Goal: Transaction & Acquisition: Purchase product/service

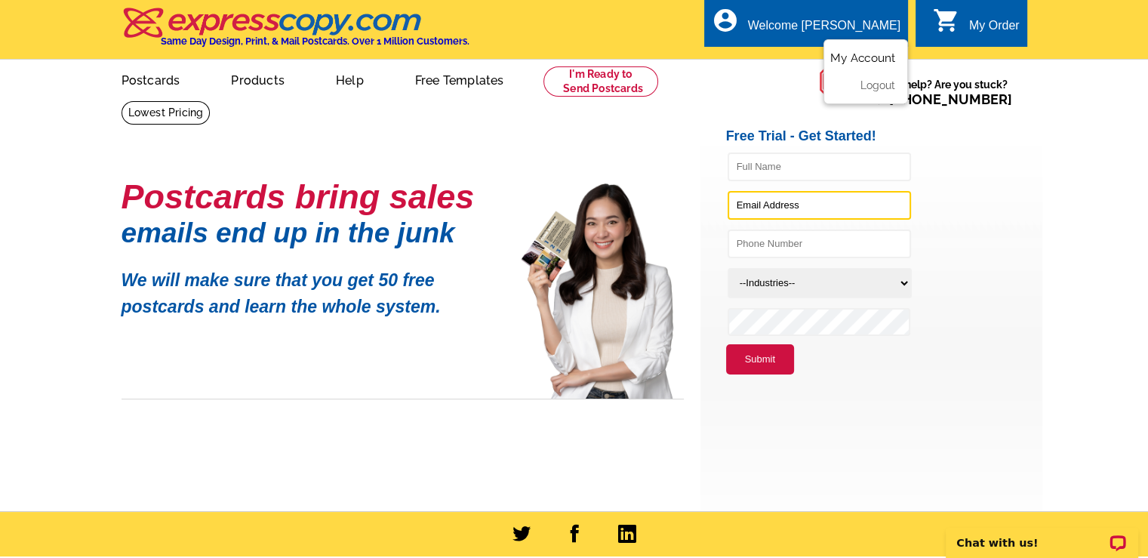
type input "[EMAIL_ADDRESS][DOMAIN_NAME]"
click at [852, 59] on link "My Account" at bounding box center [862, 58] width 65 height 14
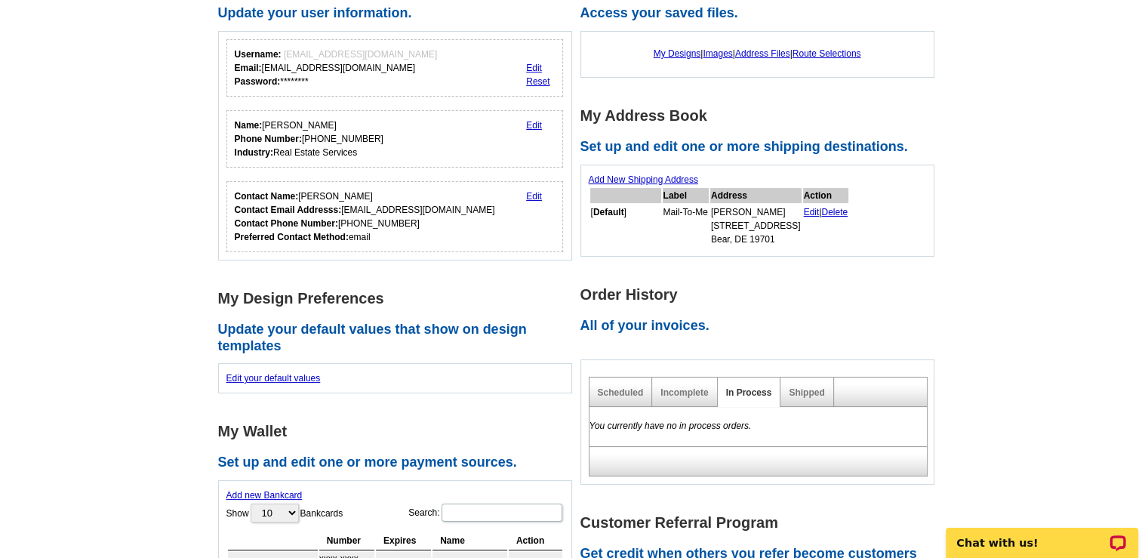
scroll to position [107, 0]
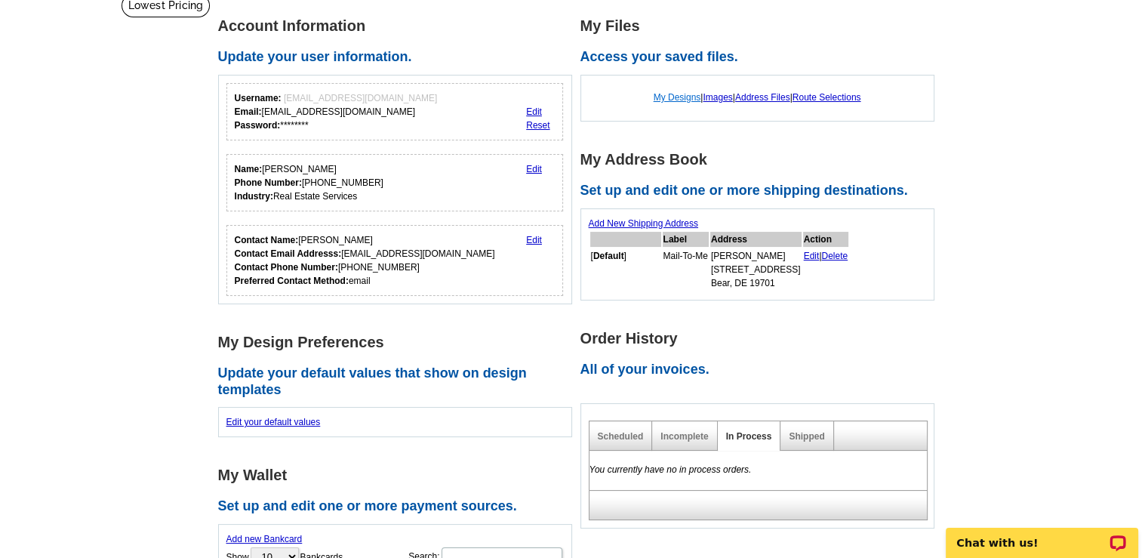
click at [673, 99] on link "My Designs" at bounding box center [677, 97] width 48 height 11
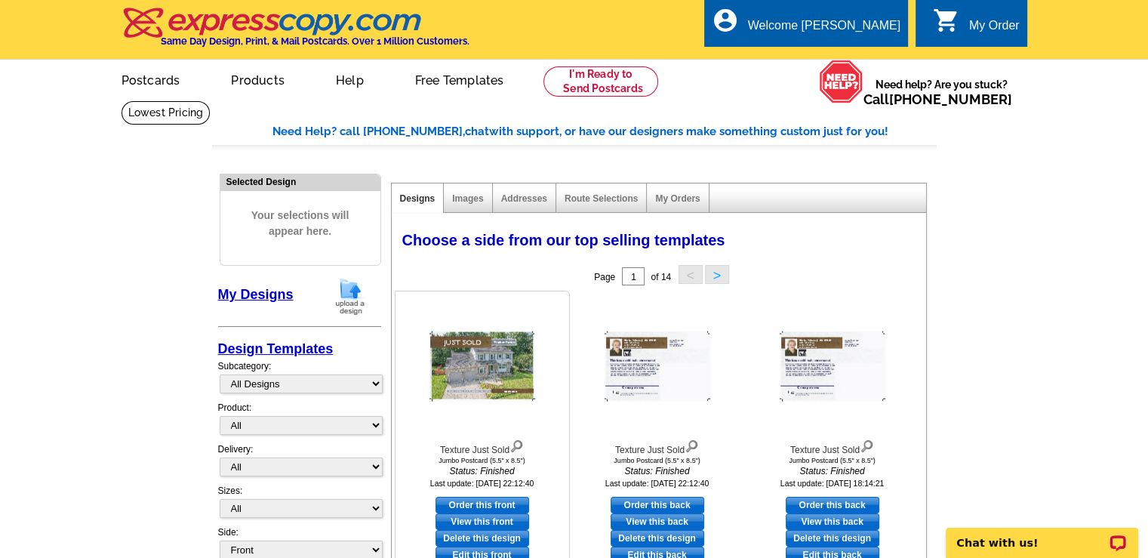
click at [474, 369] on img at bounding box center [482, 366] width 106 height 70
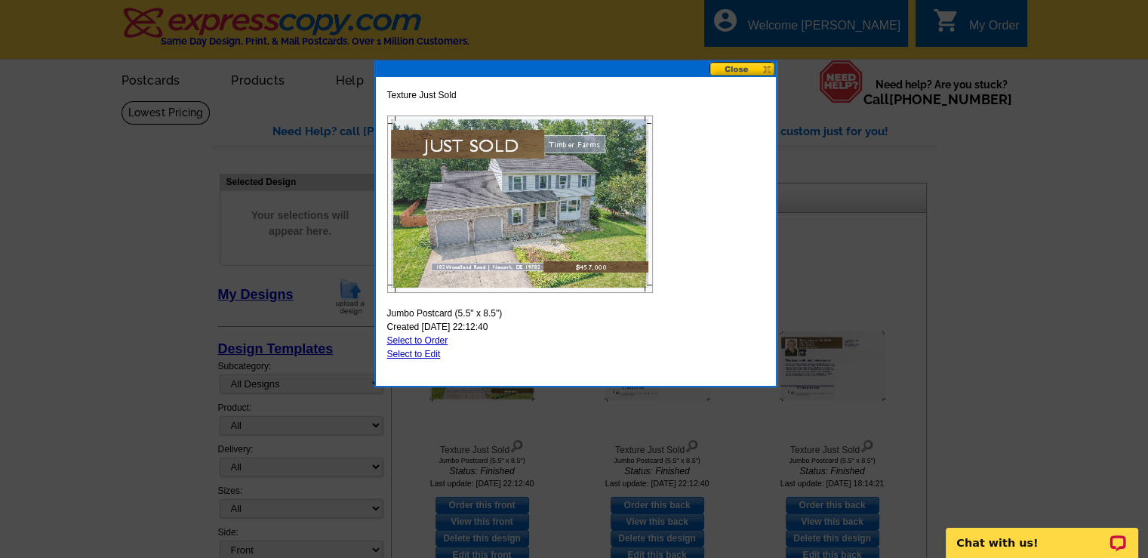
click at [498, 233] on img at bounding box center [520, 203] width 266 height 177
click at [410, 354] on link "Select to Edit" at bounding box center [414, 354] width 54 height 11
select select "2"
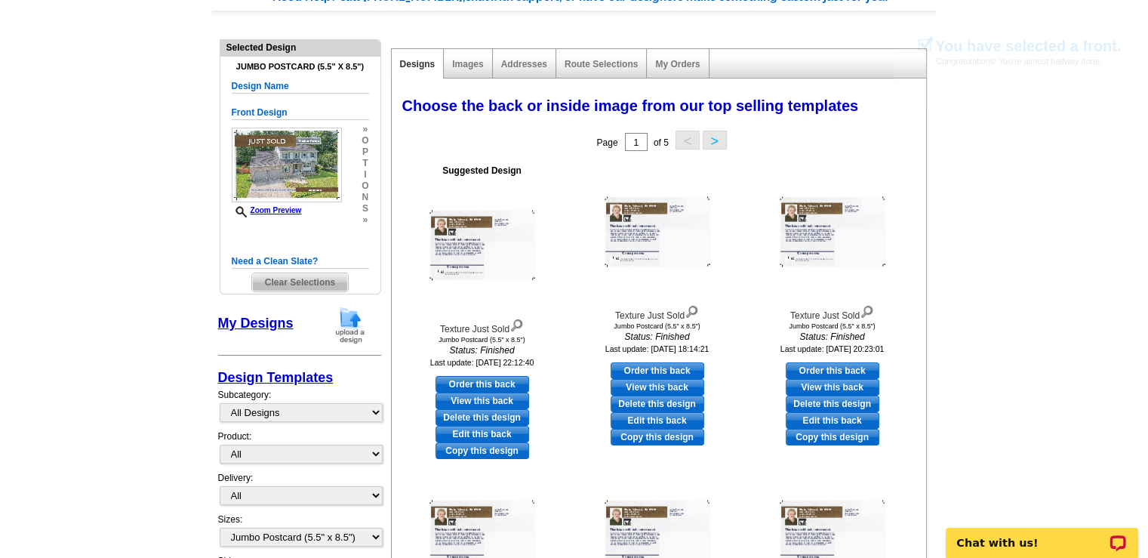
scroll to position [151, 0]
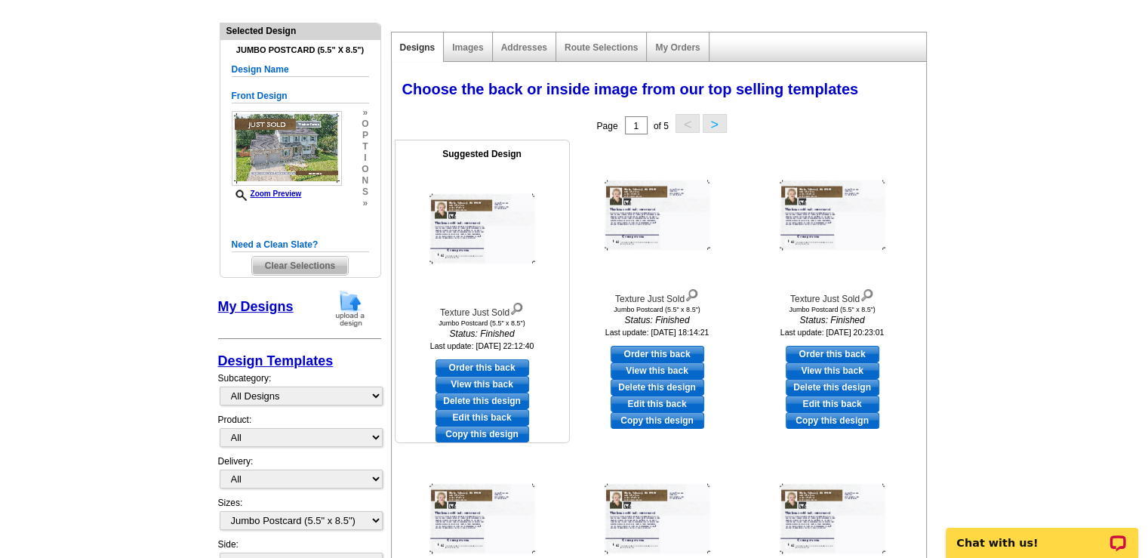
click at [480, 418] on link "Edit this back" at bounding box center [482, 417] width 94 height 17
select select "front"
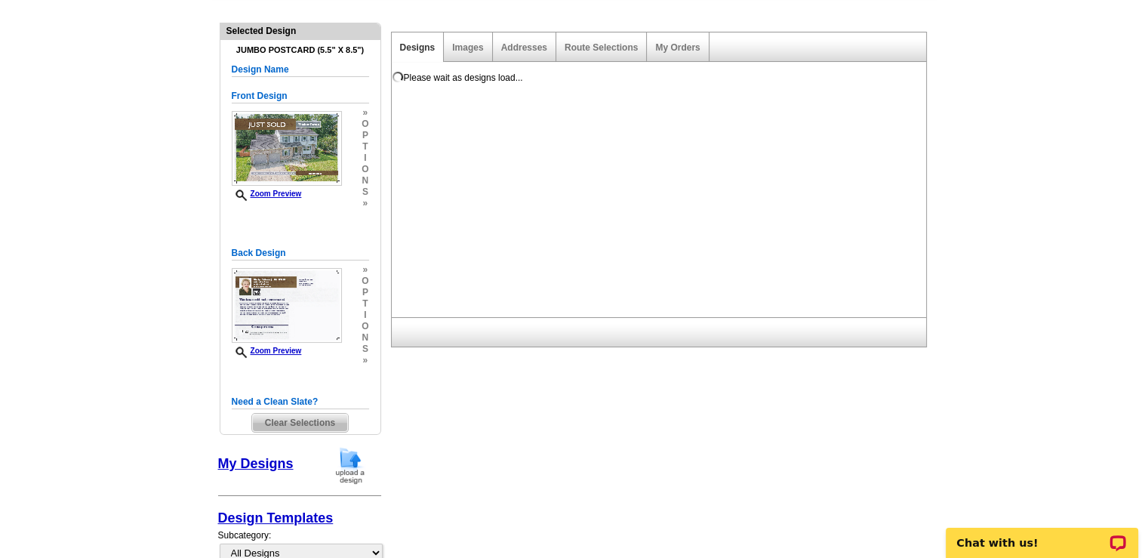
scroll to position [0, 0]
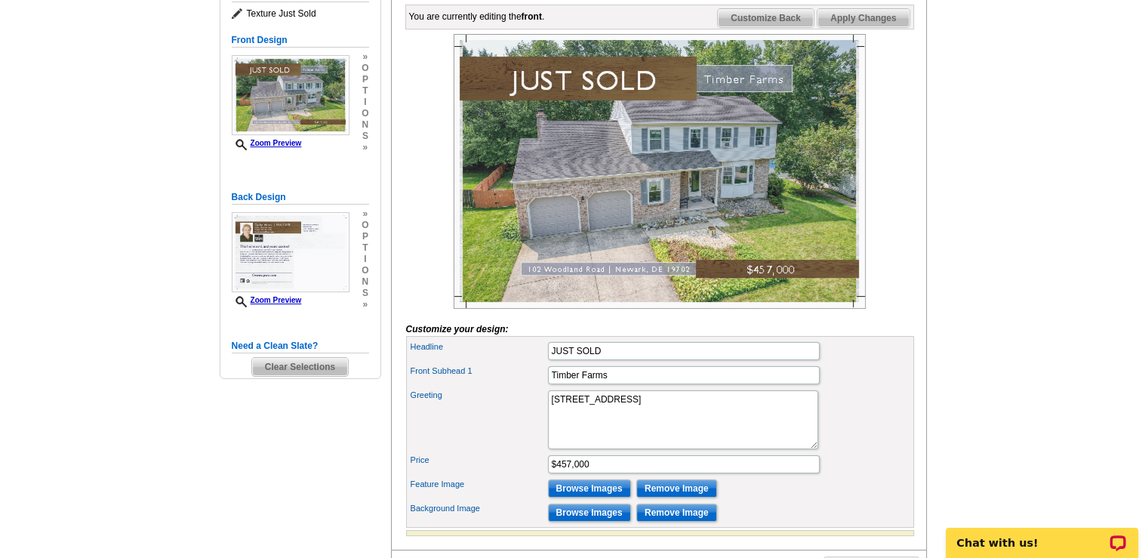
scroll to position [226, 0]
click at [611, 383] on input "Timber Farms" at bounding box center [684, 374] width 272 height 18
type input "T"
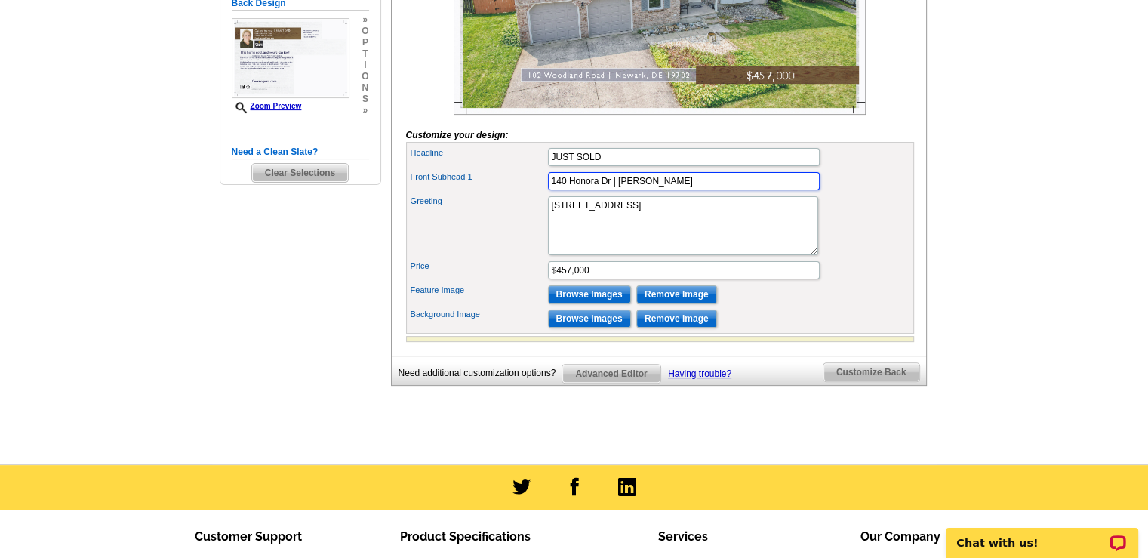
scroll to position [453, 0]
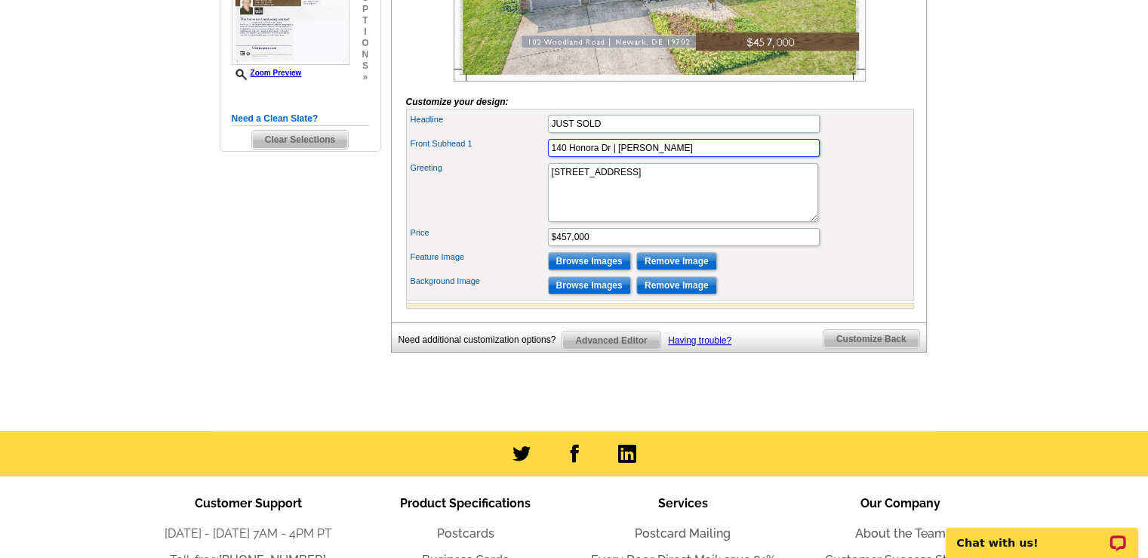
type input "140 Honora Dr | Caravel Woods"
click at [558, 198] on textarea "102 Woodland Road | Newark, DE 19702" at bounding box center [683, 192] width 270 height 59
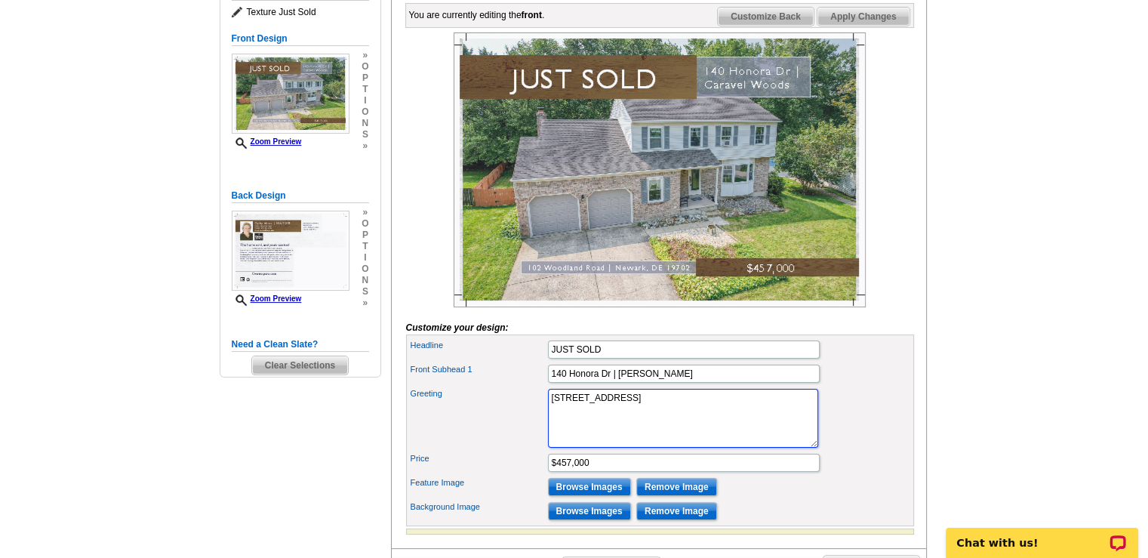
scroll to position [302, 0]
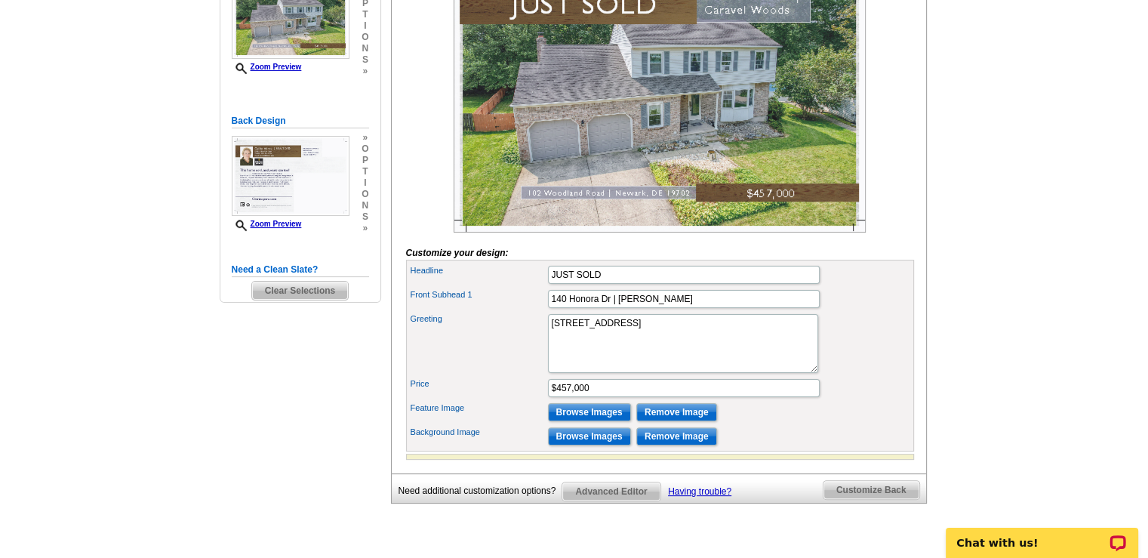
click at [526, 217] on img at bounding box center [660, 95] width 412 height 275
click at [725, 347] on textarea "102 Woodland Road | Newark, DE 19702" at bounding box center [683, 343] width 270 height 59
drag, startPoint x: 720, startPoint y: 345, endPoint x: 549, endPoint y: 339, distance: 170.6
click at [549, 339] on textarea "102 Woodland Road | Newark, DE 19702" at bounding box center [683, 343] width 270 height 59
type textarea "U"
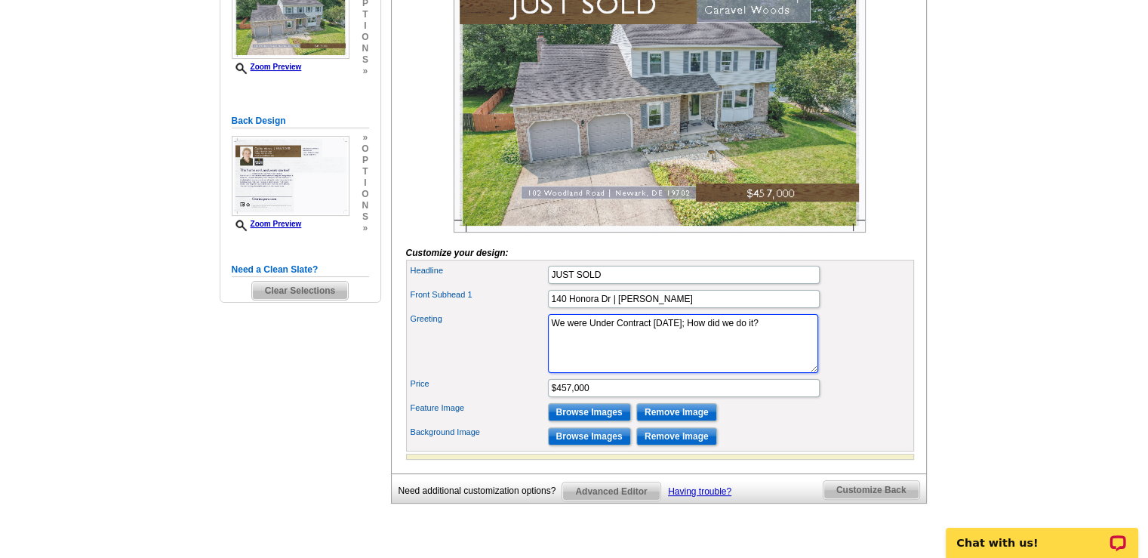
type textarea "We were Under Contract in 4 days; How did we do it?"
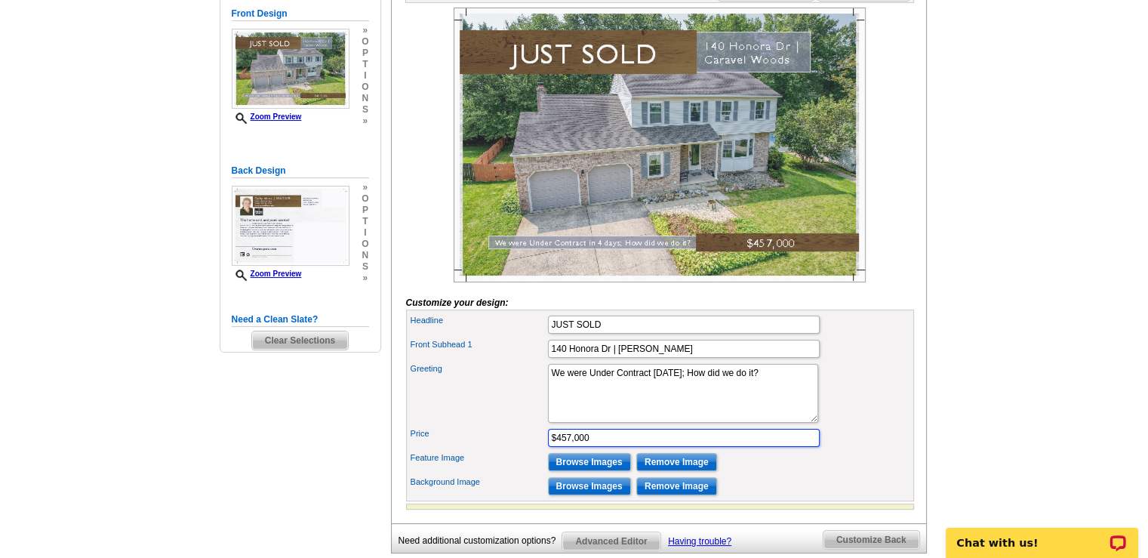
scroll to position [226, 0]
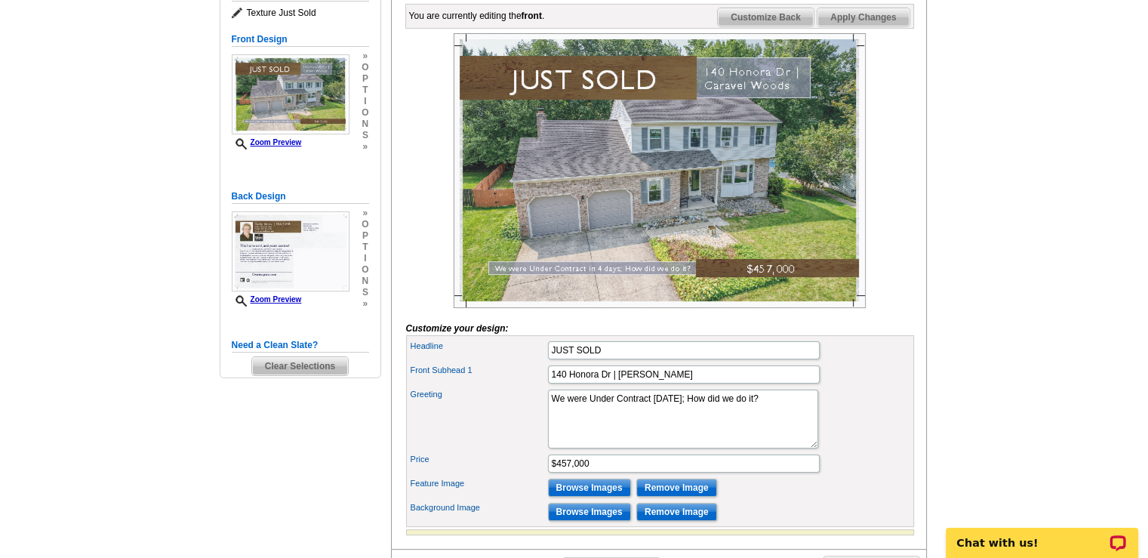
click at [783, 292] on img at bounding box center [660, 170] width 412 height 275
click at [594, 472] on input "$457,000" at bounding box center [684, 463] width 272 height 18
type input "$"
click at [832, 294] on img at bounding box center [660, 170] width 412 height 275
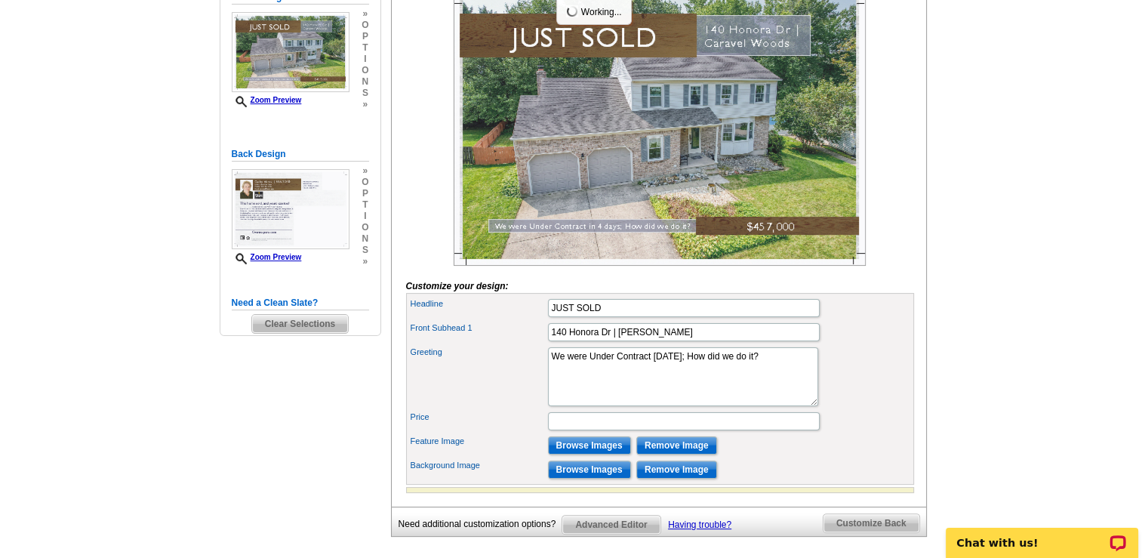
scroll to position [377, 0]
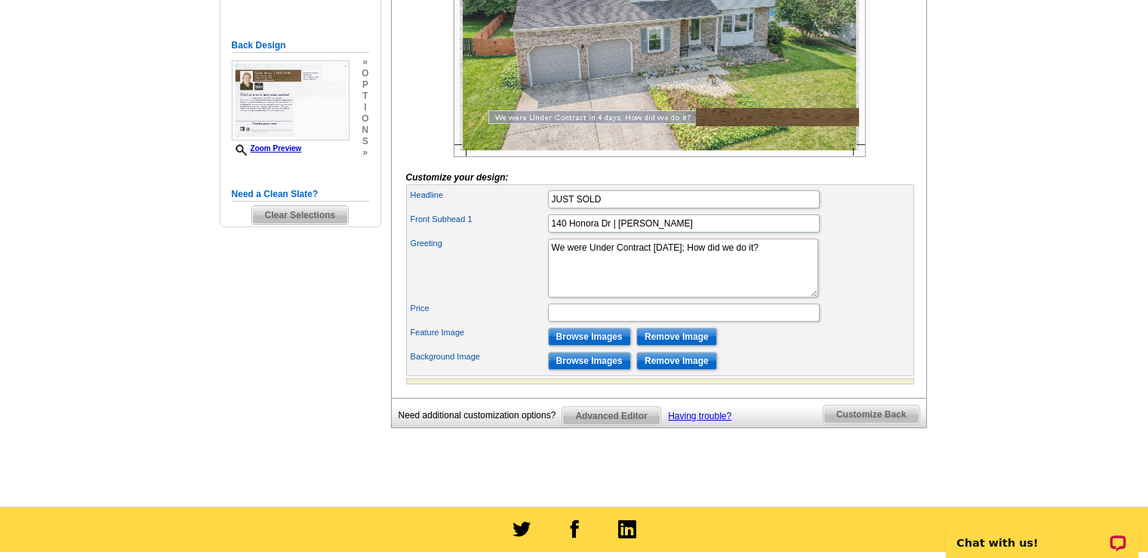
click at [604, 425] on span "Advanced Editor" at bounding box center [610, 416] width 97 height 18
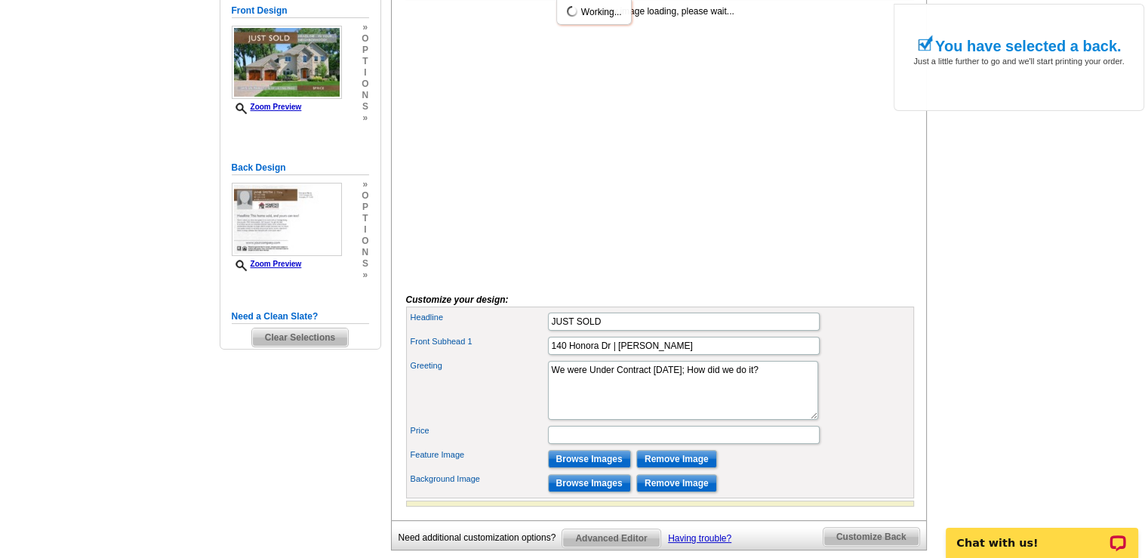
scroll to position [245, 0]
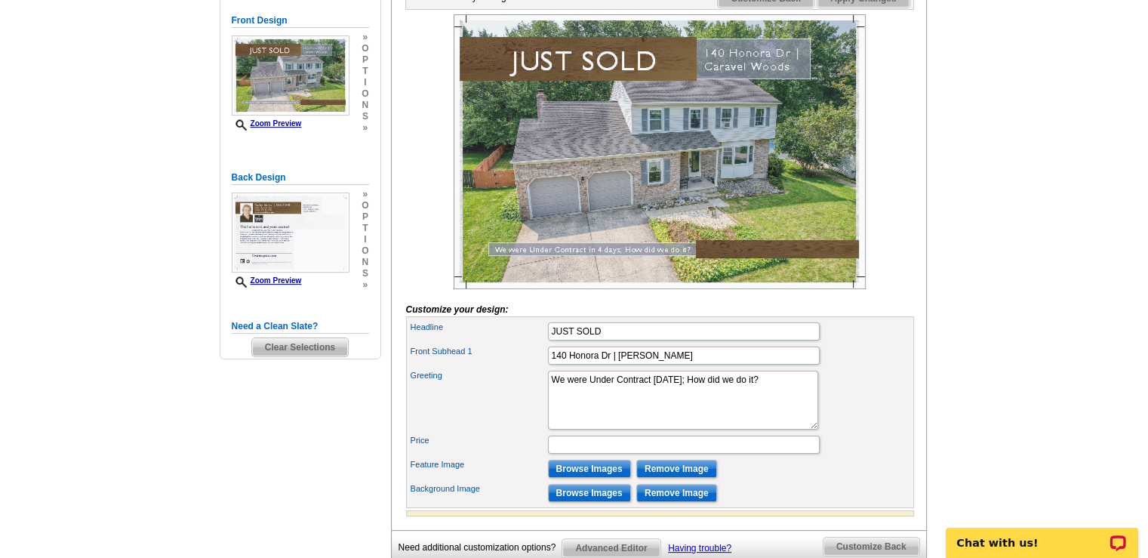
click at [761, 275] on img at bounding box center [660, 151] width 412 height 275
click at [771, 402] on textarea "102 Woodland Road | Newark, DE 19702" at bounding box center [683, 399] width 270 height 59
type textarea "We were Under Contract in 4 days"
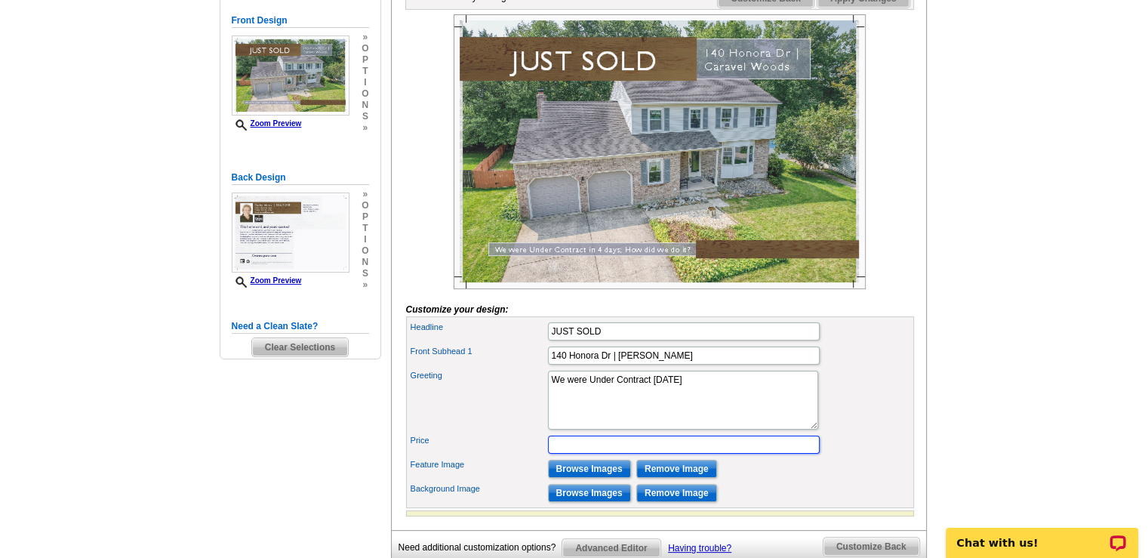
click at [567, 454] on input "Price" at bounding box center [684, 444] width 272 height 18
click at [660, 429] on textarea "102 Woodland Road | Newark, DE 19702" at bounding box center [683, 399] width 270 height 59
click at [638, 454] on input "How we did it → →" at bounding box center [684, 444] width 272 height 18
click at [592, 478] on input "Browse Images" at bounding box center [589, 469] width 83 height 18
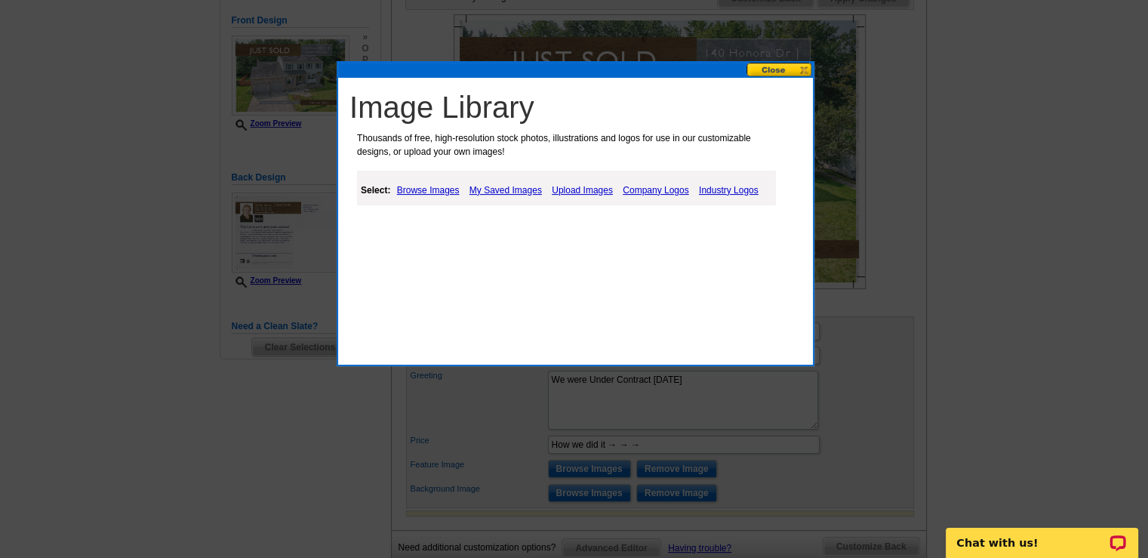
click at [410, 189] on link "Browse Images" at bounding box center [428, 190] width 70 height 18
click at [567, 187] on link "Upload Images" at bounding box center [583, 190] width 69 height 18
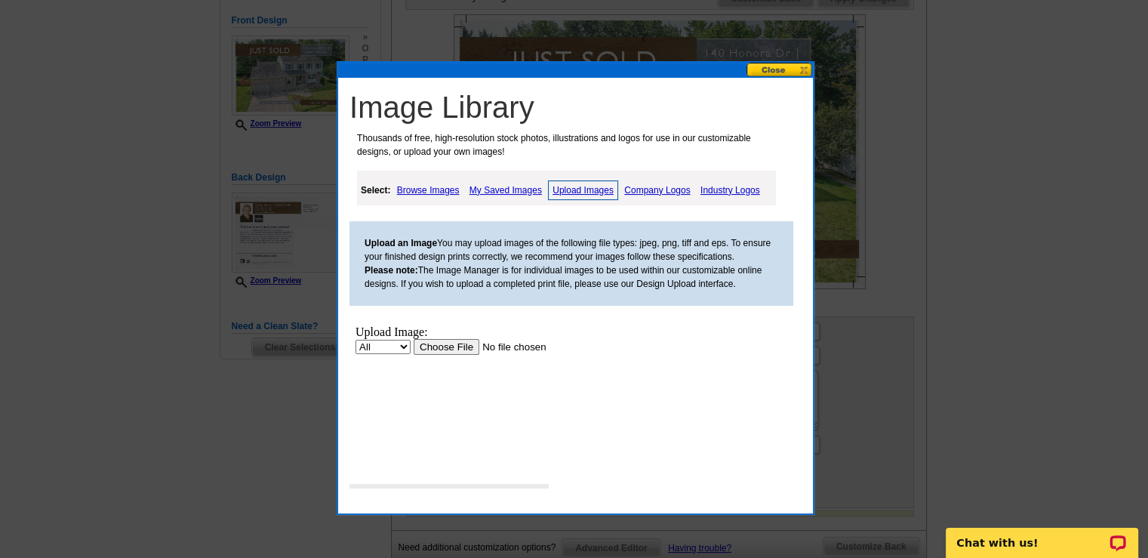
click at [466, 347] on input "file" at bounding box center [509, 346] width 191 height 16
click at [460, 347] on input "file" at bounding box center [509, 346] width 191 height 16
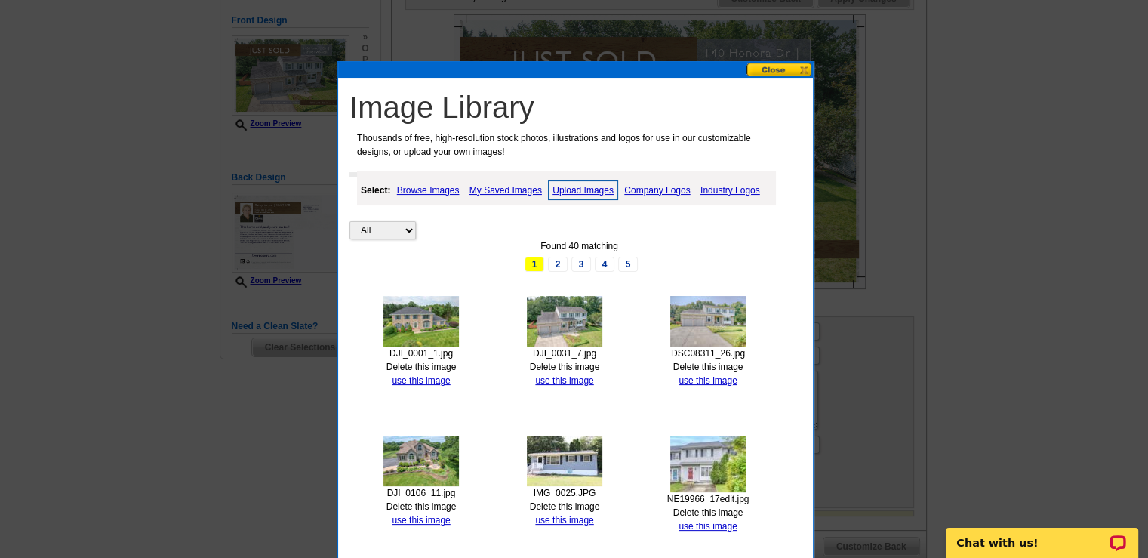
click at [414, 327] on img at bounding box center [420, 321] width 75 height 51
click at [435, 375] on link "use this image" at bounding box center [421, 380] width 58 height 11
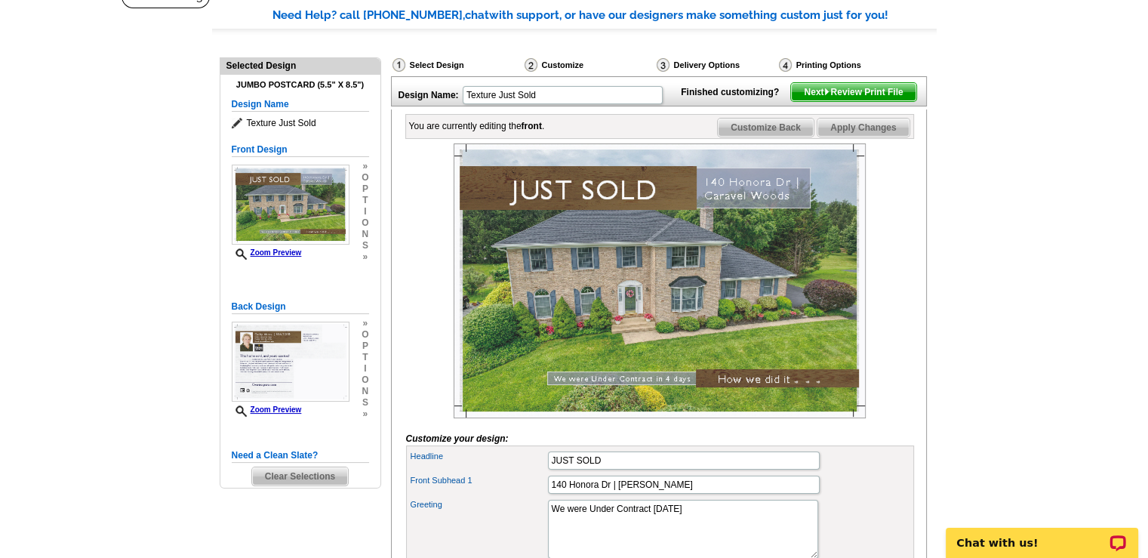
scroll to position [75, 0]
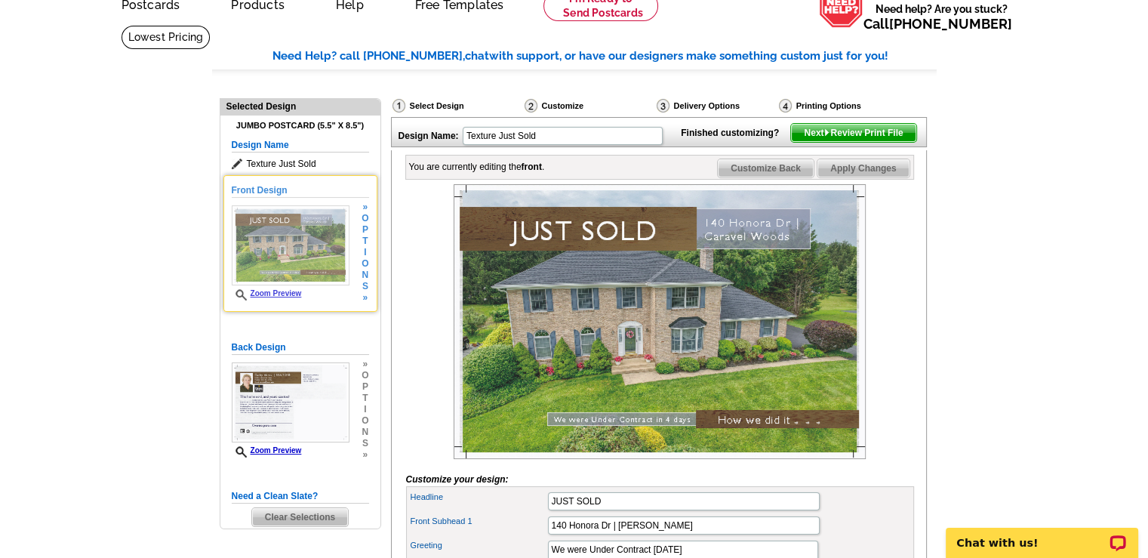
click at [269, 294] on link "Zoom Preview" at bounding box center [267, 293] width 70 height 8
click at [238, 293] on icon at bounding box center [242, 294] width 15 height 11
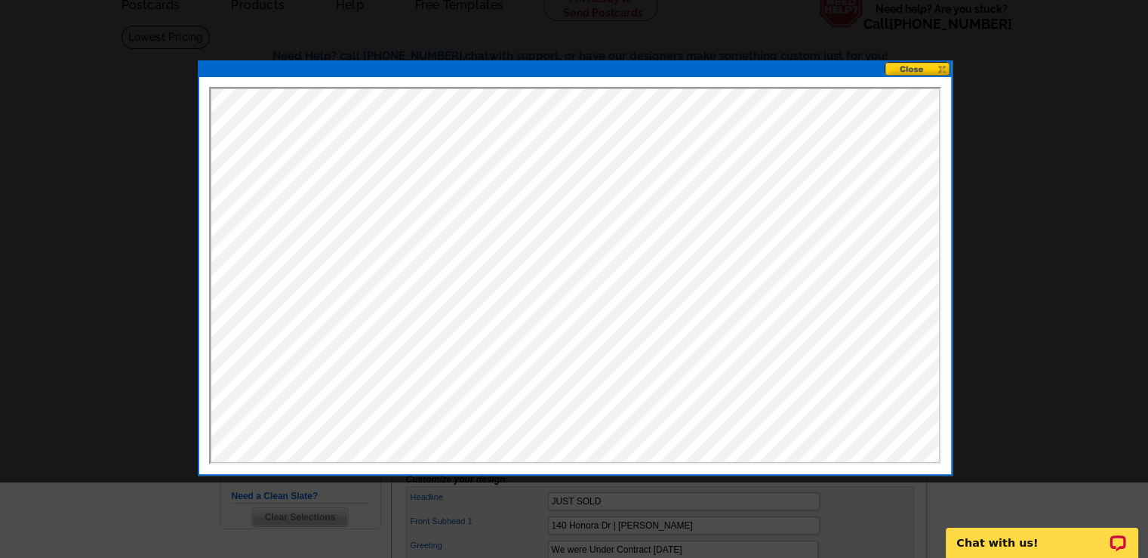
scroll to position [0, 0]
click at [907, 69] on button at bounding box center [917, 69] width 66 height 14
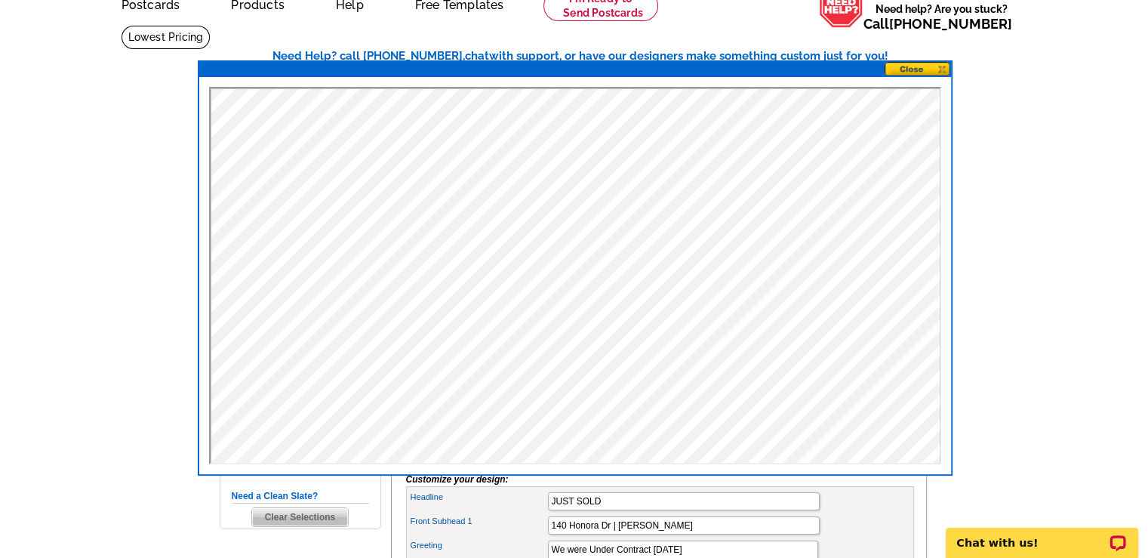
click at [912, 70] on button at bounding box center [917, 69] width 66 height 14
click at [914, 67] on button at bounding box center [917, 69] width 66 height 14
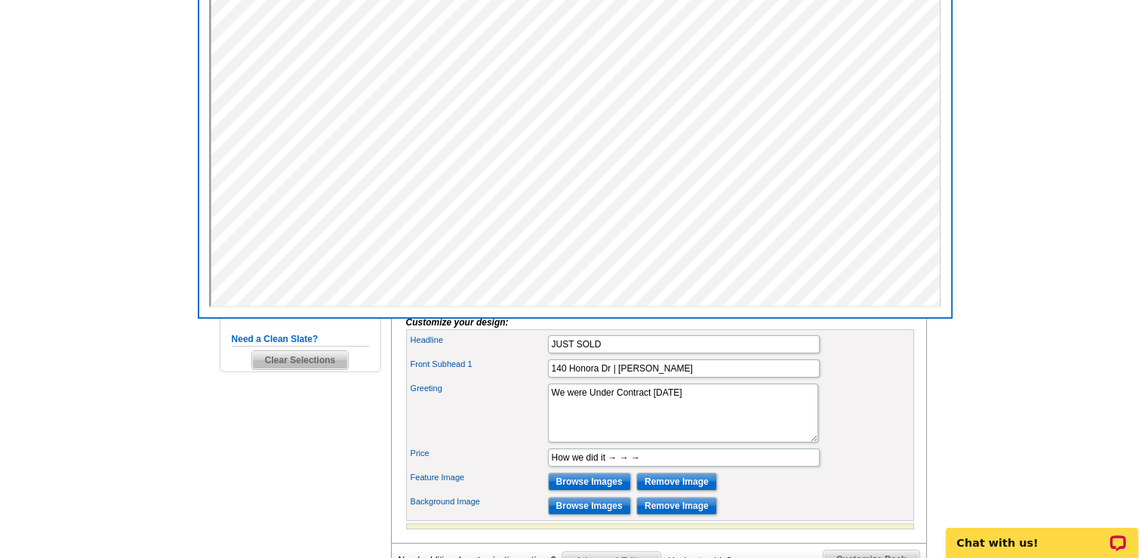
scroll to position [302, 0]
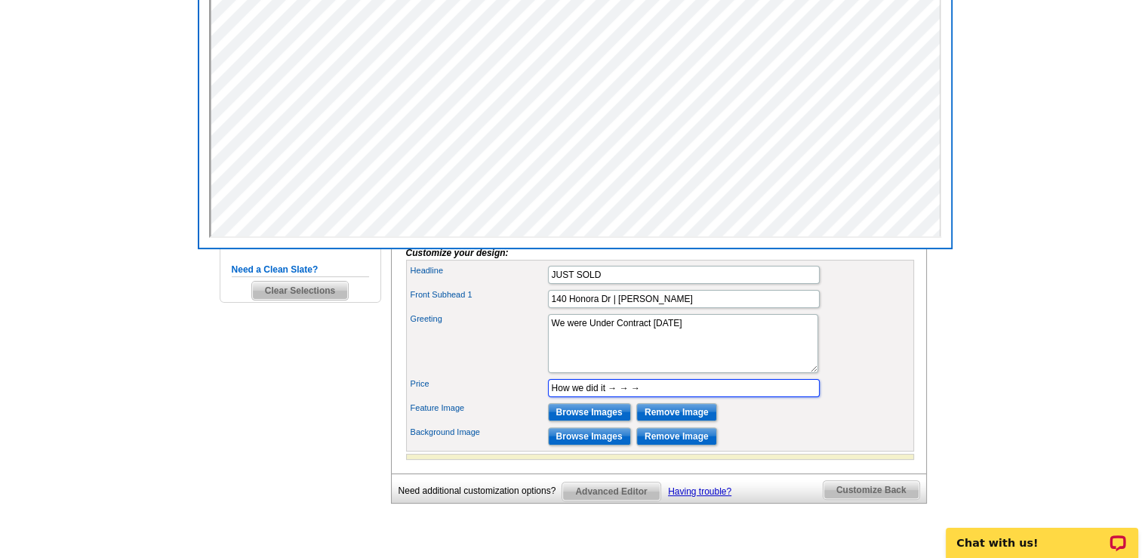
click at [647, 397] on input "How we did it → → →" at bounding box center [684, 388] width 272 height 18
type input "How we did it (see back)"
click at [706, 370] on textarea "102 Woodland Road | Newark, DE 19702" at bounding box center [683, 343] width 270 height 59
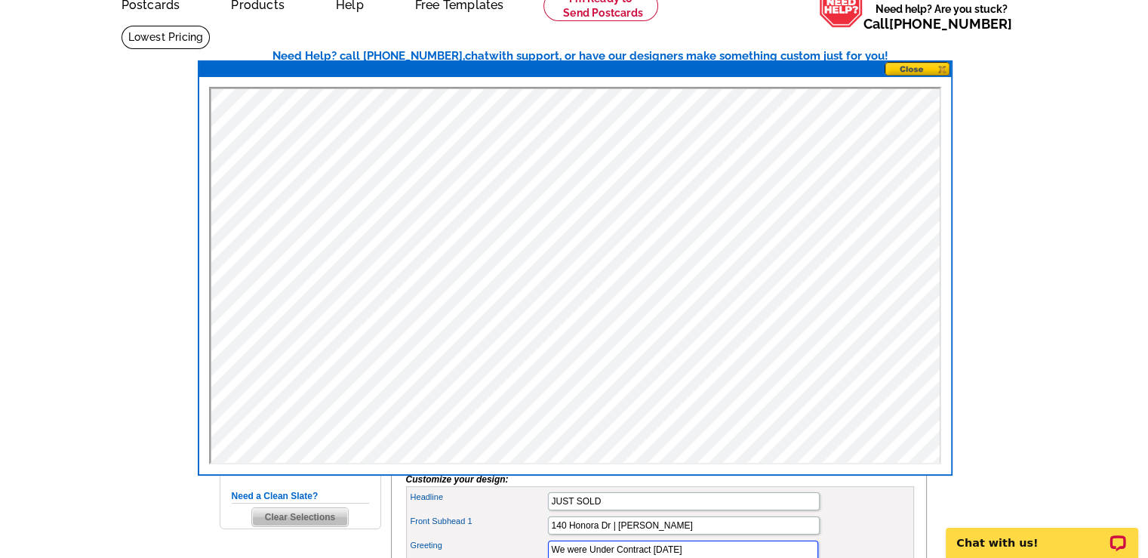
scroll to position [0, 0]
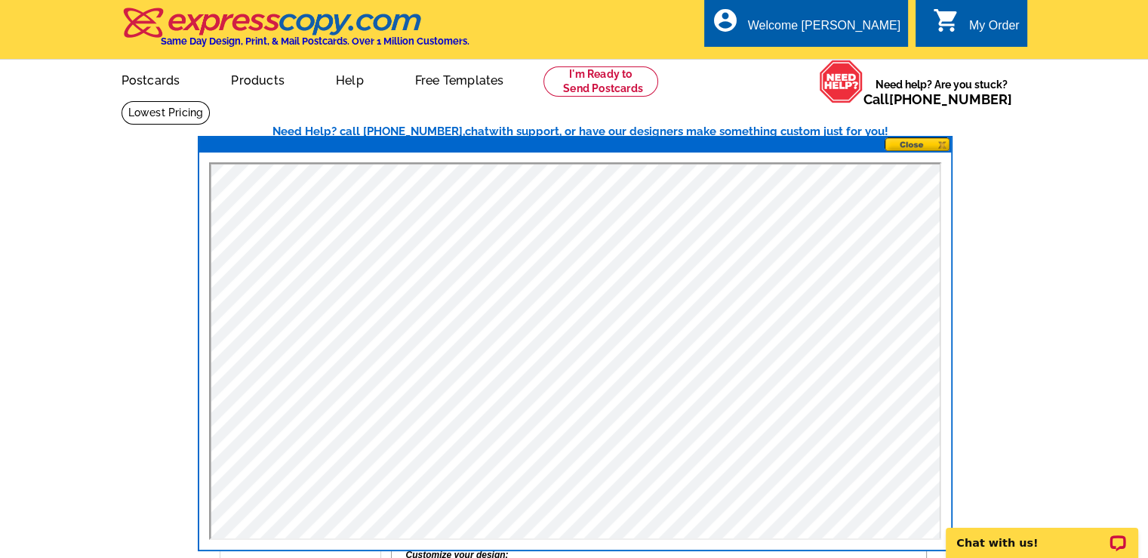
click at [910, 145] on button at bounding box center [917, 144] width 66 height 14
click at [943, 145] on button at bounding box center [917, 144] width 66 height 14
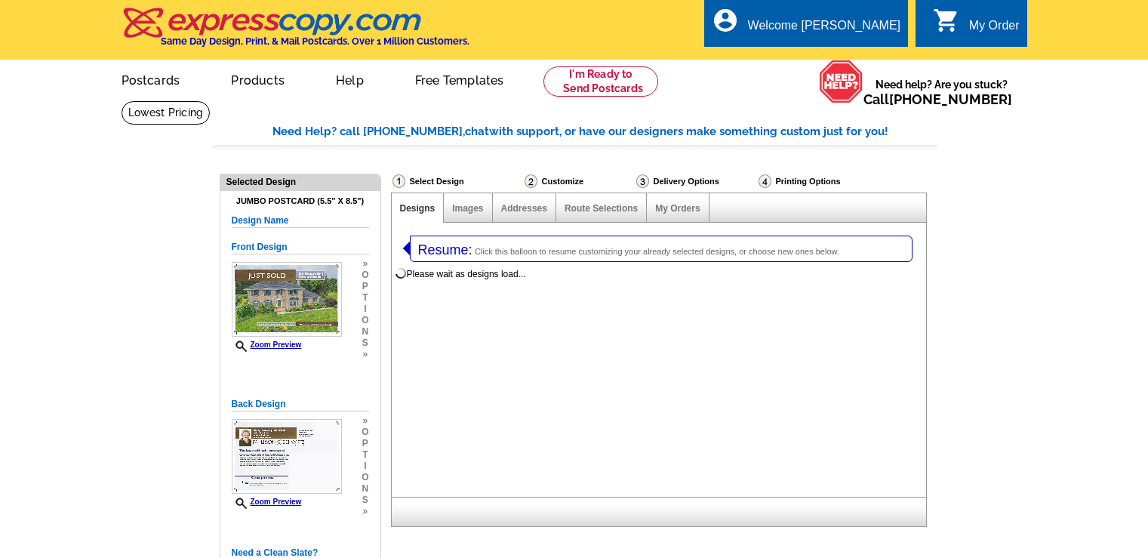
select select "2"
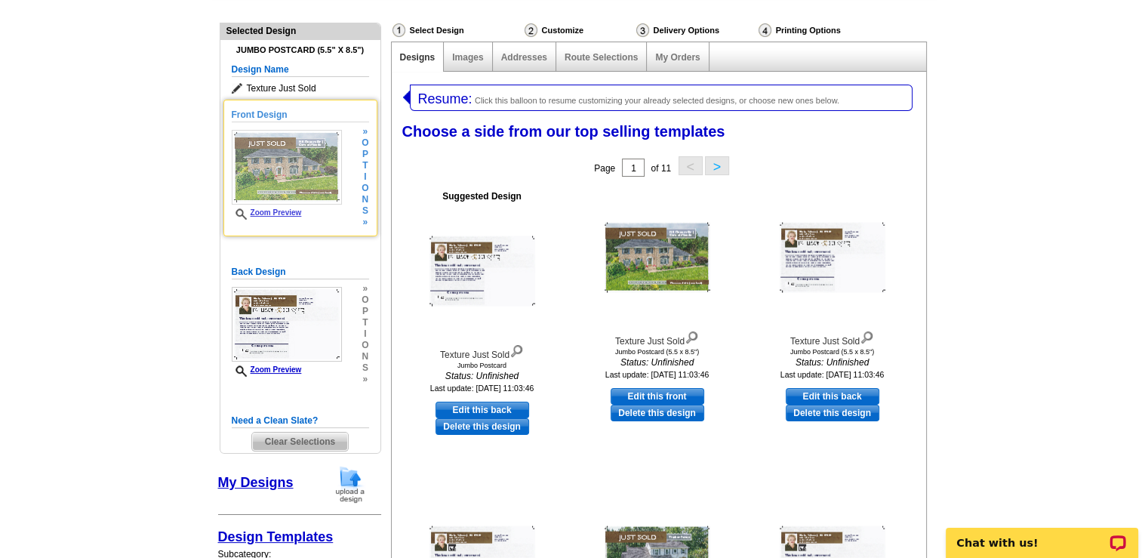
click at [283, 162] on img at bounding box center [287, 167] width 110 height 75
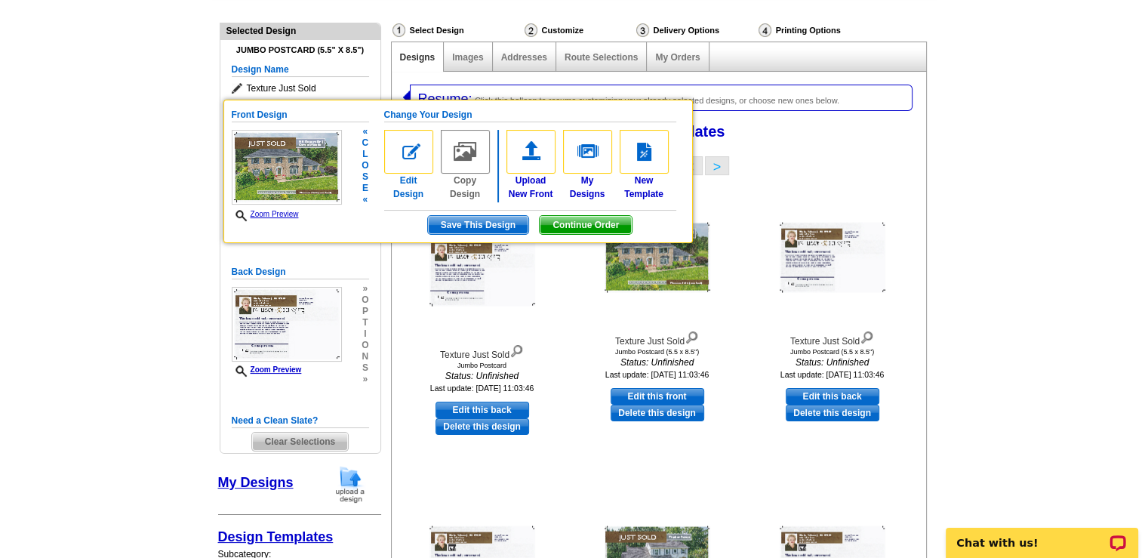
click at [402, 149] on img at bounding box center [408, 152] width 49 height 44
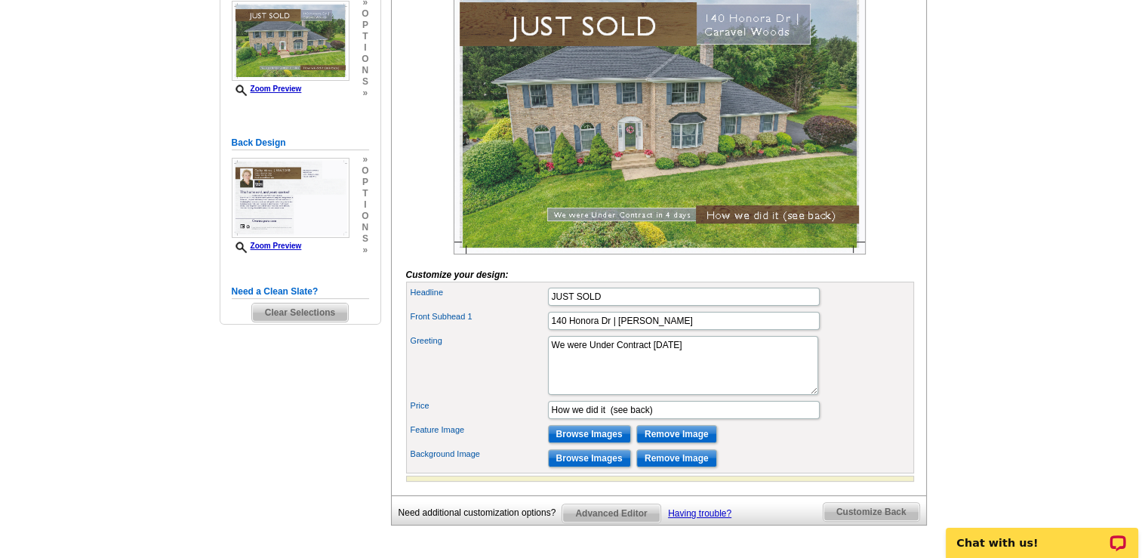
scroll to position [377, 0]
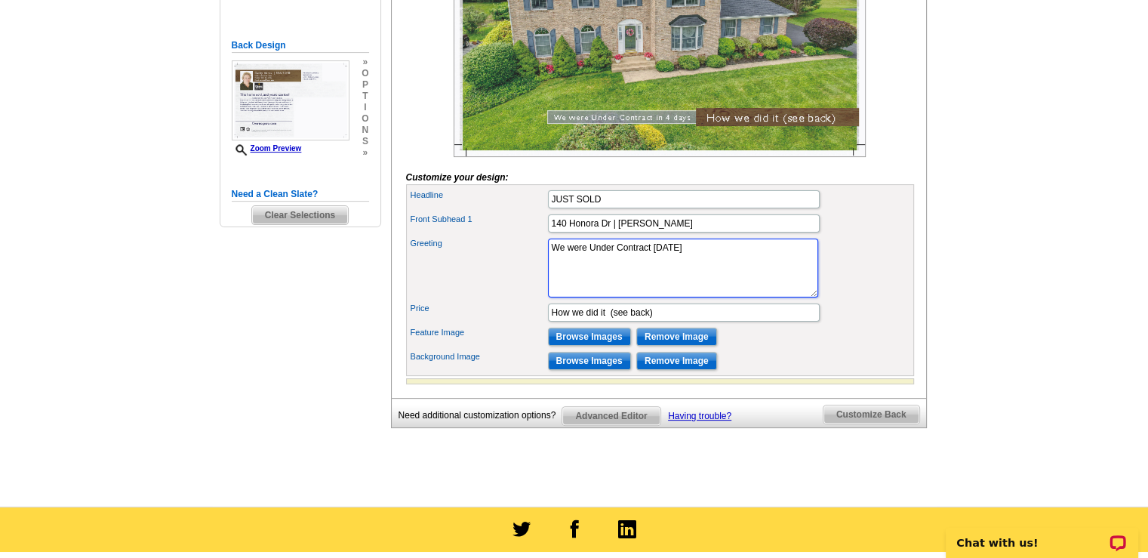
click at [675, 271] on textarea "We were Under Contract in 4 days" at bounding box center [683, 267] width 270 height 59
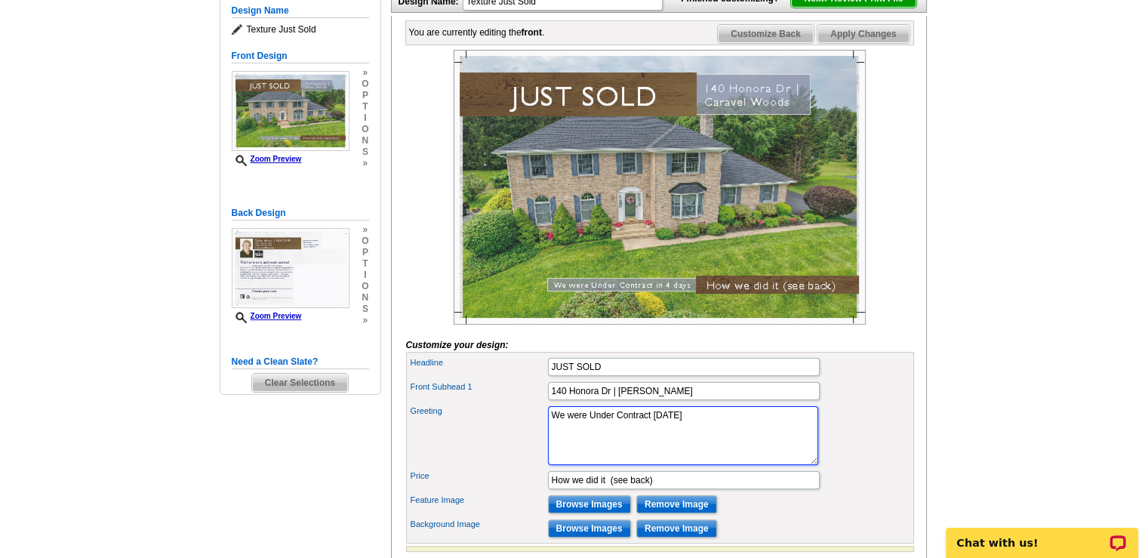
scroll to position [75, 0]
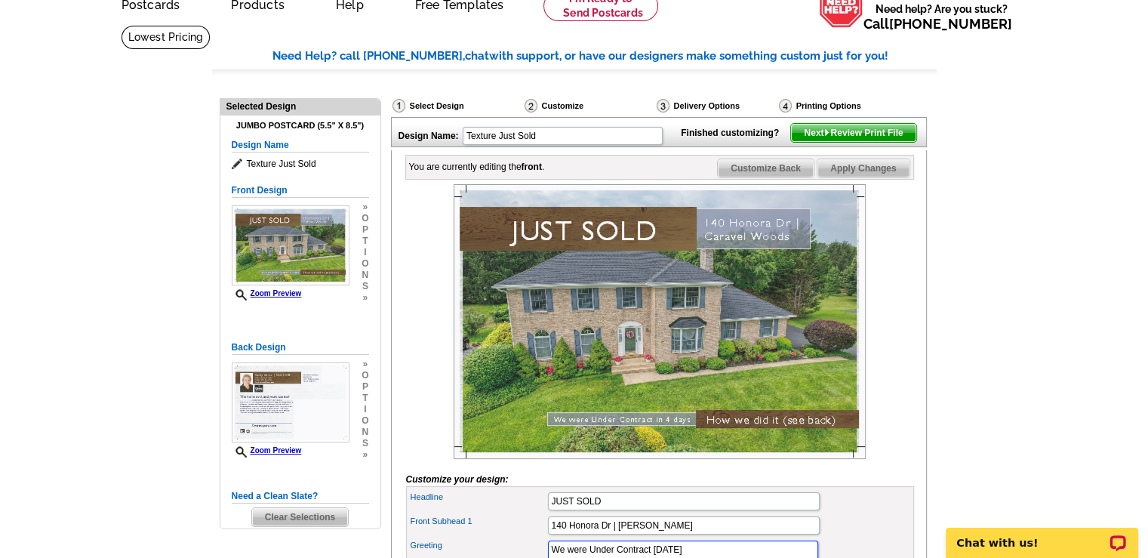
type textarea "We were Under Contract in 4 Days"
click at [857, 177] on span "Apply Changes" at bounding box center [862, 168] width 91 height 18
click at [772, 177] on span "Customize Back" at bounding box center [766, 168] width 96 height 18
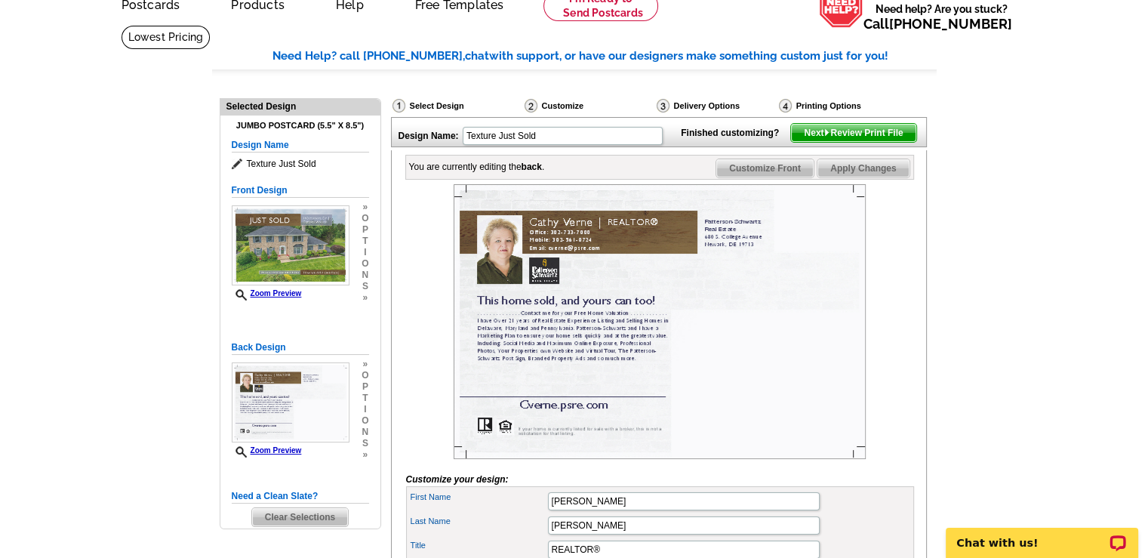
click at [542, 300] on img at bounding box center [660, 321] width 412 height 275
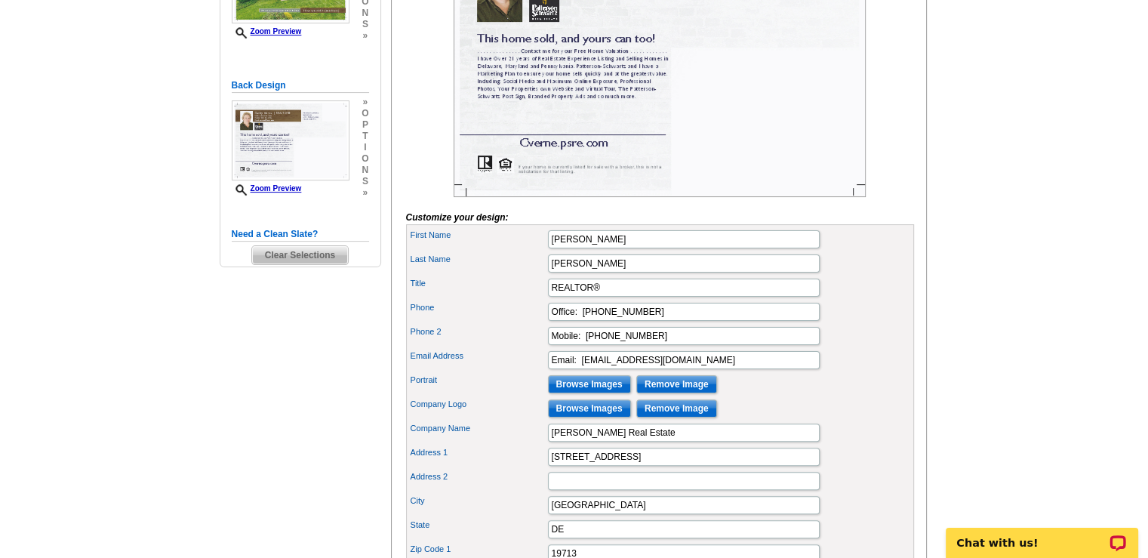
scroll to position [302, 0]
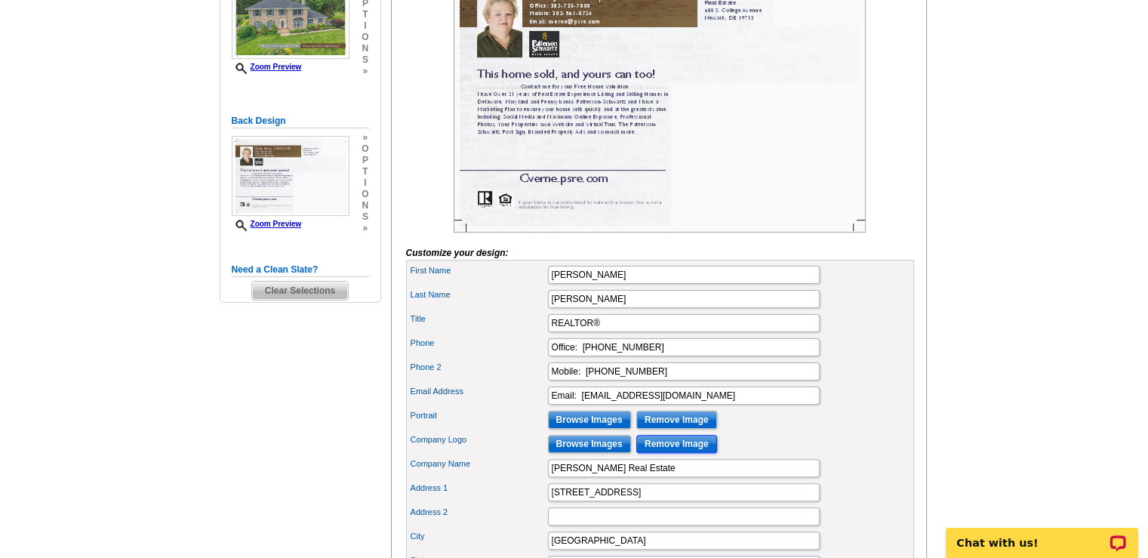
click at [699, 453] on input "Remove Image" at bounding box center [676, 444] width 81 height 18
click at [583, 453] on input "Browse Images" at bounding box center [589, 444] width 83 height 18
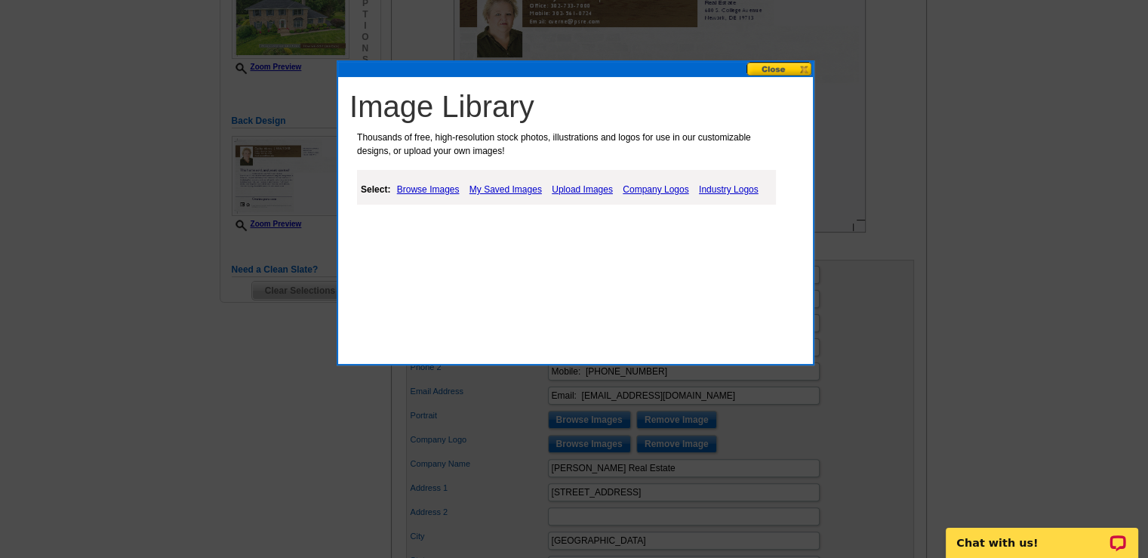
click at [564, 191] on link "Upload Images" at bounding box center [582, 189] width 69 height 18
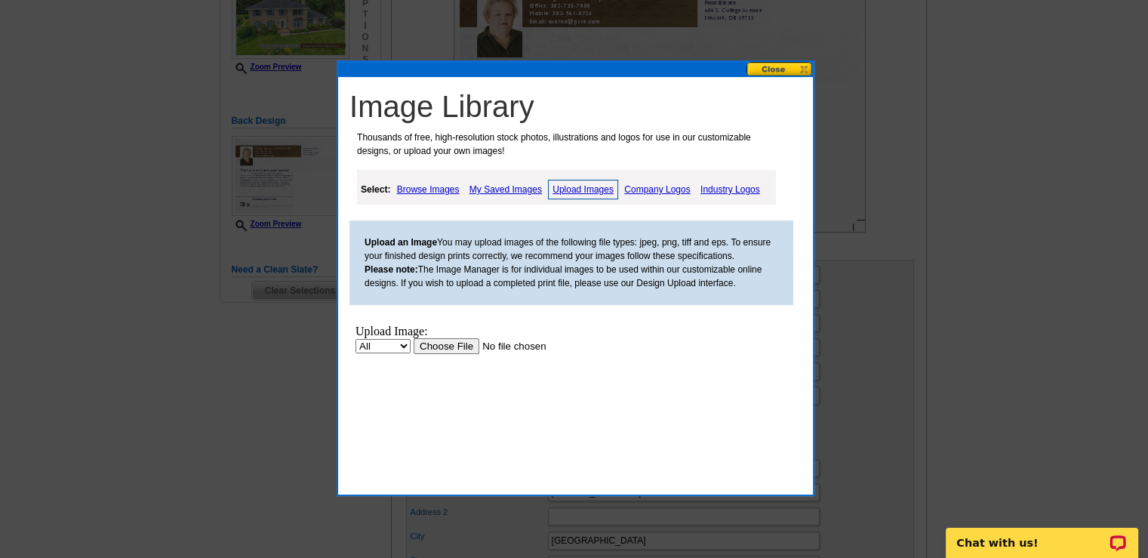
scroll to position [0, 0]
click at [440, 346] on input "file" at bounding box center [509, 346] width 191 height 16
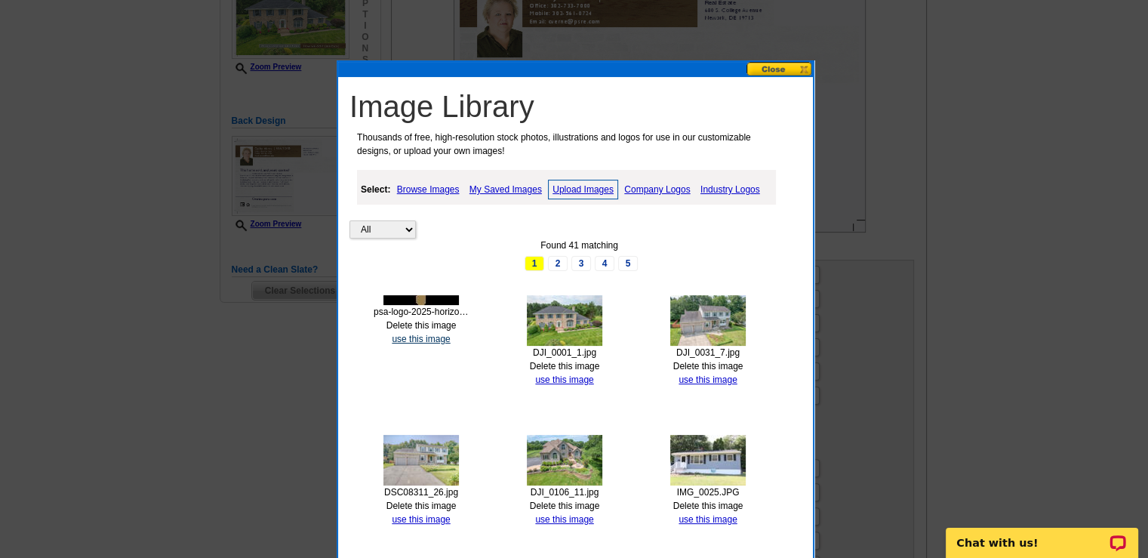
click at [426, 337] on link "use this image" at bounding box center [421, 339] width 58 height 11
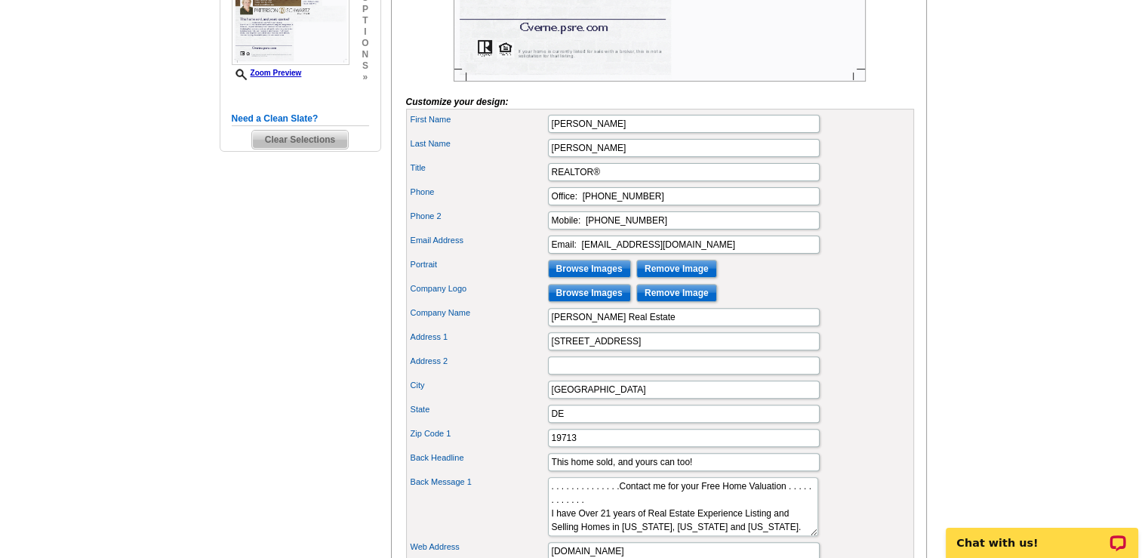
scroll to position [528, 0]
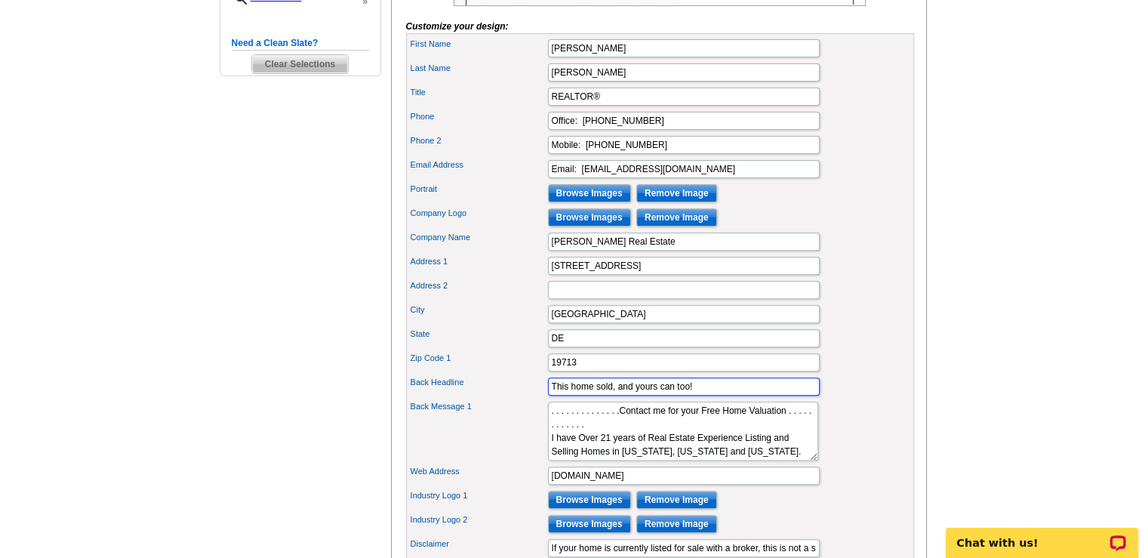
click at [707, 395] on input "This home sold, and yours can too!" at bounding box center [684, 386] width 272 height 18
drag, startPoint x: 700, startPoint y: 406, endPoint x: 532, endPoint y: 396, distance: 168.6
click at [532, 396] on div "Back Headline This home sold, and yours can too!" at bounding box center [660, 386] width 502 height 24
type input "P"
type input "O"
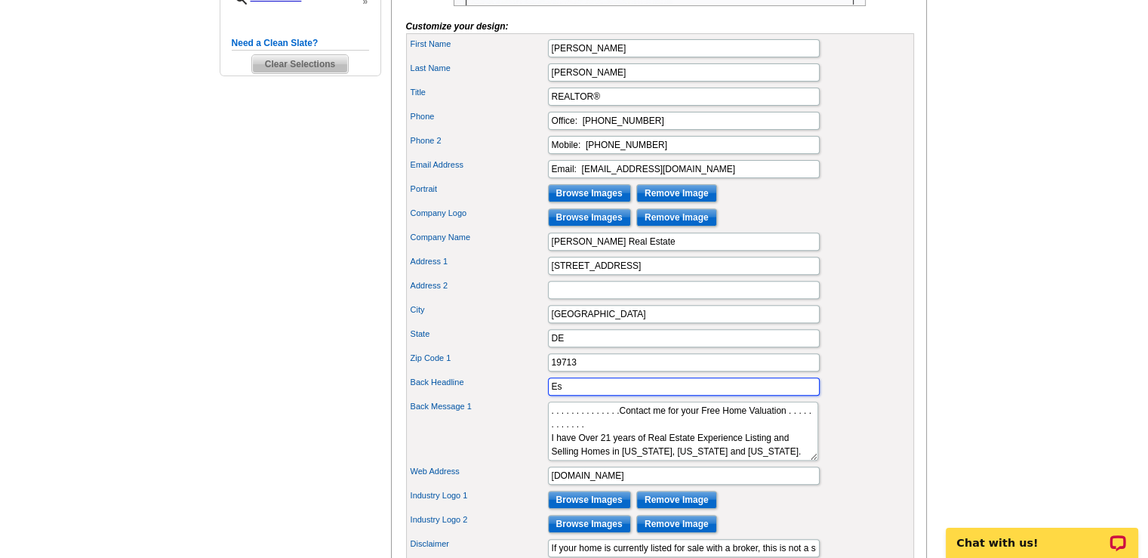
type input "E"
type input "M"
type input "Teamwork and a Great Marketing Plan"
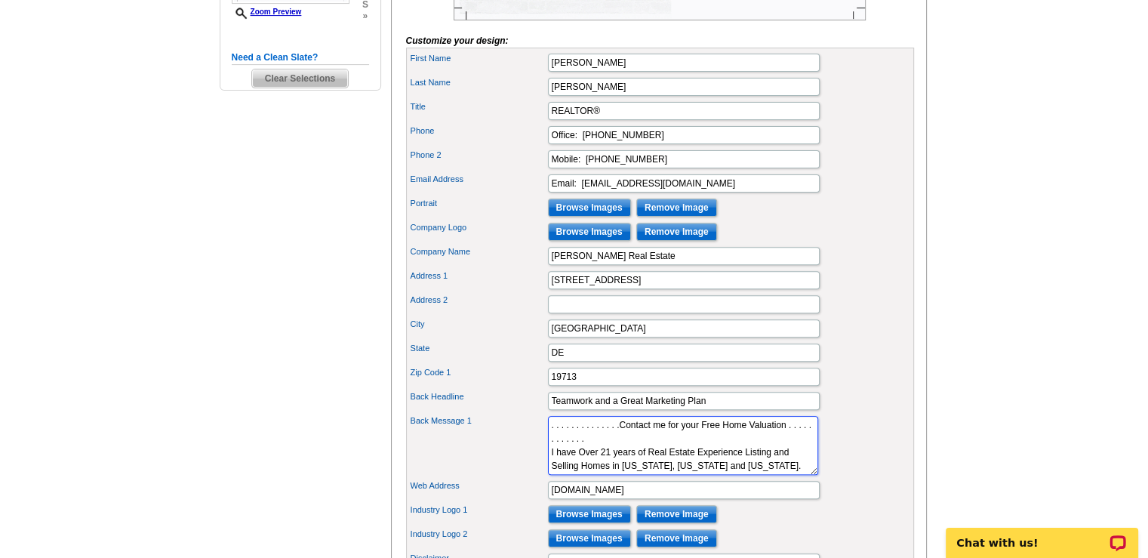
scroll to position [604, 0]
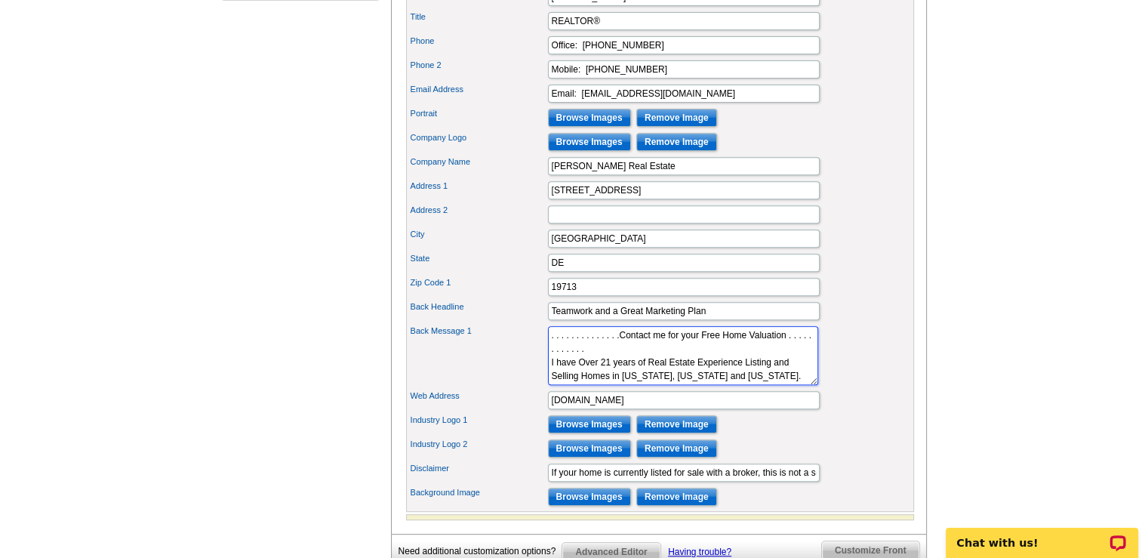
drag, startPoint x: 551, startPoint y: 351, endPoint x: 764, endPoint y: 368, distance: 213.5
click at [764, 368] on textarea ". . . . . . . . . . . . . .Contact me for your Free Home Valuation . . . . . . …" at bounding box center [683, 355] width 270 height 59
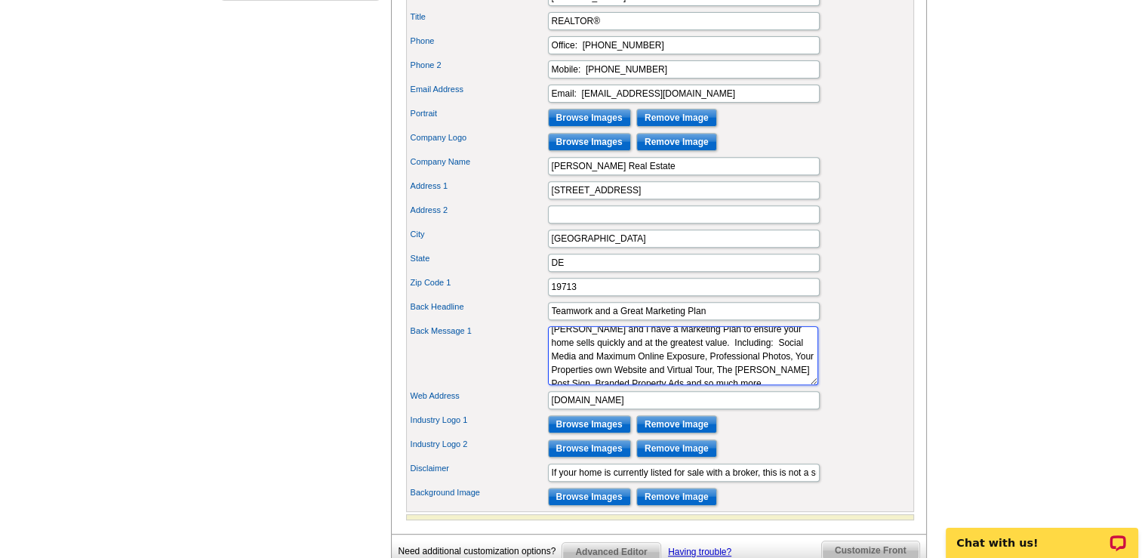
drag, startPoint x: 610, startPoint y: 395, endPoint x: 635, endPoint y: 367, distance: 37.9
click at [635, 367] on textarea ". . . . . . . . . . . . . .Contact me for your Free Home Valuation . . . . . . …" at bounding box center [683, 355] width 270 height 59
drag, startPoint x: 608, startPoint y: 395, endPoint x: 536, endPoint y: 345, distance: 87.9
click at [536, 345] on div "Back Message 1 . . . . . . . . . . . . . .Contact me for your Free Home Valuati…" at bounding box center [660, 355] width 502 height 65
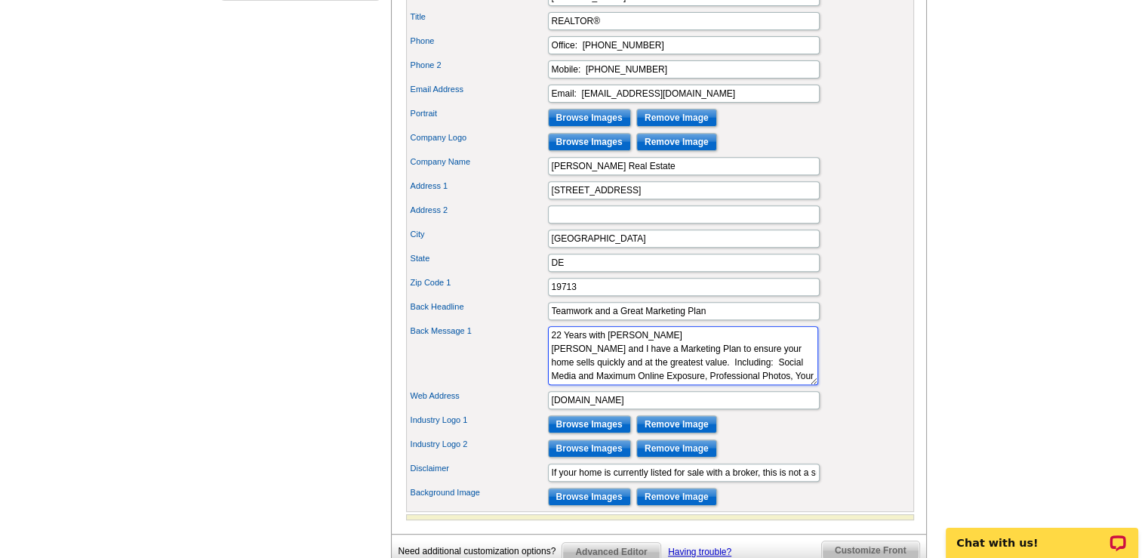
drag, startPoint x: 625, startPoint y: 395, endPoint x: 546, endPoint y: 366, distance: 83.8
click at [548, 366] on textarea ". . . . . . . . . . . . . .Contact me for your Free Home Valuation . . . . . . …" at bounding box center [683, 355] width 270 height 59
click at [741, 368] on textarea ". . . . . . . . . . . . . .Contact me for your Free Home Valuation . . . . . . …" at bounding box center [683, 355] width 270 height 59
click at [637, 381] on textarea ". . . . . . . . . . . . . .Contact me for your Free Home Valuation . . . . . . …" at bounding box center [683, 355] width 270 height 59
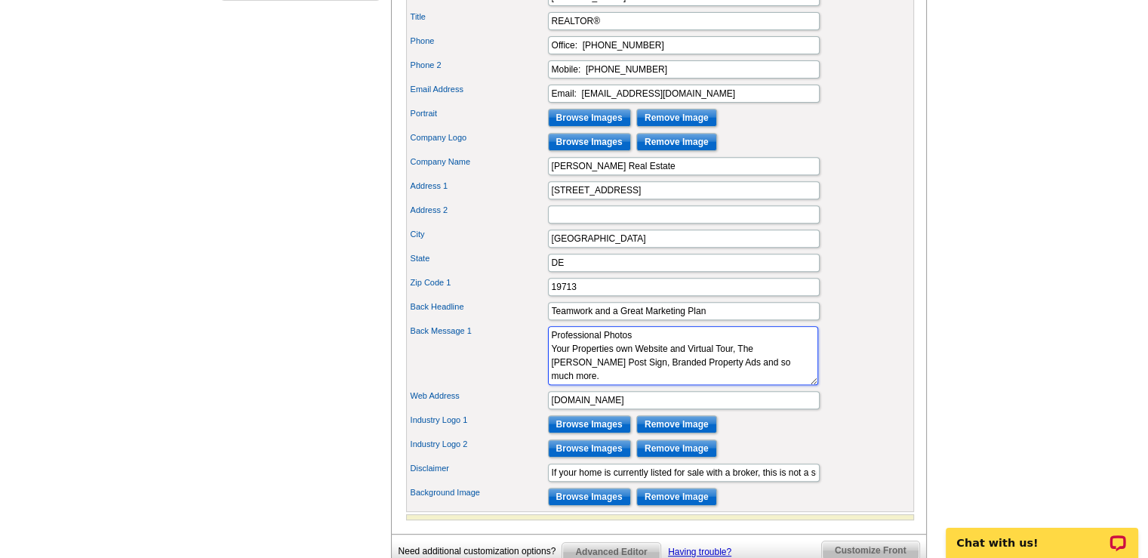
click at [732, 366] on textarea ". . . . . . . . . . . . . .Contact me for your Free Home Valuation . . . . . . …" at bounding box center [683, 355] width 270 height 59
drag, startPoint x: 732, startPoint y: 366, endPoint x: 765, endPoint y: 394, distance: 43.4
click at [765, 385] on textarea ". . . . . . . . . . . . . .Contact me for your Free Home Valuation . . . . . . …" at bounding box center [683, 355] width 270 height 59
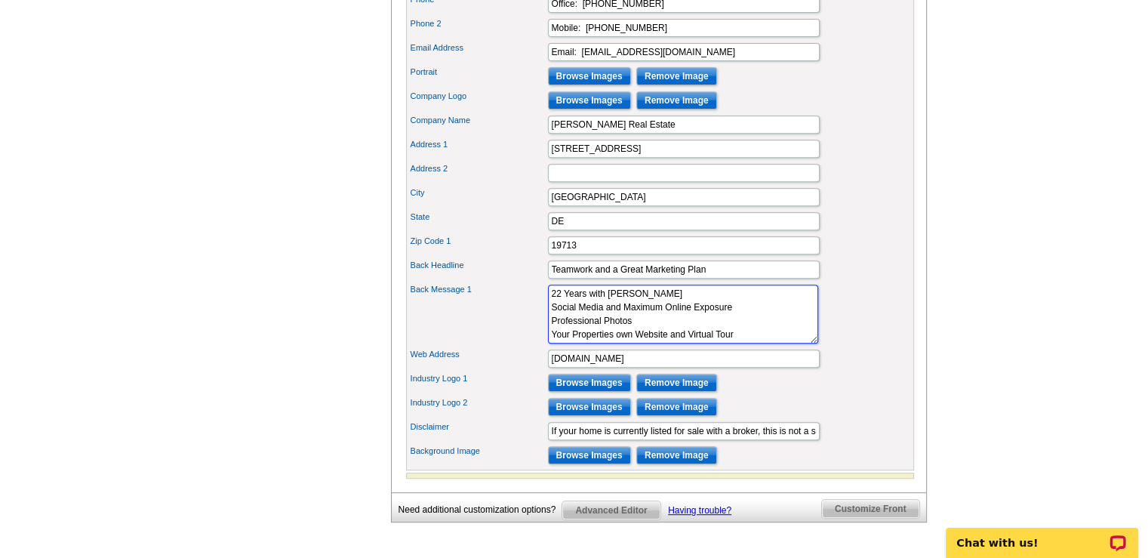
scroll to position [679, 0]
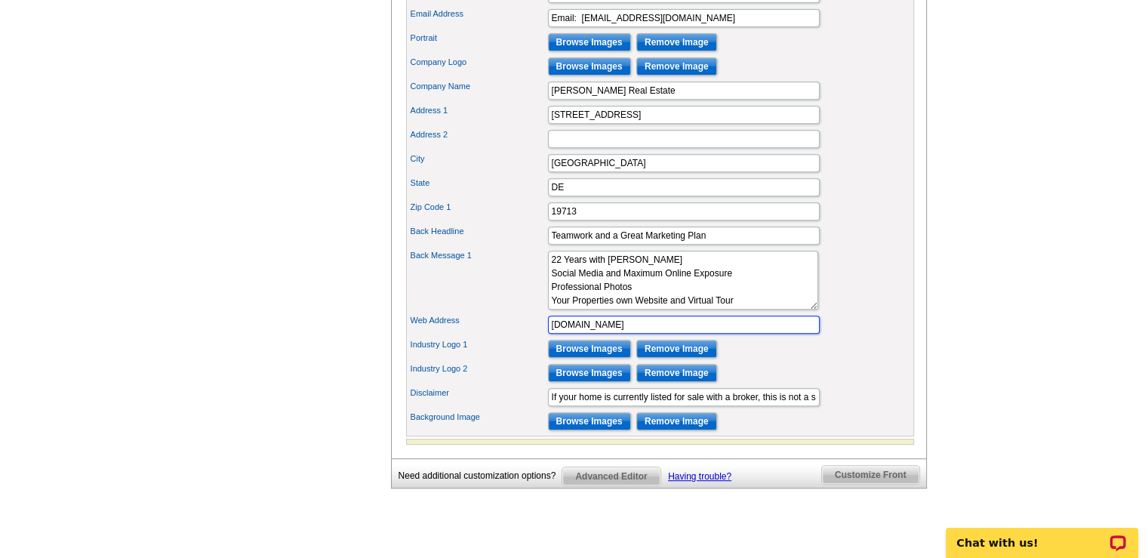
click at [739, 334] on input "Cverne.psre.com" at bounding box center [684, 324] width 272 height 18
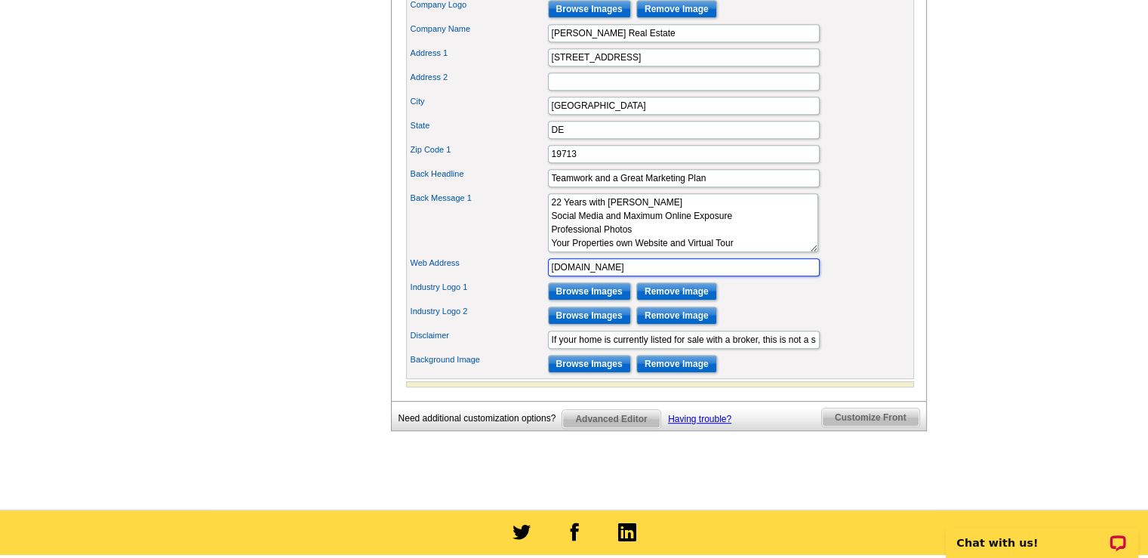
scroll to position [755, 0]
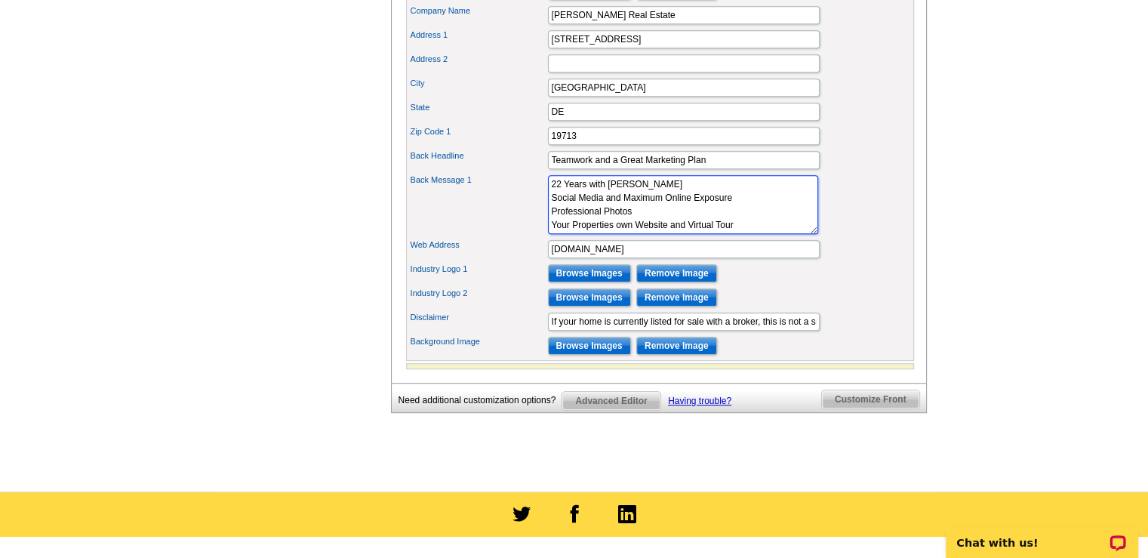
click at [548, 202] on textarea ". . . . . . . . . . . . . .Contact me for your Free Home Valuation . . . . . . …" at bounding box center [683, 204] width 270 height 59
click at [551, 212] on textarea ". . . . . . . . . . . . . .Contact me for your Free Home Valuation . . . . . . …" at bounding box center [683, 204] width 270 height 59
click at [549, 229] on textarea ". . . . . . . . . . . . . .Contact me for your Free Home Valuation . . . . . . …" at bounding box center [683, 204] width 270 height 59
click at [552, 234] on textarea ". . . . . . . . . . . . . .Contact me for your Free Home Valuation . . . . . . …" at bounding box center [683, 204] width 270 height 59
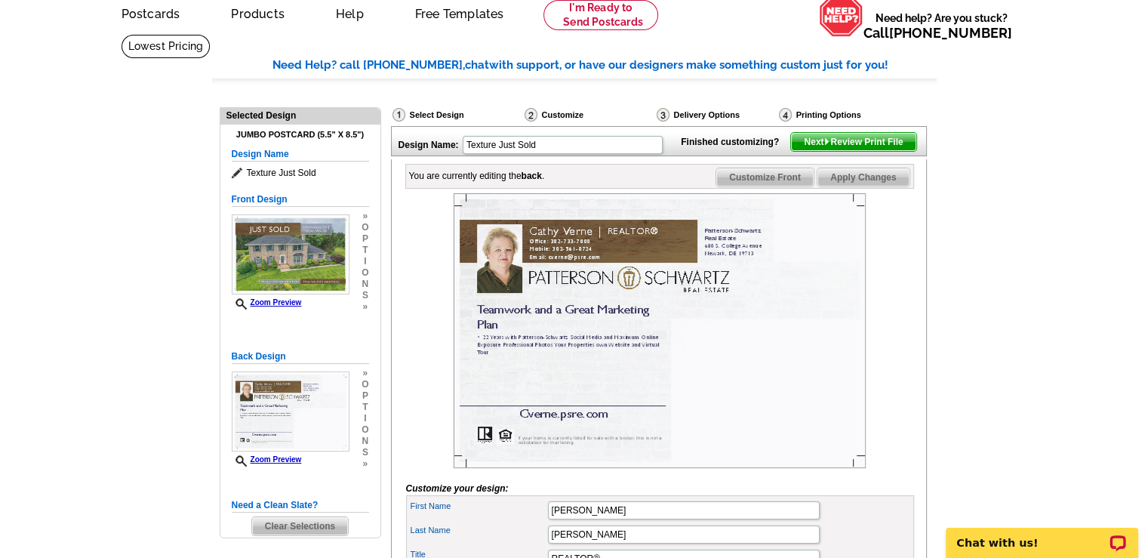
scroll to position [0, 0]
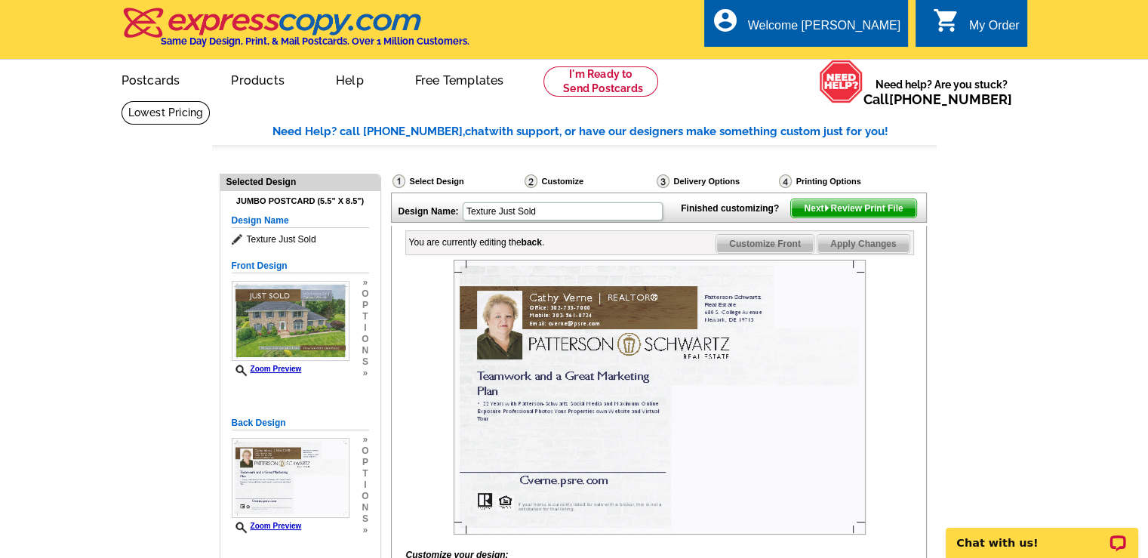
click at [844, 253] on span "Apply Changes" at bounding box center [862, 244] width 91 height 18
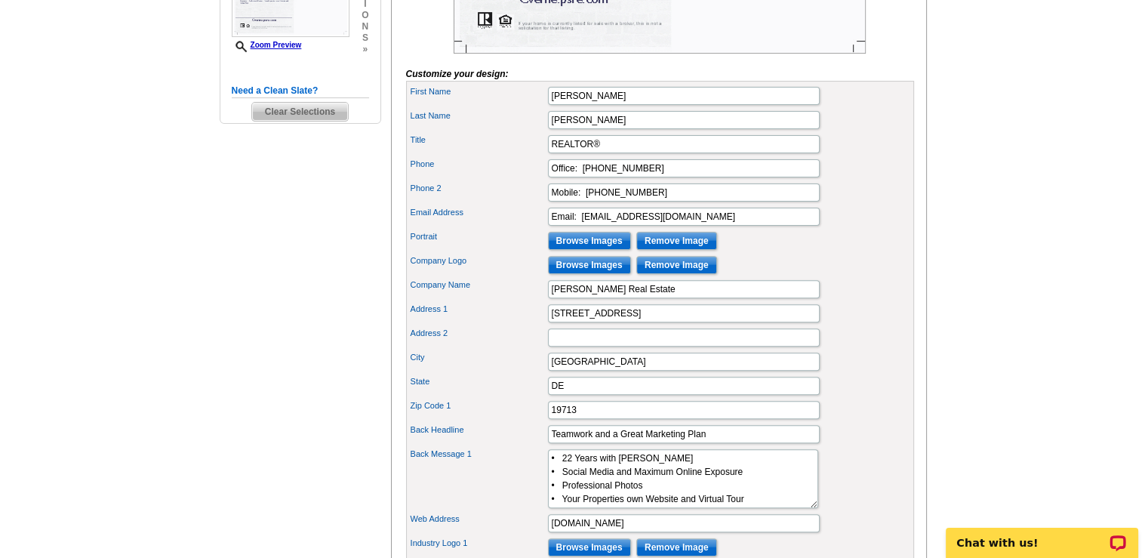
scroll to position [528, 0]
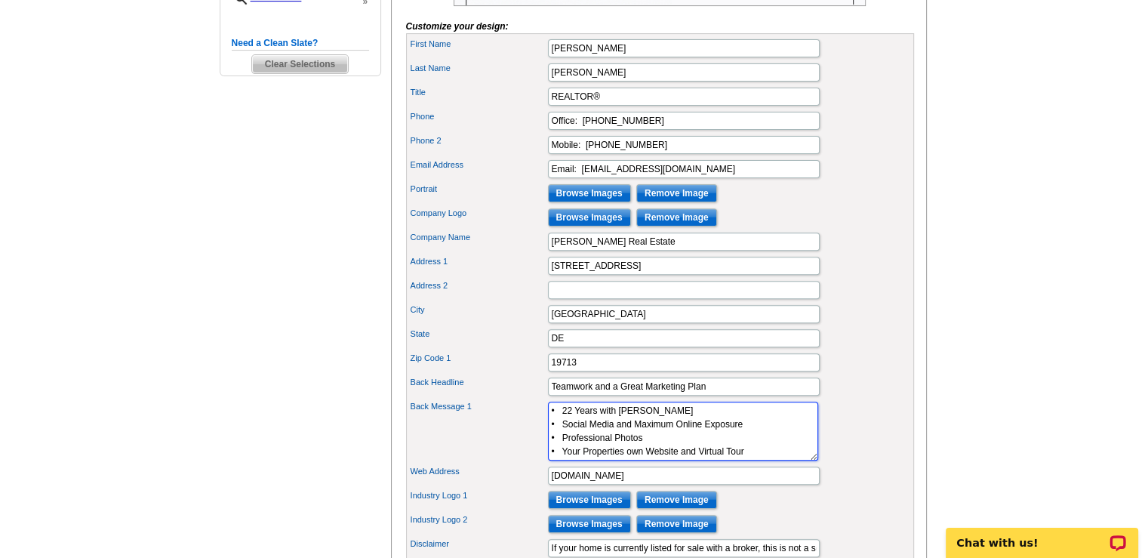
click at [696, 429] on textarea ". . . . . . . . . . . . . .Contact me for your Free Home Valuation . . . . . . …" at bounding box center [683, 430] width 270 height 59
click at [549, 444] on textarea ". . . . . . . . . . . . . .Contact me for your Free Home Valuation . . . . . . …" at bounding box center [683, 430] width 270 height 59
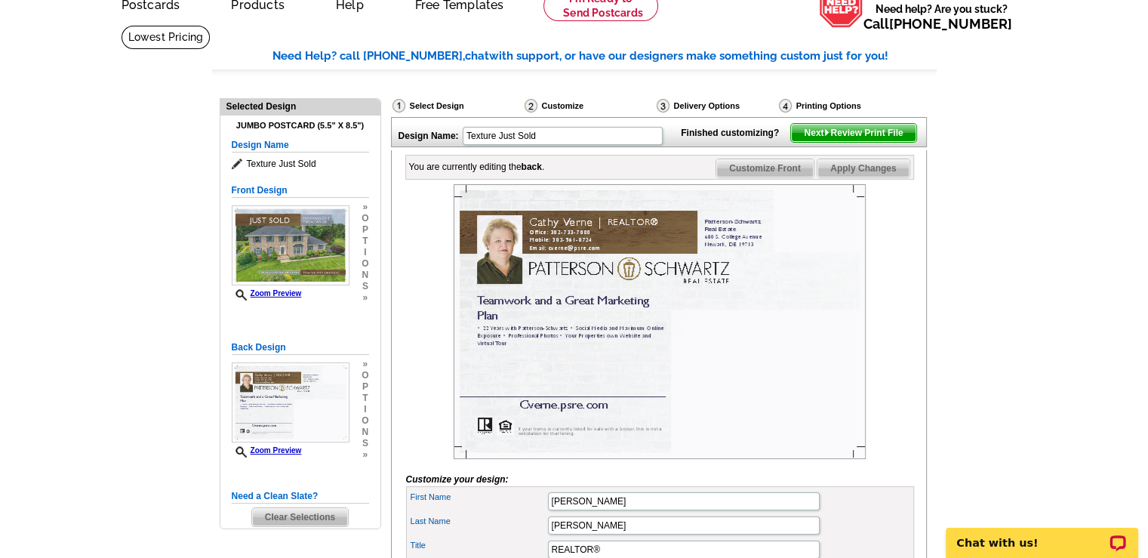
click at [857, 177] on span "Apply Changes" at bounding box center [862, 168] width 91 height 18
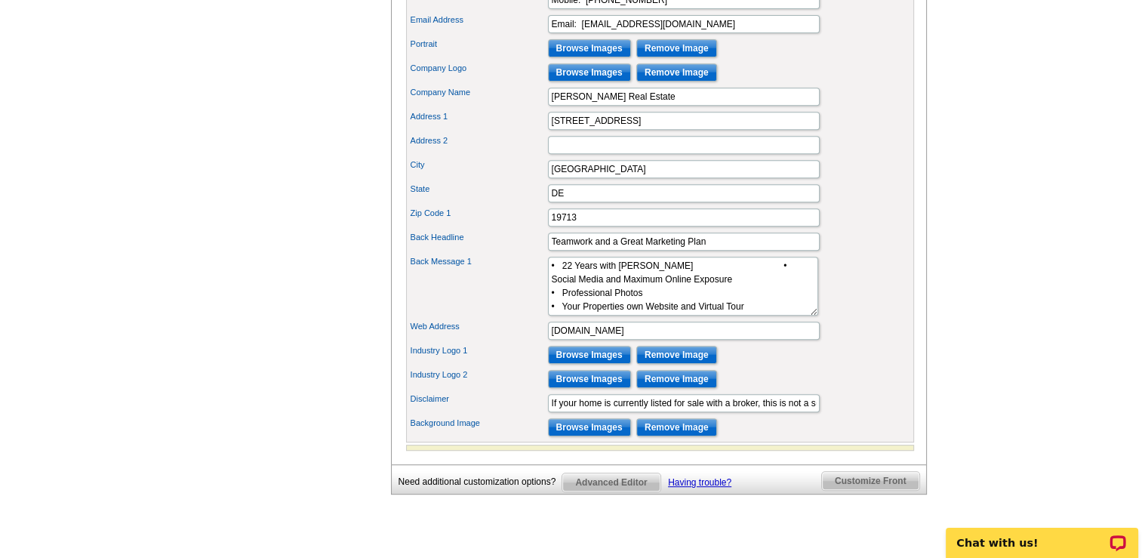
scroll to position [679, 0]
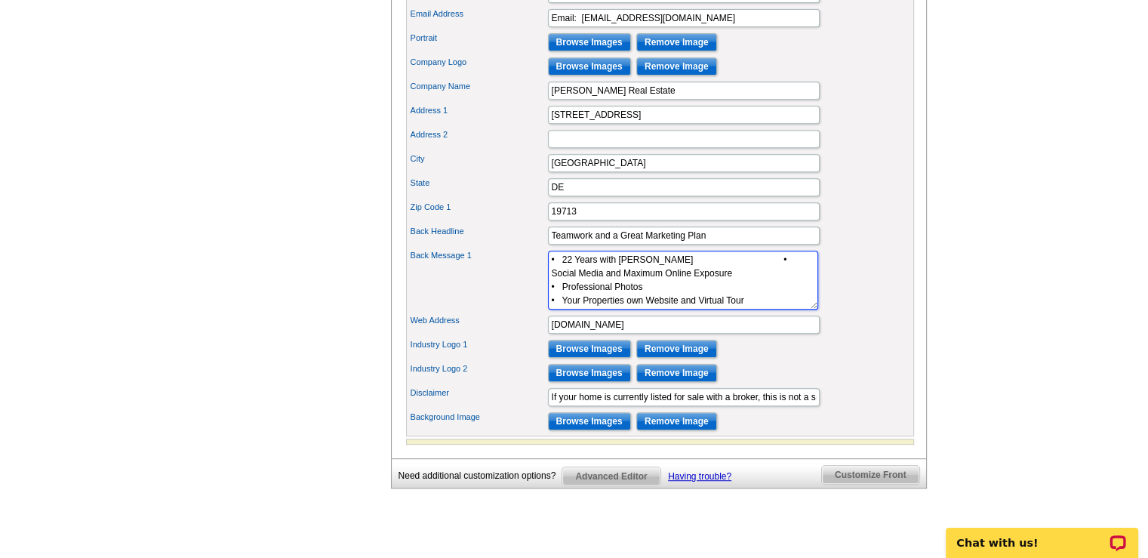
click at [705, 280] on textarea ". . . . . . . . . . . . . .Contact me for your Free Home Valuation . . . . . . …" at bounding box center [683, 280] width 270 height 59
drag, startPoint x: 549, startPoint y: 280, endPoint x: 776, endPoint y: 303, distance: 228.3
click at [774, 303] on textarea ". . . . . . . . . . . . . .Contact me for your Free Home Valuation . . . . . . …" at bounding box center [683, 280] width 270 height 59
click at [789, 309] on textarea ". . . . . . . . . . . . . .Contact me for your Free Home Valuation . . . . . . …" at bounding box center [683, 280] width 270 height 59
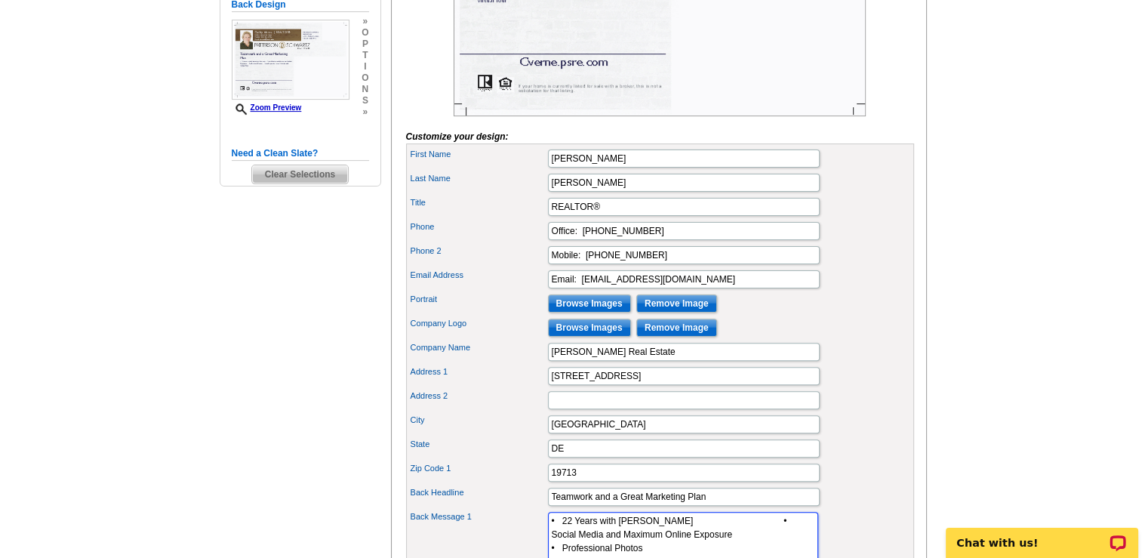
scroll to position [528, 0]
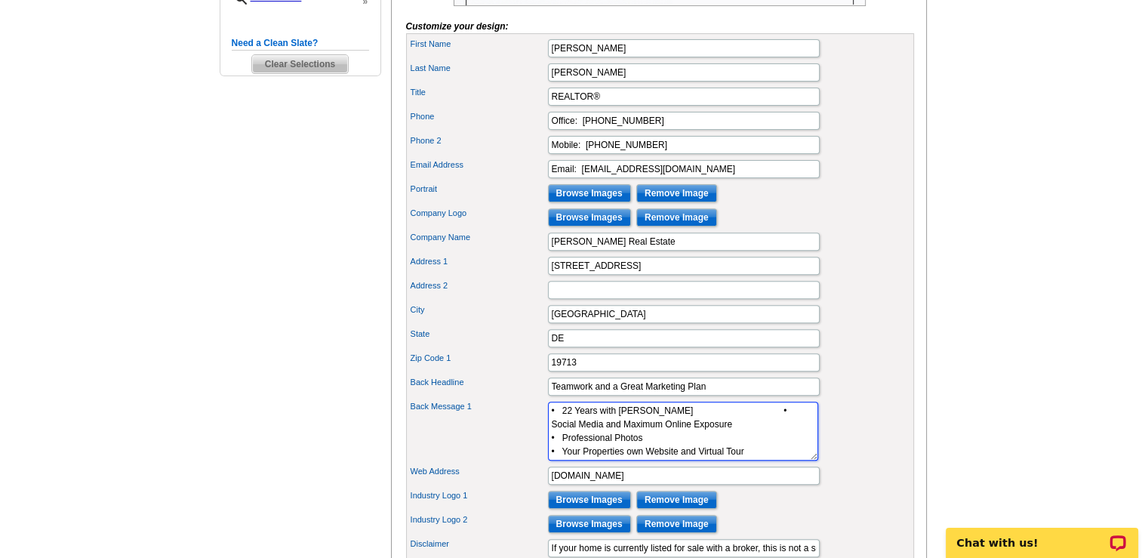
click at [555, 429] on textarea ". . . . . . . . . . . . . .Contact me for your Free Home Valuation . . . . . . …" at bounding box center [683, 430] width 270 height 59
click at [715, 432] on textarea ". . . . . . . . . . . . . .Contact me for your Free Home Valuation . . . . . . …" at bounding box center [683, 430] width 270 height 59
click at [768, 432] on textarea ". . . . . . . . . . . . . .Contact me for your Free Home Valuation . . . . . . …" at bounding box center [683, 430] width 270 height 59
click at [703, 429] on textarea ". . . . . . . . . . . . . .Contact me for your Free Home Valuation . . . . . . …" at bounding box center [683, 430] width 270 height 59
click at [704, 430] on textarea ". . . . . . . . . . . . . .Contact me for your Free Home Valuation . . . . . . …" at bounding box center [683, 430] width 270 height 59
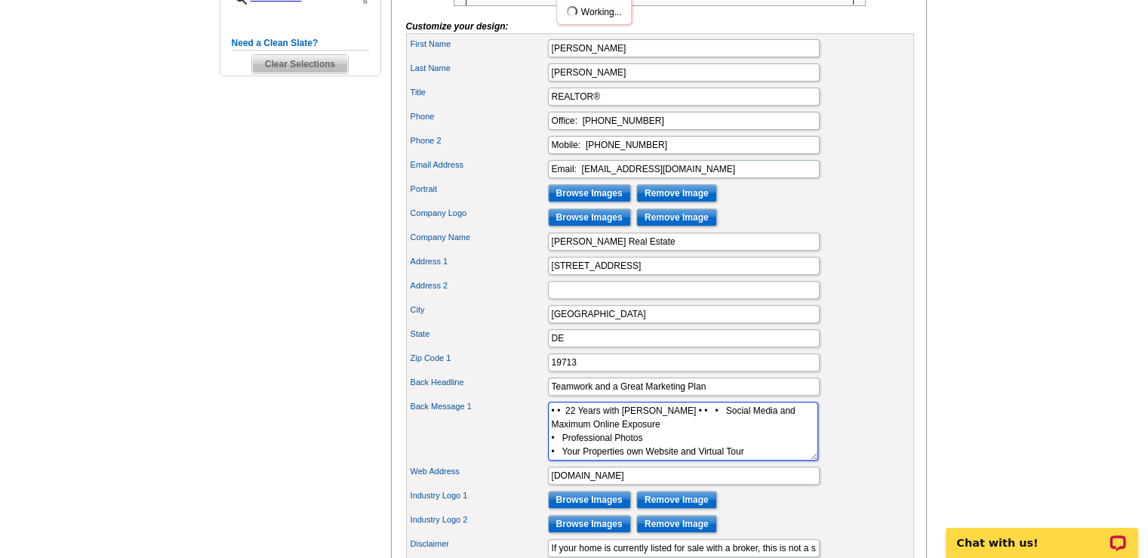
click at [728, 428] on textarea ". . . . . . . . . . . . . .Contact me for your Free Home Valuation . . . . . . …" at bounding box center [683, 430] width 270 height 59
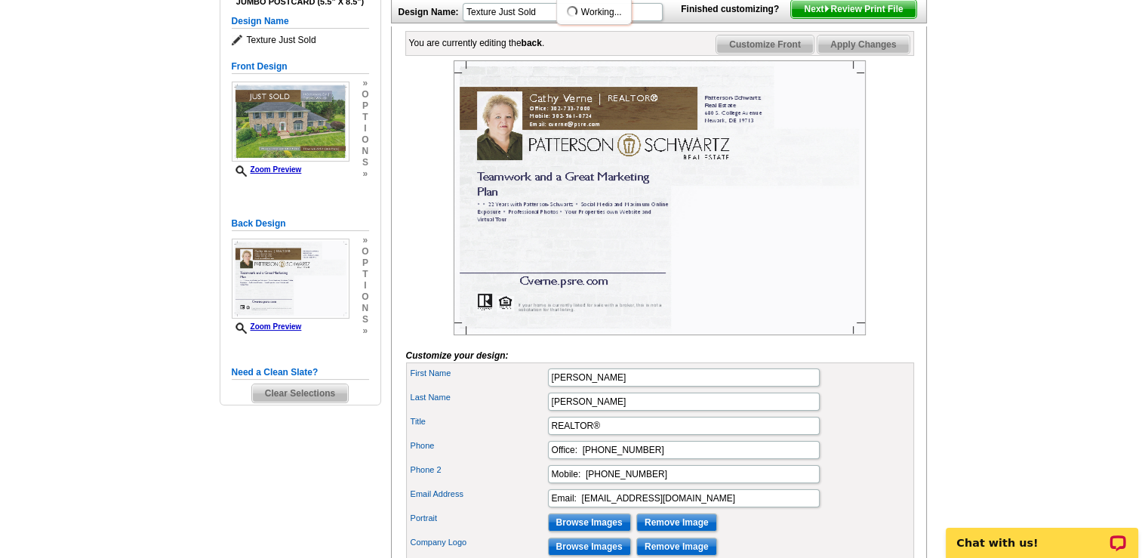
scroll to position [151, 0]
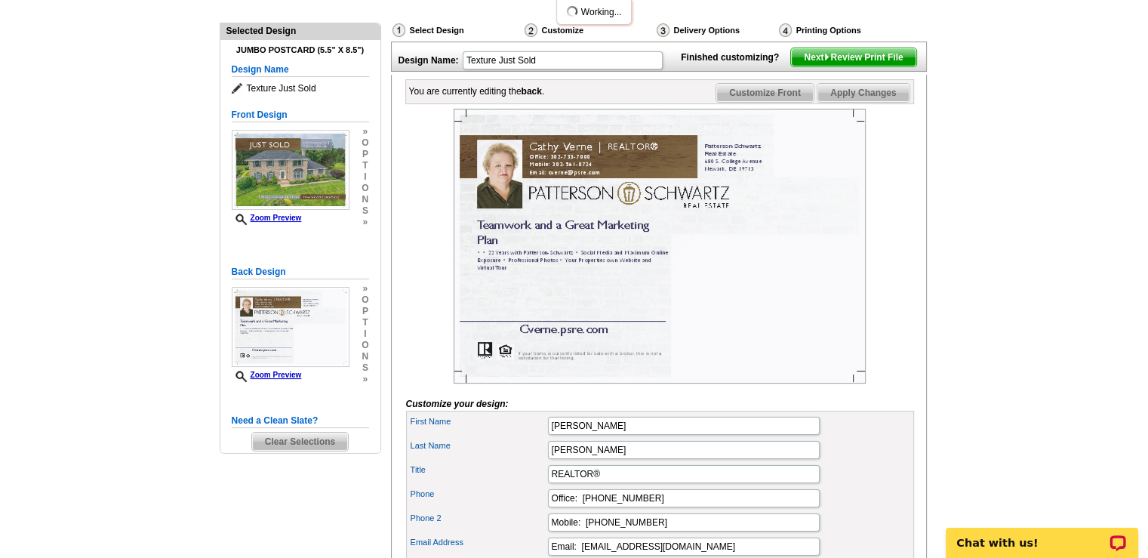
click at [839, 102] on span "Apply Changes" at bounding box center [862, 93] width 91 height 18
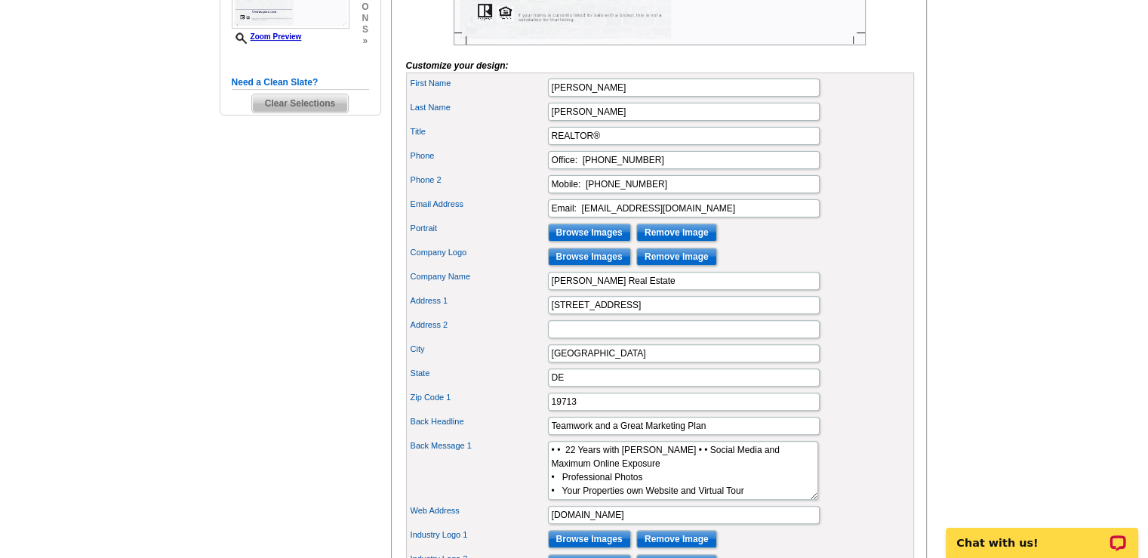
scroll to position [604, 0]
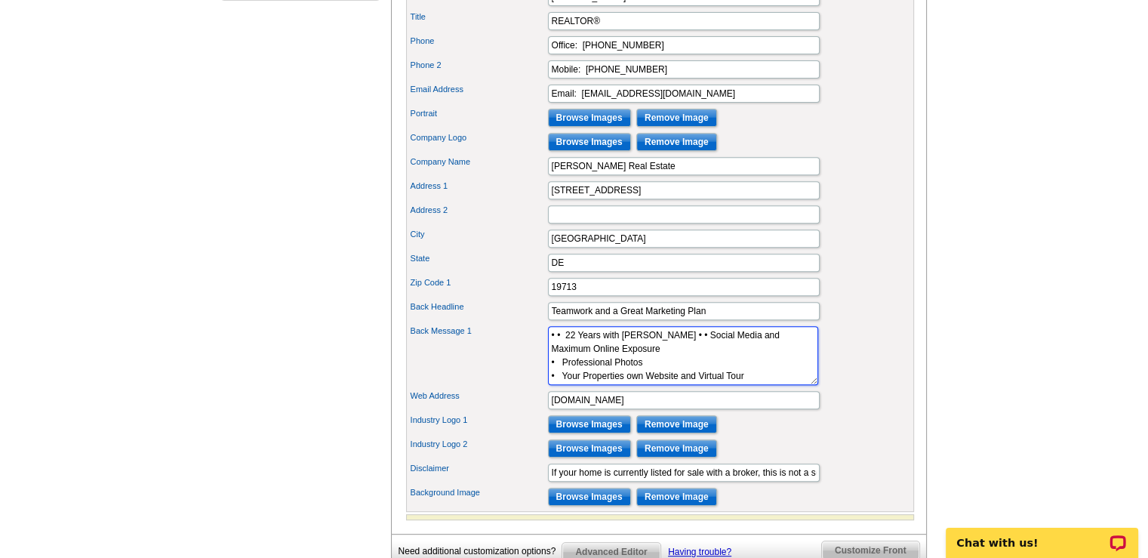
click at [555, 382] on textarea ". . . . . . . . . . . . . .Contact me for your Free Home Valuation . . . . . . …" at bounding box center [683, 355] width 270 height 59
click at [714, 352] on textarea ". . . . . . . . . . . . . .Contact me for your Free Home Valuation . . . . . . …" at bounding box center [683, 355] width 270 height 59
click at [549, 381] on textarea ". . . . . . . . . . . . . .Contact me for your Free Home Valuation . . . . . . …" at bounding box center [683, 355] width 270 height 59
click at [768, 368] on textarea ". . . . . . . . . . . . . .Contact me for your Free Home Valuation . . . . . . …" at bounding box center [683, 355] width 270 height 59
click at [561, 382] on textarea ". . . . . . . . . . . . . .Contact me for your Free Home Valuation . . . . . . …" at bounding box center [683, 355] width 270 height 59
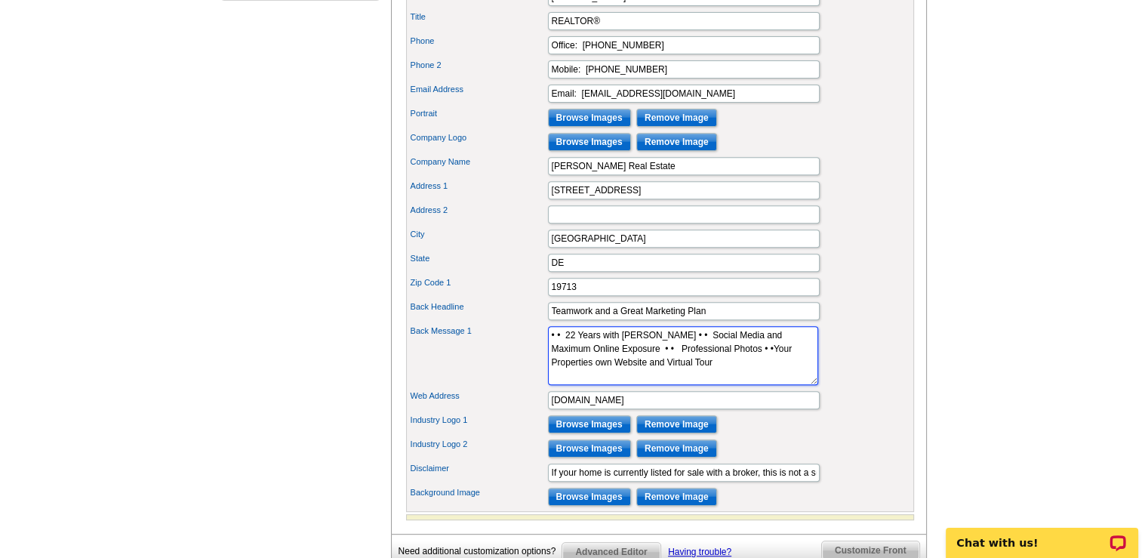
click at [776, 369] on textarea ". . . . . . . . . . . . . .Contact me for your Free Home Valuation . . . . . . …" at bounding box center [683, 355] width 270 height 59
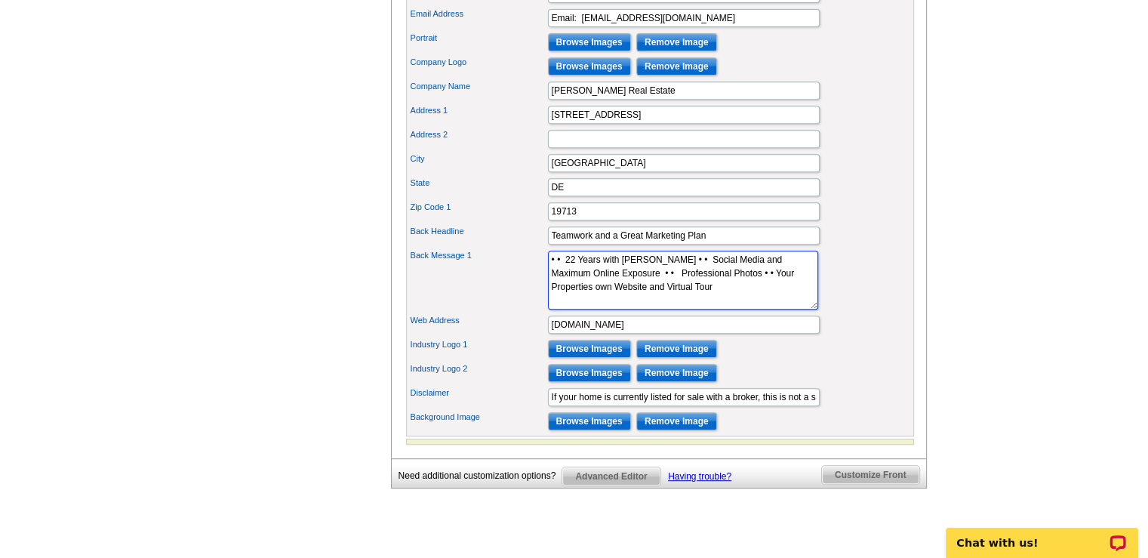
click at [561, 279] on textarea ". . . . . . . . . . . . . .Contact me for your Free Home Valuation . . . . . . …" at bounding box center [683, 280] width 270 height 59
click at [715, 278] on textarea ". . . . . . . . . . . . . .Contact me for your Free Home Valuation . . . . . . …" at bounding box center [683, 280] width 270 height 59
click at [549, 277] on textarea ". . . . . . . . . . . . . .Contact me for your Free Home Valuation . . . . . . …" at bounding box center [683, 280] width 270 height 59
click at [549, 278] on textarea ". . . . . . . . . . . . . .Contact me for your Free Home Valuation . . . . . . …" at bounding box center [683, 280] width 270 height 59
click at [739, 280] on textarea ". . . . . . . . . . . . . .Contact me for your Free Home Valuation . . . . . . …" at bounding box center [683, 280] width 270 height 59
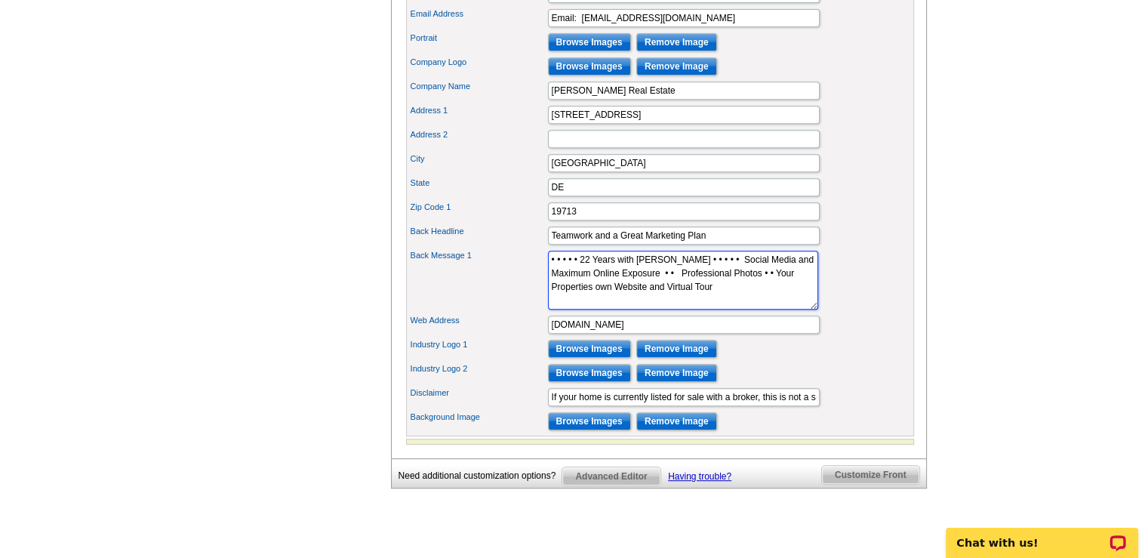
click at [549, 278] on textarea ". . . . . . . . . . . . . .Contact me for your Free Home Valuation . . . . . . …" at bounding box center [683, 280] width 270 height 59
click at [750, 279] on textarea ". . . . . . . . . . . . . .Contact me for your Free Home Valuation . . . . . . …" at bounding box center [683, 280] width 270 height 59
click at [548, 277] on textarea ". . . . . . . . . . . . . .Contact me for your Free Home Valuation . . . . . . …" at bounding box center [683, 280] width 270 height 59
click at [767, 281] on textarea ". . . . . . . . . . . . . .Contact me for your Free Home Valuation . . . . . . …" at bounding box center [683, 280] width 270 height 59
click at [549, 291] on textarea ". . . . . . . . . . . . . .Contact me for your Free Home Valuation . . . . . . …" at bounding box center [683, 280] width 270 height 59
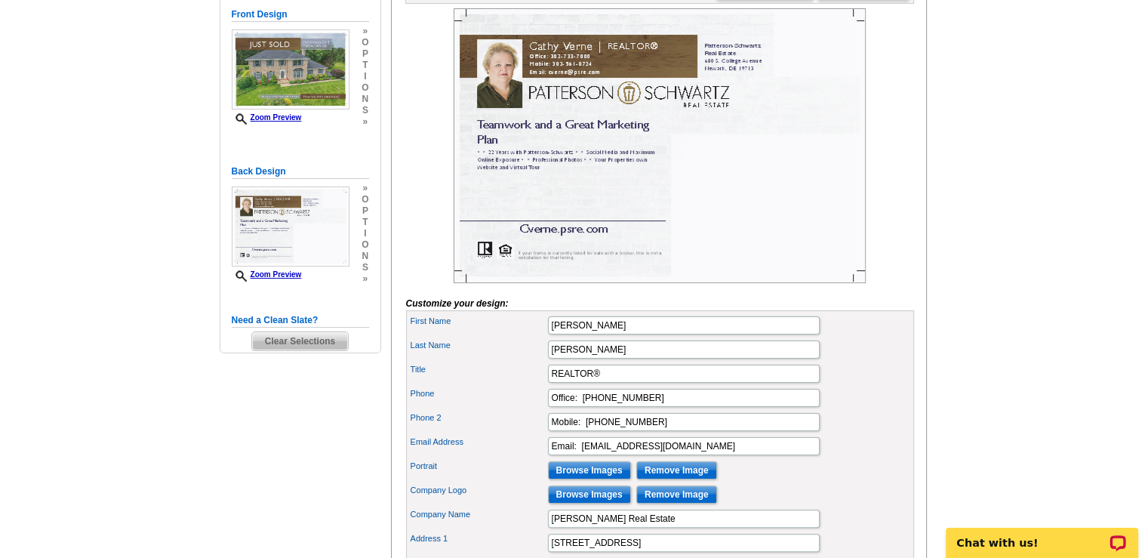
scroll to position [151, 0]
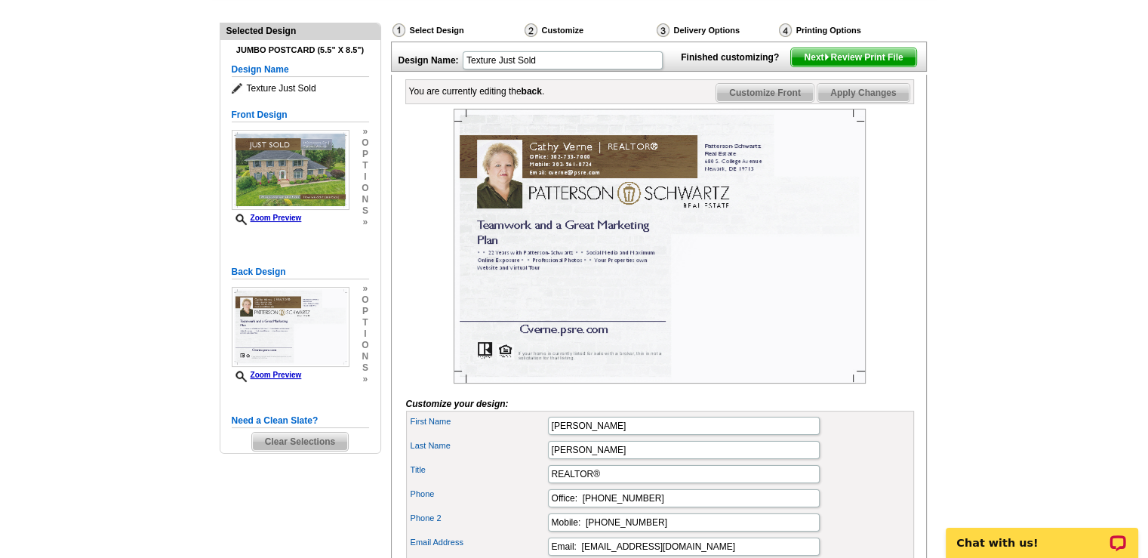
click at [869, 102] on span "Apply Changes" at bounding box center [862, 93] width 91 height 18
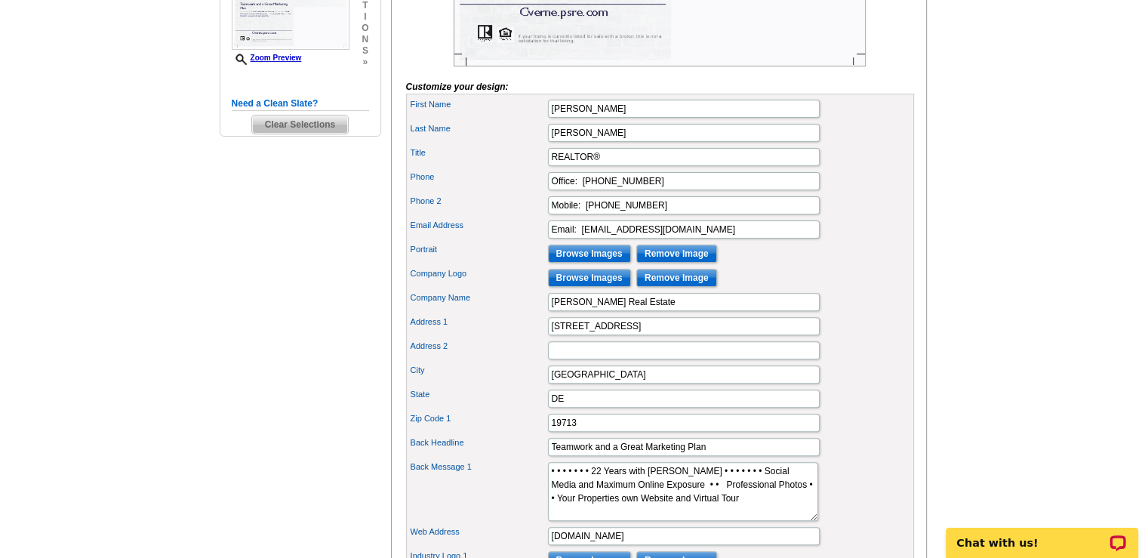
scroll to position [528, 0]
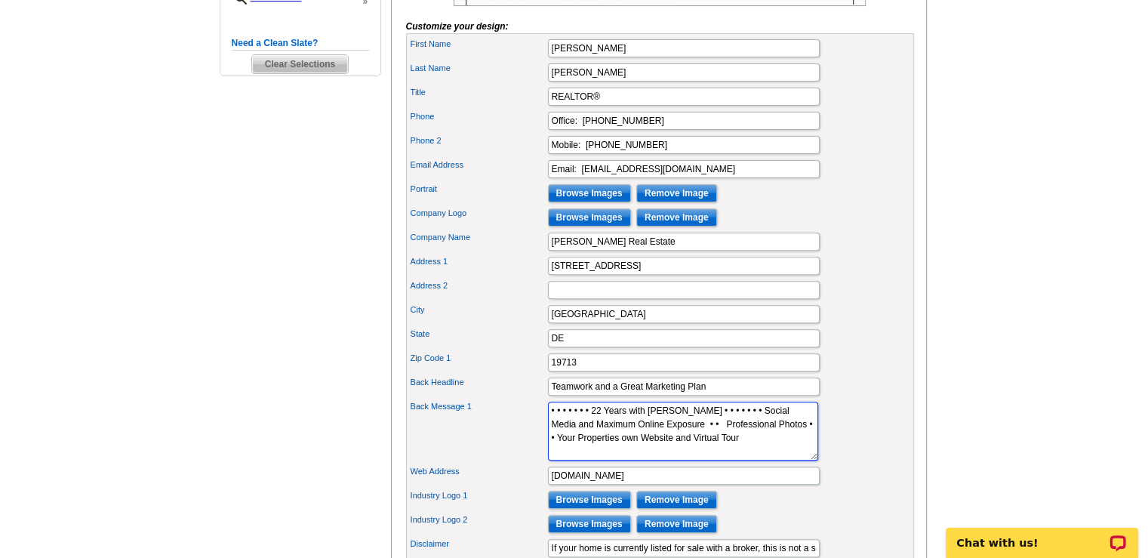
click at [770, 429] on textarea ". . . . . . . . . . . . . .Contact me for your Free Home Valuation . . . . . . …" at bounding box center [683, 430] width 270 height 59
click at [548, 429] on textarea ". . . . . . . . . . . . . .Contact me for your Free Home Valuation . . . . . . …" at bounding box center [683, 430] width 270 height 59
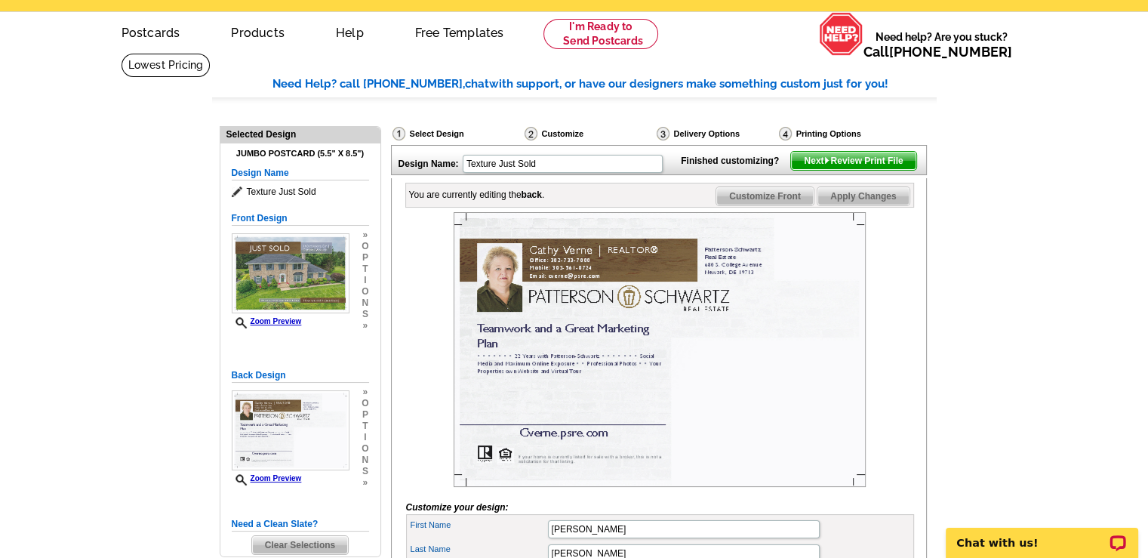
scroll to position [0, 0]
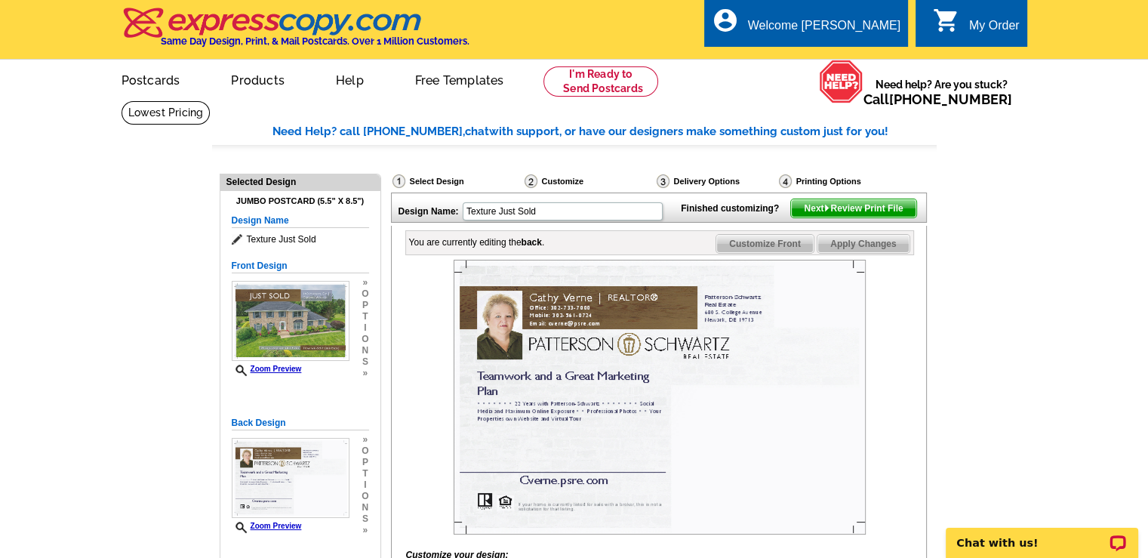
click at [844, 253] on span "Apply Changes" at bounding box center [862, 244] width 91 height 18
click at [864, 253] on span "Apply Changes" at bounding box center [862, 244] width 91 height 18
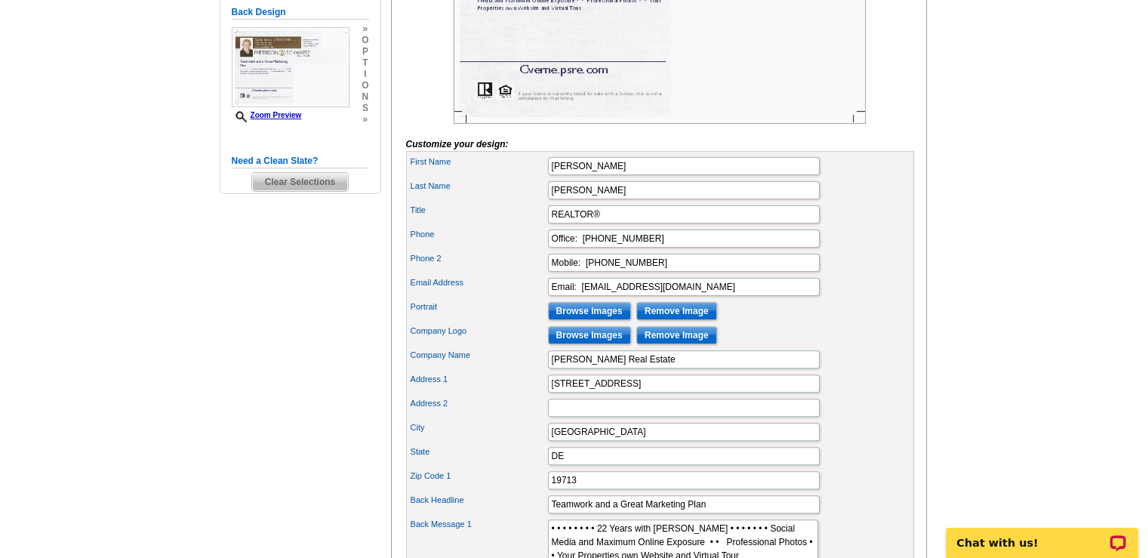
scroll to position [604, 0]
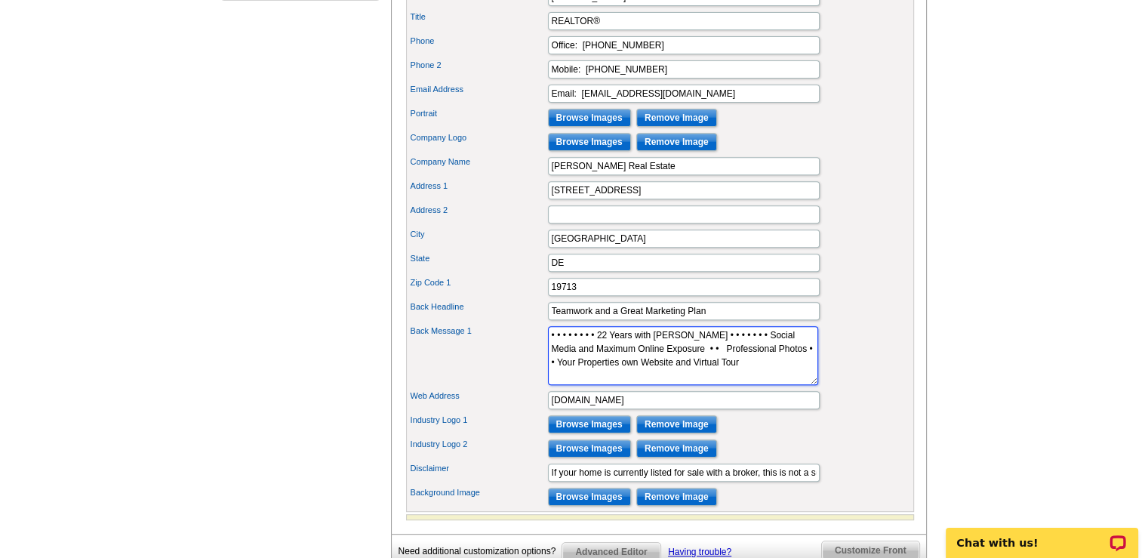
click at [770, 353] on textarea ". . . . . . . . . . . . . .Contact me for your Free Home Valuation . . . . . . …" at bounding box center [683, 355] width 270 height 59
click at [549, 354] on textarea ". . . . . . . . . . . . . .Contact me for your Free Home Valuation . . . . . . …" at bounding box center [683, 355] width 270 height 59
click at [782, 355] on textarea ". . . . . . . . . . . . . .Contact me for your Free Home Valuation . . . . . . …" at bounding box center [683, 355] width 270 height 59
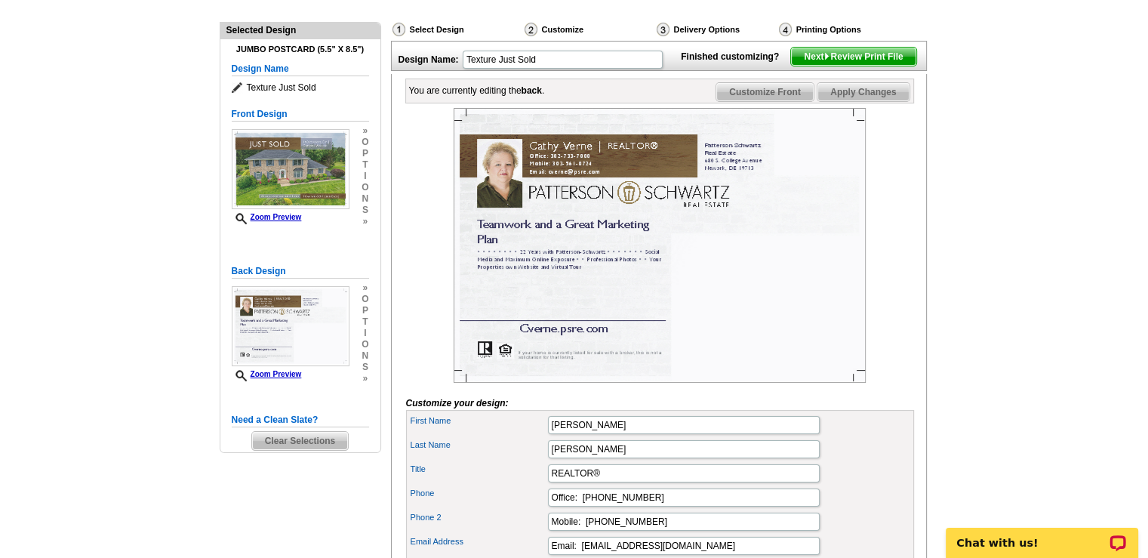
scroll to position [151, 0]
click at [853, 102] on span "Apply Changes" at bounding box center [862, 93] width 91 height 18
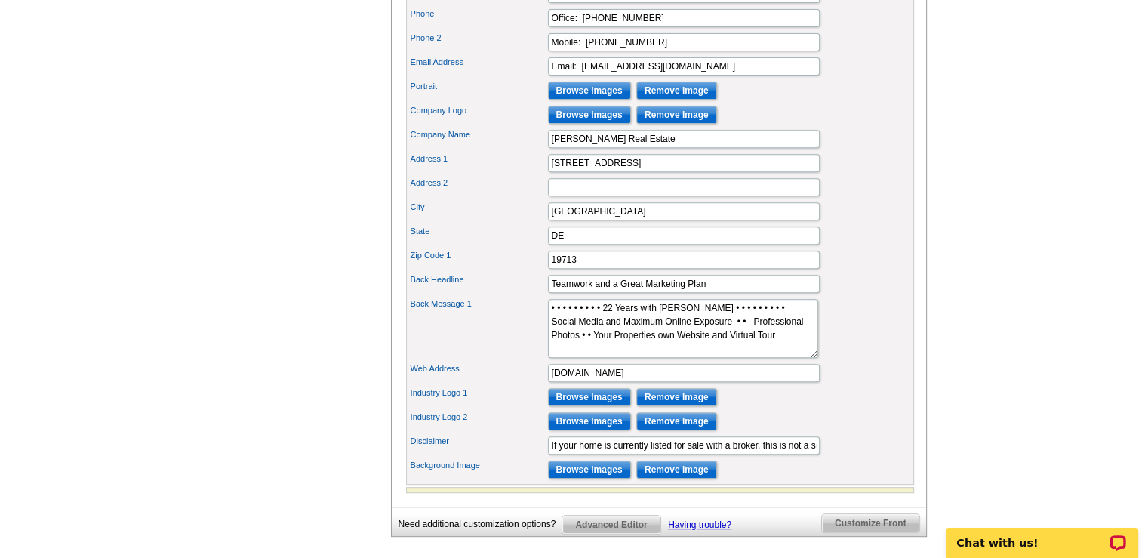
scroll to position [679, 0]
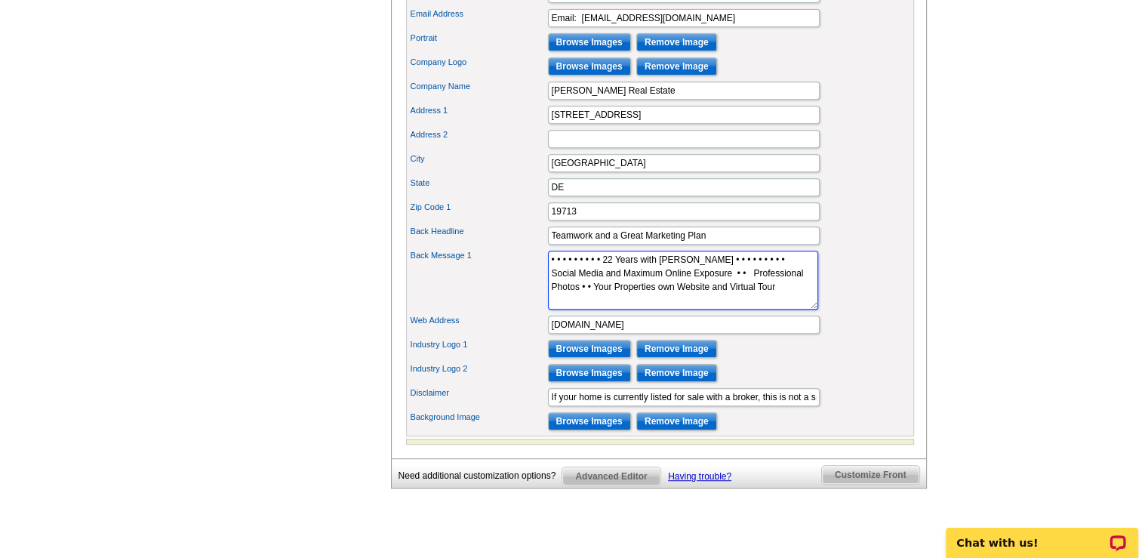
click at [548, 291] on textarea ". . . . . . . . . . . . . .Contact me for your Free Home Valuation . . . . . . …" at bounding box center [683, 280] width 270 height 59
click at [758, 294] on textarea ". . . . . . . . . . . . . .Contact me for your Free Home Valuation . . . . . . …" at bounding box center [683, 280] width 270 height 59
click at [549, 294] on textarea ". . . . . . . . . . . . . .Contact me for your Free Home Valuation . . . . . . …" at bounding box center [683, 280] width 270 height 59
click at [786, 291] on textarea ". . . . . . . . . . . . . .Contact me for your Free Home Valuation . . . . . . …" at bounding box center [683, 280] width 270 height 59
click at [781, 291] on textarea ". . . . . . . . . . . . . .Contact me for your Free Home Valuation . . . . . . …" at bounding box center [683, 280] width 270 height 59
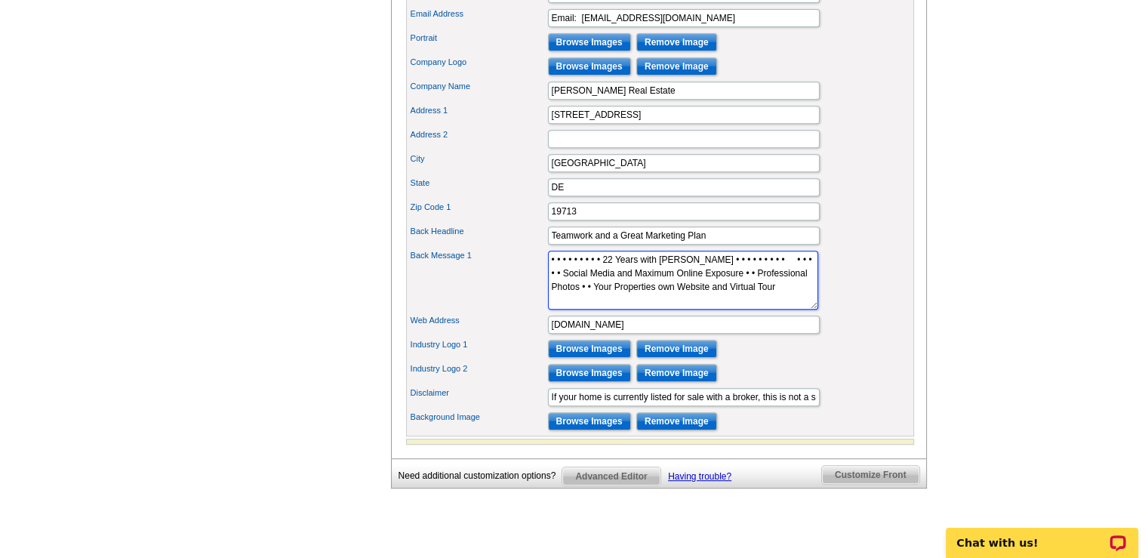
click at [780, 294] on textarea ". . . . . . . . . . . . . .Contact me for your Free Home Valuation . . . . . . …" at bounding box center [683, 280] width 270 height 59
click at [789, 292] on textarea ". . . . . . . . . . . . . .Contact me for your Free Home Valuation . . . . . . …" at bounding box center [683, 280] width 270 height 59
click at [782, 293] on textarea ". . . . . . . . . . . . . .Contact me for your Free Home Valuation . . . . . . …" at bounding box center [683, 280] width 270 height 59
click at [788, 293] on textarea ". . . . . . . . . . . . . .Contact me for your Free Home Valuation . . . . . . …" at bounding box center [683, 280] width 270 height 59
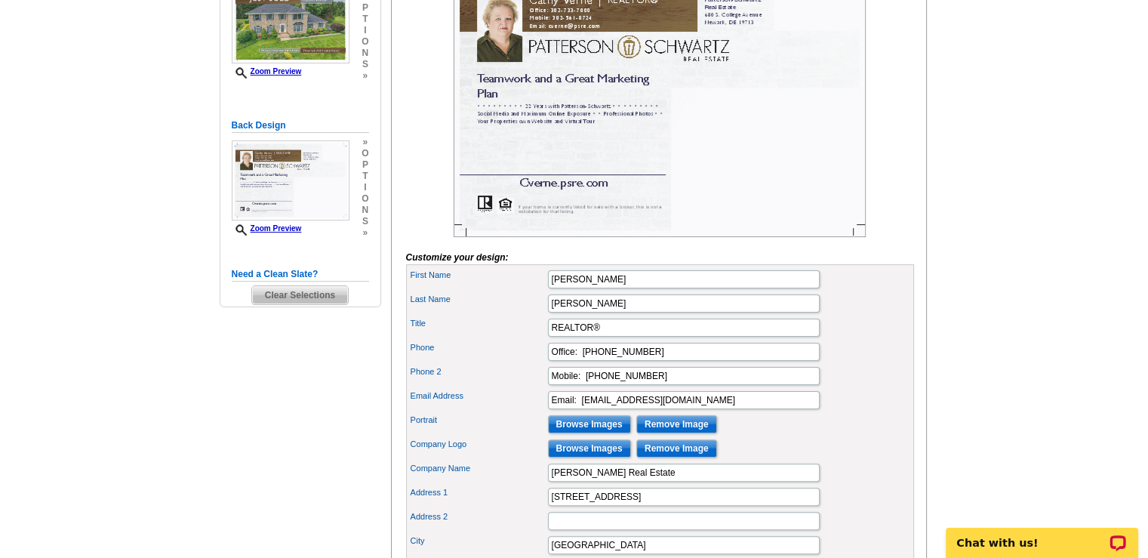
scroll to position [0, 0]
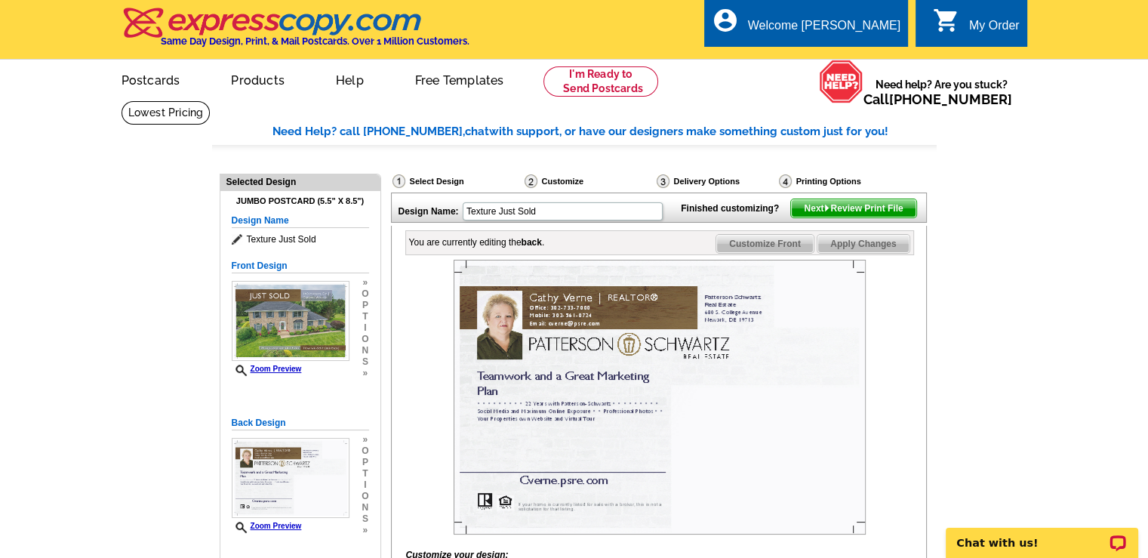
click at [869, 253] on span "Apply Changes" at bounding box center [862, 244] width 91 height 18
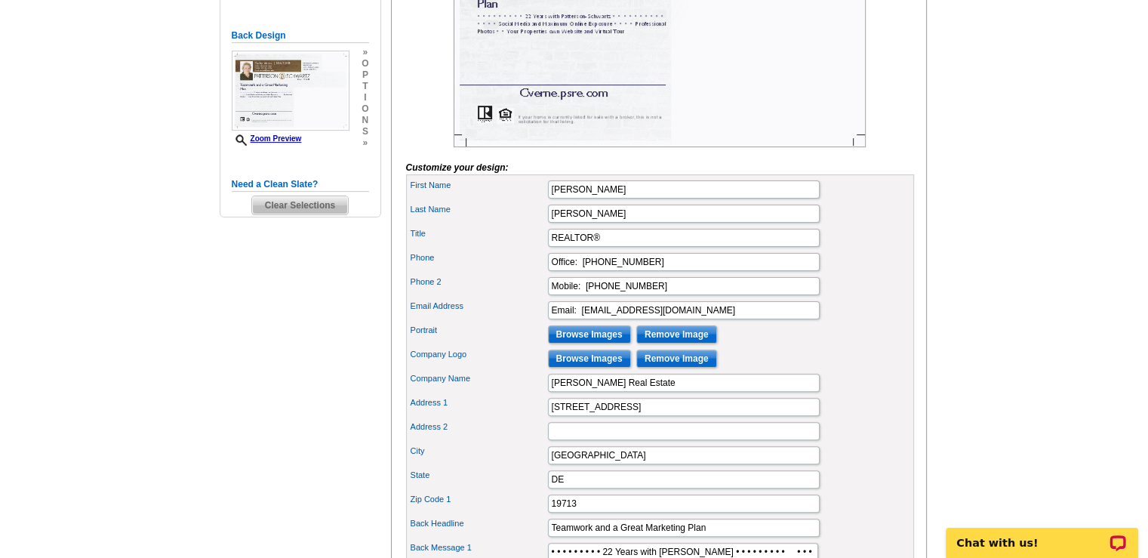
scroll to position [528, 0]
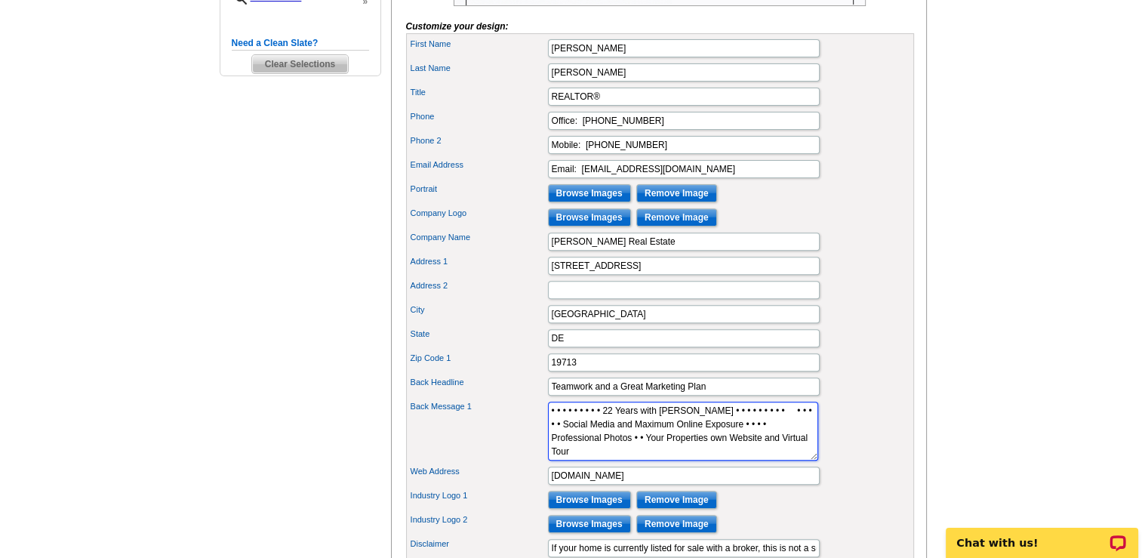
click at [550, 442] on textarea ". . . . . . . . . . . . . .Contact me for your Free Home Valuation . . . . . . …" at bounding box center [683, 430] width 270 height 59
click at [784, 444] on textarea ". . . . . . . . . . . . . .Contact me for your Free Home Valuation . . . . . . …" at bounding box center [683, 430] width 270 height 59
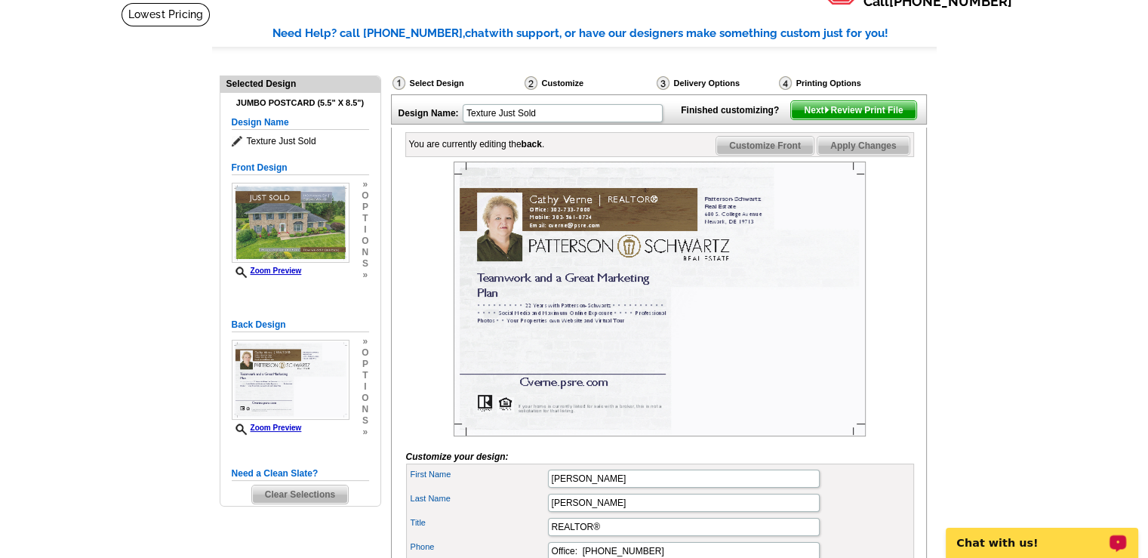
scroll to position [75, 0]
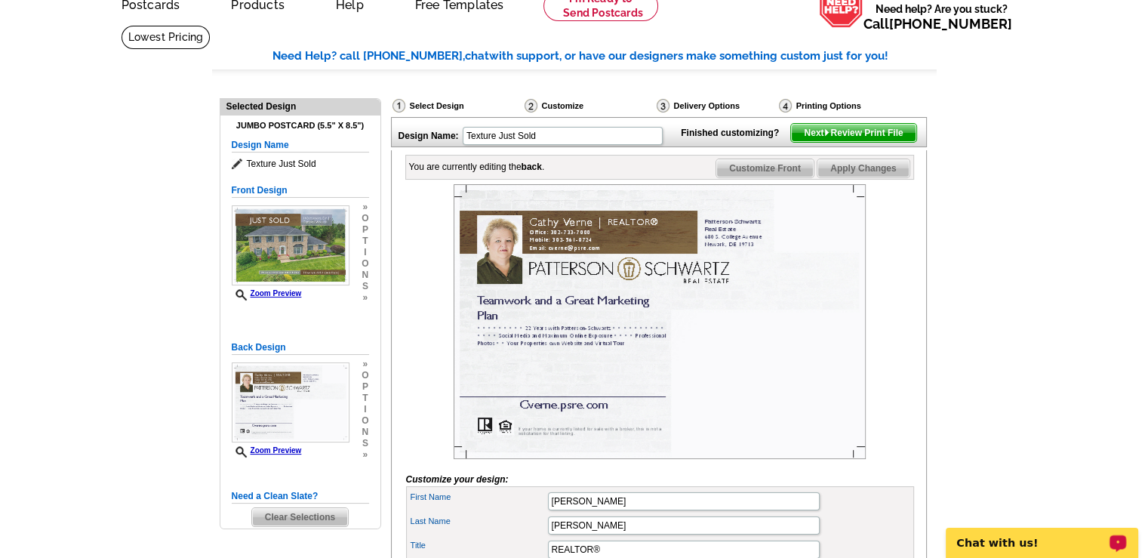
click at [1005, 541] on p "Chat with us!" at bounding box center [1031, 543] width 149 height 12
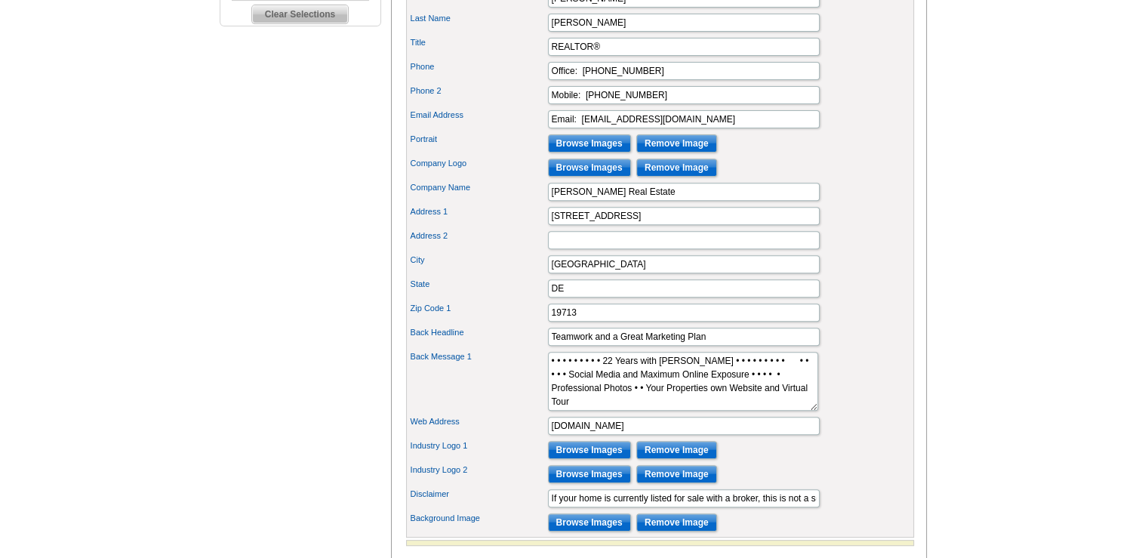
scroll to position [604, 0]
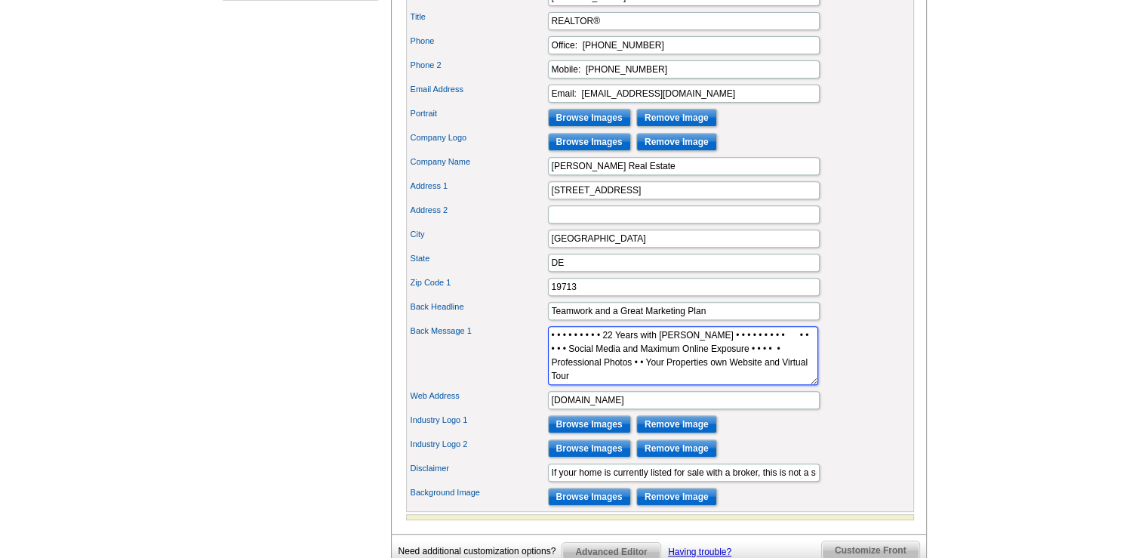
drag, startPoint x: 601, startPoint y: 352, endPoint x: 536, endPoint y: 355, distance: 65.0
click at [536, 355] on div "Back Message 1 . . . . . . . . . . . . . .Contact me for your Free Home Valuati…" at bounding box center [660, 355] width 502 height 65
click at [779, 354] on textarea ". . . . . . . . . . . . . .Contact me for your Free Home Valuation . . . . . . …" at bounding box center [683, 355] width 270 height 59
click at [770, 371] on textarea ". . . . . . . . . . . . . .Contact me for your Free Home Valuation . . . . . . …" at bounding box center [683, 355] width 270 height 59
click at [550, 354] on textarea ". . . . . . . . . . . . . .Contact me for your Free Home Valuation . . . . . . …" at bounding box center [683, 355] width 270 height 59
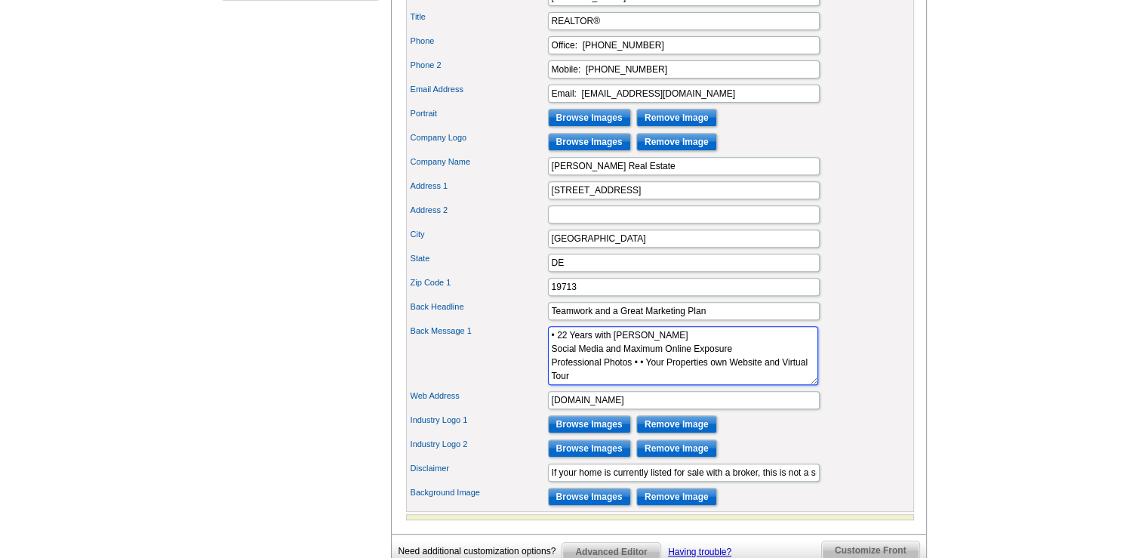
click at [549, 369] on textarea ". . . . . . . . . . . . . .Contact me for your Free Home Valuation . . . . . . …" at bounding box center [683, 355] width 270 height 59
click at [644, 379] on textarea ". . . . . . . . . . . . . .Contact me for your Free Home Valuation . . . . . . …" at bounding box center [683, 355] width 270 height 59
click at [549, 381] on textarea ". . . . . . . . . . . . . .Contact me for your Free Home Valuation . . . . . . …" at bounding box center [683, 355] width 270 height 59
type textarea "• 22 Years with Patterson-Schwartz • Social Media and Maximum Online Exposure •…"
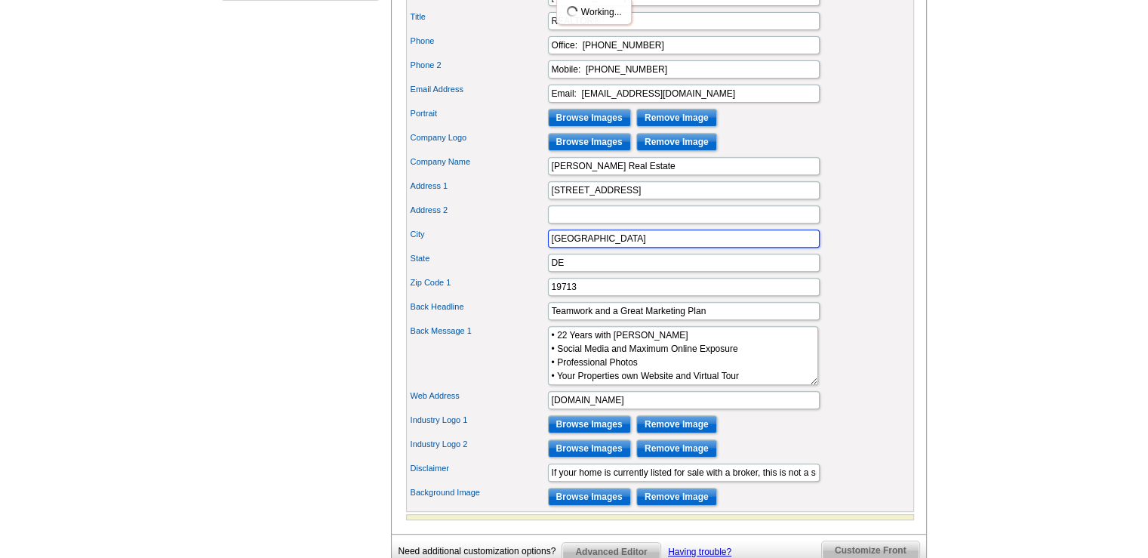
click at [700, 248] on input "Newark" at bounding box center [684, 238] width 272 height 18
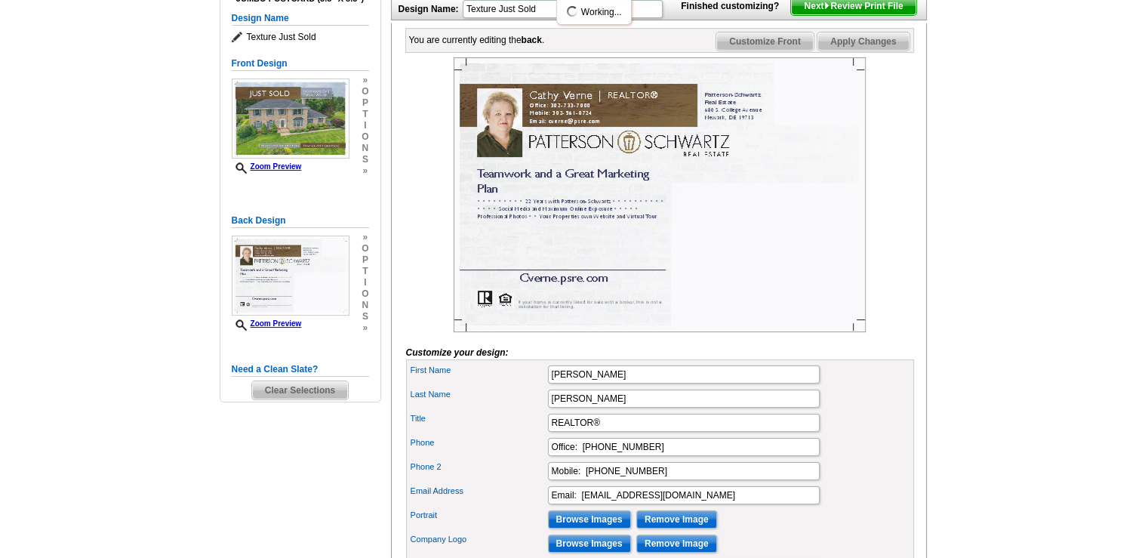
scroll to position [151, 0]
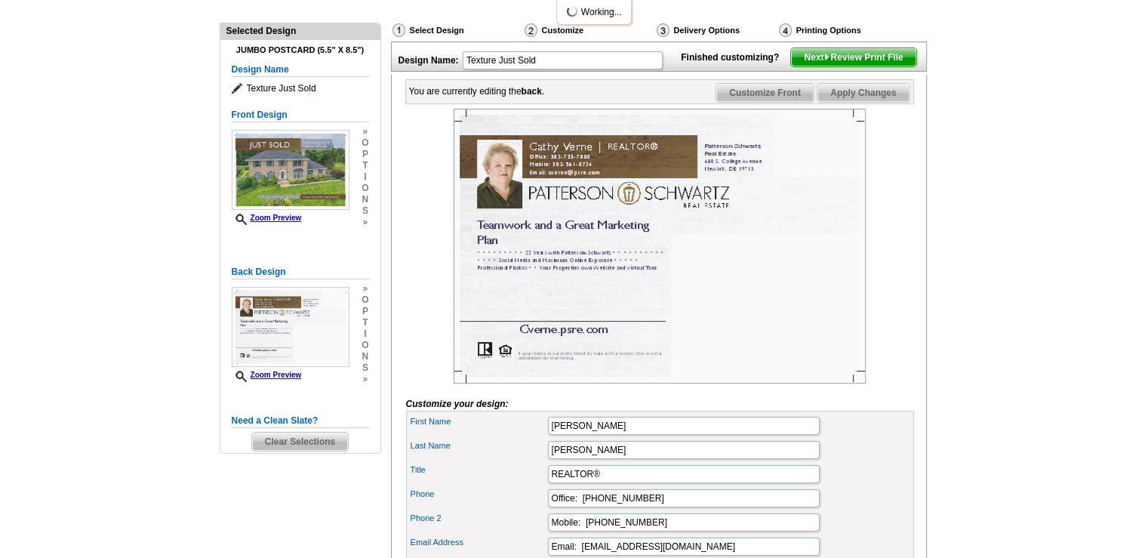
click at [846, 102] on span "Apply Changes" at bounding box center [862, 93] width 91 height 18
click at [90, 17] on main "Need Help? call 800-260-5887, chat with support, or have our designers make som…" at bounding box center [574, 521] width 1148 height 1145
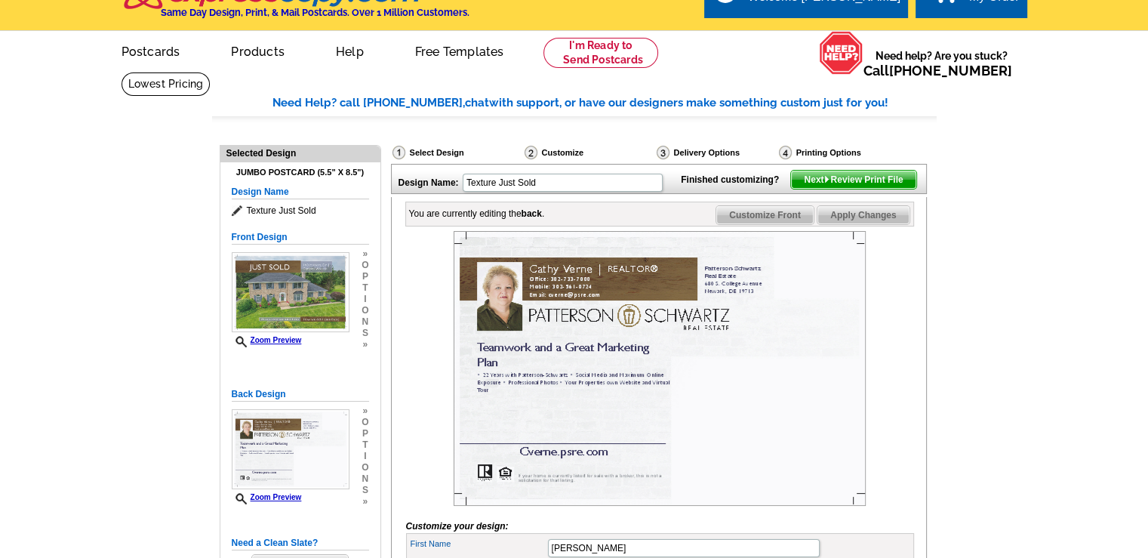
scroll to position [0, 0]
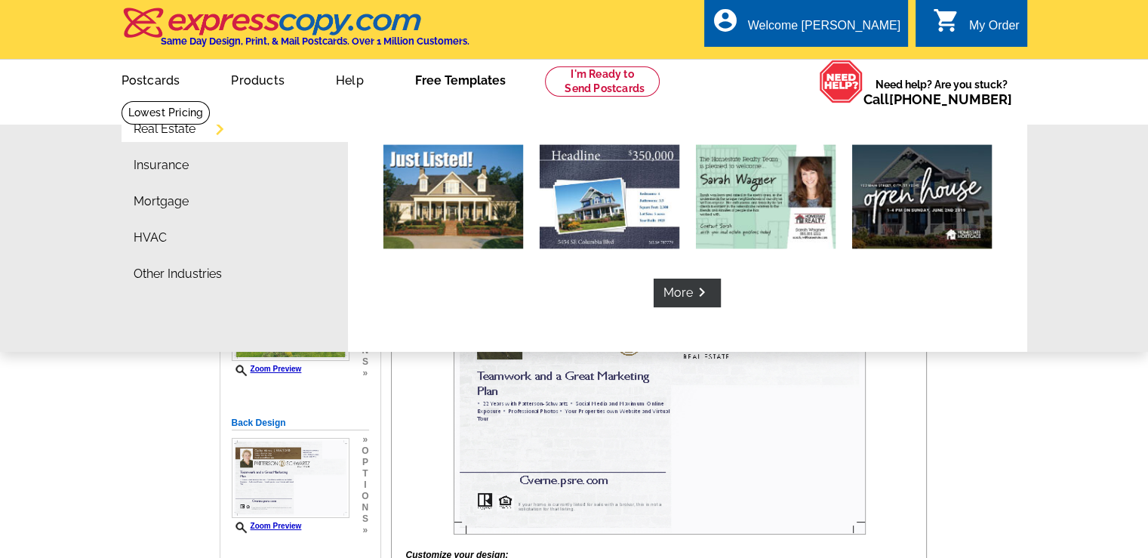
click at [469, 85] on link "Free Templates" at bounding box center [460, 78] width 139 height 35
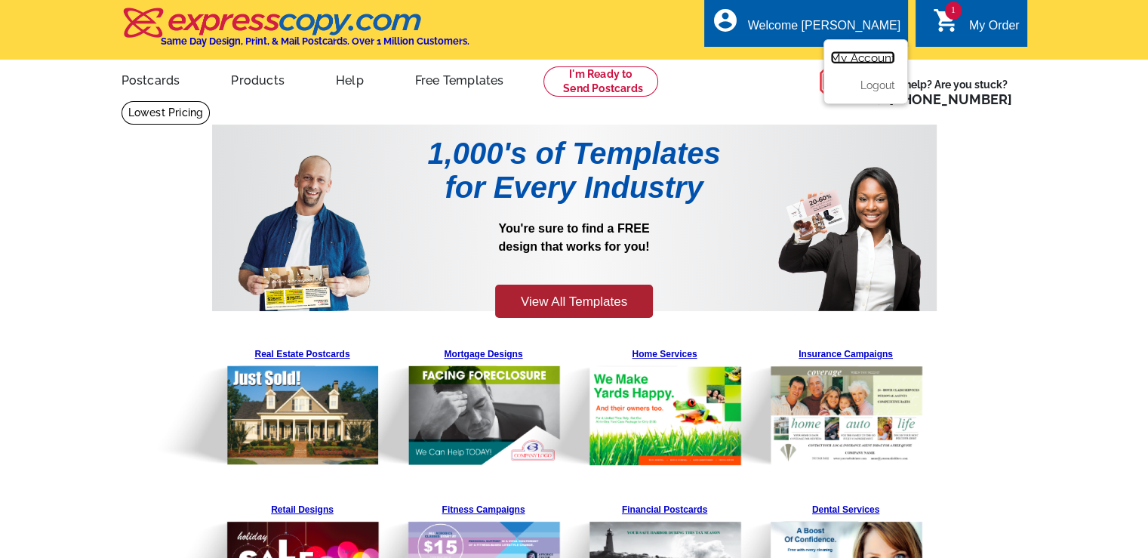
click at [841, 60] on link "My Account" at bounding box center [862, 58] width 65 height 14
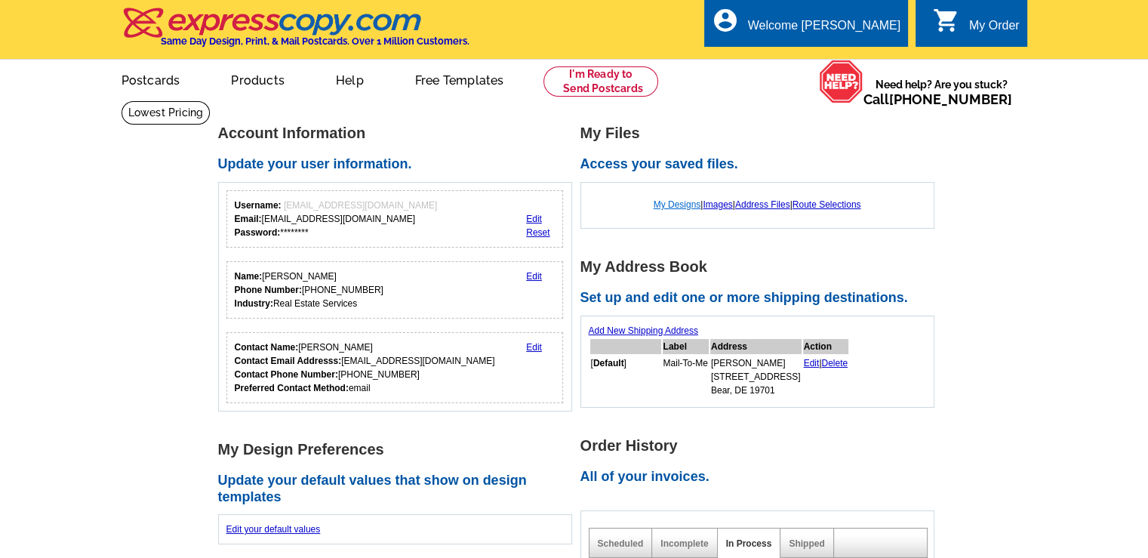
click at [680, 205] on link "My Designs" at bounding box center [677, 204] width 48 height 11
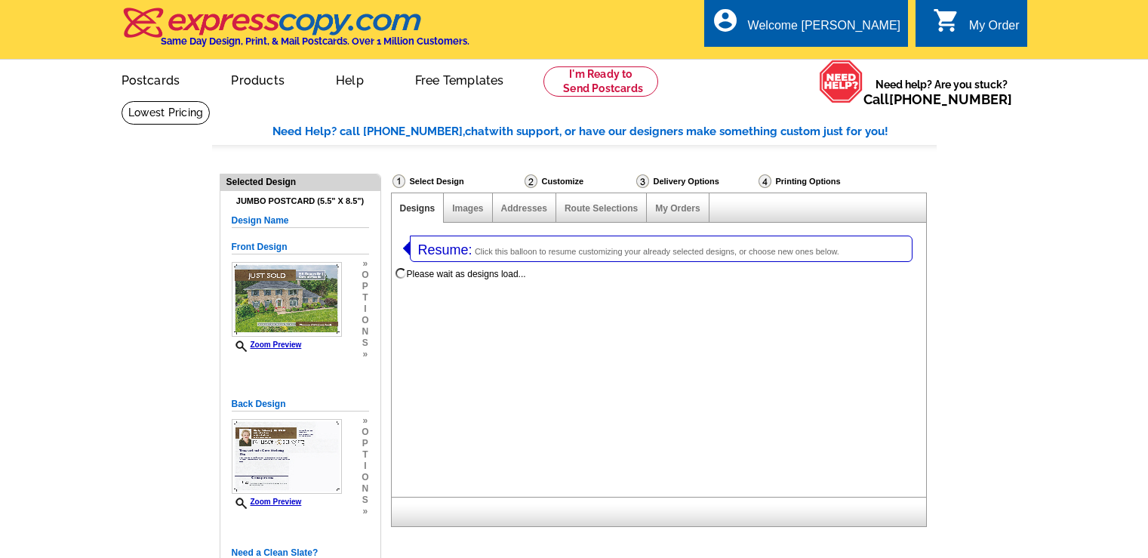
select select "1"
select select "2"
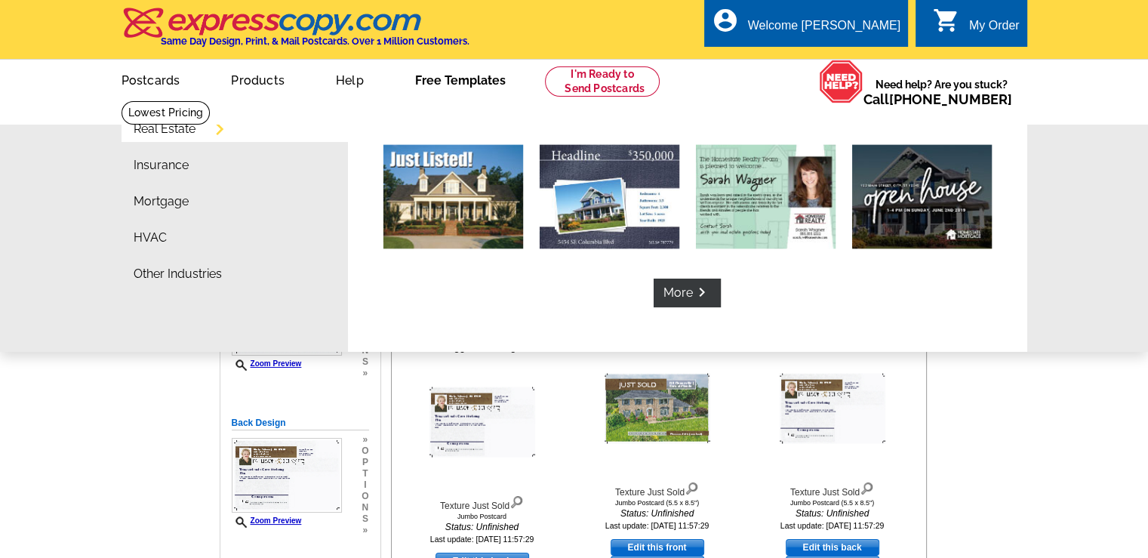
click at [465, 85] on link "Free Templates" at bounding box center [460, 78] width 139 height 35
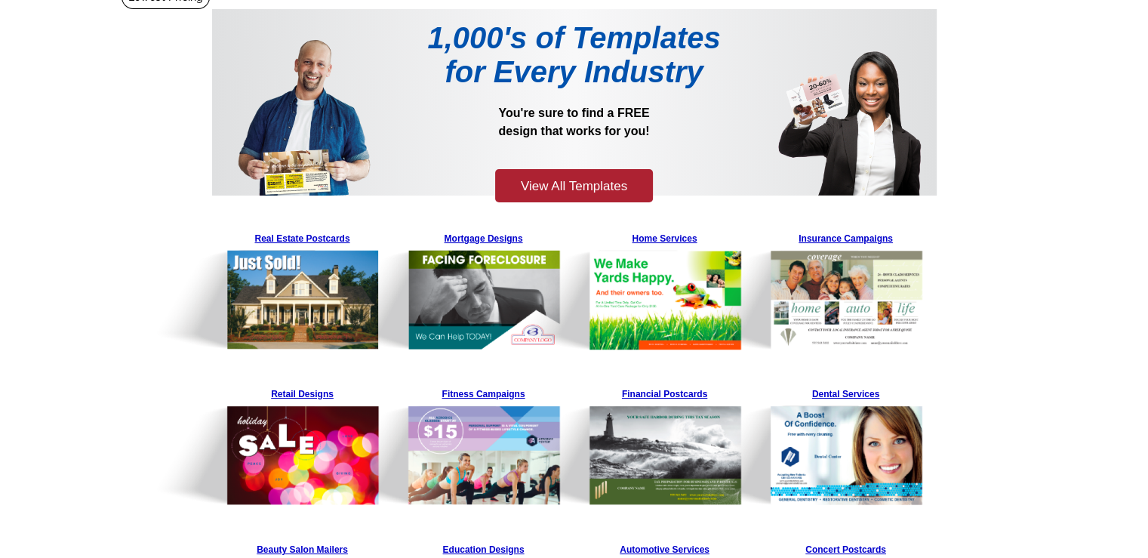
scroll to position [151, 0]
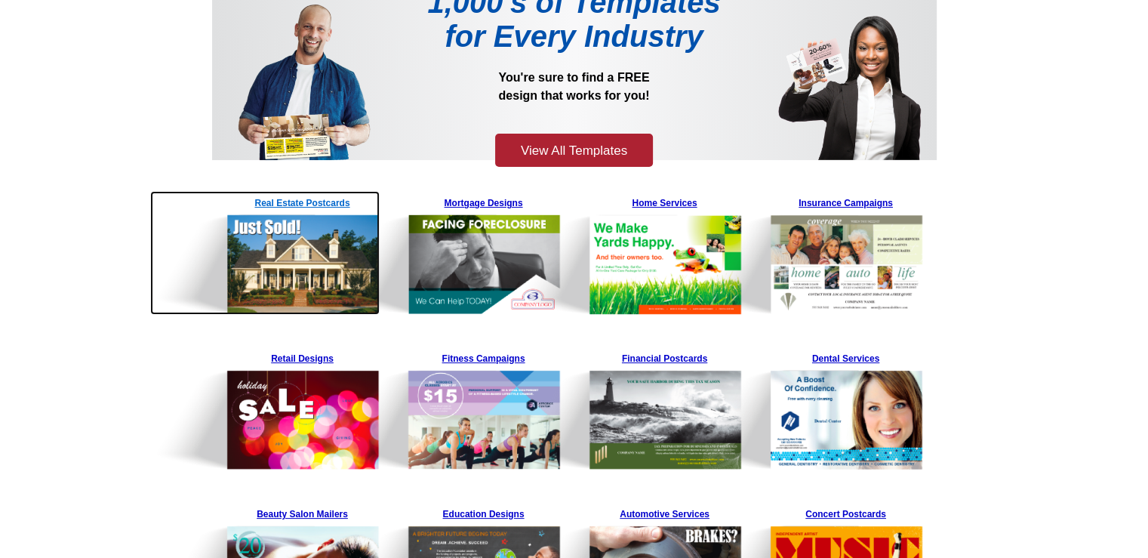
click at [287, 266] on img at bounding box center [265, 253] width 230 height 124
click at [310, 205] on img at bounding box center [265, 253] width 230 height 124
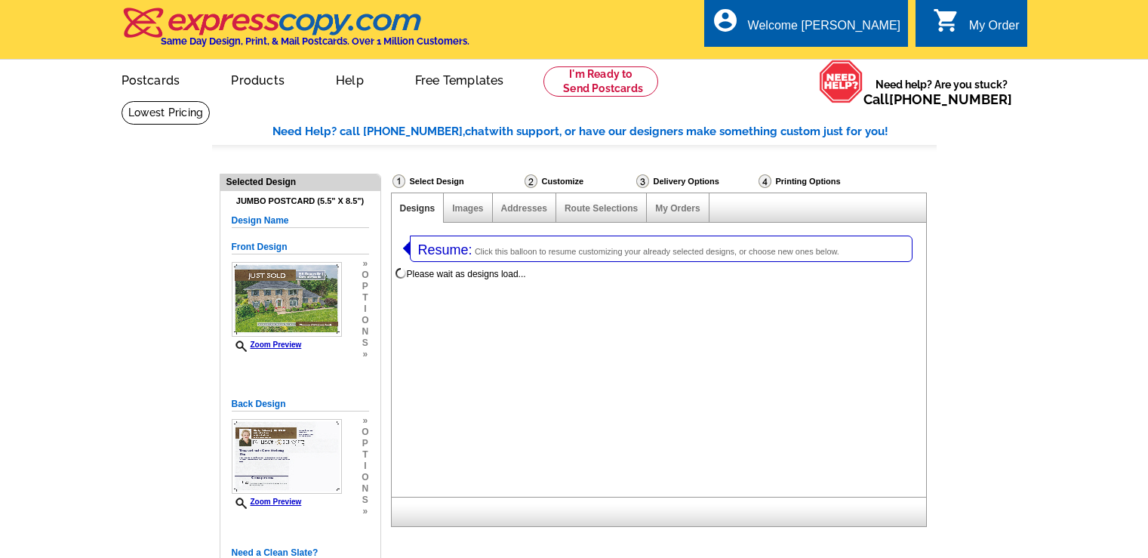
select select "785"
select select "1"
select select "2"
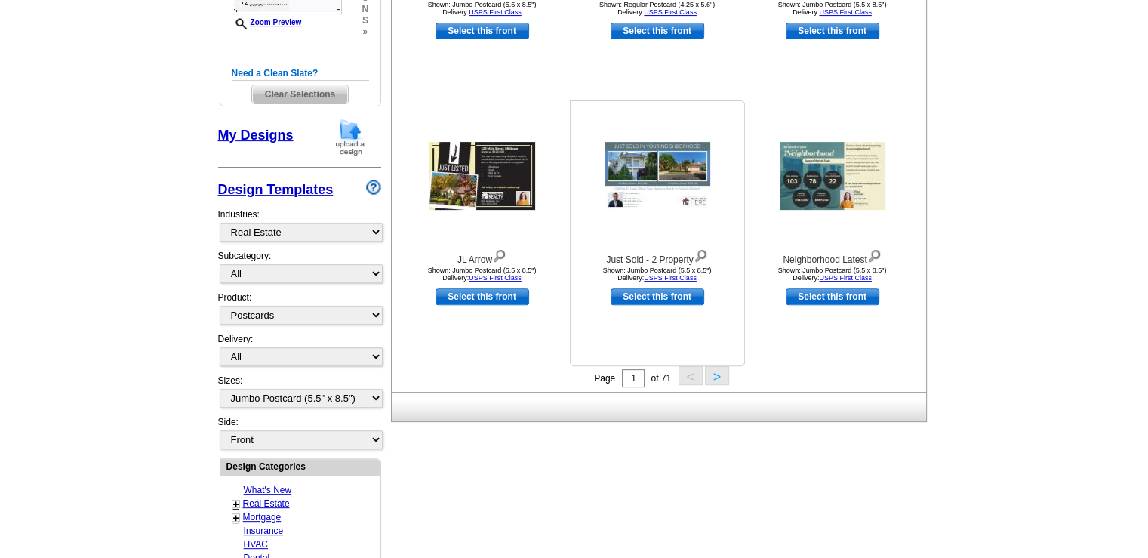
scroll to position [528, 0]
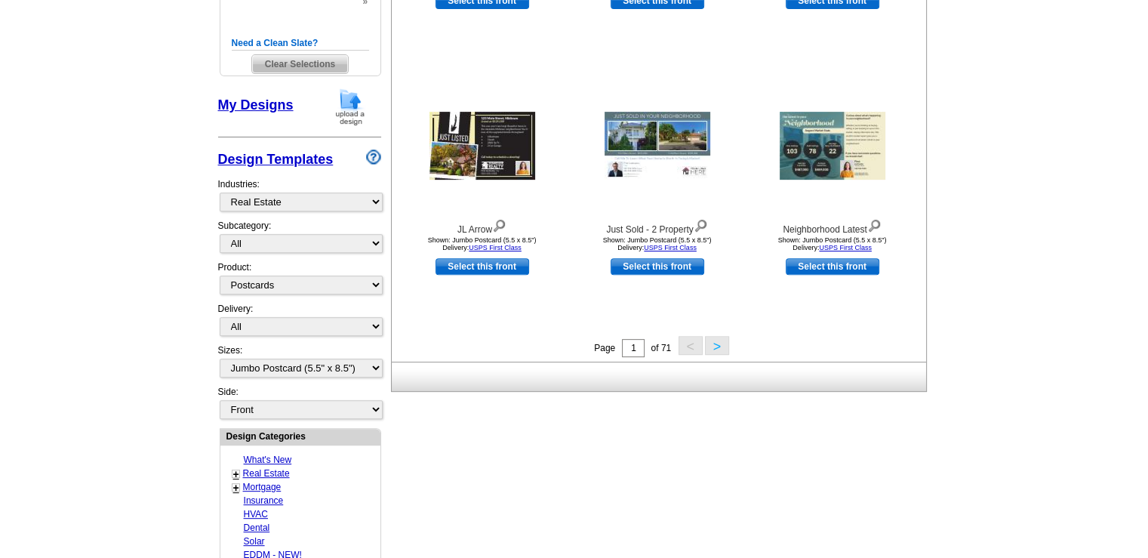
click at [721, 348] on button ">" at bounding box center [717, 345] width 24 height 19
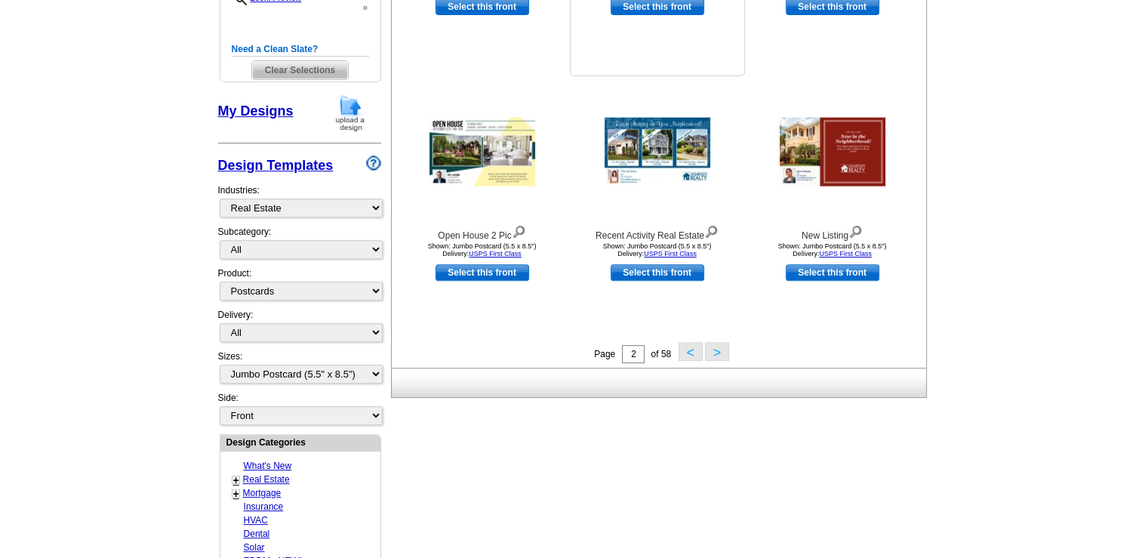
scroll to position [534, 0]
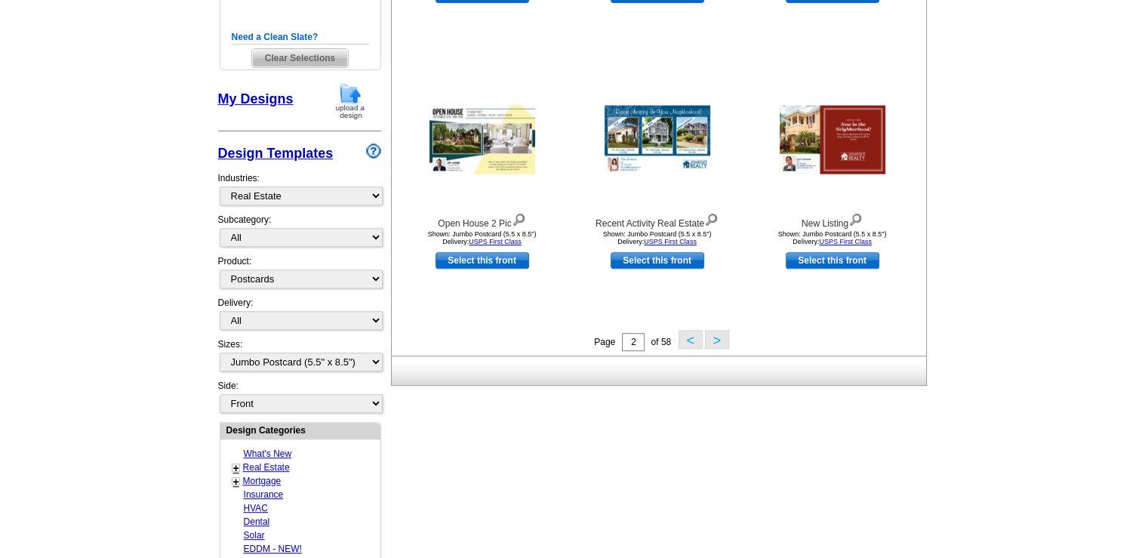
click at [717, 346] on button ">" at bounding box center [717, 339] width 24 height 19
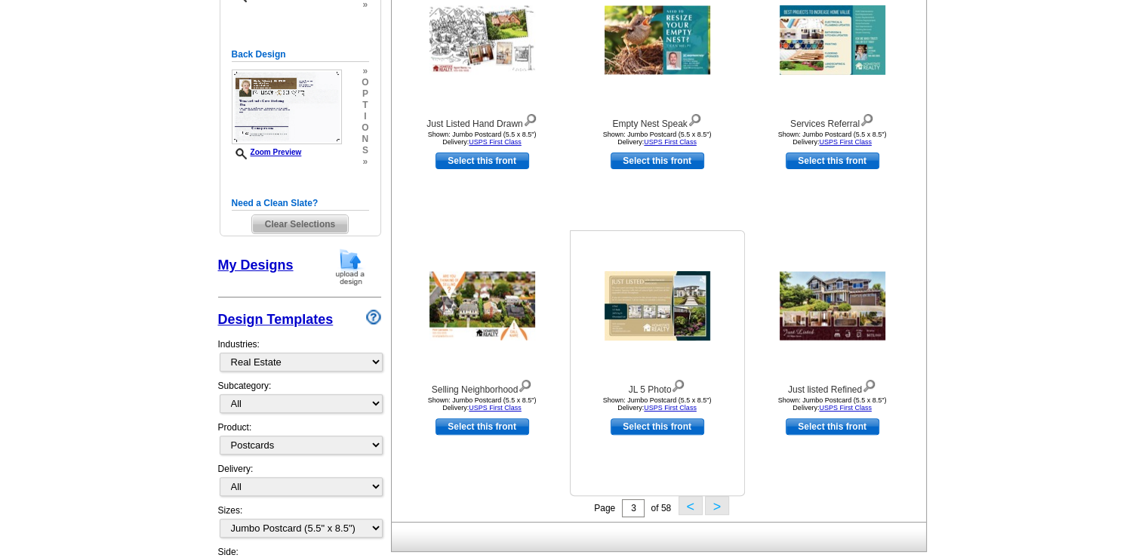
scroll to position [459, 0]
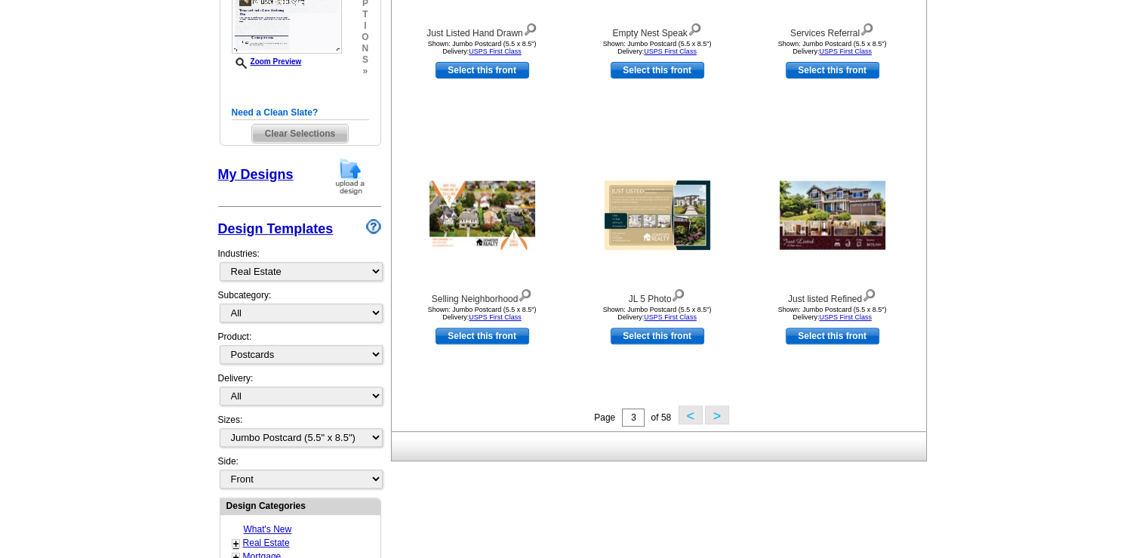
click at [717, 418] on button ">" at bounding box center [717, 414] width 24 height 19
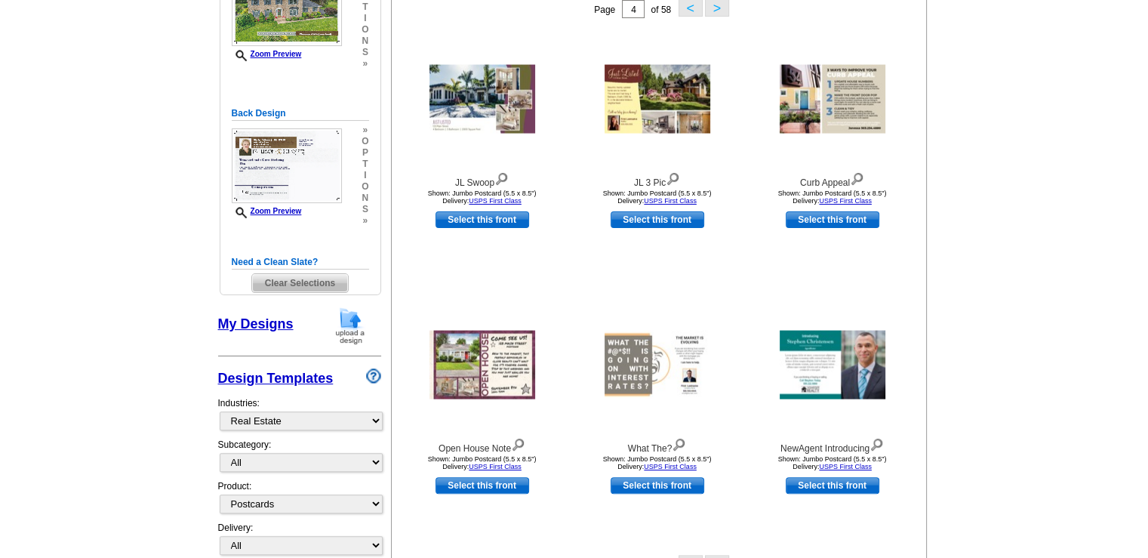
scroll to position [308, 0]
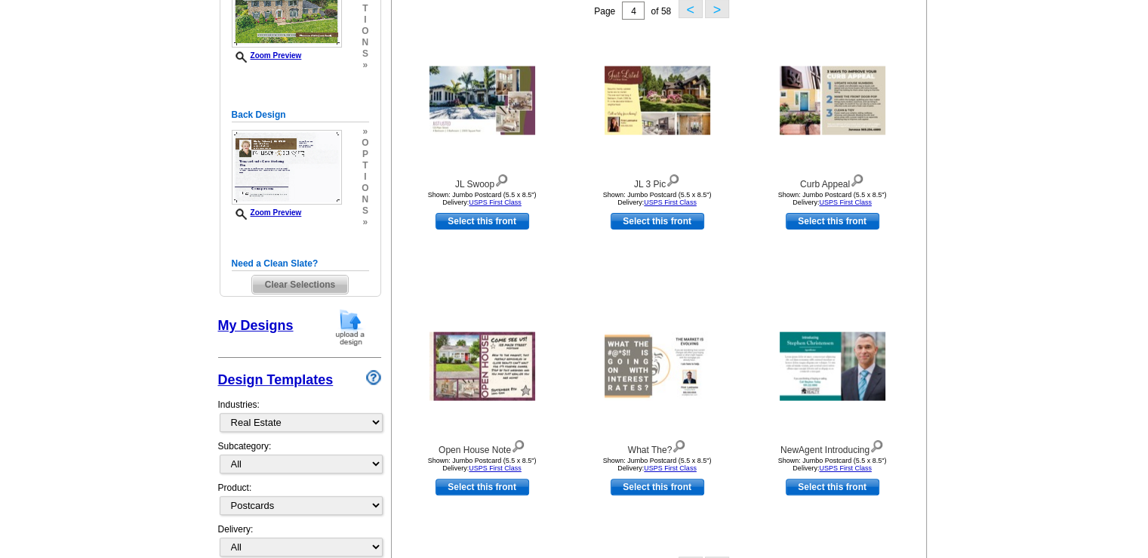
click at [301, 283] on span "Clear Selections" at bounding box center [300, 284] width 96 height 18
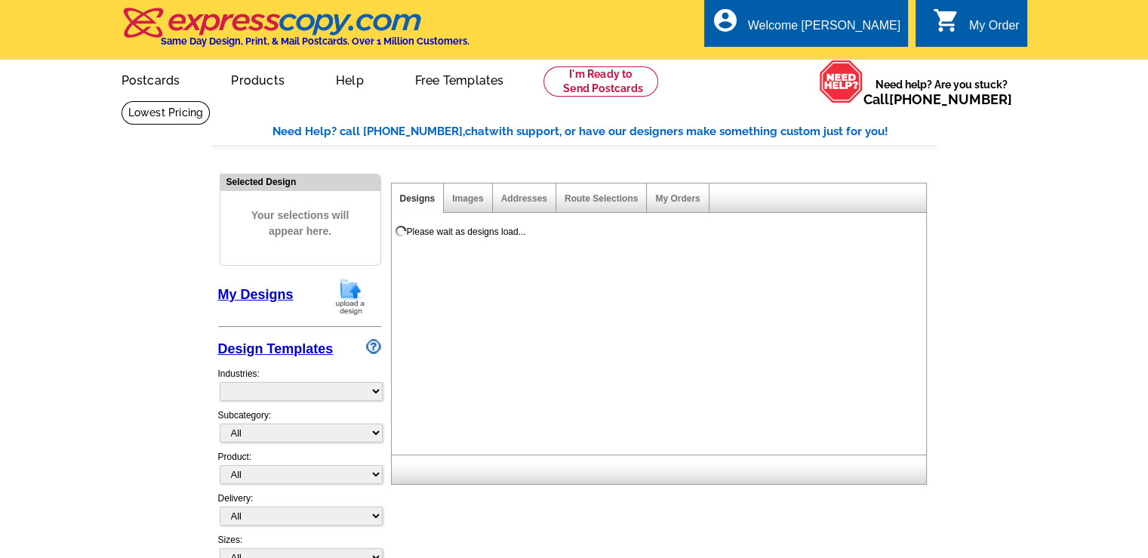
select select "785"
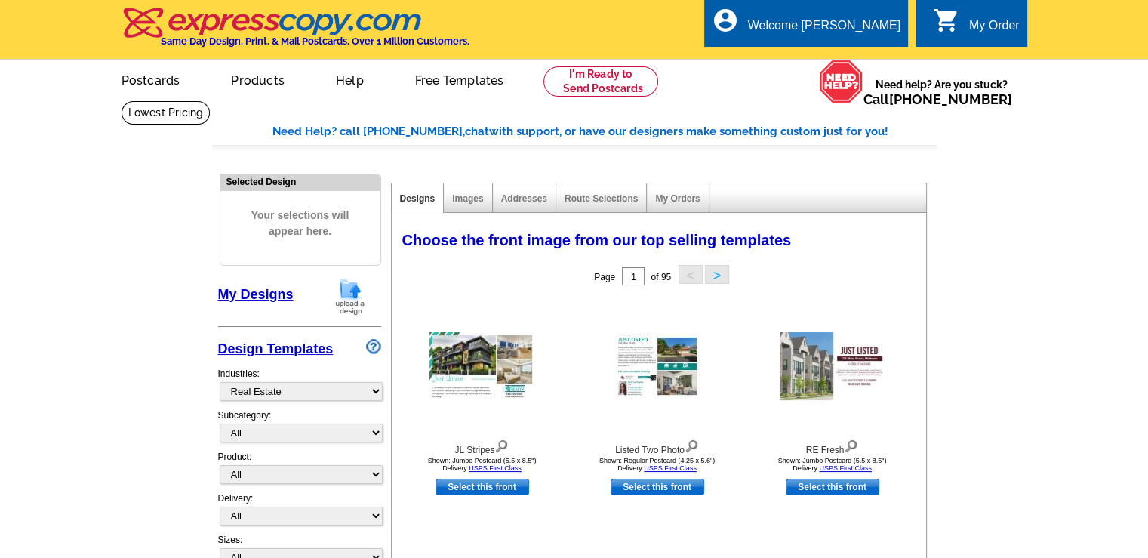
click at [273, 293] on link "My Designs" at bounding box center [255, 294] width 75 height 15
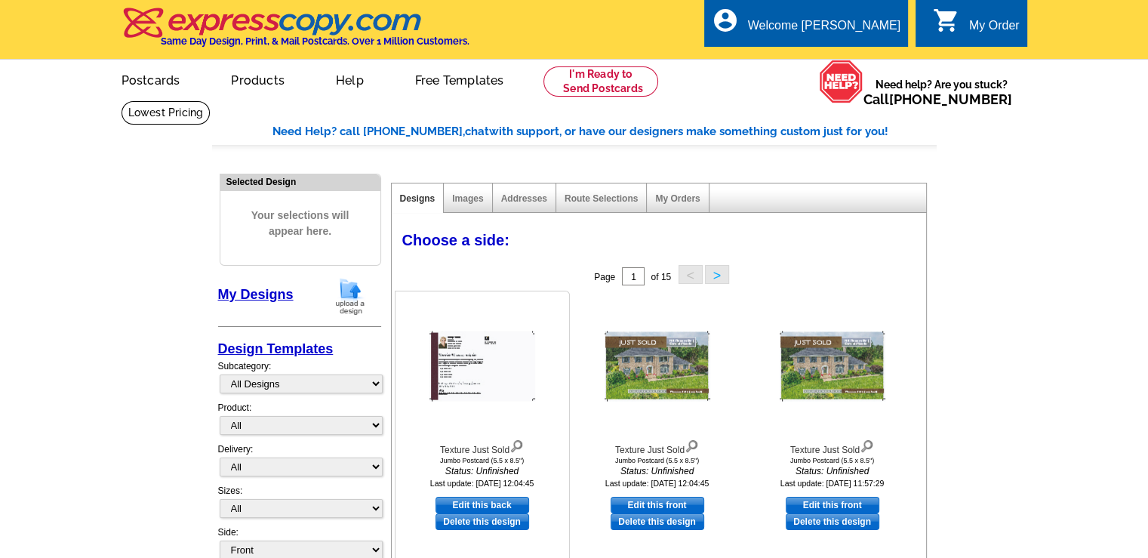
click at [487, 504] on link "Edit this back" at bounding box center [482, 505] width 94 height 17
select select "2"
select select "front"
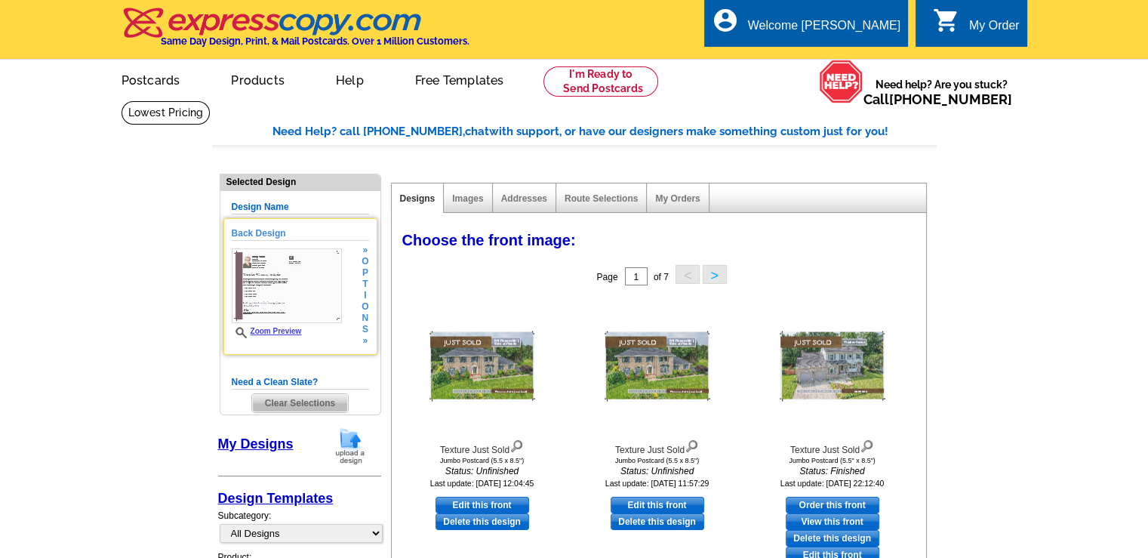
click at [257, 284] on img at bounding box center [287, 285] width 110 height 75
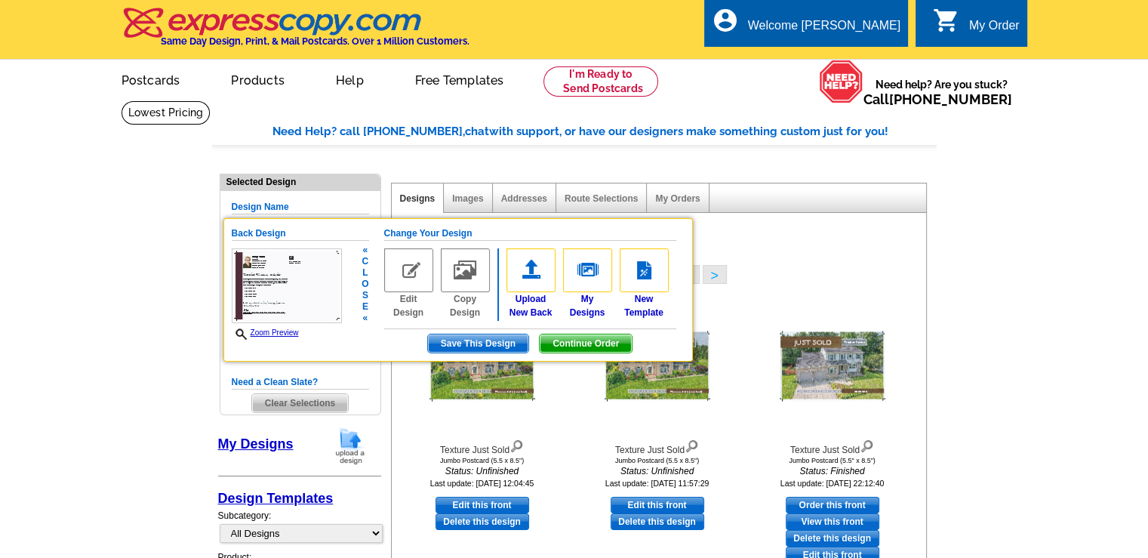
click at [406, 272] on img at bounding box center [408, 270] width 49 height 44
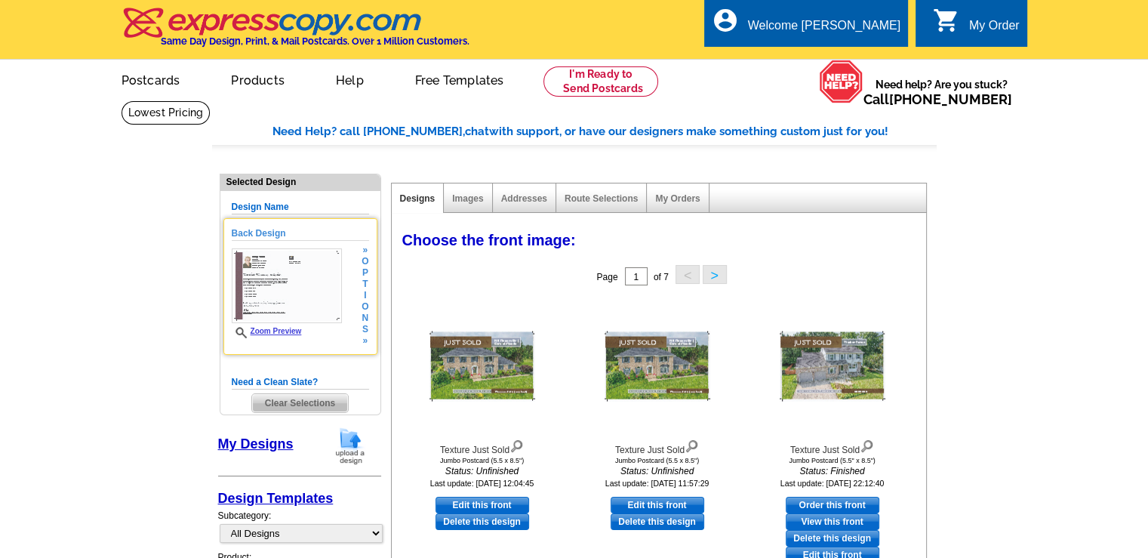
click at [288, 281] on img at bounding box center [287, 285] width 110 height 75
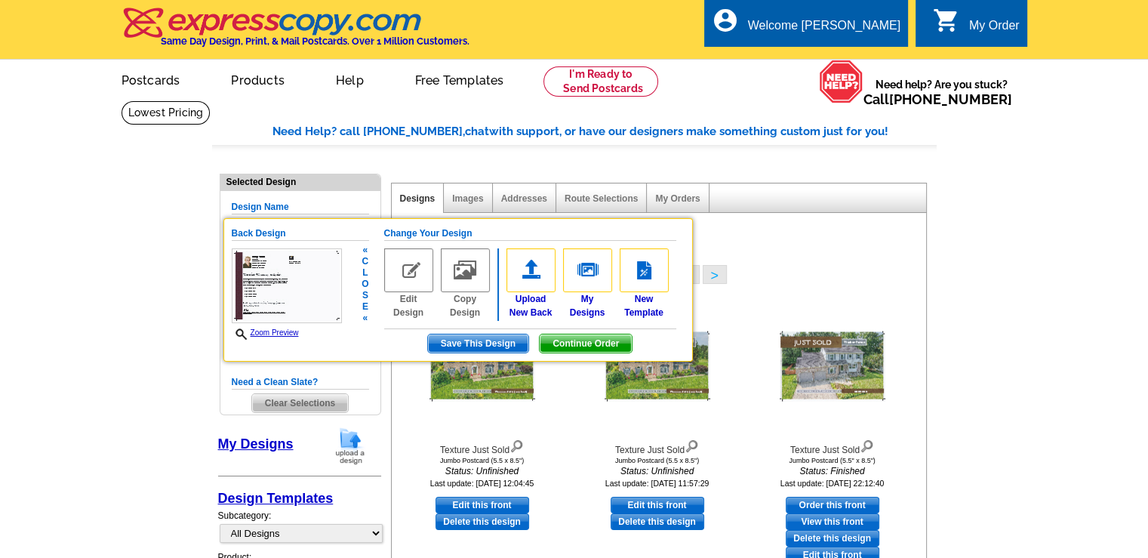
click at [406, 271] on img at bounding box center [408, 270] width 49 height 44
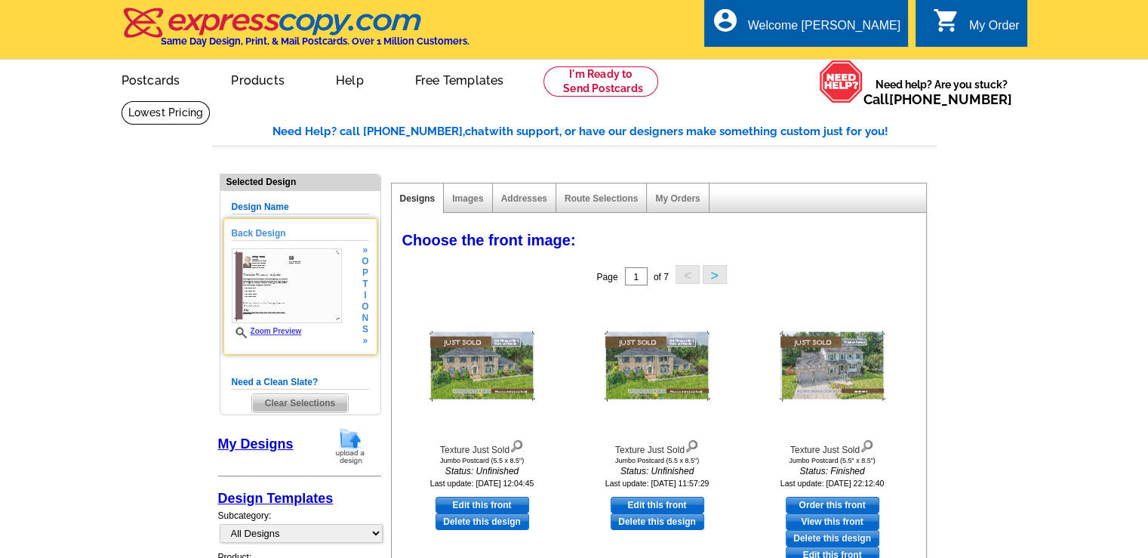
click at [260, 278] on img at bounding box center [287, 285] width 110 height 75
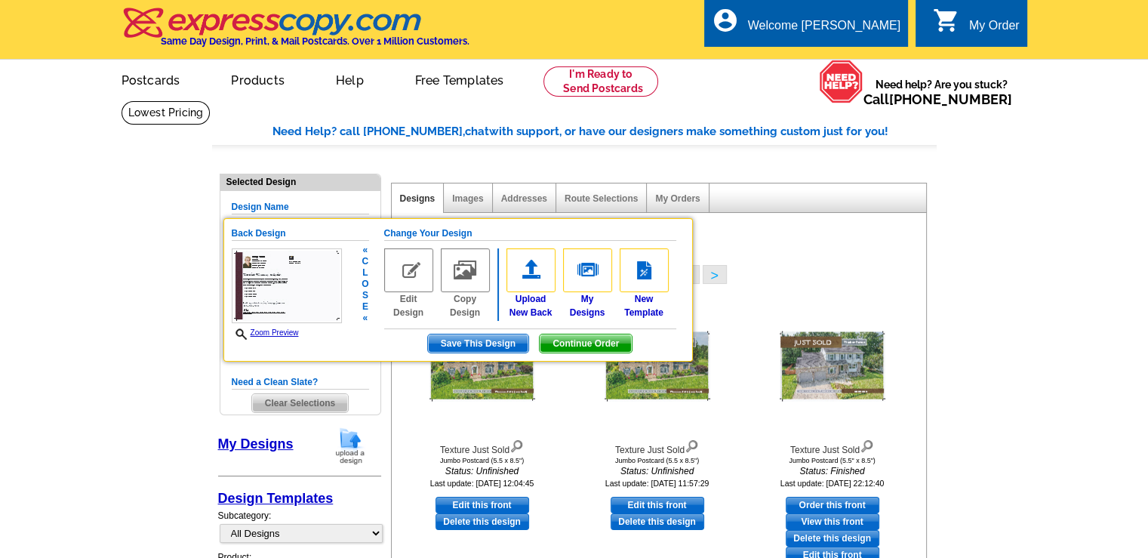
click at [576, 345] on span "Continue Order" at bounding box center [586, 343] width 92 height 18
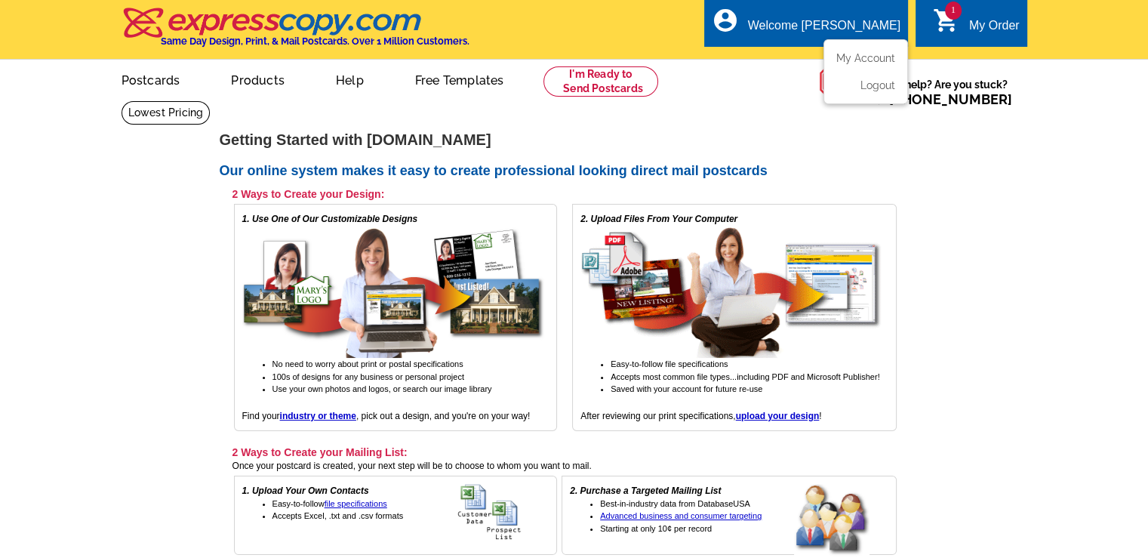
click at [850, 20] on div "Welcome [PERSON_NAME]" at bounding box center [824, 29] width 152 height 21
click at [861, 62] on link "My Account" at bounding box center [862, 58] width 65 height 14
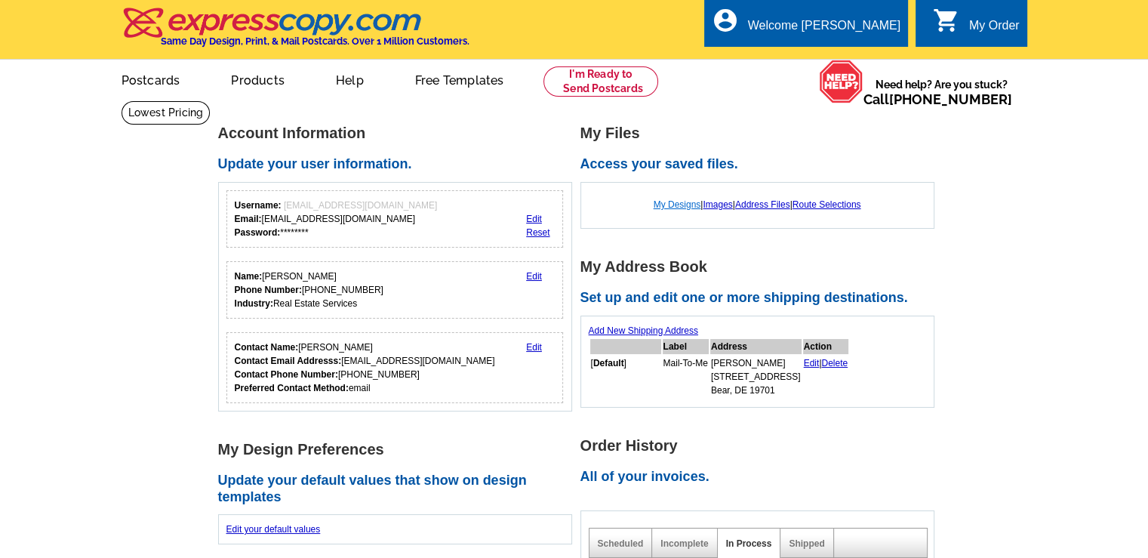
click at [676, 204] on link "My Designs" at bounding box center [677, 204] width 48 height 11
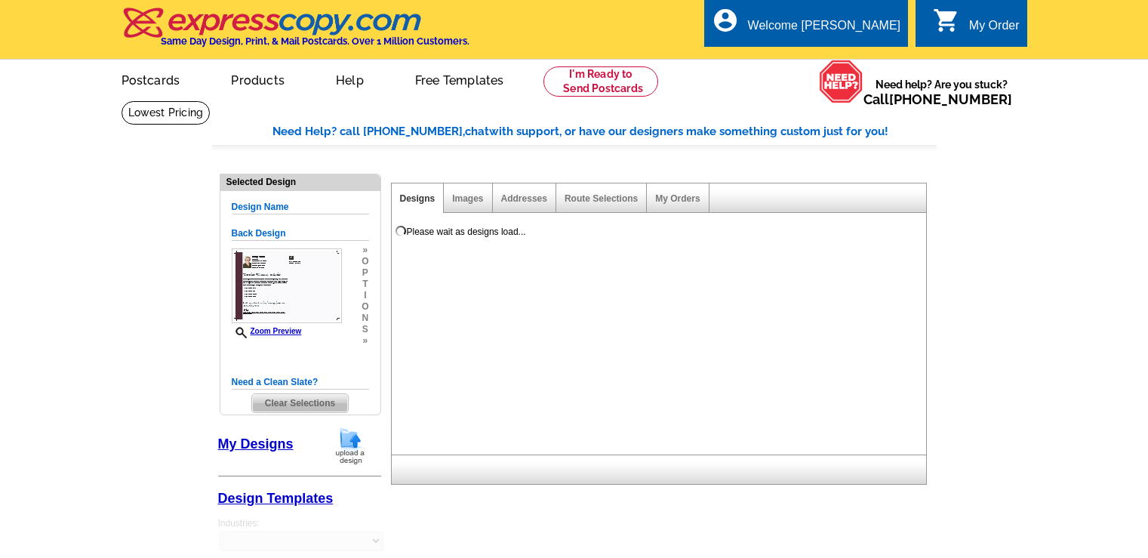
select select "1"
select select "2"
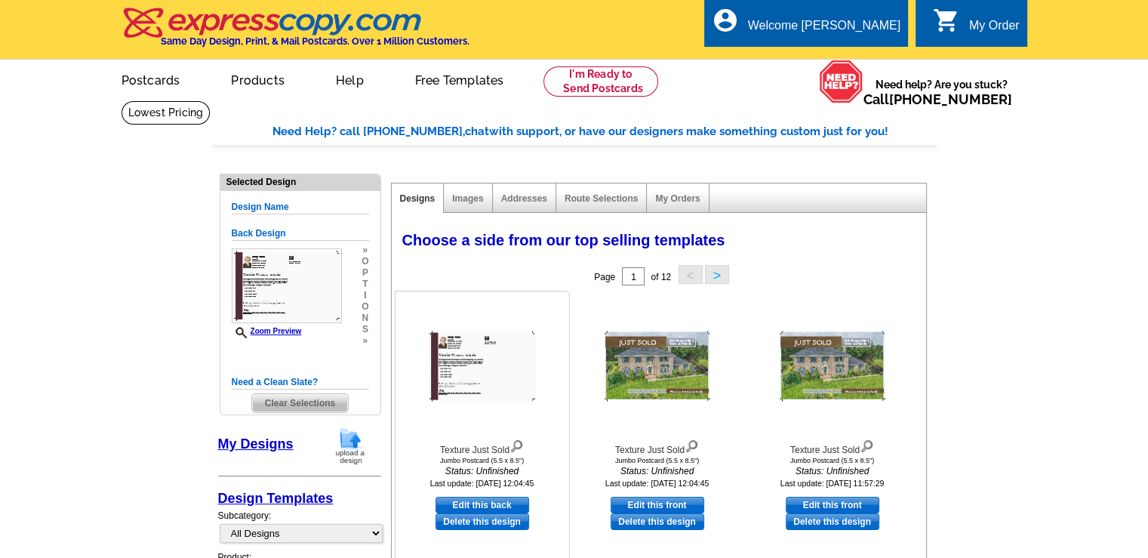
click at [490, 508] on link "Edit this back" at bounding box center [482, 505] width 94 height 17
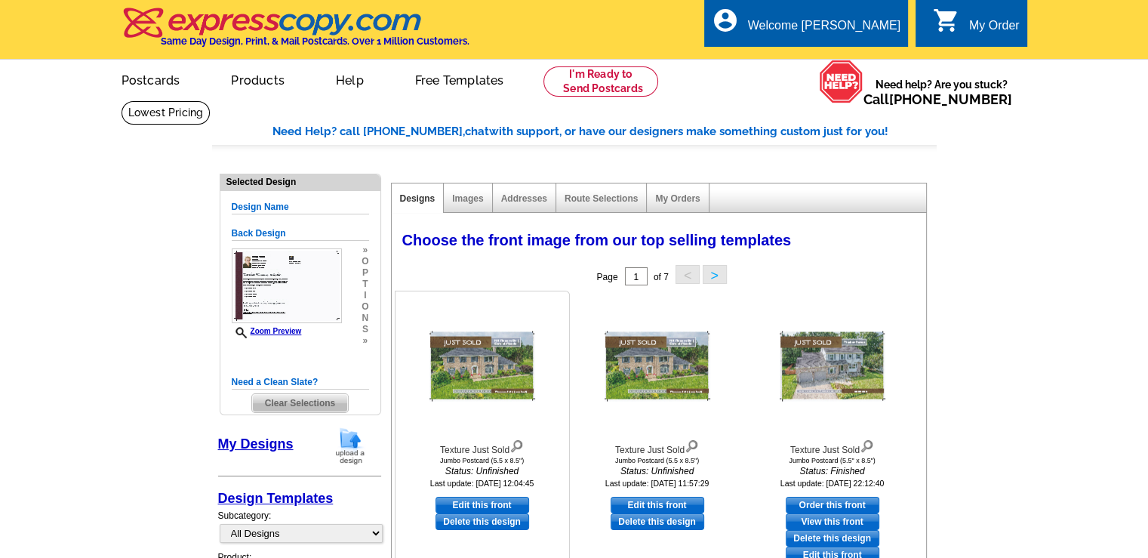
click at [480, 505] on link "Edit this front" at bounding box center [482, 505] width 94 height 17
select select "back"
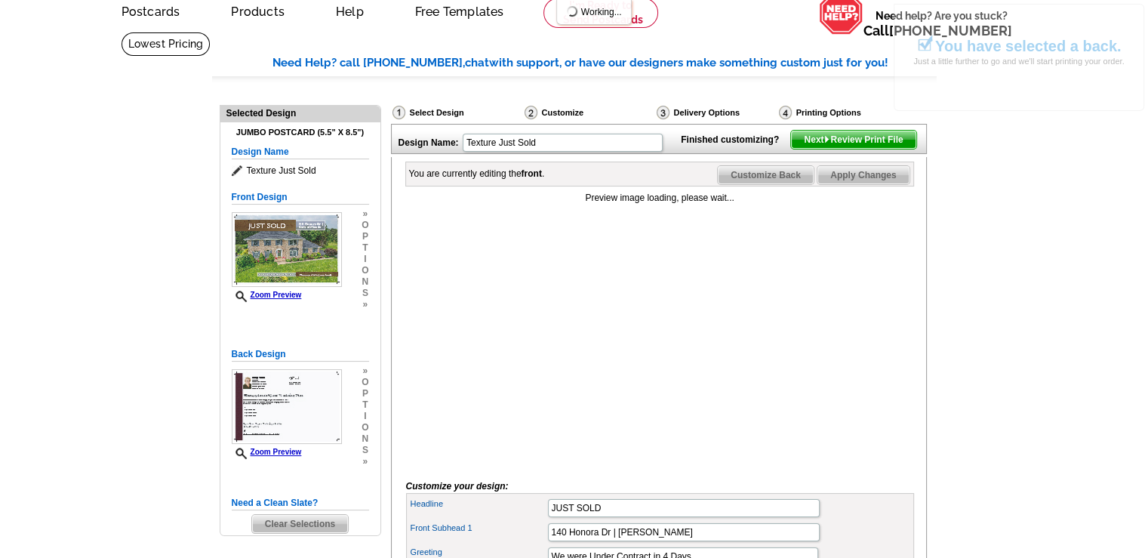
scroll to position [151, 0]
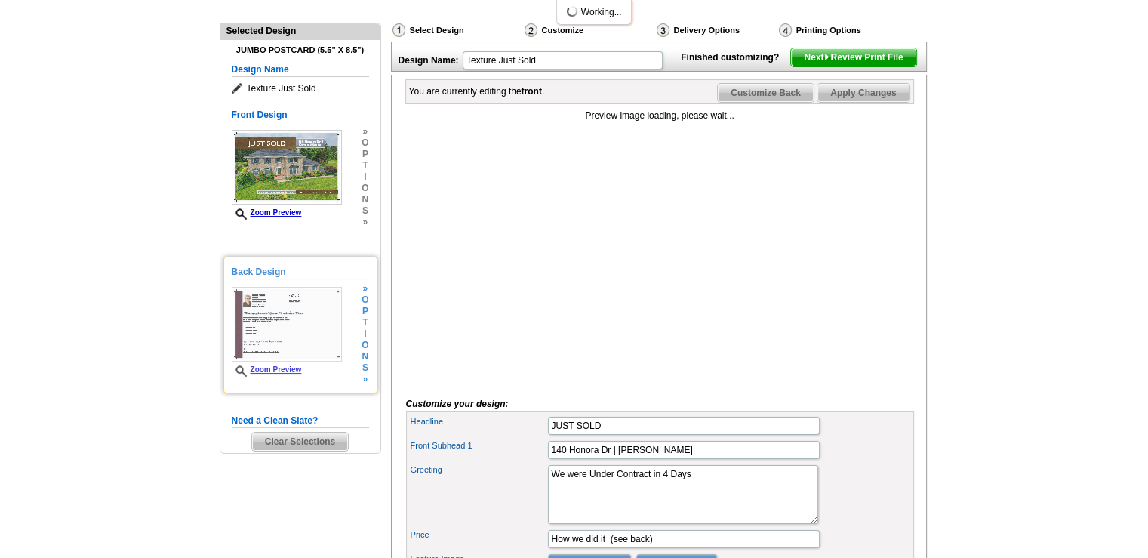
click at [293, 340] on img at bounding box center [287, 324] width 110 height 75
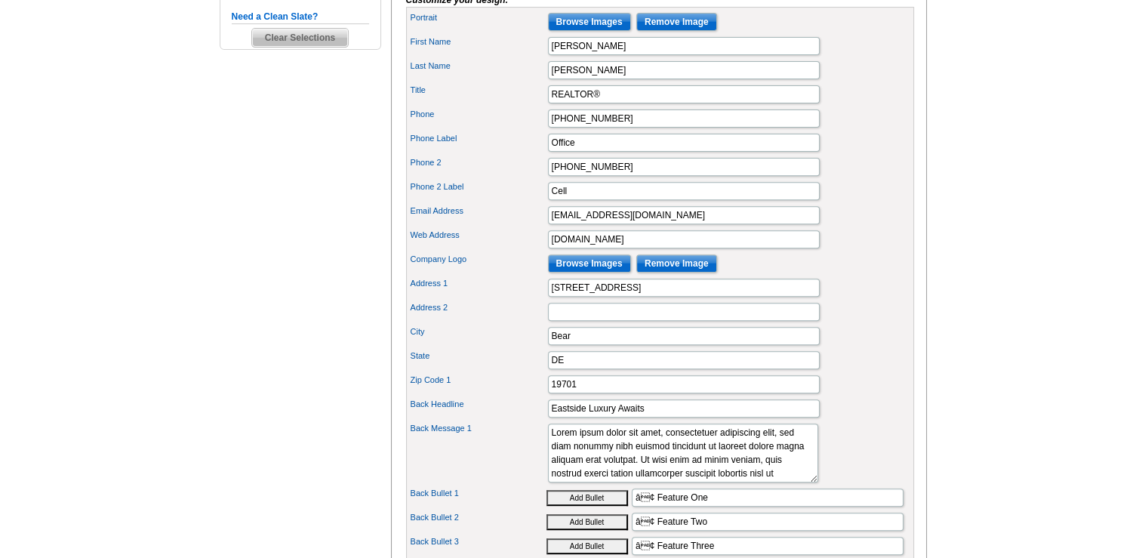
scroll to position [528, 0]
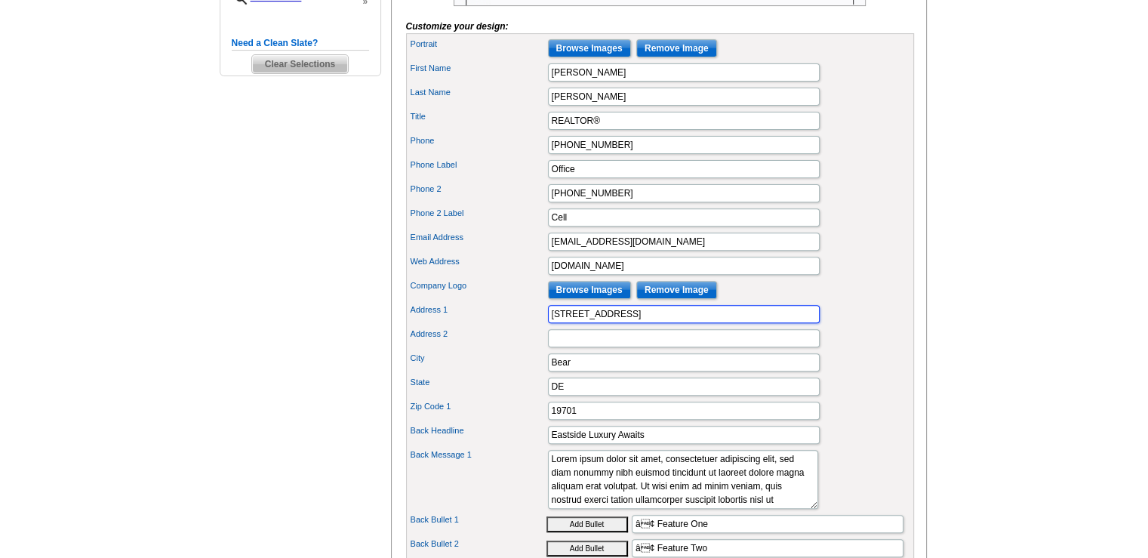
drag, startPoint x: 622, startPoint y: 336, endPoint x: 534, endPoint y: 333, distance: 87.6
click at [534, 326] on div "Address 1 5 Riva Ridge Ln" at bounding box center [660, 314] width 502 height 24
type input "680 S. College Ave."
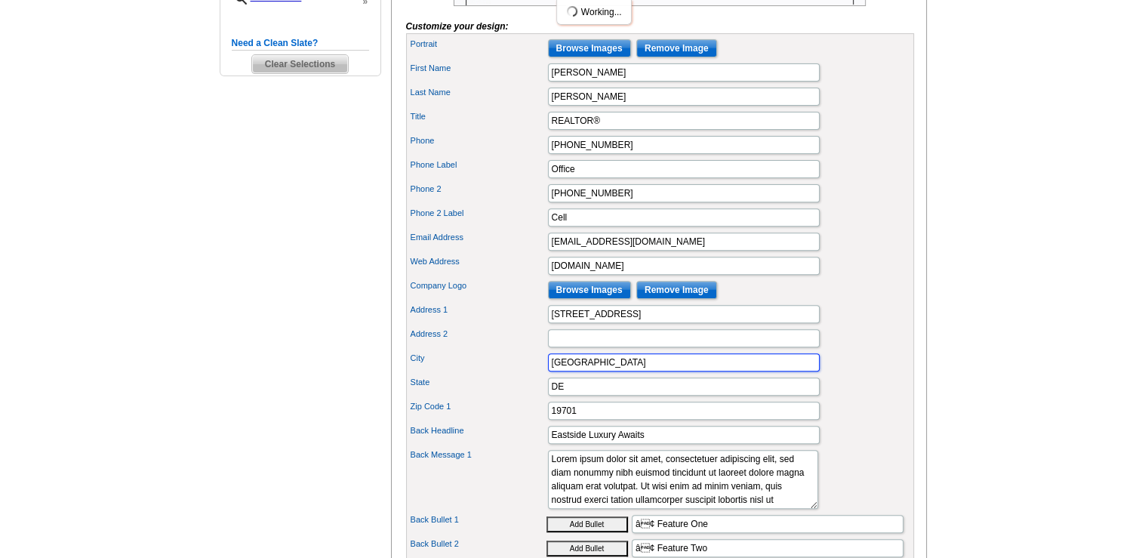
type input "Newark"
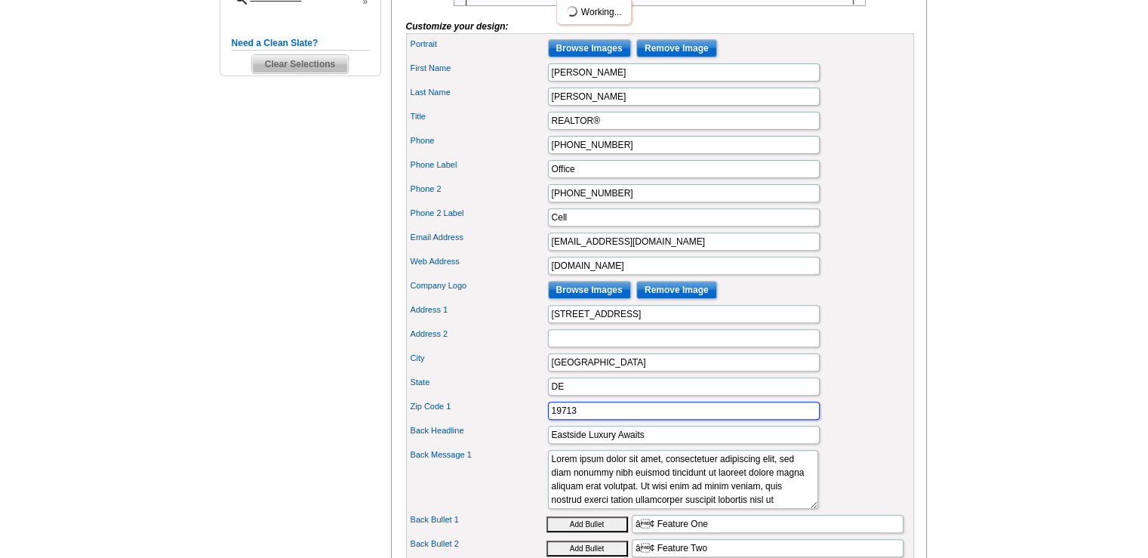
type input "19713"
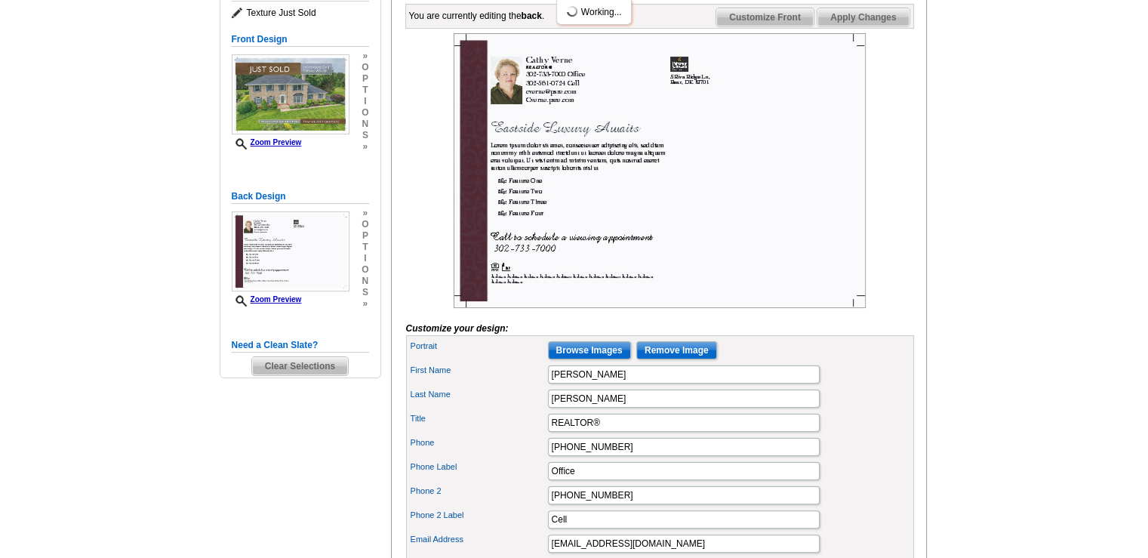
scroll to position [302, 0]
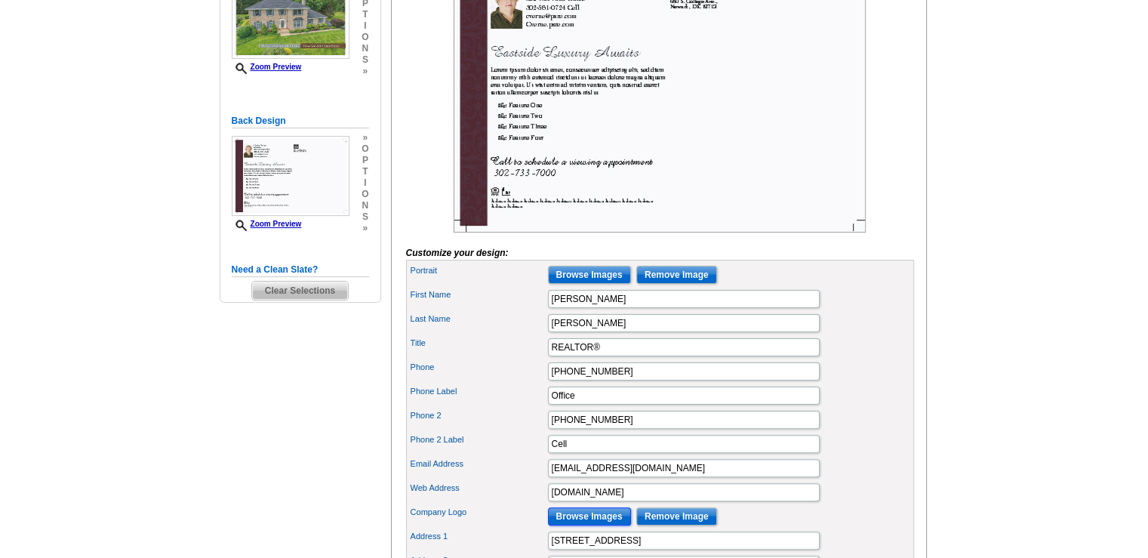
click at [573, 525] on input "Browse Images" at bounding box center [589, 516] width 83 height 18
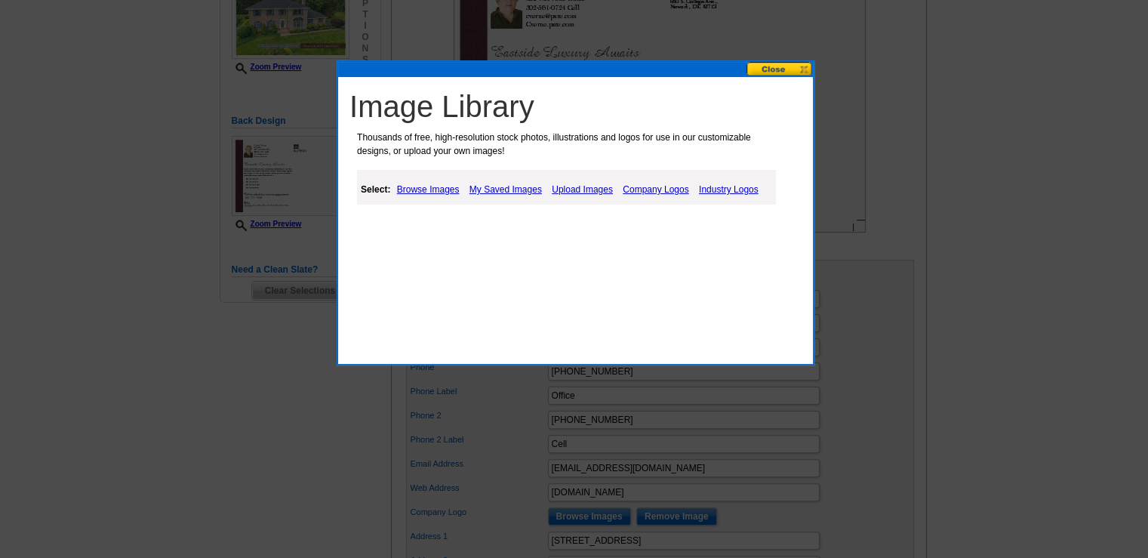
click at [435, 190] on link "Browse Images" at bounding box center [428, 189] width 70 height 18
click at [423, 188] on link "Browse Images" at bounding box center [429, 190] width 72 height 20
click at [587, 188] on link "Upload Images" at bounding box center [583, 189] width 69 height 18
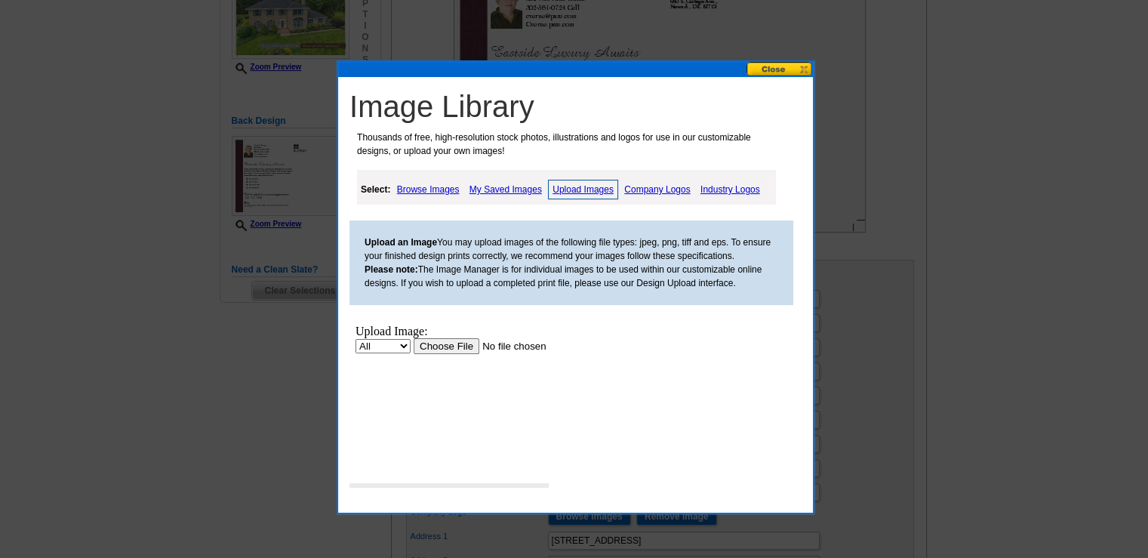
scroll to position [0, 0]
click at [449, 349] on input "file" at bounding box center [509, 346] width 191 height 16
click at [431, 348] on input "file" at bounding box center [509, 346] width 191 height 16
click at [465, 349] on input "file" at bounding box center [509, 346] width 191 height 16
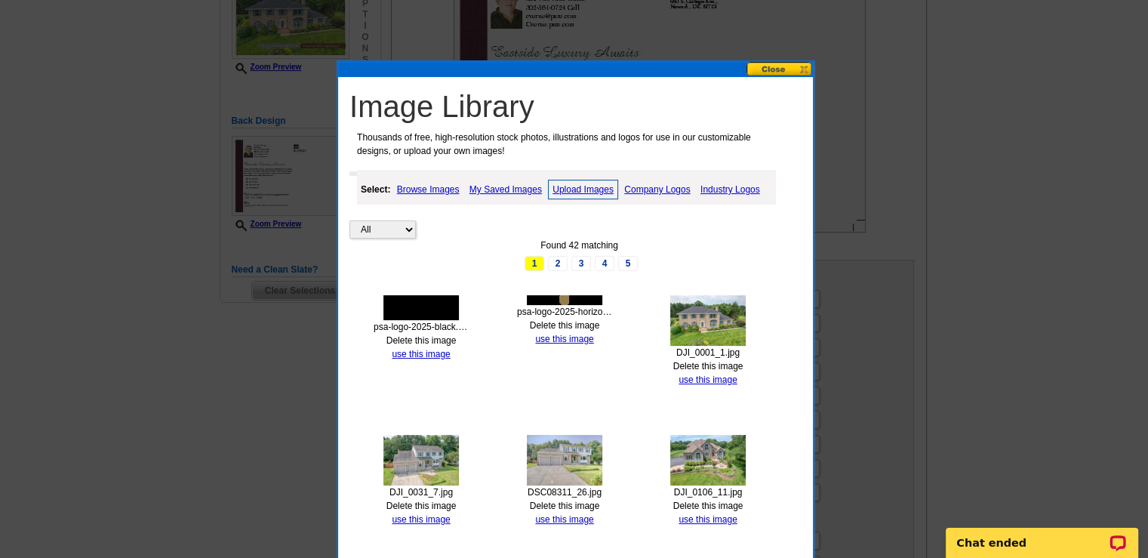
click at [414, 310] on img at bounding box center [420, 307] width 75 height 25
click at [432, 352] on link "use this image" at bounding box center [421, 354] width 58 height 11
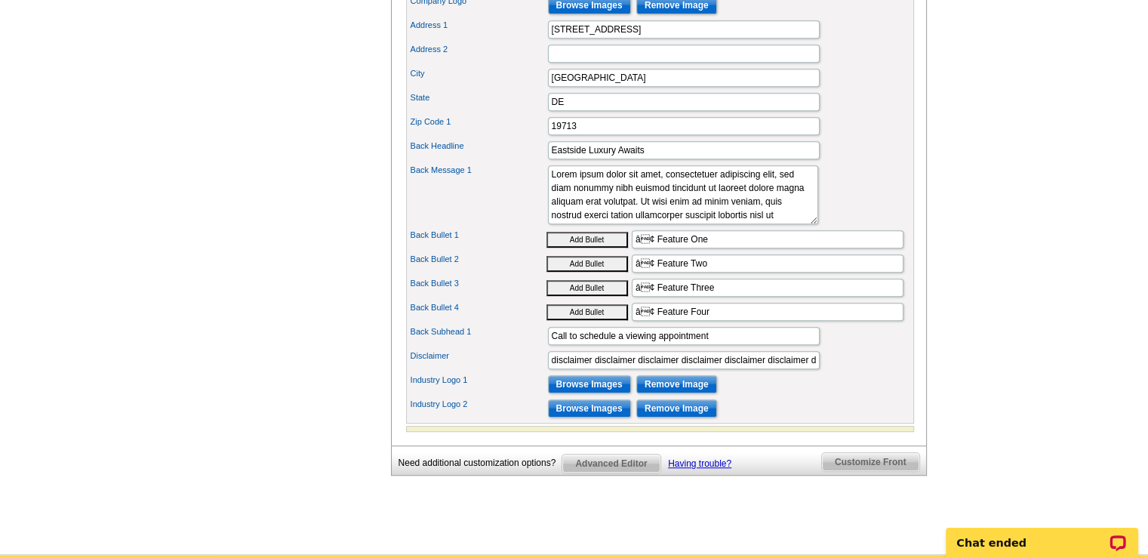
scroll to position [830, 0]
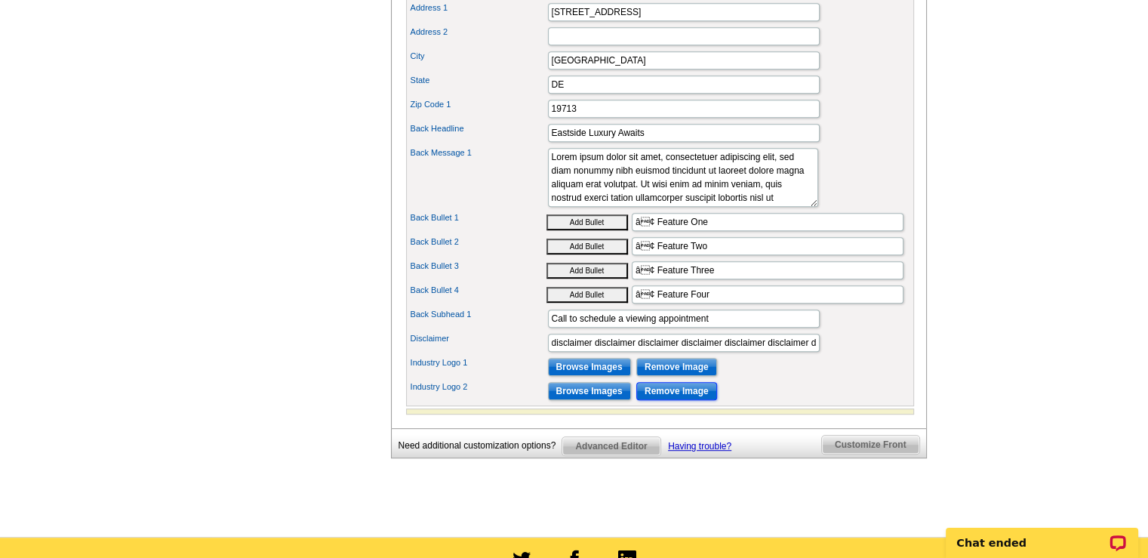
click at [676, 400] on input "Remove Image" at bounding box center [676, 391] width 81 height 18
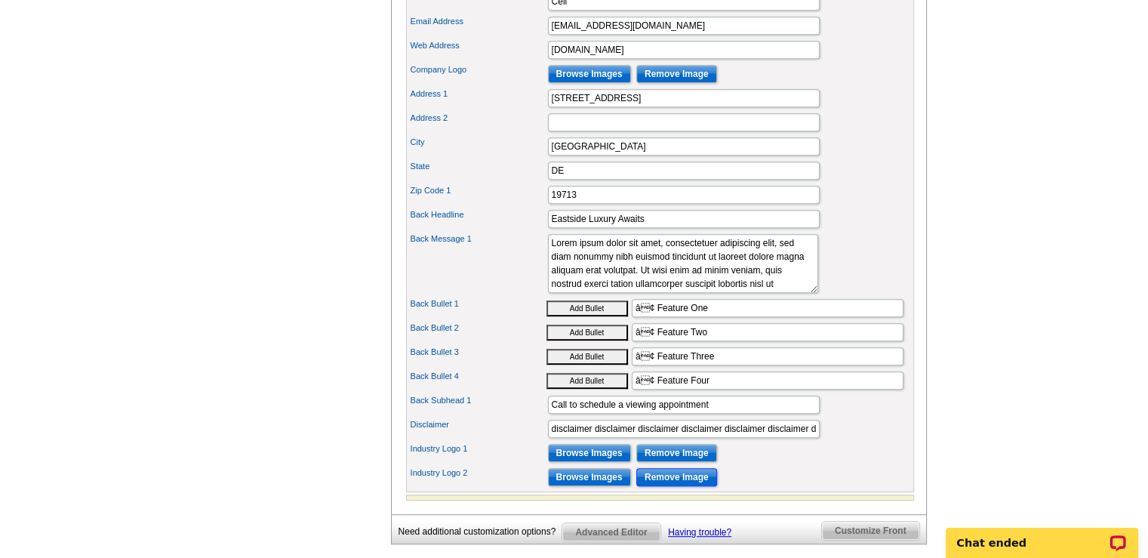
scroll to position [905, 0]
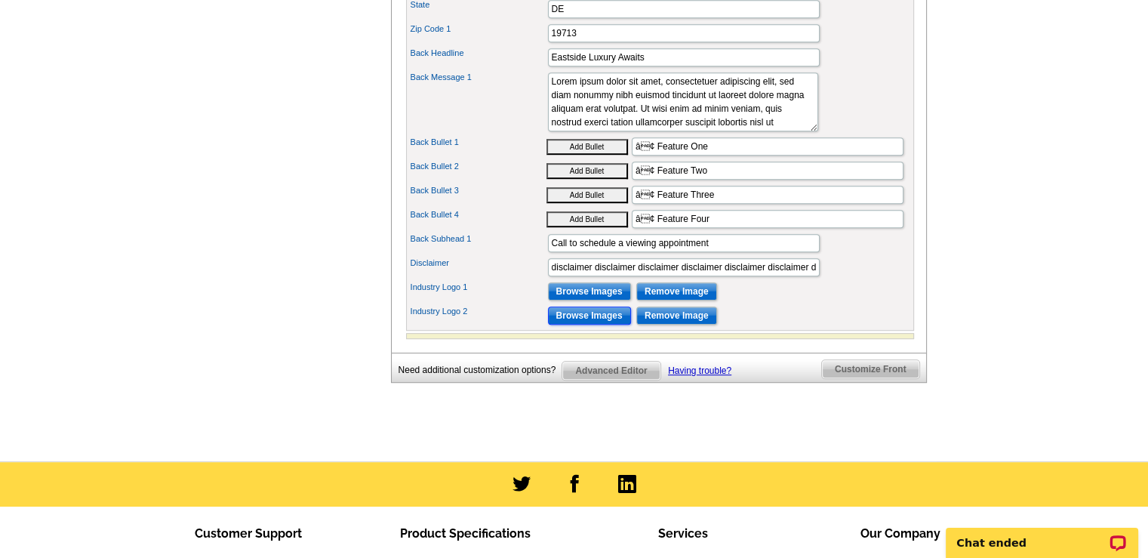
click at [580, 324] on input "Browse Images" at bounding box center [589, 315] width 83 height 18
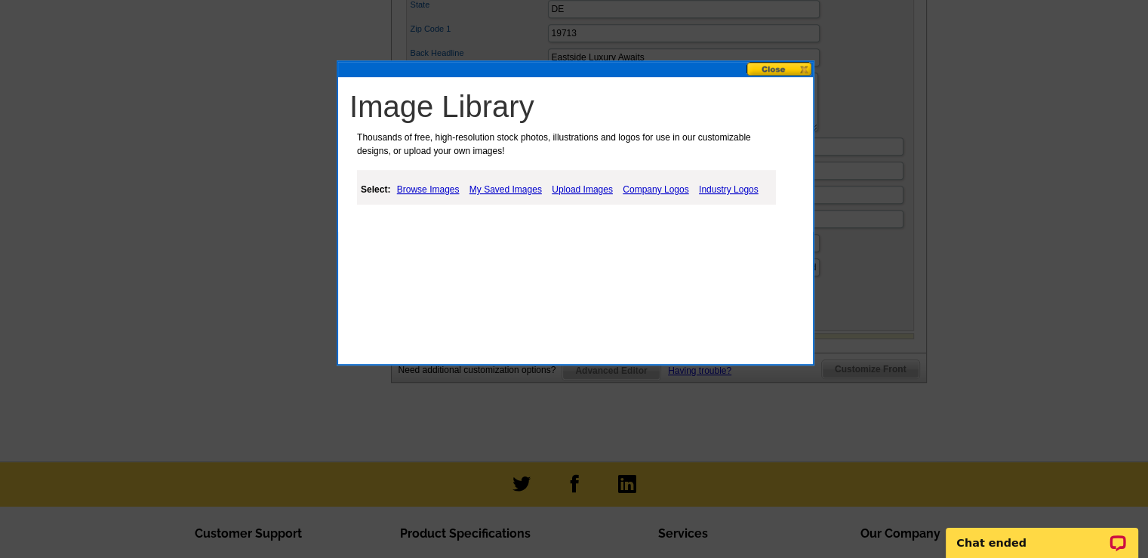
click at [525, 188] on link "My Saved Images" at bounding box center [506, 189] width 80 height 18
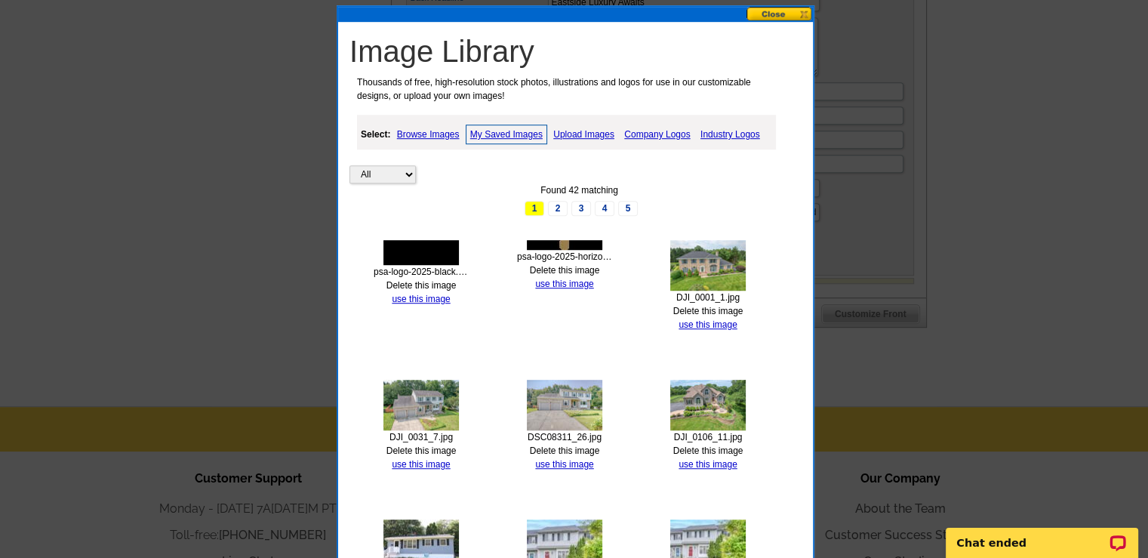
scroll to position [1145, 0]
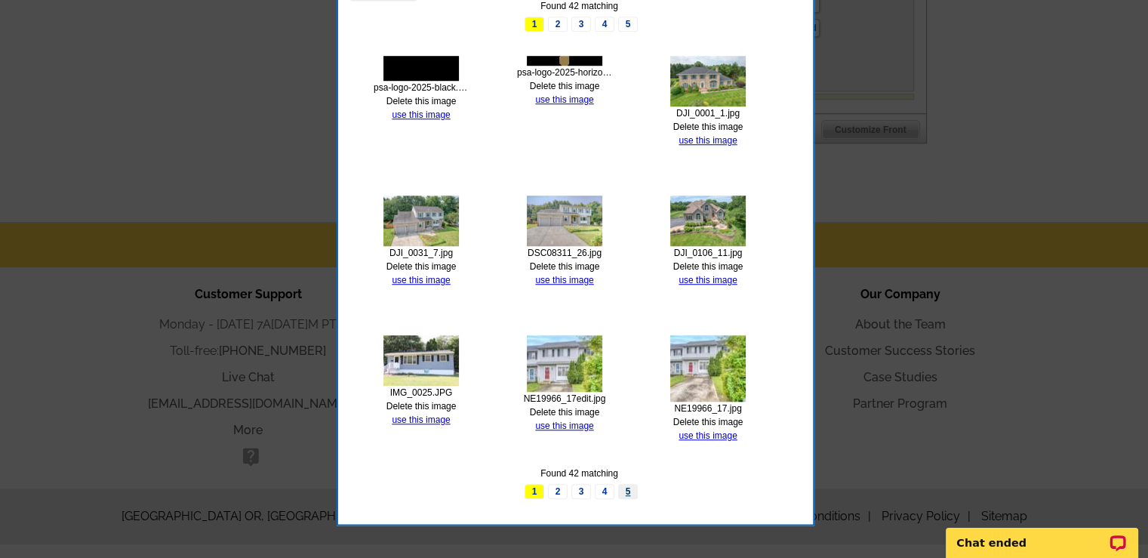
click at [626, 492] on link "5" at bounding box center [628, 491] width 20 height 15
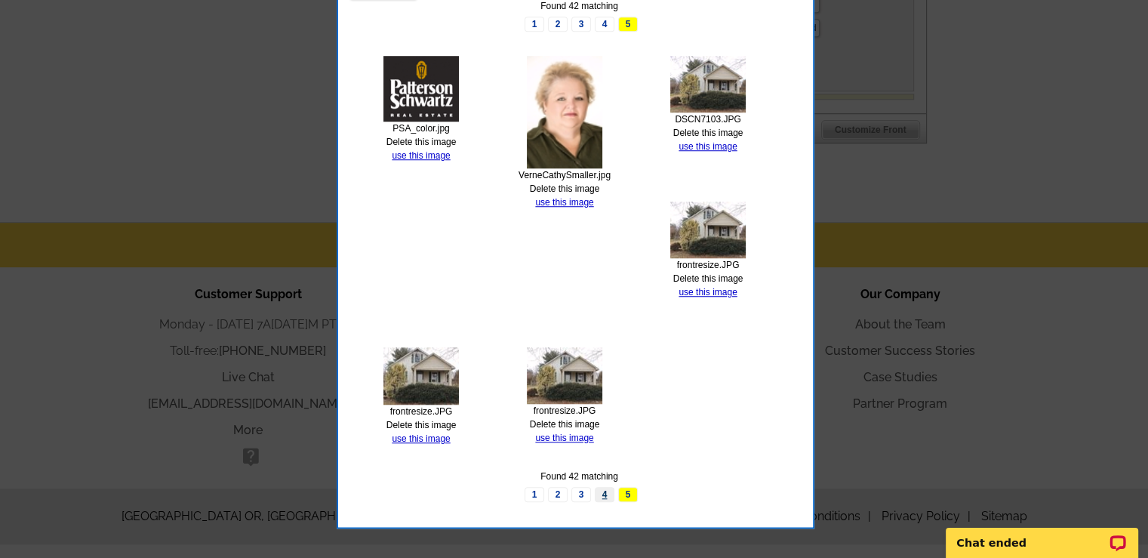
click at [603, 490] on link "4" at bounding box center [605, 494] width 20 height 15
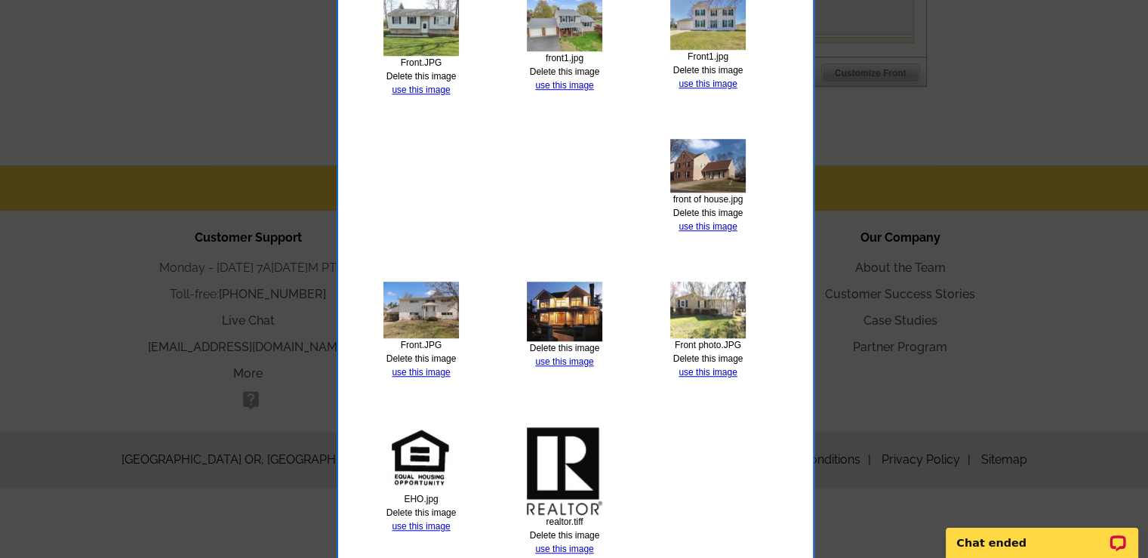
scroll to position [1280, 0]
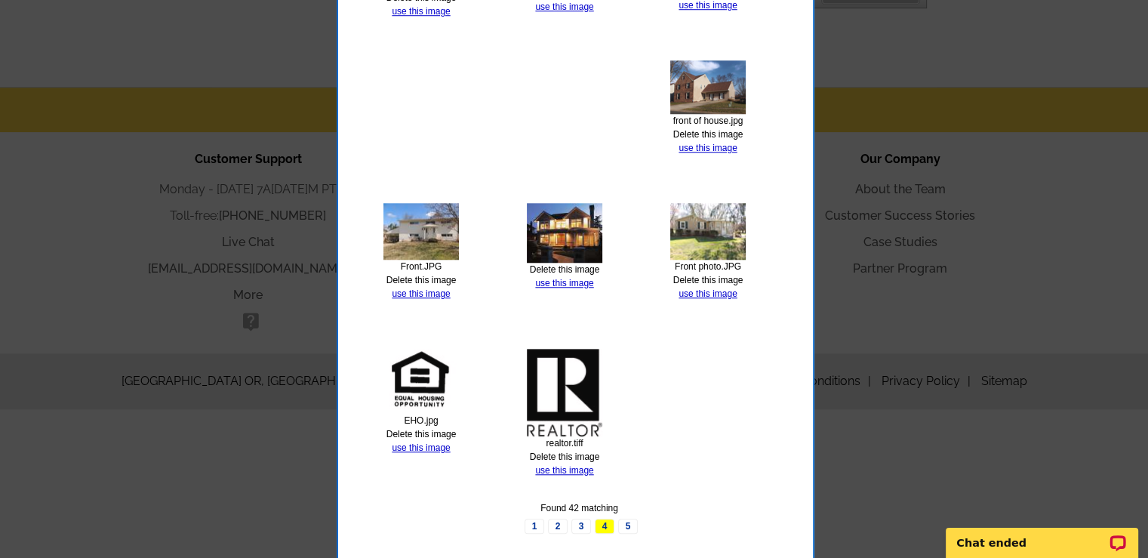
click at [564, 386] on img at bounding box center [564, 393] width 75 height 88
click at [576, 468] on link "use this image" at bounding box center [564, 470] width 58 height 11
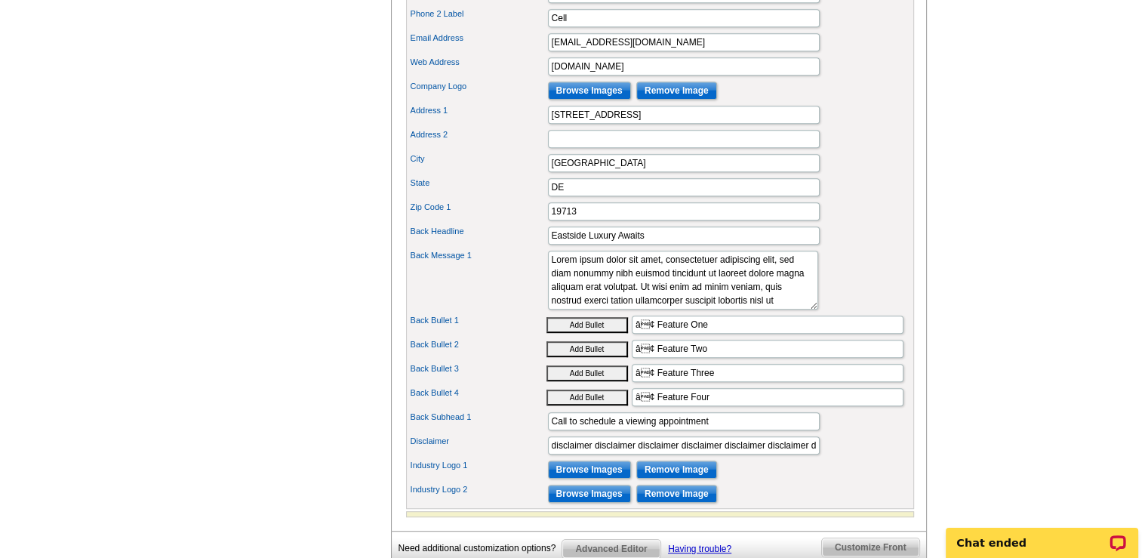
scroll to position [755, 0]
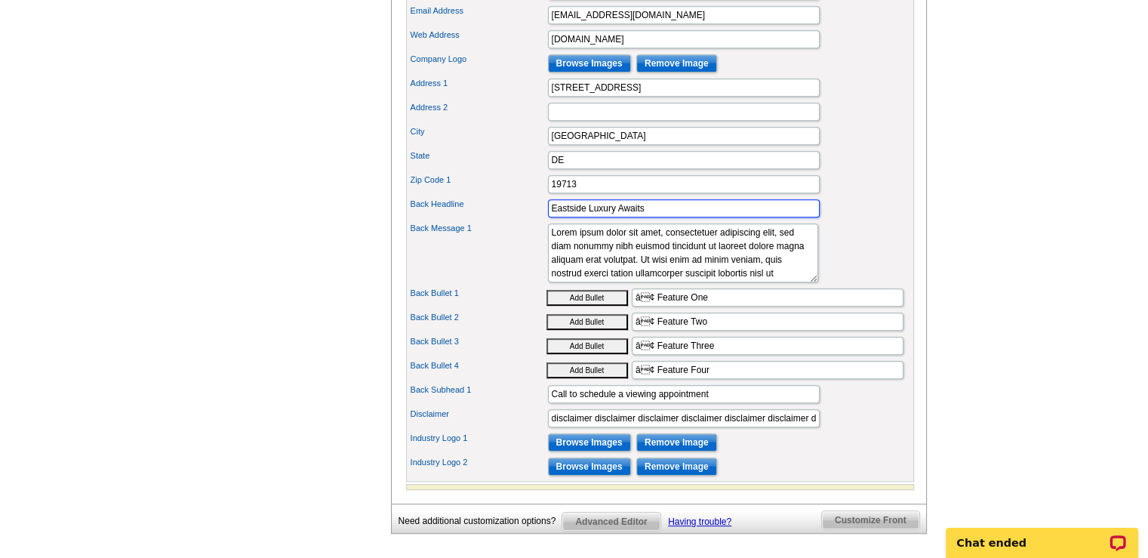
click at [646, 217] on input "Eastside Luxury Awaits" at bounding box center [684, 208] width 272 height 18
drag, startPoint x: 646, startPoint y: 227, endPoint x: 540, endPoint y: 225, distance: 105.7
click at [540, 220] on div "Back Headline Eastside Luxury Awaits" at bounding box center [660, 208] width 502 height 24
type input "Teamwork and a Great Marketing Plan"
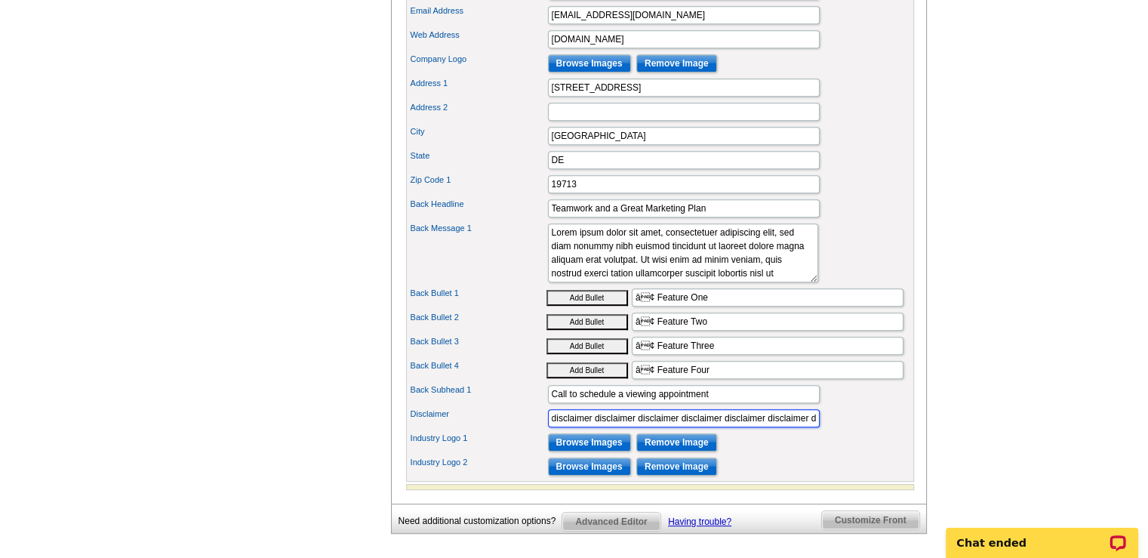
click at [552, 427] on input "disclaimer disclaimer disclaimer disclaimer disclaimer disclaimer disclaimer di…" at bounding box center [684, 418] width 272 height 18
drag, startPoint x: 549, startPoint y: 438, endPoint x: 978, endPoint y: 450, distance: 428.8
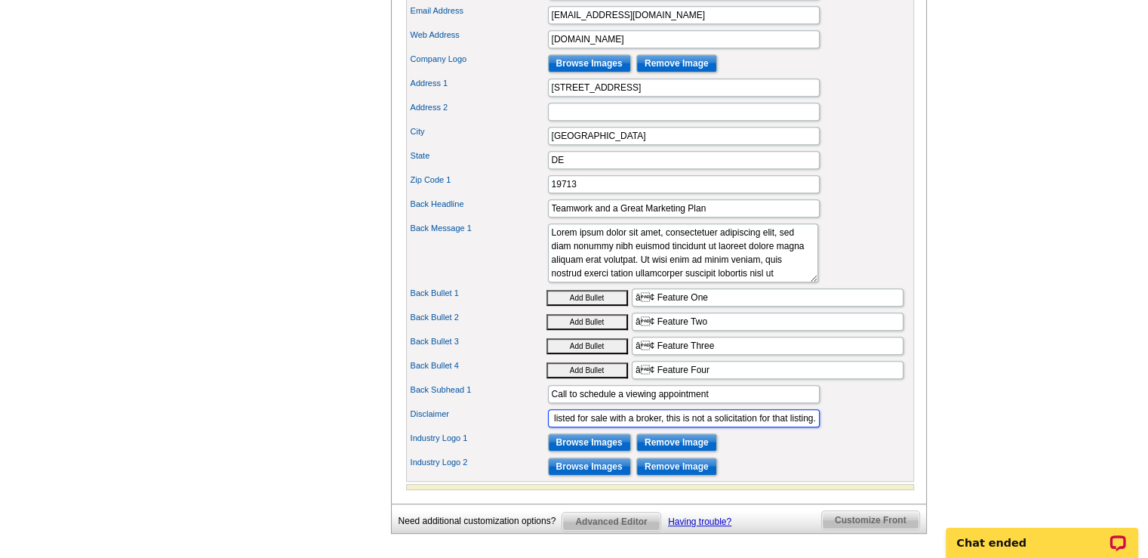
type input "If your home is currently listed for sale with a broker, this is not a solicita…"
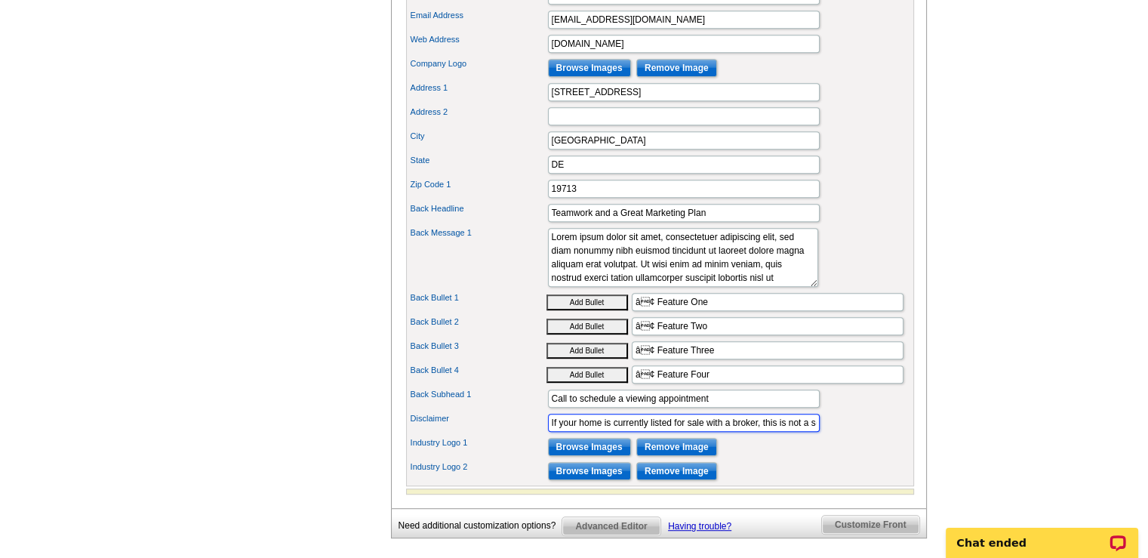
scroll to position [755, 0]
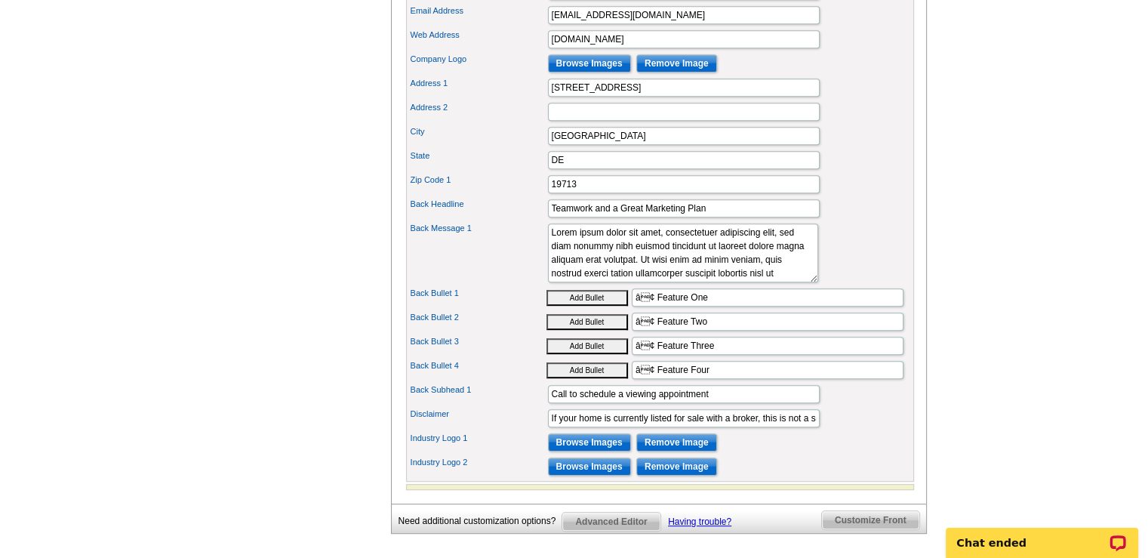
click at [583, 306] on button "Add Bullet" at bounding box center [586, 298] width 81 height 16
click at [723, 306] on input "• • â¢ Feature One" at bounding box center [768, 297] width 272 height 18
type input "•"
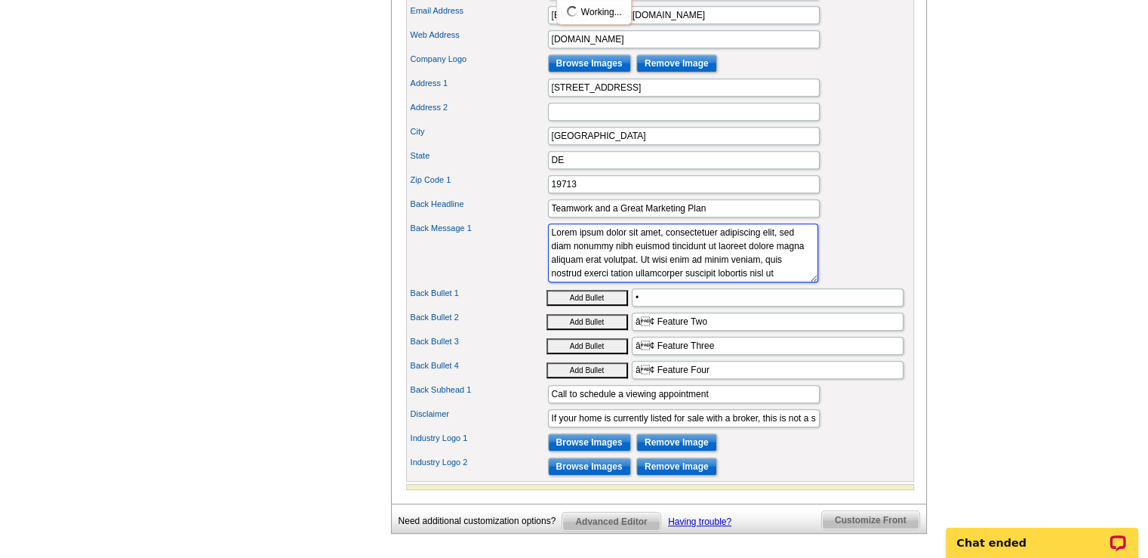
drag, startPoint x: 550, startPoint y: 249, endPoint x: 800, endPoint y: 308, distance: 256.6
click at [800, 308] on div "Portrait Browse Images Remove Image First Name Cathy Last Name Verne Title REAL…" at bounding box center [660, 144] width 508 height 675
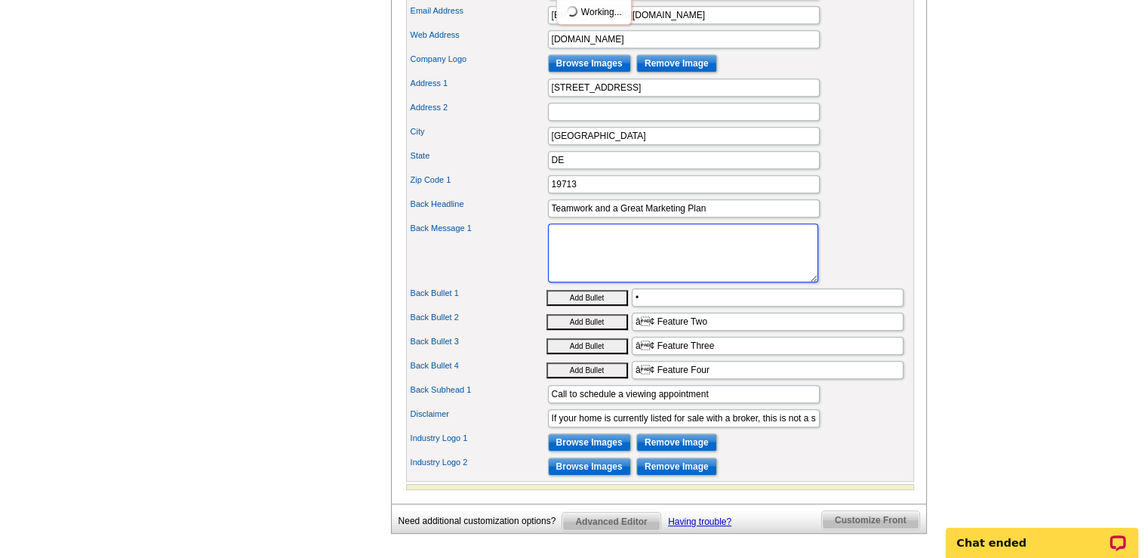
scroll to position [0, 0]
click at [714, 403] on input "Call to schedule a viewing appointment" at bounding box center [684, 394] width 272 height 18
drag, startPoint x: 714, startPoint y: 414, endPoint x: 497, endPoint y: 410, distance: 217.4
click at [497, 406] on div "Back Subhead 1 Call to schedule a viewing appointment" at bounding box center [660, 394] width 502 height 24
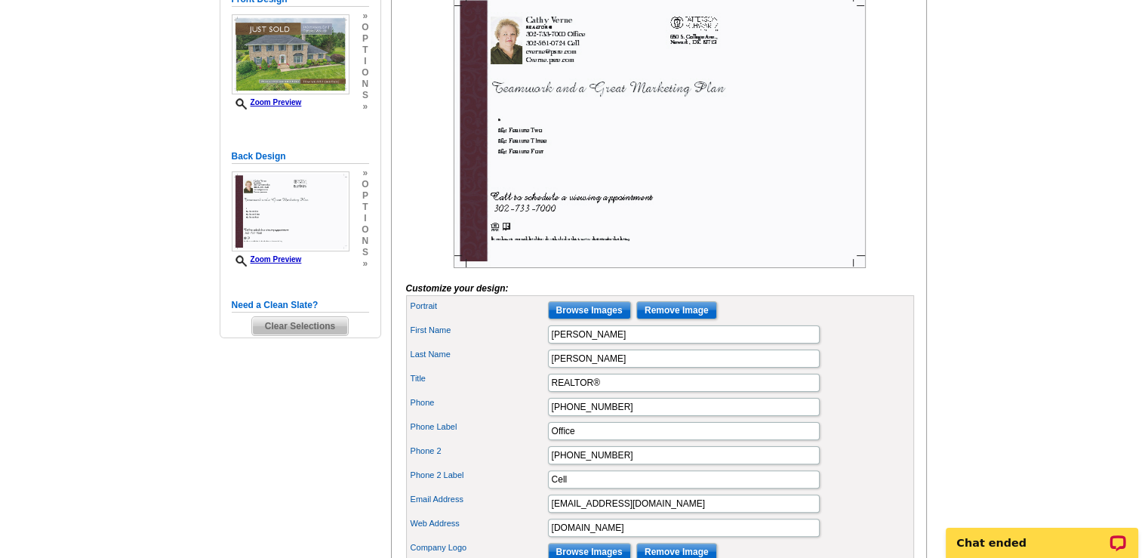
scroll to position [755, 0]
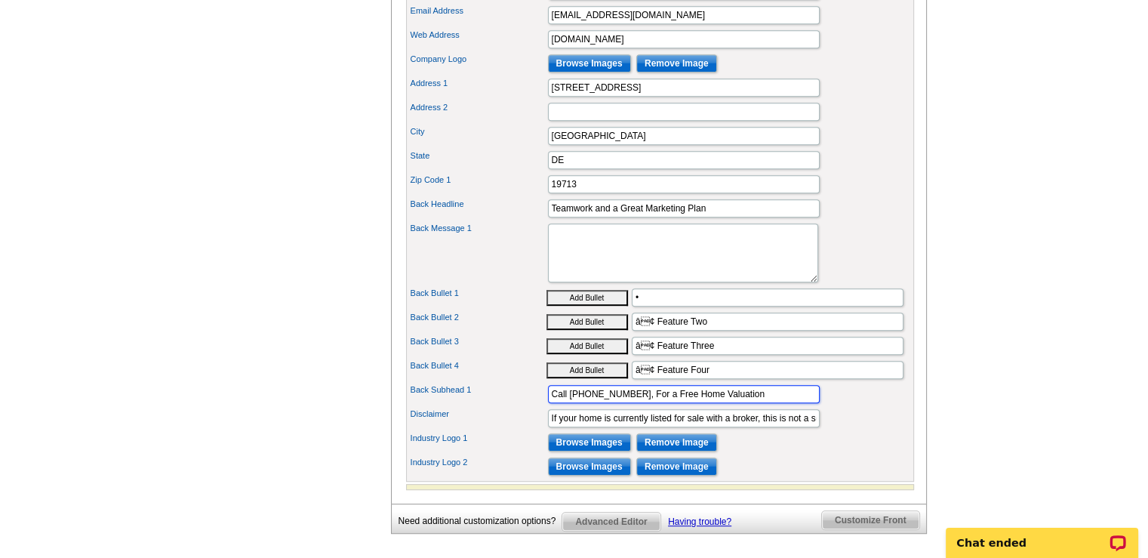
type input "Call 302-561-0724, For a Free Home Valuation"
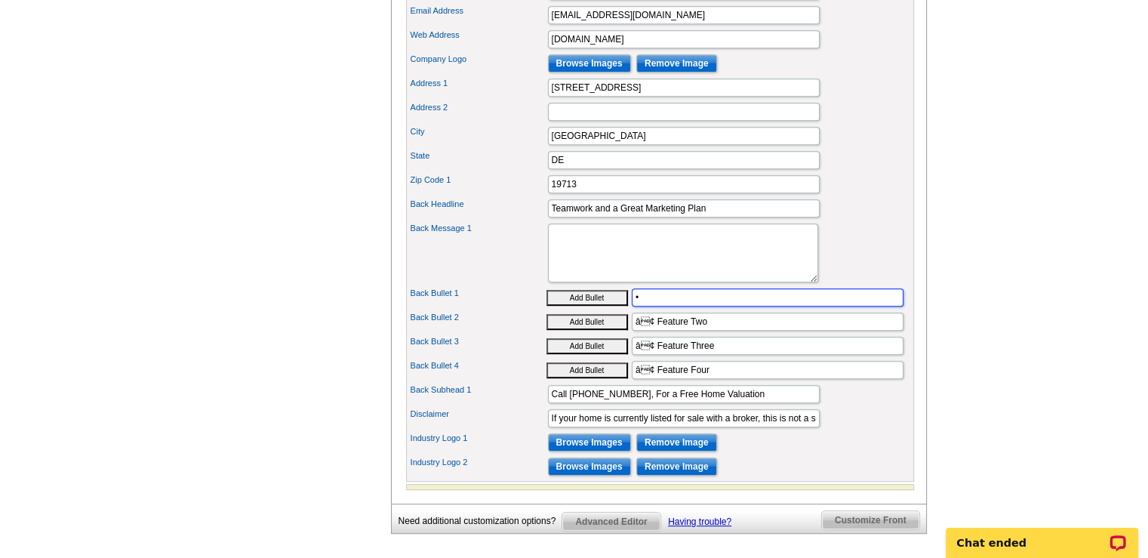
click at [640, 306] on input "•" at bounding box center [768, 297] width 272 height 18
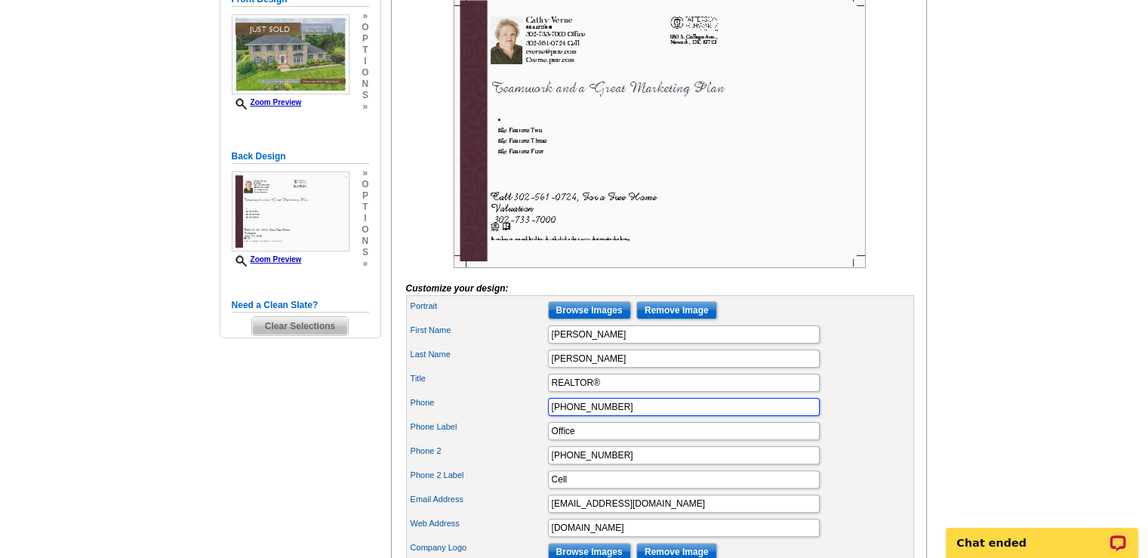
click at [605, 416] on input "302-733-7000" at bounding box center [684, 407] width 272 height 18
type input "302-561-0724"
click at [617, 416] on input "302-561-0724" at bounding box center [684, 407] width 272 height 18
click at [573, 440] on input "Office" at bounding box center [684, 431] width 272 height 18
type input "O"
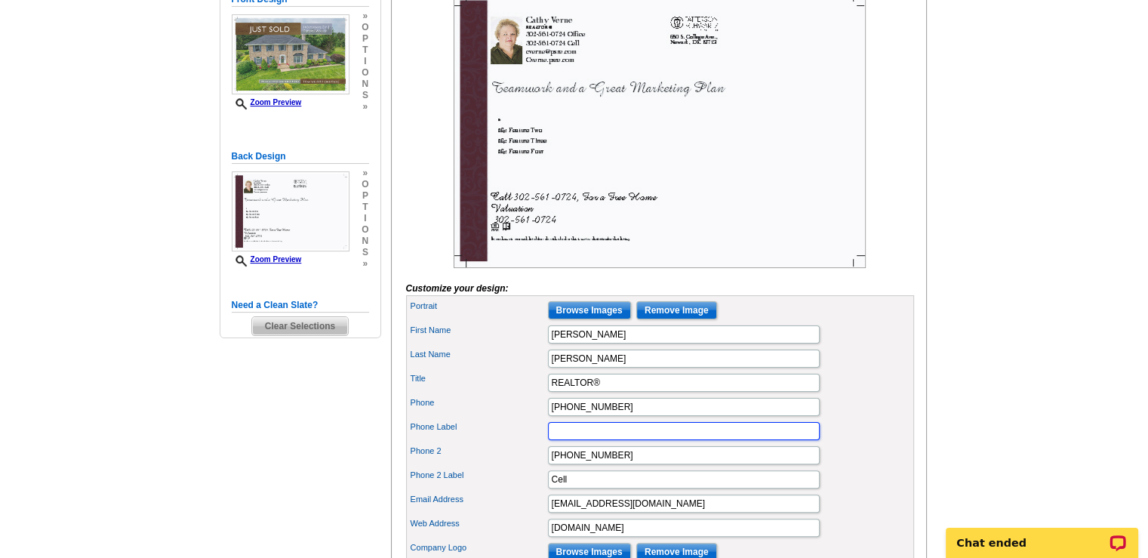
click at [573, 440] on input "Phone Label" at bounding box center [684, 431] width 272 height 18
type input "Cell"
type input "302-7337000"
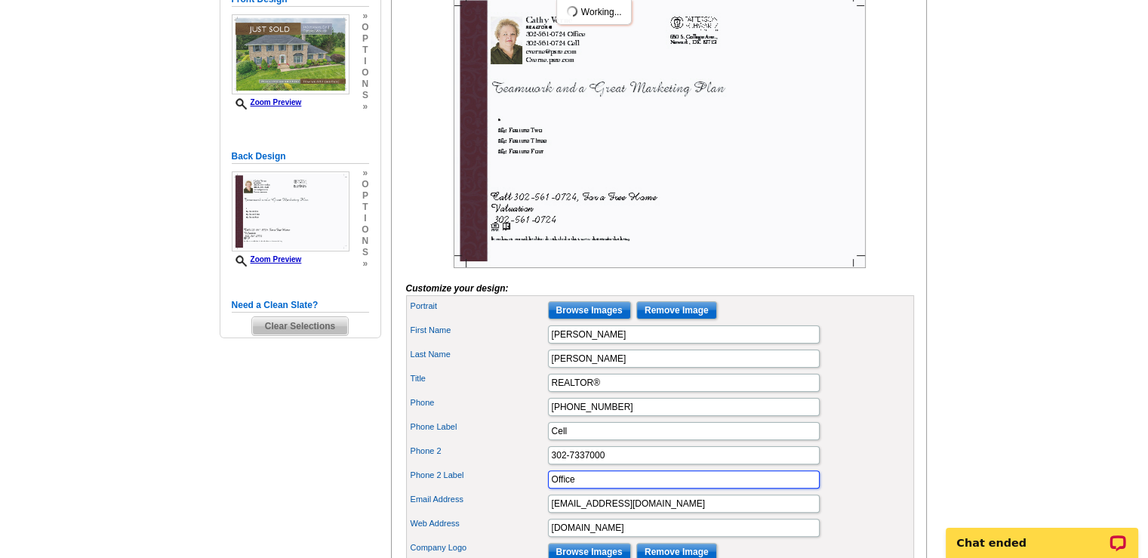
type input "Office"
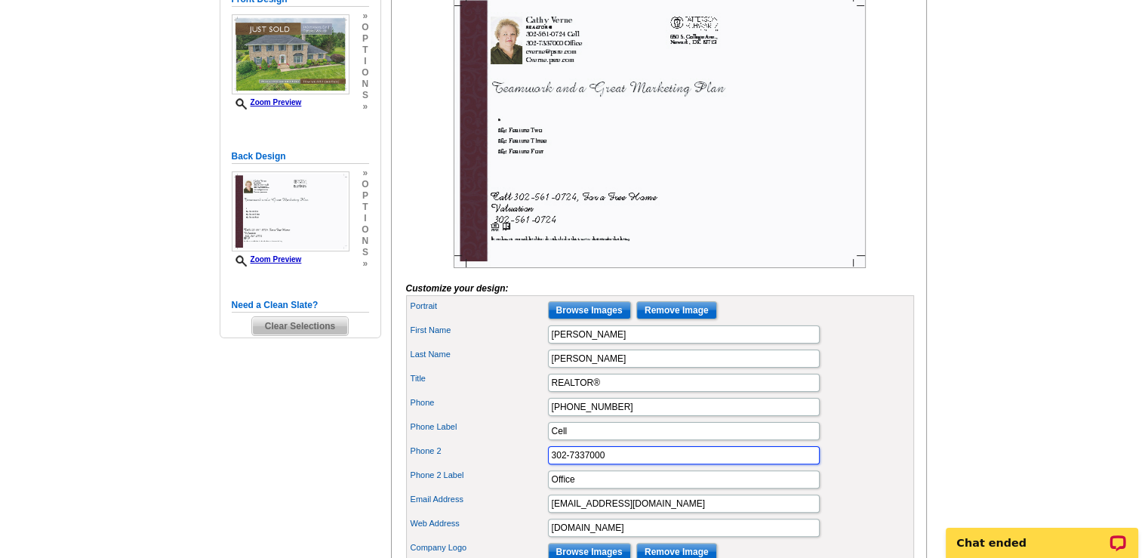
click at [583, 464] on input "302-7337000" at bounding box center [684, 455] width 272 height 18
type input "302-733-7000"
click at [672, 440] on input "Cell" at bounding box center [684, 431] width 272 height 18
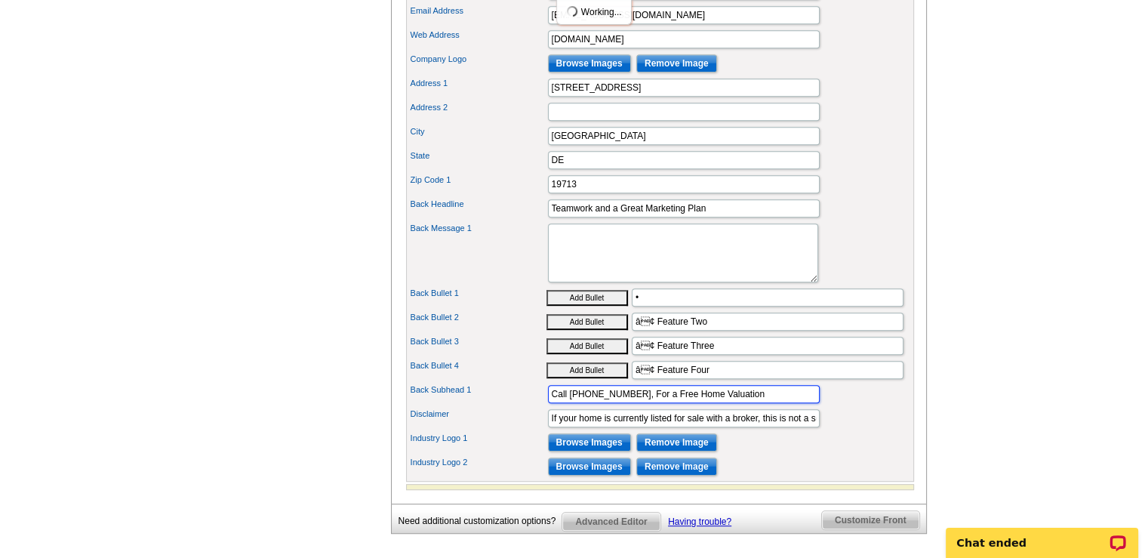
click at [629, 403] on input "Call 302-561-0724, For a Free Home Valuation" at bounding box center [684, 394] width 272 height 18
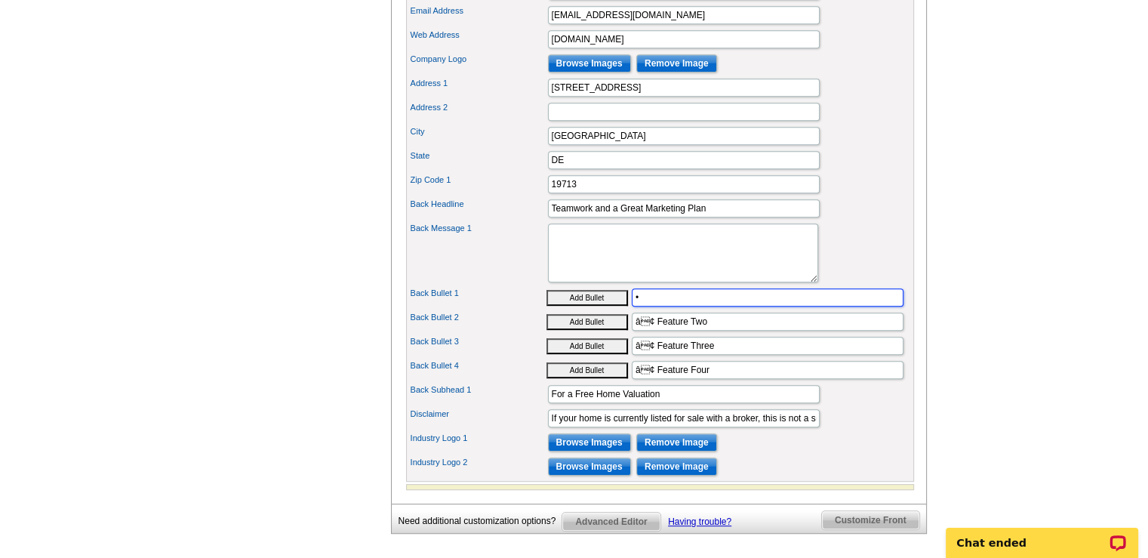
click at [693, 306] on input "•" at bounding box center [768, 297] width 272 height 18
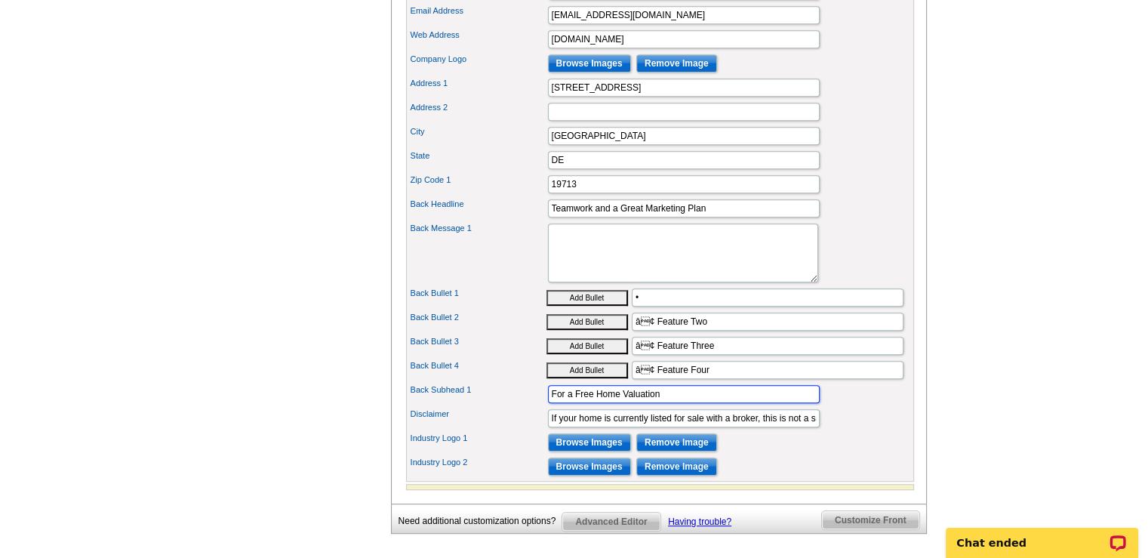
click at [656, 403] on input "For a Free Home Valuation" at bounding box center [684, 394] width 272 height 18
type input "For a Free Home Valuation Call:"
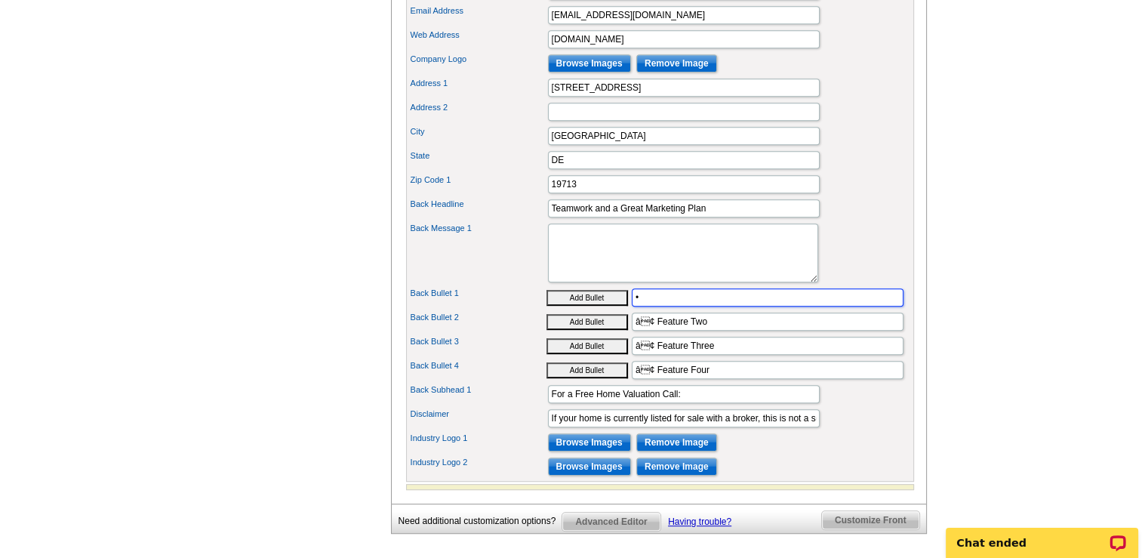
click at [772, 306] on input "•" at bounding box center [768, 297] width 272 height 18
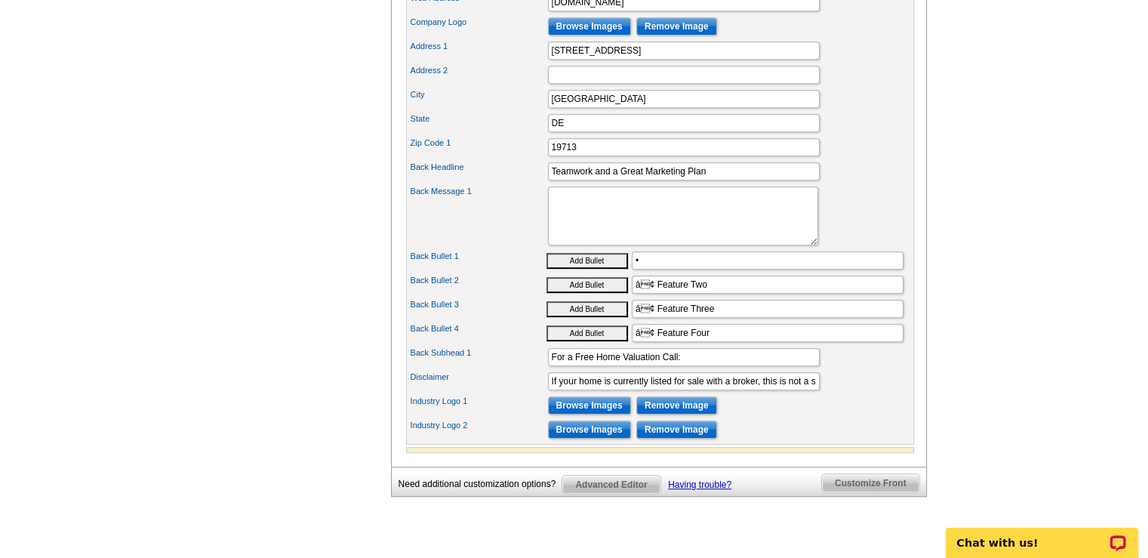
scroll to position [795, 0]
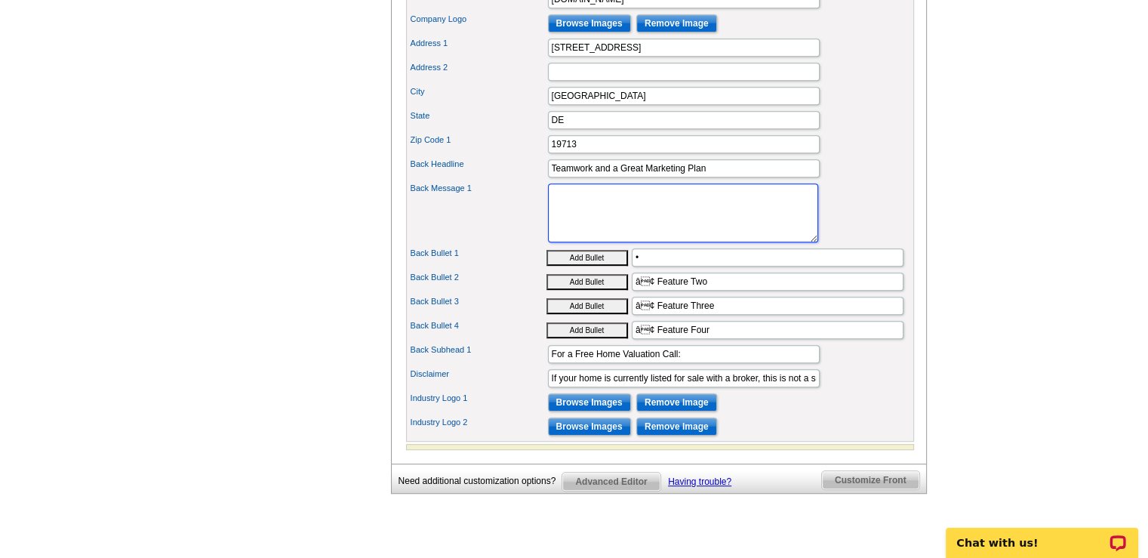
click at [562, 215] on textarea "Lorem ipsum dolor sit amet, consectetuer adipiscing elit, sed diam nonummy nibh…" at bounding box center [683, 212] width 270 height 59
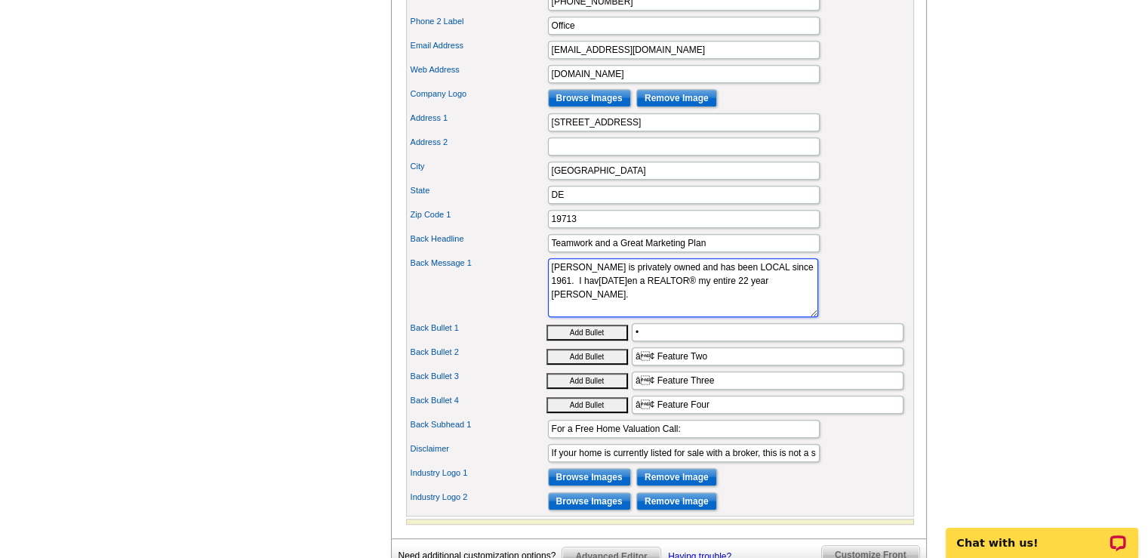
scroll to position [719, 0]
click at [633, 298] on textarea "Lorem ipsum dolor sit amet, consectetuer adipiscing elit, sed diam nonummy nibh…" at bounding box center [683, 288] width 270 height 59
click at [771, 313] on textarea "Lorem ipsum dolor sit amet, consectetuer adipiscing elit, sed diam nonummy nibh…" at bounding box center [683, 288] width 270 height 59
click at [628, 312] on textarea "Lorem ipsum dolor sit amet, consectetuer adipiscing elit, sed diam nonummy nibh…" at bounding box center [683, 288] width 270 height 59
click at [731, 313] on textarea "Lorem ipsum dolor sit amet, consectetuer adipiscing elit, sed diam nonummy nibh…" at bounding box center [683, 288] width 270 height 59
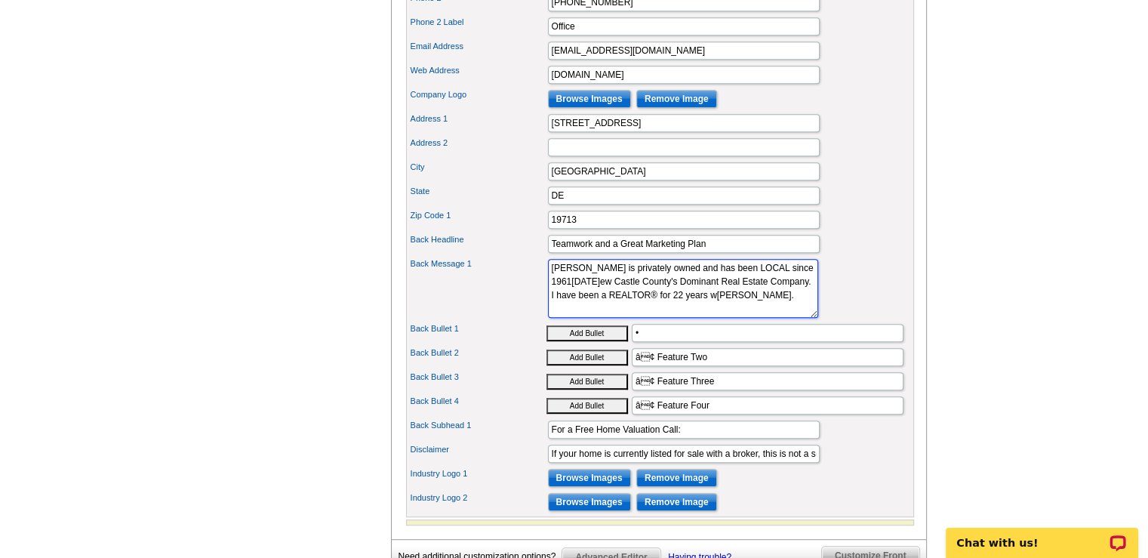
click at [634, 297] on textarea "Lorem ipsum dolor sit amet, consectetuer adipiscing elit, sed diam nonummy nibh…" at bounding box center [683, 288] width 270 height 59
click at [753, 312] on textarea "Lorem ipsum dolor sit amet, consectetuer adipiscing elit, sed diam nonummy nibh…" at bounding box center [683, 288] width 270 height 59
click at [598, 318] on textarea "Lorem ipsum dolor sit amet, consectetuer adipiscing elit, sed diam nonummy nibh…" at bounding box center [683, 288] width 270 height 59
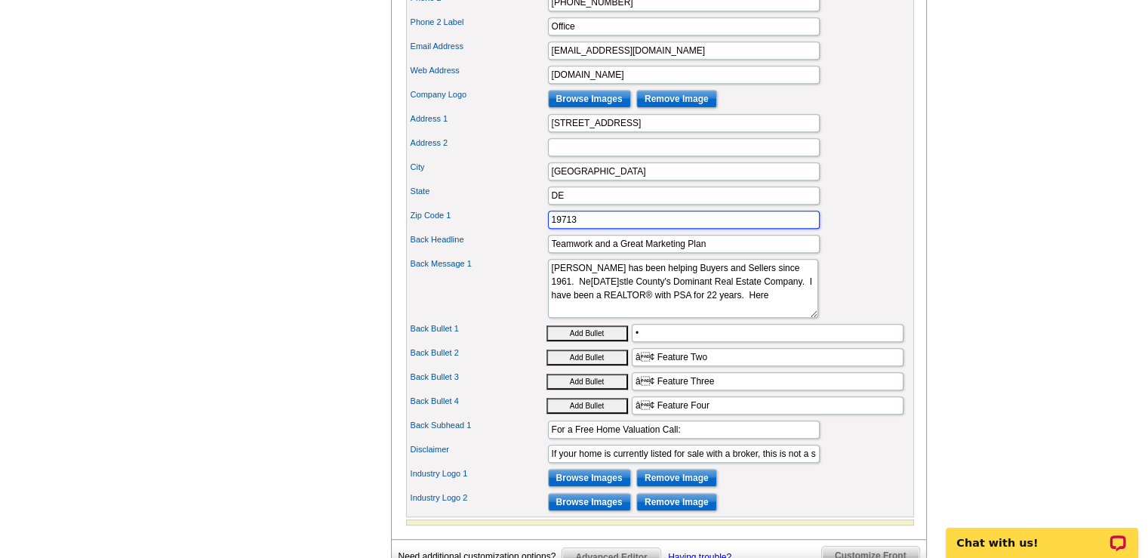
click at [601, 229] on input "19713" at bounding box center [684, 220] width 272 height 18
click at [618, 318] on textarea "Lorem ipsum dolor sit amet, consectetuer adipiscing elit, sed diam nonummy nibh…" at bounding box center [683, 288] width 270 height 59
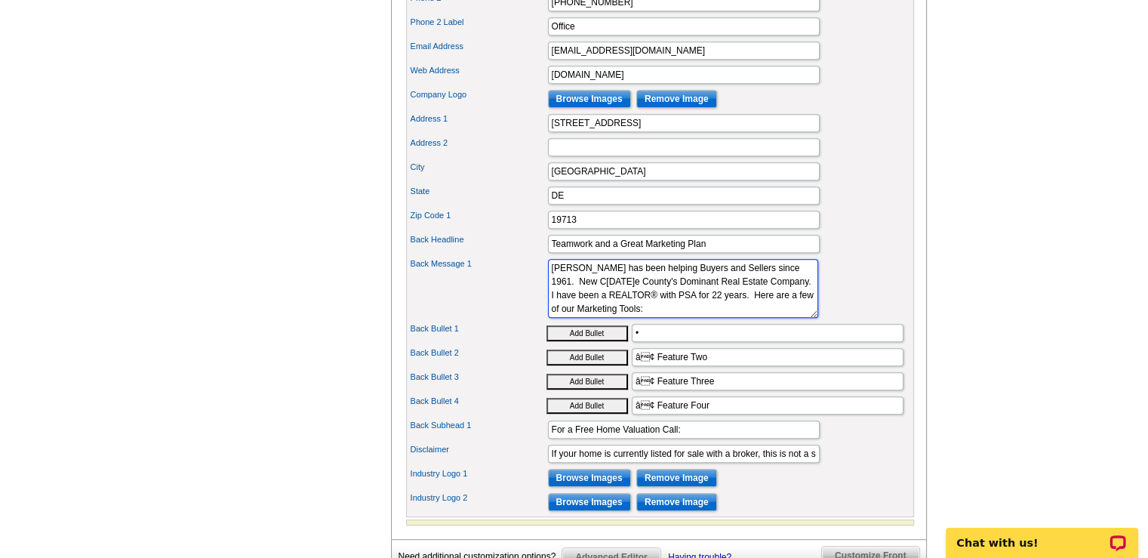
type textarea "Patterson-Schwartz has been helping Buyers and Sellers since 1961. New Castle C…"
type input "• Social Media and Maximum Online Exposure"
click at [712, 366] on input "â¢ Feature Two" at bounding box center [768, 357] width 272 height 18
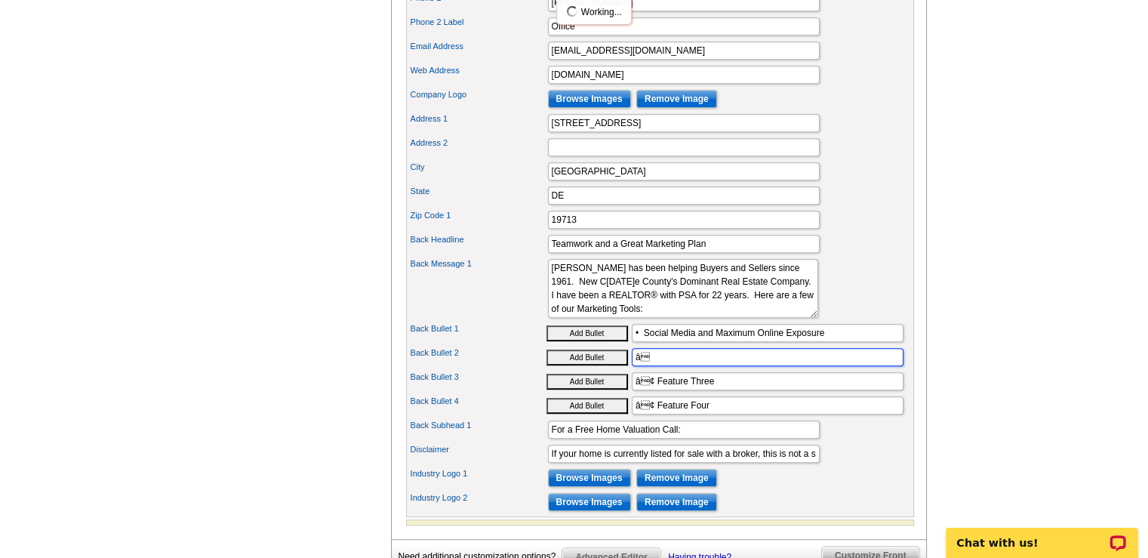
type input "â"
click at [592, 365] on button "Add Bullet" at bounding box center [586, 357] width 81 height 16
click at [653, 366] on input "•" at bounding box center [768, 357] width 272 height 18
type input "•"
click at [643, 342] on input "• Social Media and Maximum Online Exposure" at bounding box center [768, 333] width 272 height 18
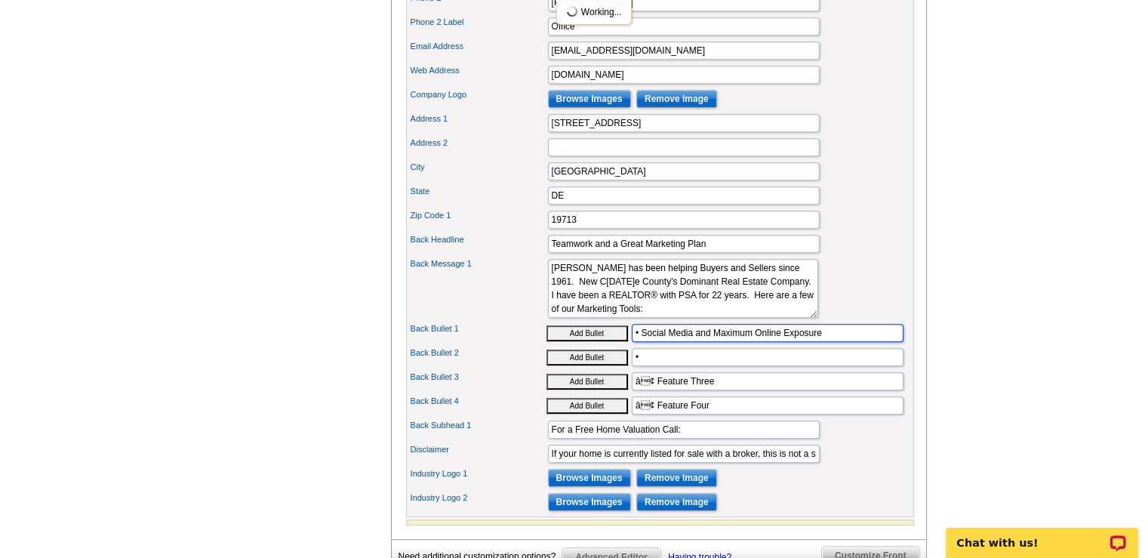
type input "• Social Media and Maximum Online Exposure"
click at [644, 366] on input "•" at bounding box center [768, 357] width 272 height 18
type input "• Professional Photography"
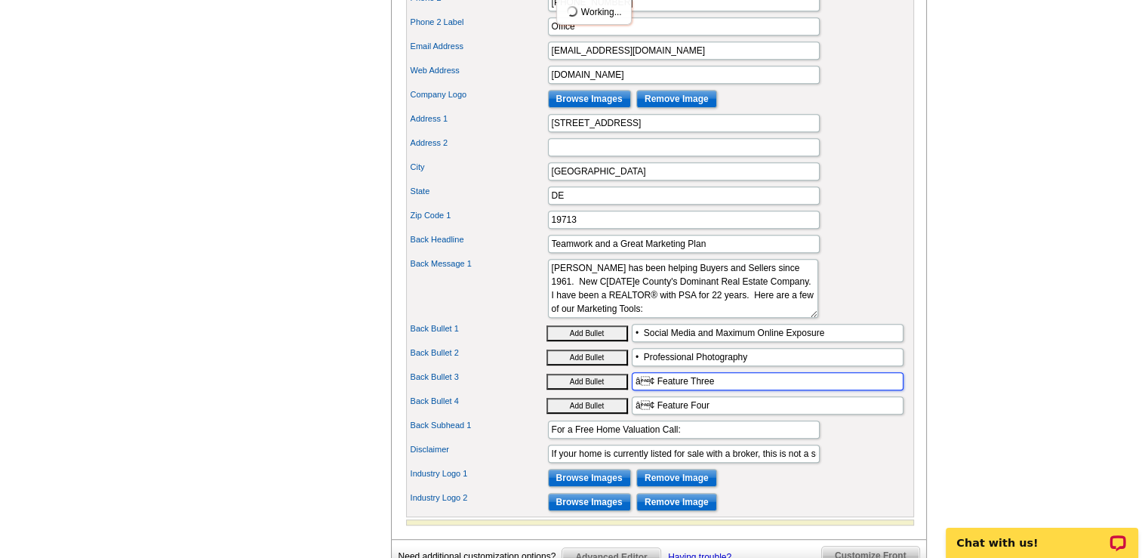
click at [719, 390] on input "â¢ Feature Three" at bounding box center [768, 381] width 272 height 18
drag, startPoint x: 719, startPoint y: 399, endPoint x: 619, endPoint y: 395, distance: 100.4
click at [619, 393] on div "Back Bullet 3 Add Bullet â¢ Feature Three" at bounding box center [660, 381] width 502 height 24
click at [589, 389] on button "Add Bullet" at bounding box center [586, 382] width 81 height 16
click at [546, 374] on button "Add Bullet" at bounding box center [586, 382] width 81 height 16
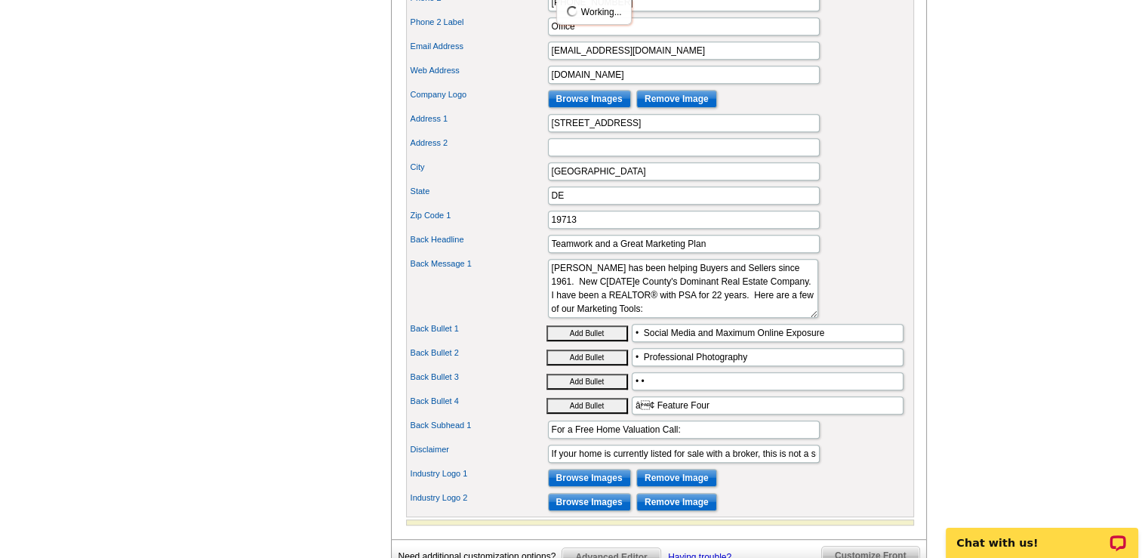
click at [546, 374] on button "Add Bullet" at bounding box center [586, 382] width 81 height 16
click at [657, 390] on input "• • •" at bounding box center [768, 381] width 272 height 18
type input "• Your Properties own Website and Virtual Tour"
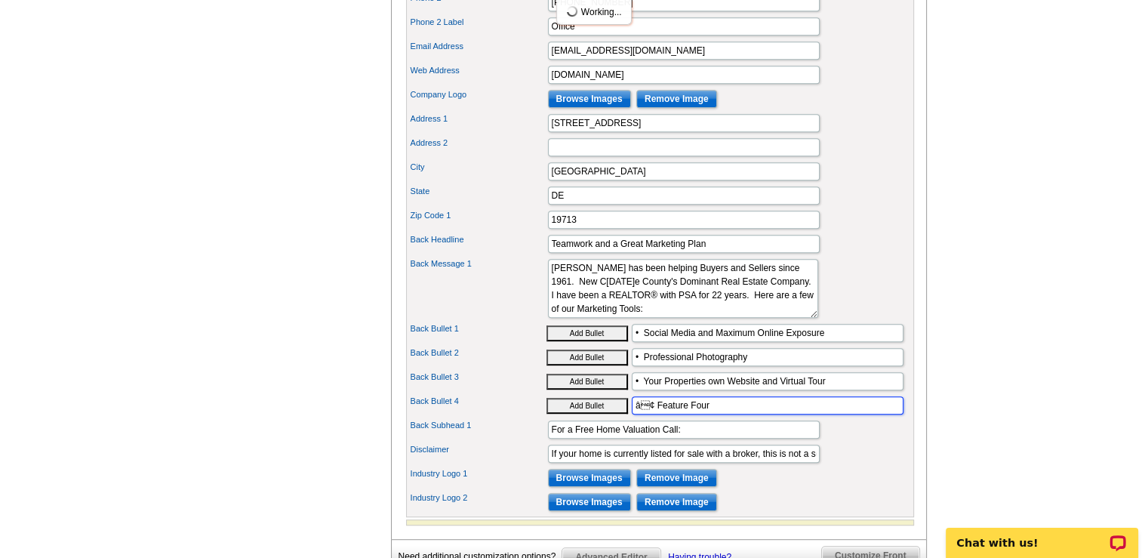
click at [707, 414] on input "â¢ Feature Four" at bounding box center [768, 405] width 272 height 18
type input "â"
click at [595, 414] on button "Add Bullet" at bounding box center [586, 406] width 81 height 16
click at [640, 414] on input "•" at bounding box center [768, 405] width 272 height 18
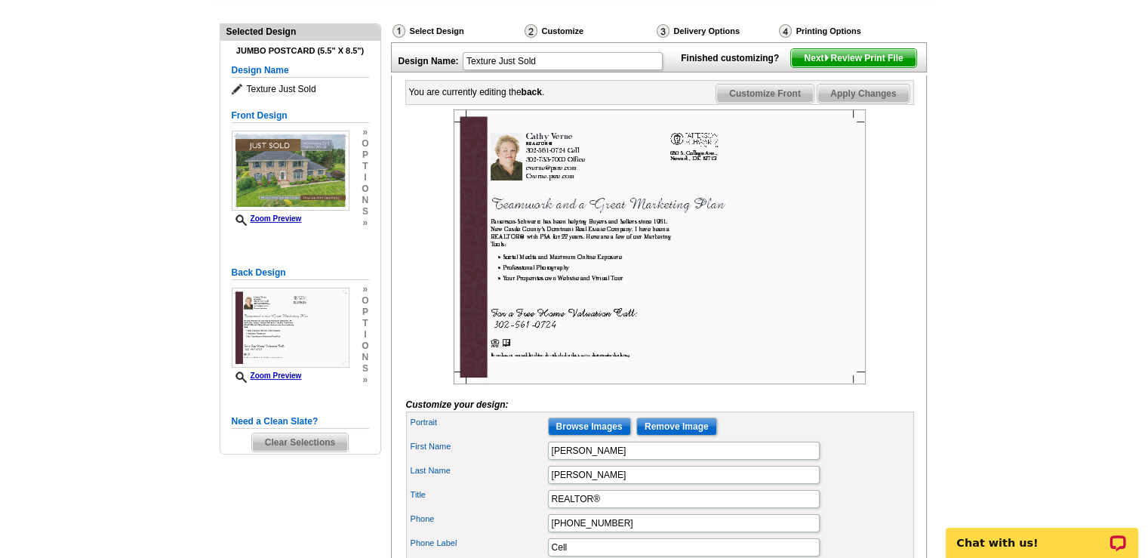
scroll to position [115, 0]
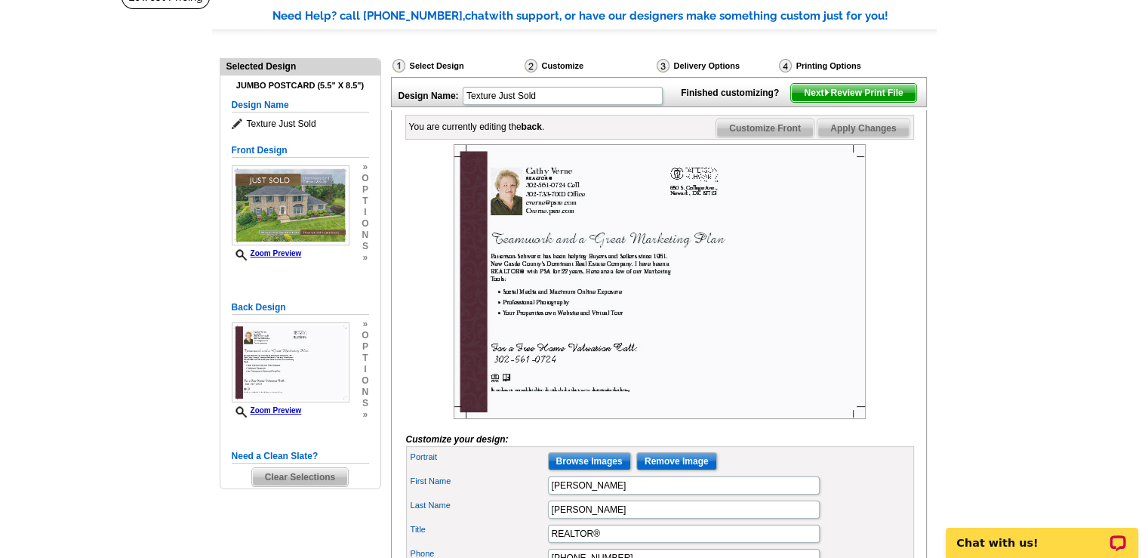
type input "• Post Sign, Flyer Box, Color Brochures and much more...."
click at [866, 137] on span "Apply Changes" at bounding box center [862, 128] width 91 height 18
click at [841, 102] on span "Next Review Print File" at bounding box center [853, 93] width 125 height 18
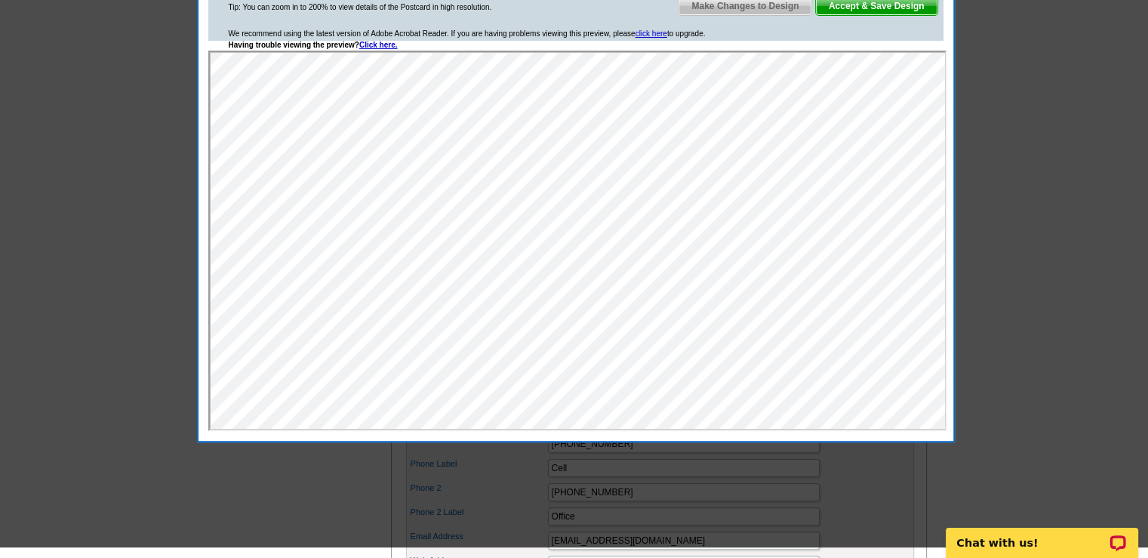
scroll to position [191, 0]
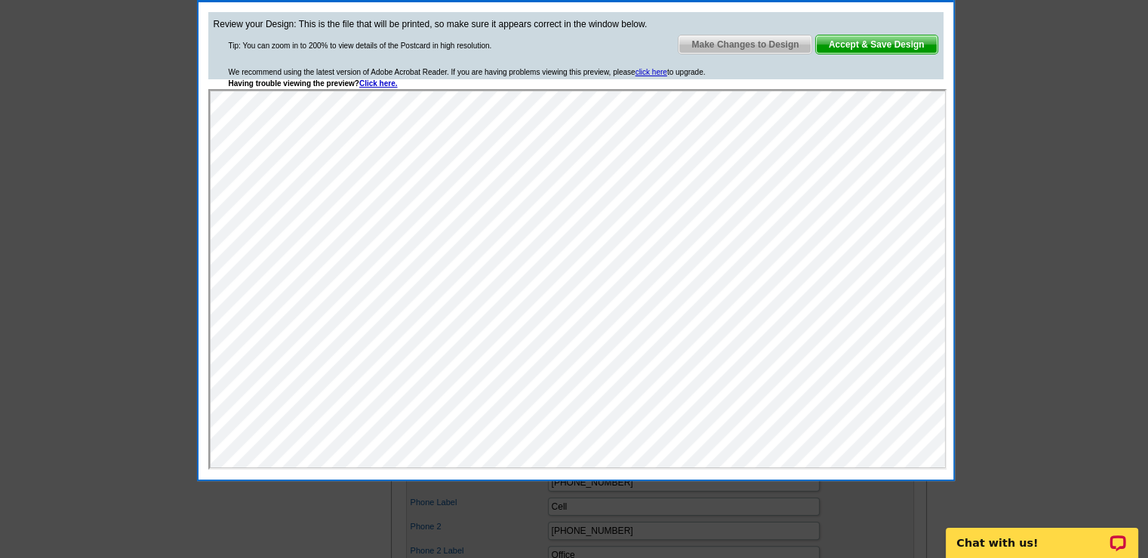
click at [762, 43] on span "Make Changes to Design" at bounding box center [744, 44] width 133 height 18
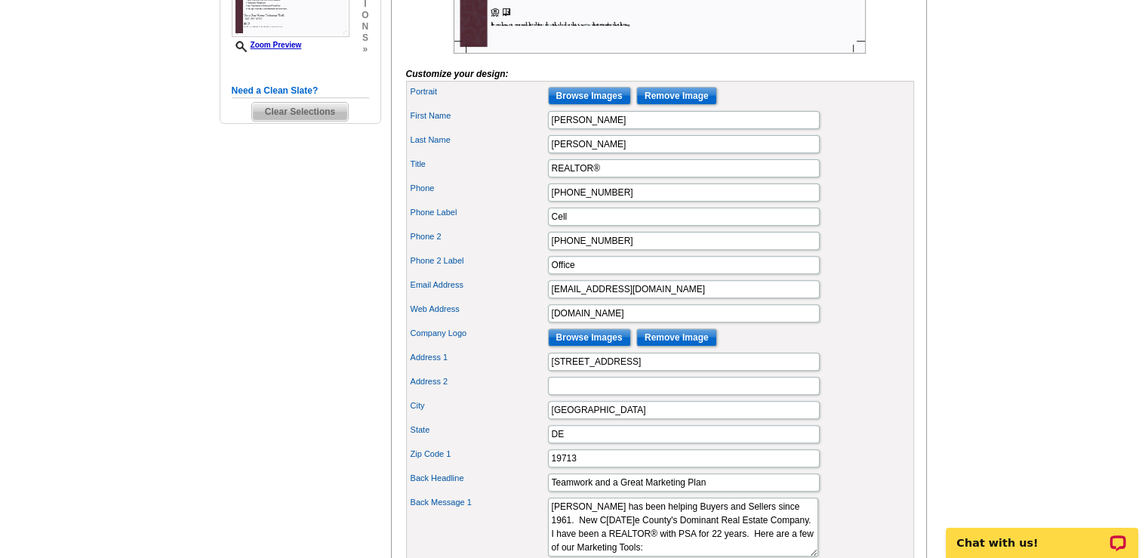
scroll to position [493, 0]
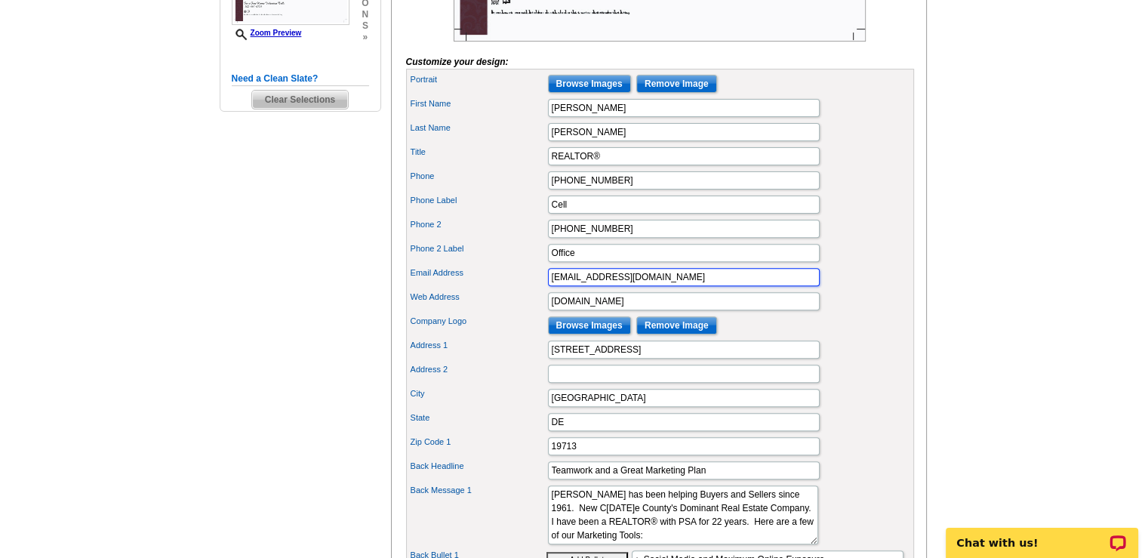
click at [555, 286] on input "[EMAIL_ADDRESS][DOMAIN_NAME]" at bounding box center [684, 277] width 272 height 18
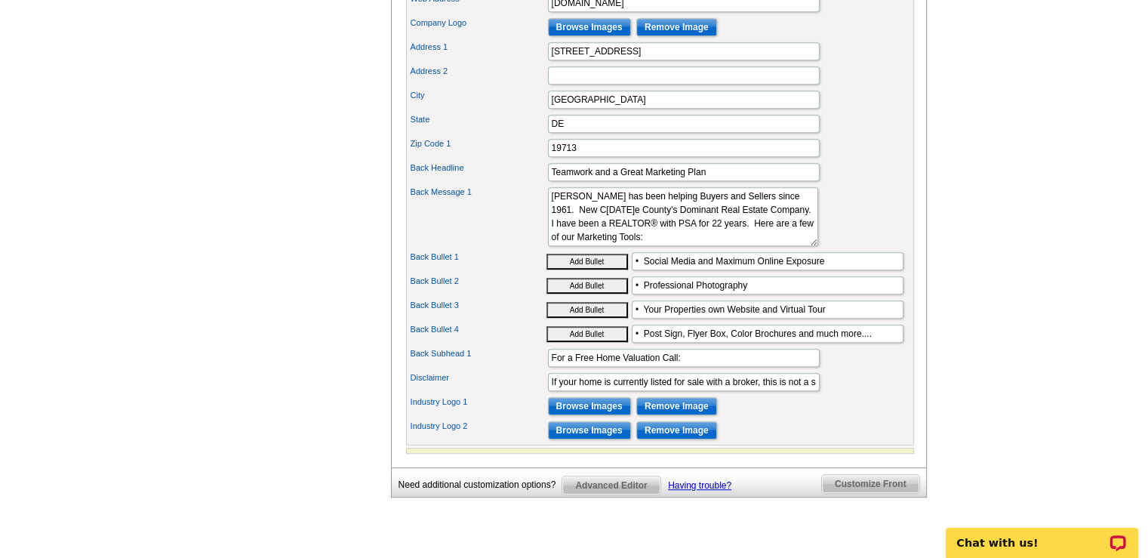
scroll to position [830, 0]
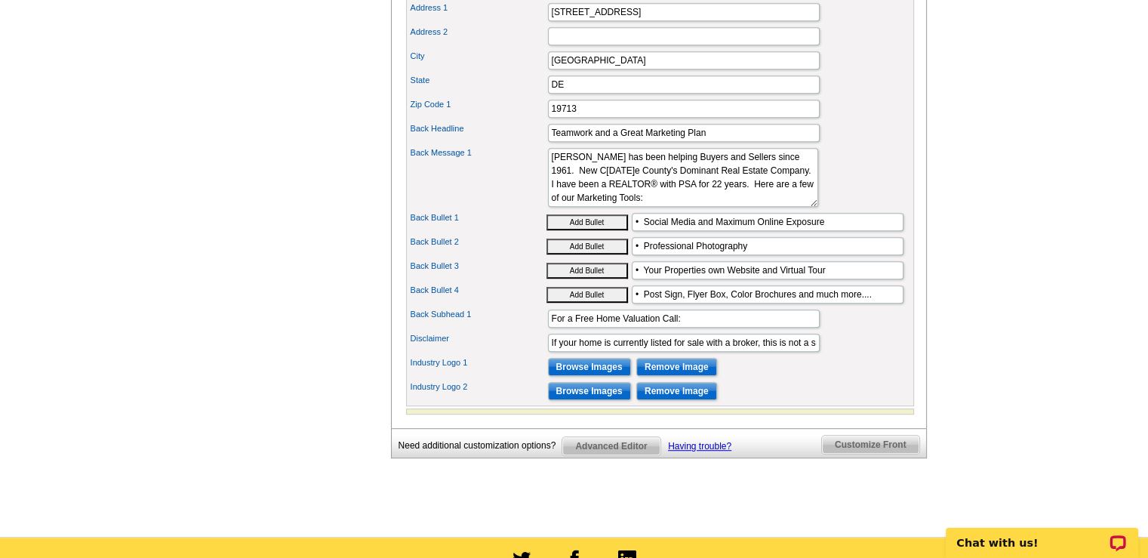
type input "Cverne@psre.com"
click at [722, 303] on input "• Post Sign, Flyer Box, Color Brochures and much more...." at bounding box center [768, 294] width 272 height 18
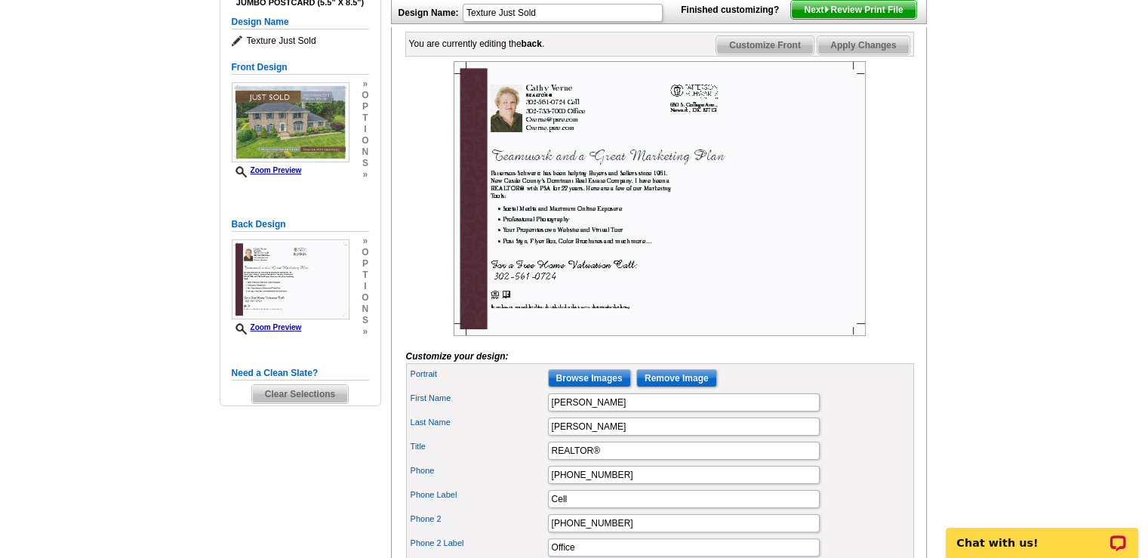
scroll to position [0, 0]
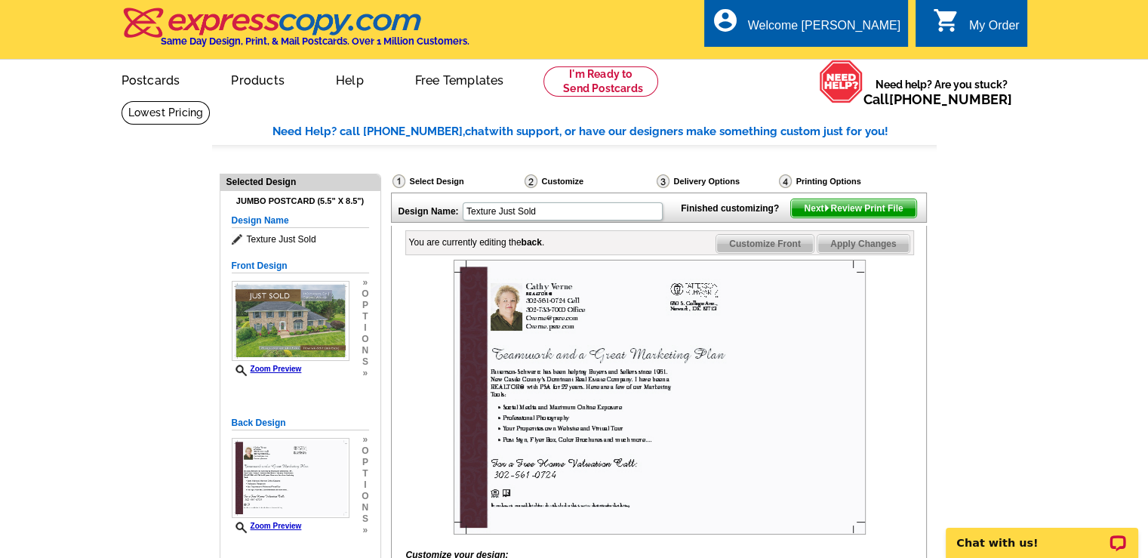
type input "• Post Sign, Flyers, Color Brochures and much more...."
click at [879, 217] on span "Next Review Print File" at bounding box center [853, 208] width 125 height 18
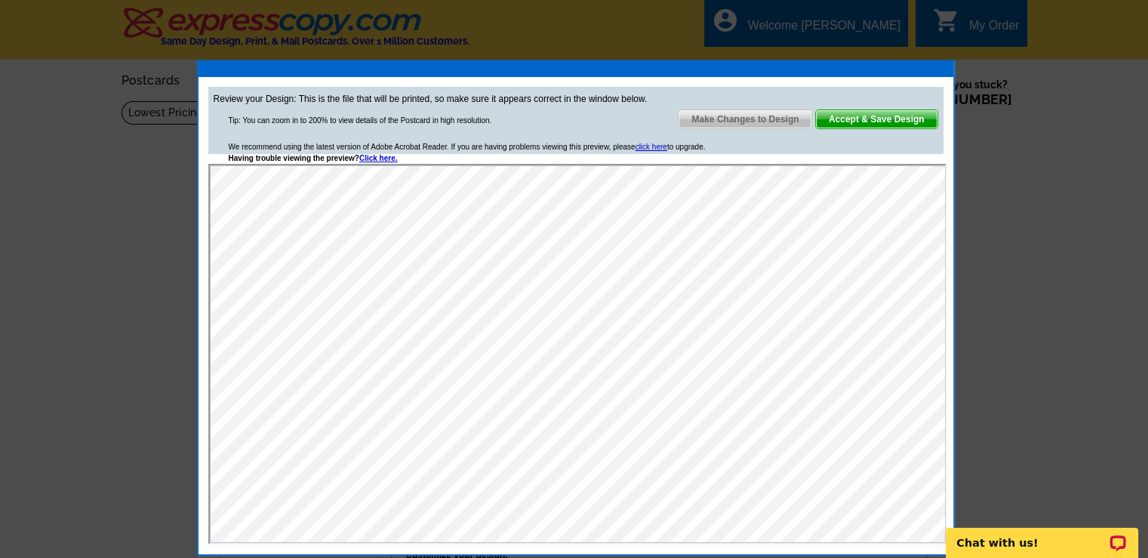
click at [877, 118] on span "Accept & Save Design" at bounding box center [876, 119] width 121 height 18
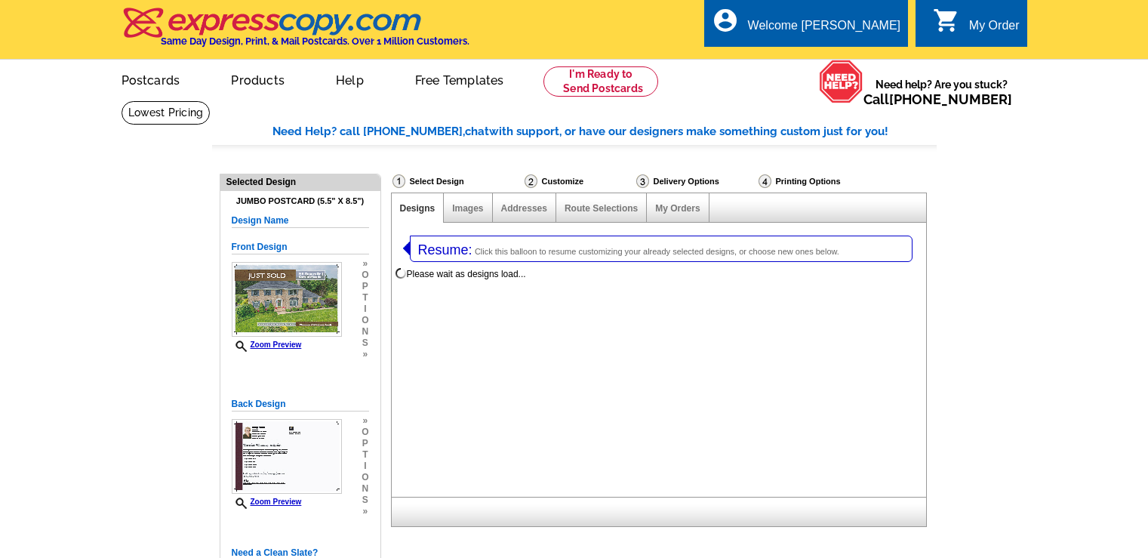
select select "1"
select select "2"
select select "785"
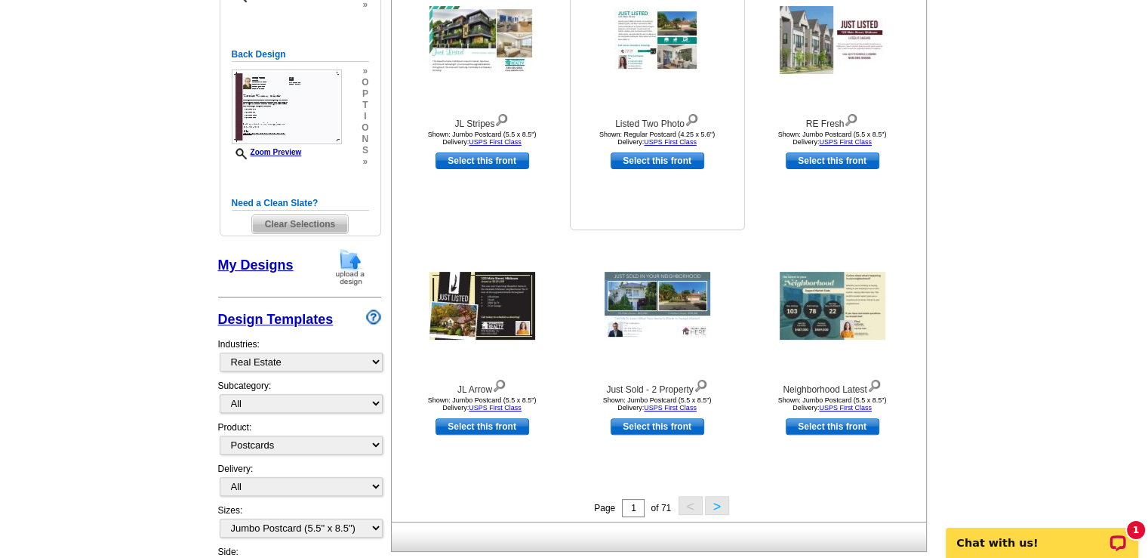
scroll to position [377, 0]
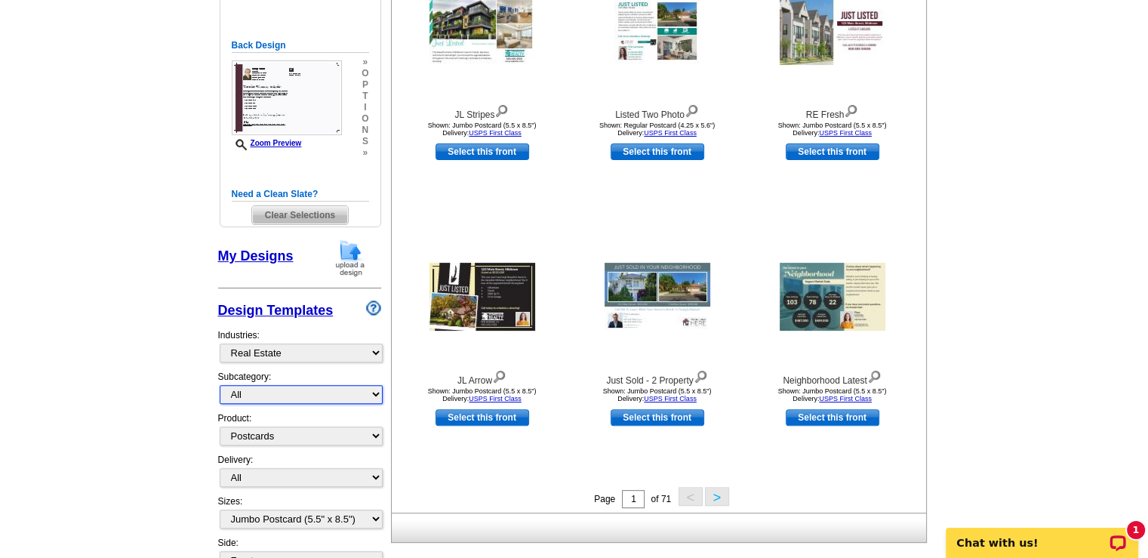
click at [375, 393] on select "All RE/MAX® Referrals [PERSON_NAME]® Berkshire Hathaway Home Services Century 2…" at bounding box center [301, 394] width 163 height 19
click at [786, 469] on div "Neighborhood Latest Shown: Jumbo Postcard (5.5 x 8.5") Delivery: USPS First Cla…" at bounding box center [832, 354] width 175 height 266
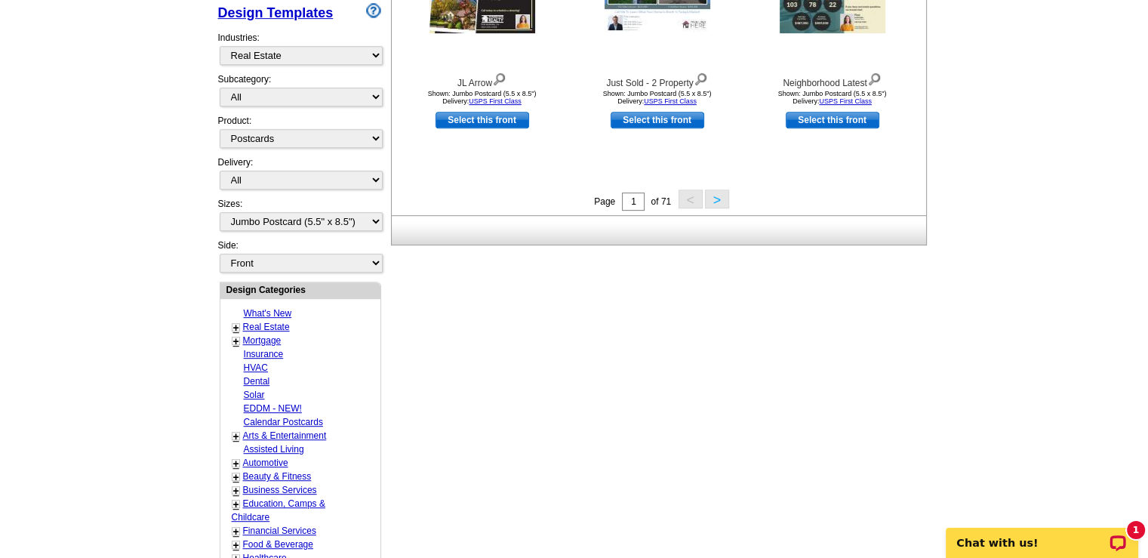
scroll to position [679, 0]
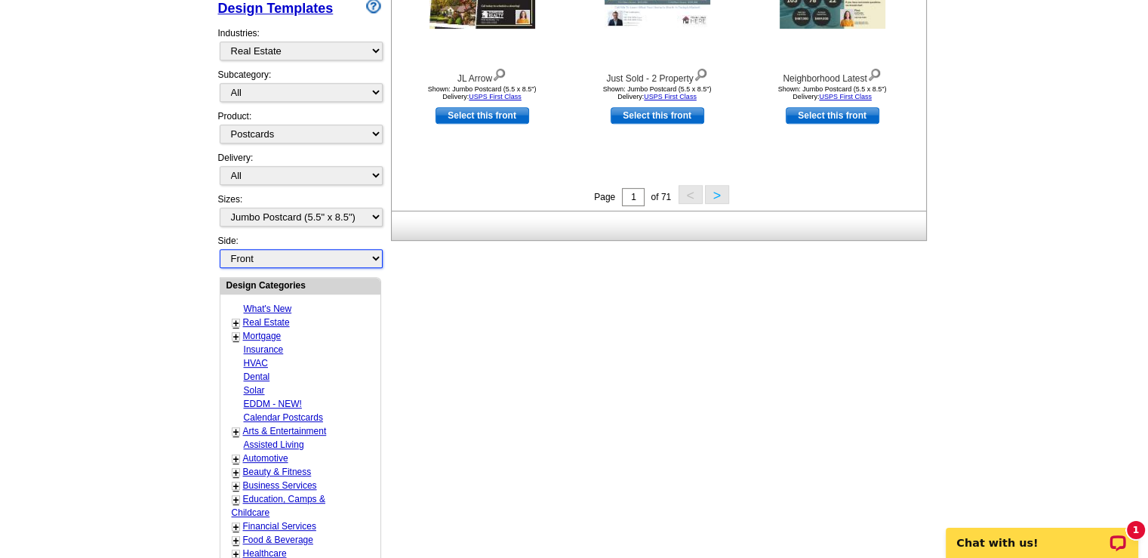
click at [374, 251] on select "Front Back" at bounding box center [301, 258] width 163 height 19
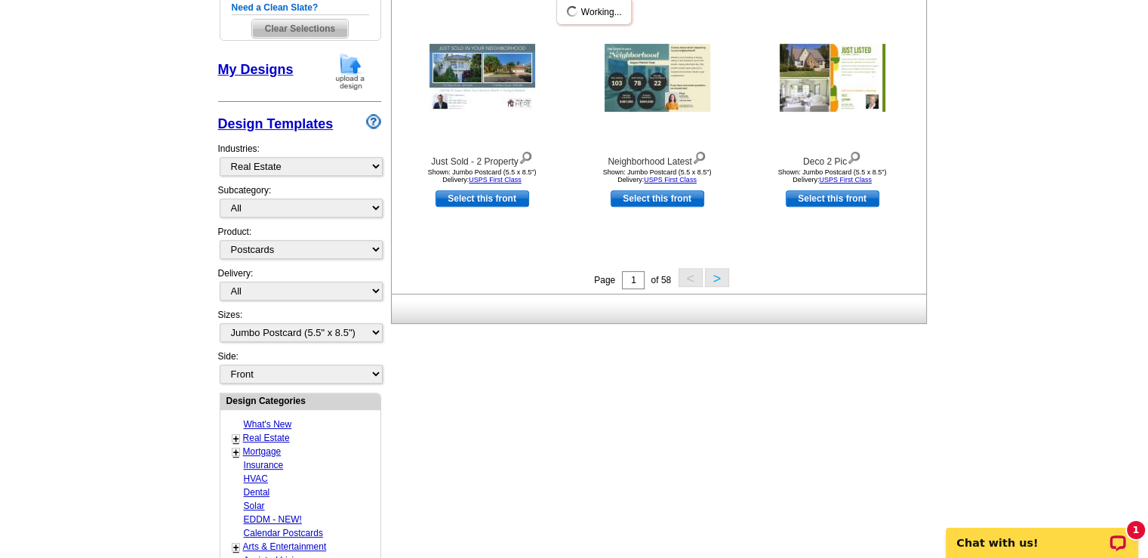
click at [340, 284] on div "Design Templates Industries: What's New Real Estate Mortgage Insurance HVAC Den…" at bounding box center [299, 227] width 163 height 243
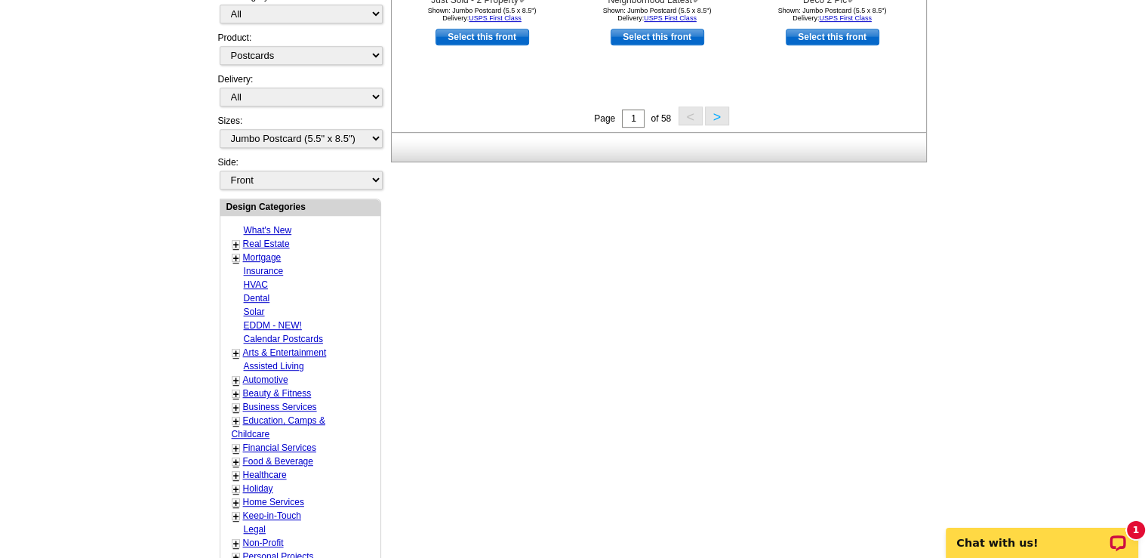
scroll to position [761, 0]
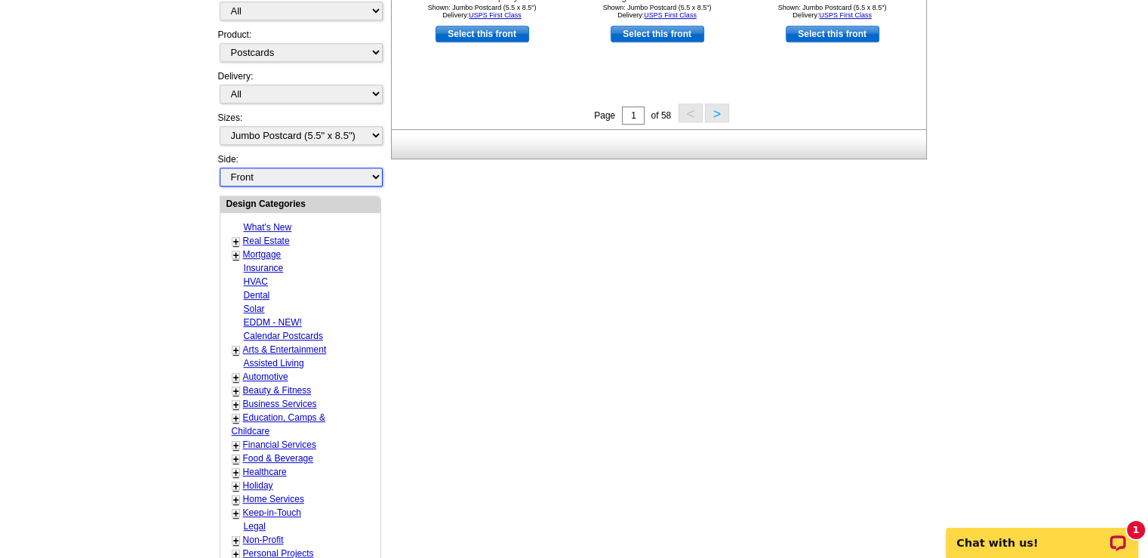
click at [374, 172] on select "Front Back" at bounding box center [301, 177] width 163 height 19
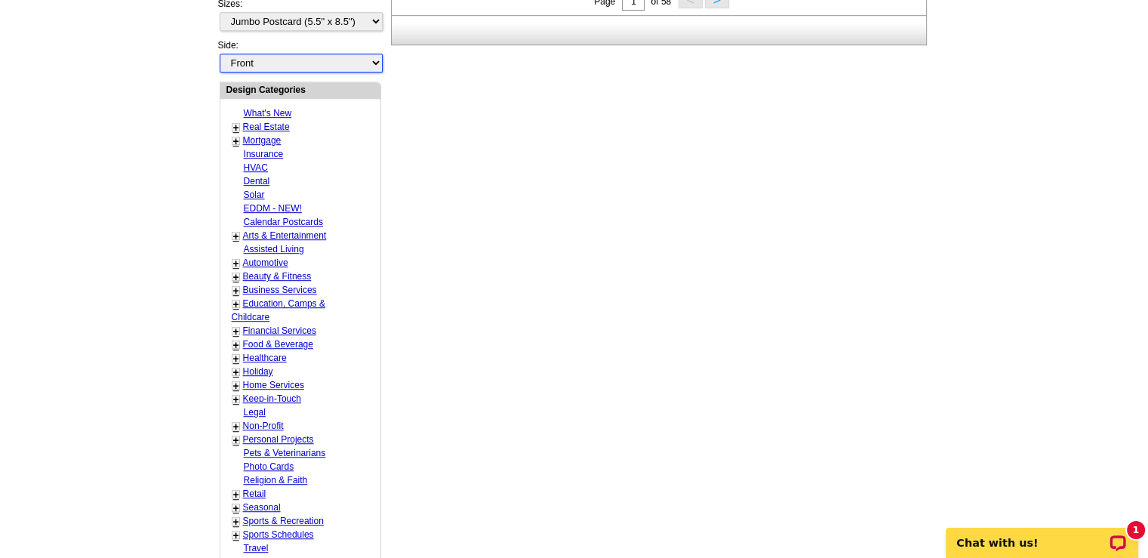
scroll to position [912, 0]
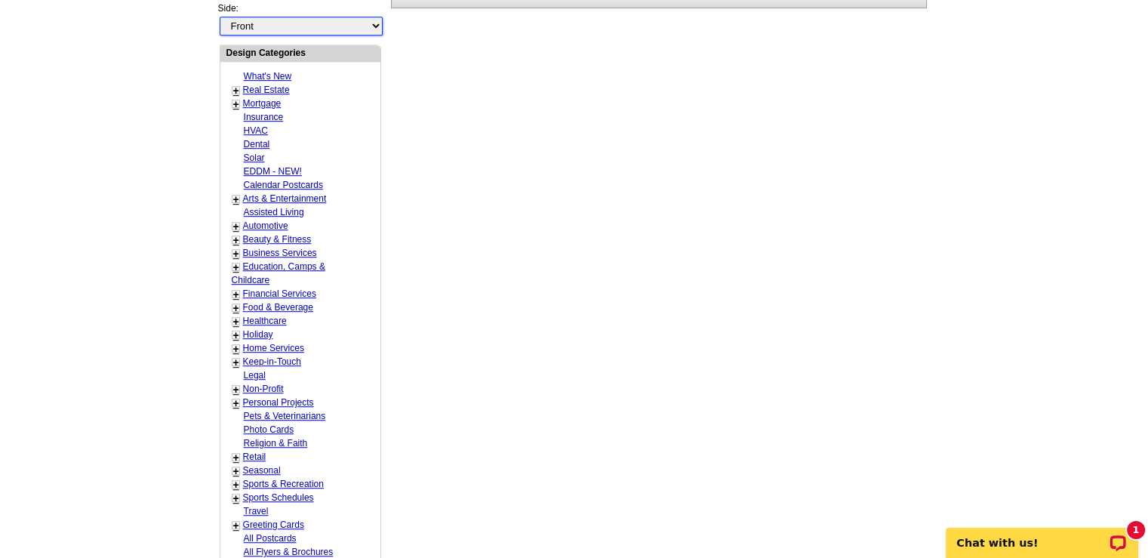
drag, startPoint x: 377, startPoint y: 20, endPoint x: 254, endPoint y: 58, distance: 129.6
click at [220, 17] on select "Front Back" at bounding box center [301, 26] width 163 height 19
select select "back"
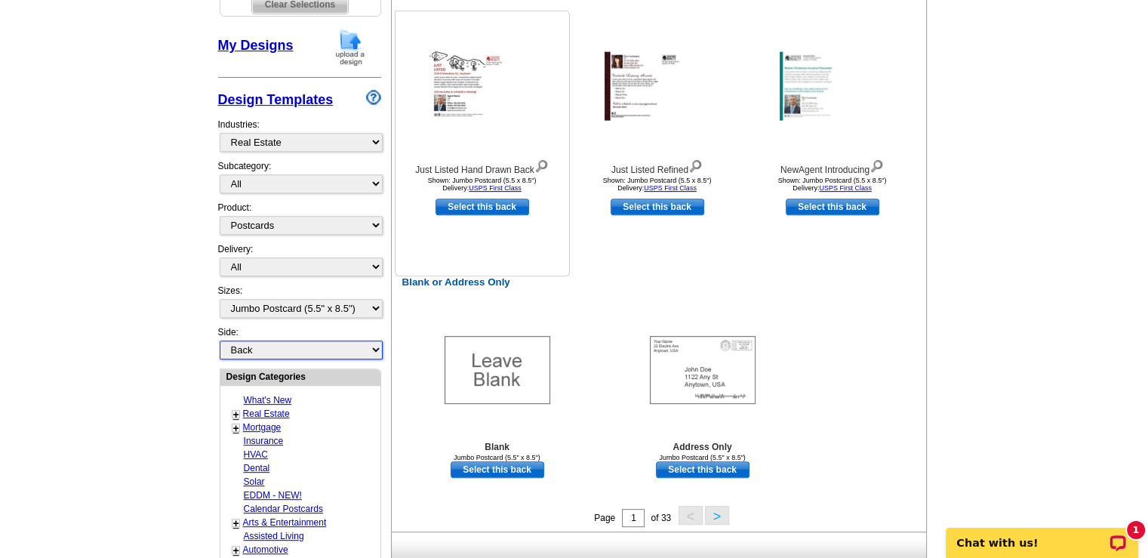
scroll to position [685, 0]
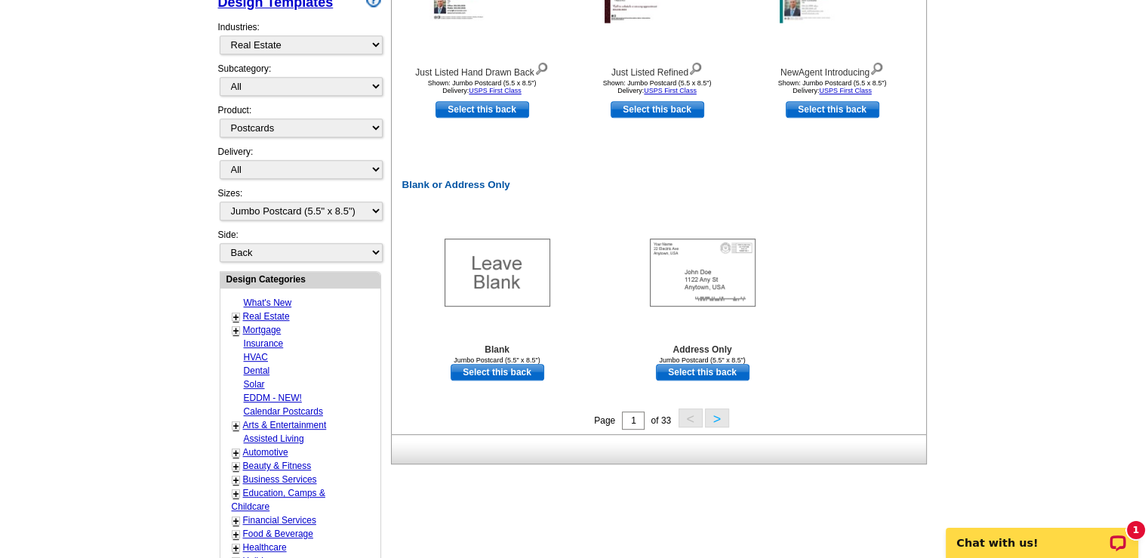
click at [715, 423] on button ">" at bounding box center [717, 417] width 24 height 19
click at [722, 420] on button ">" at bounding box center [717, 417] width 24 height 19
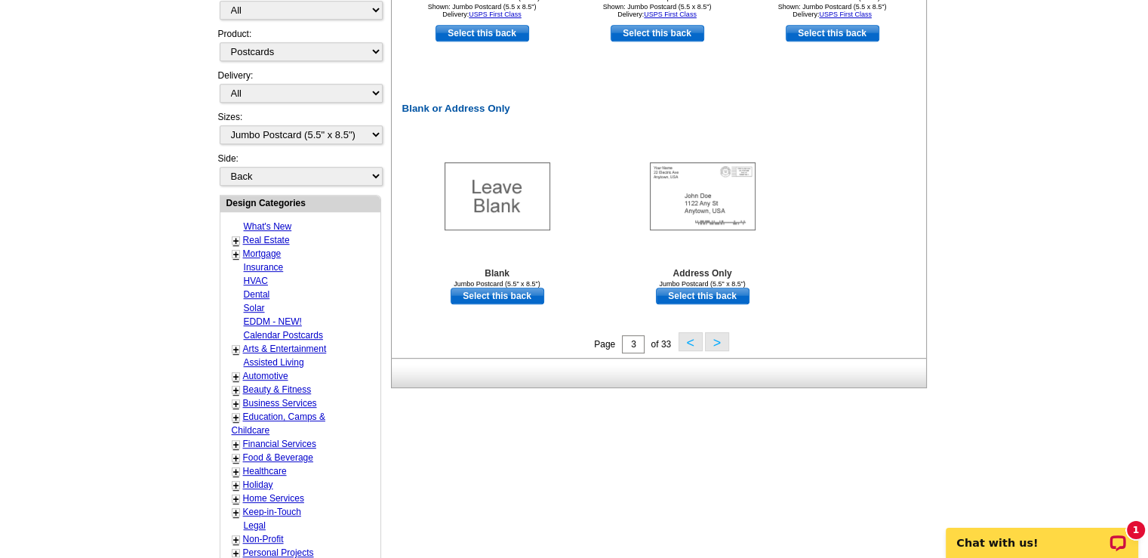
scroll to position [836, 0]
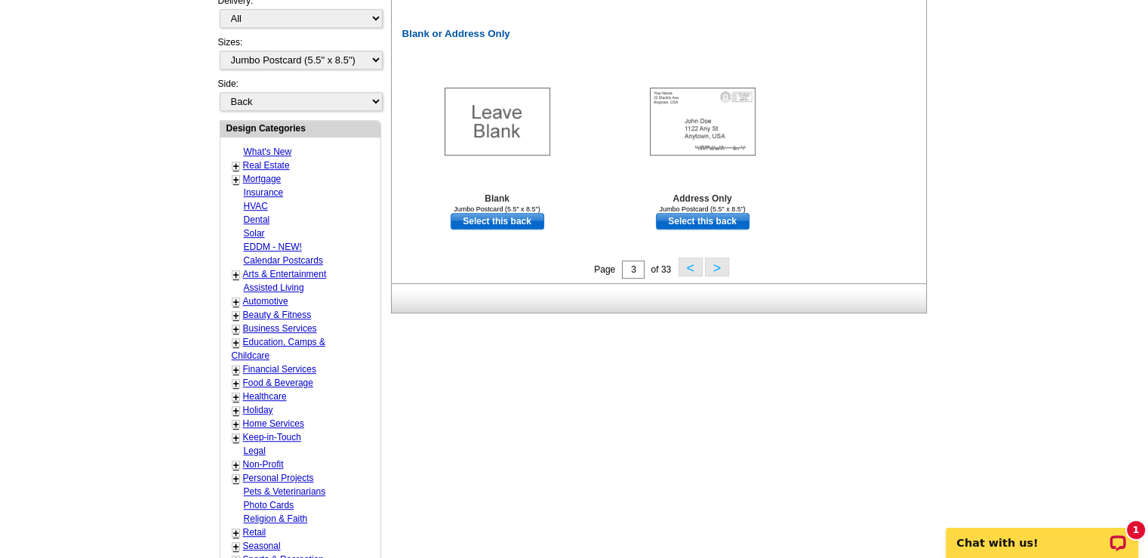
click at [718, 271] on button ">" at bounding box center [717, 266] width 24 height 19
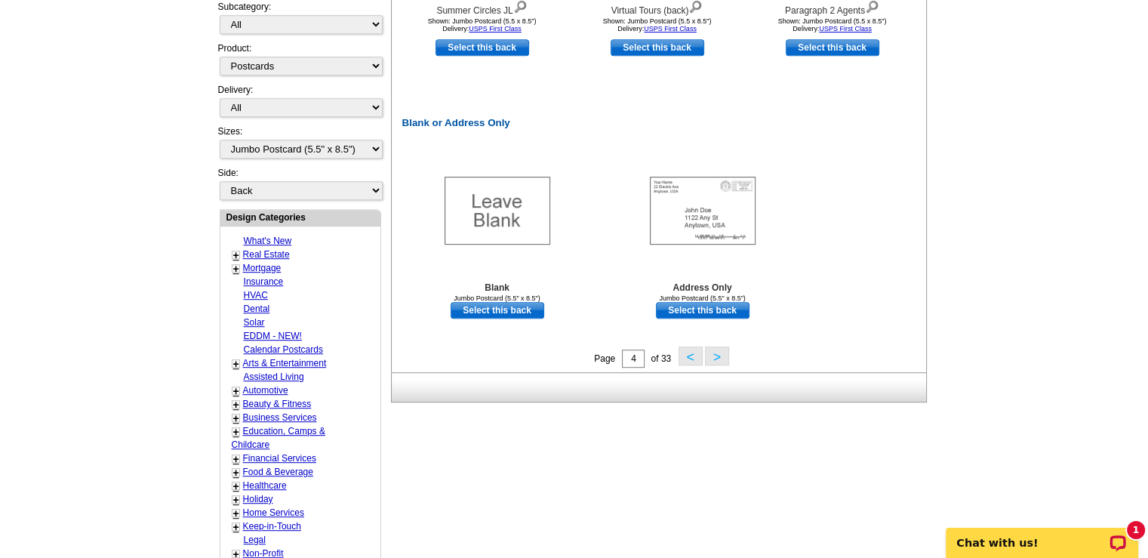
scroll to position [761, 0]
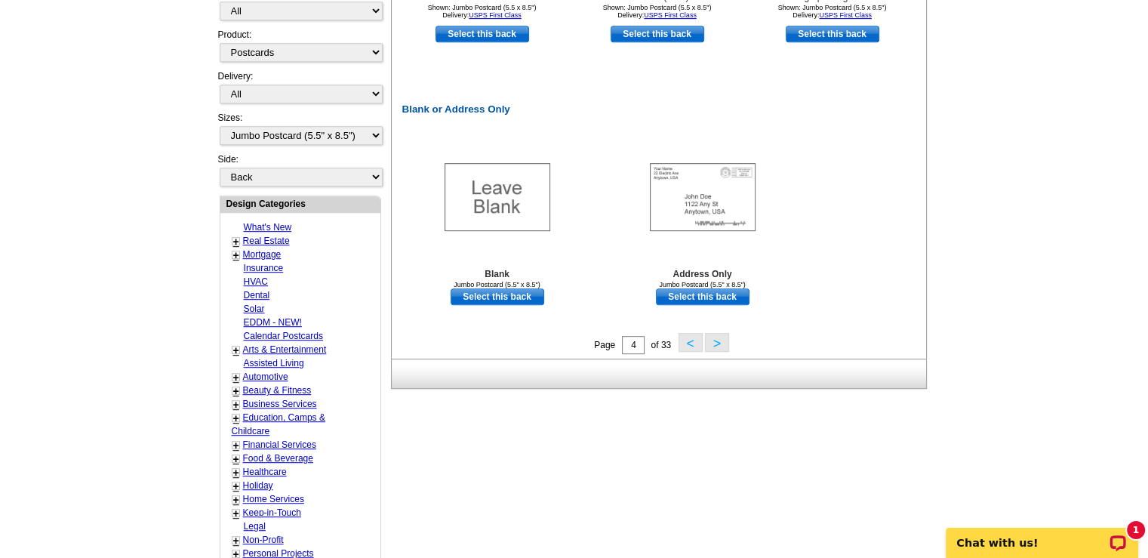
click at [712, 342] on button ">" at bounding box center [717, 342] width 24 height 19
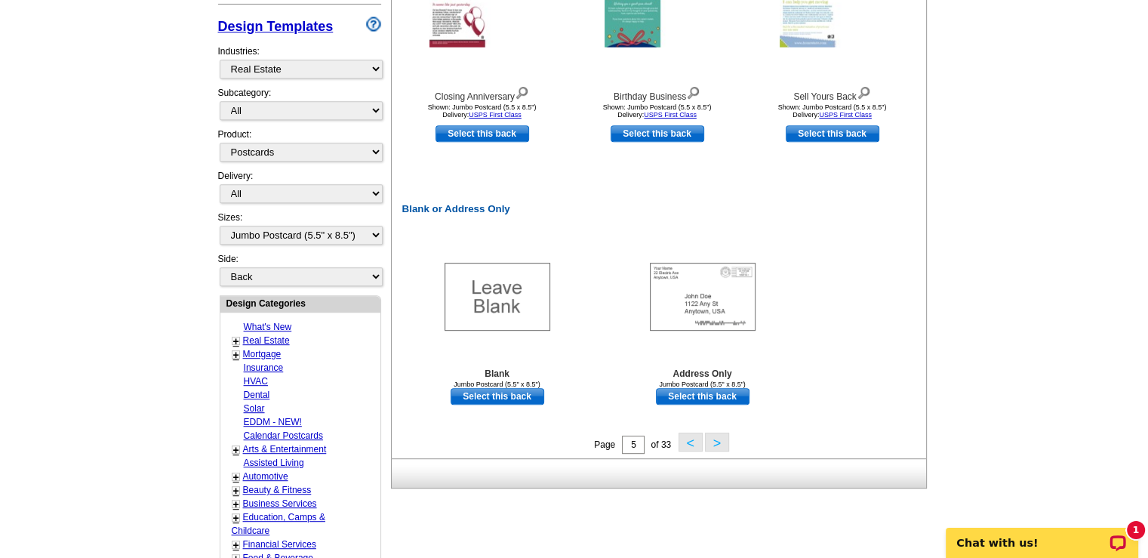
scroll to position [685, 0]
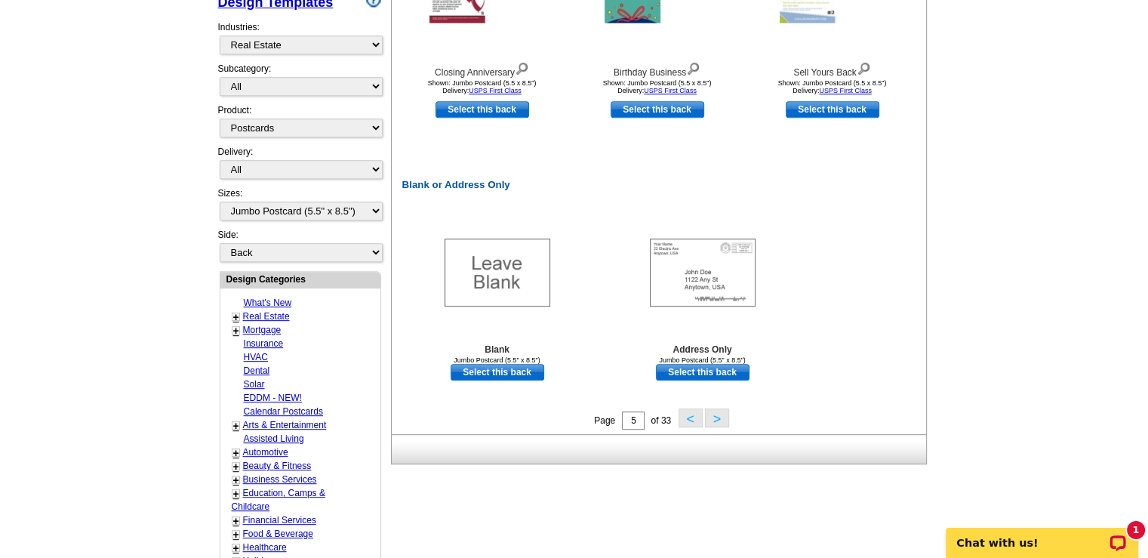
click at [710, 420] on button ">" at bounding box center [717, 417] width 24 height 19
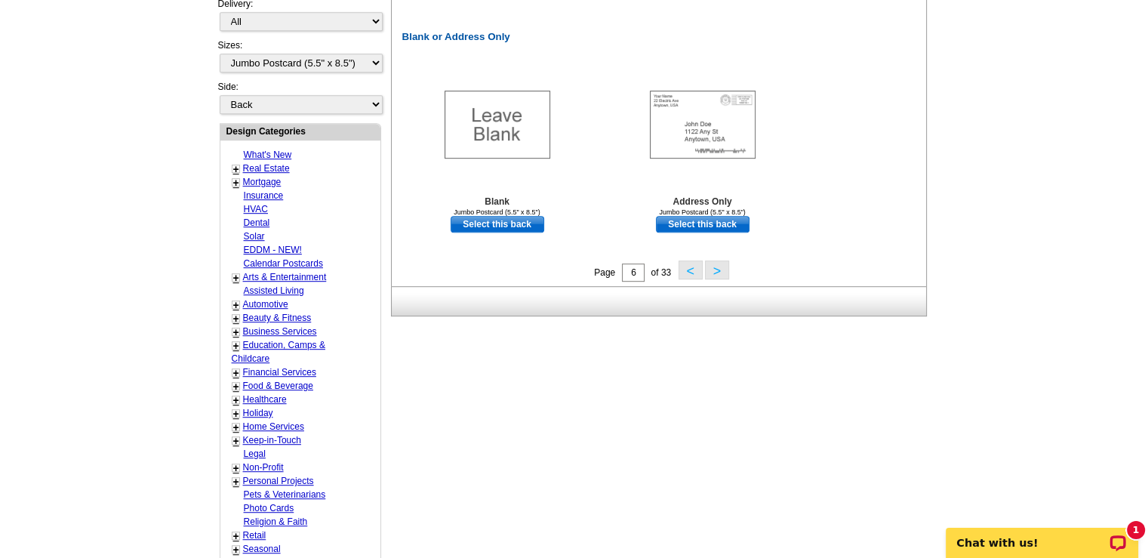
scroll to position [836, 0]
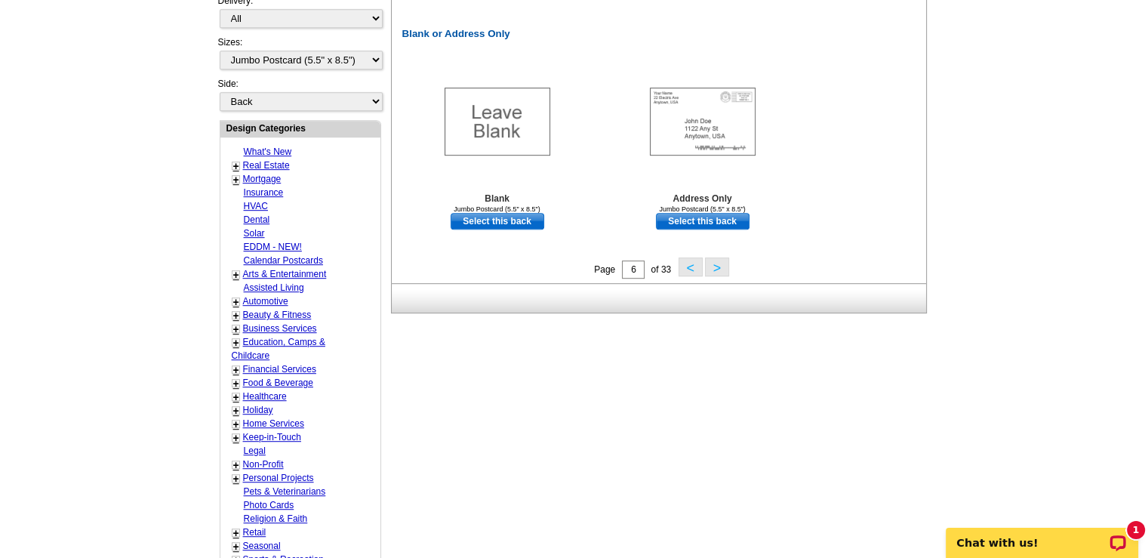
click at [720, 269] on button ">" at bounding box center [717, 266] width 24 height 19
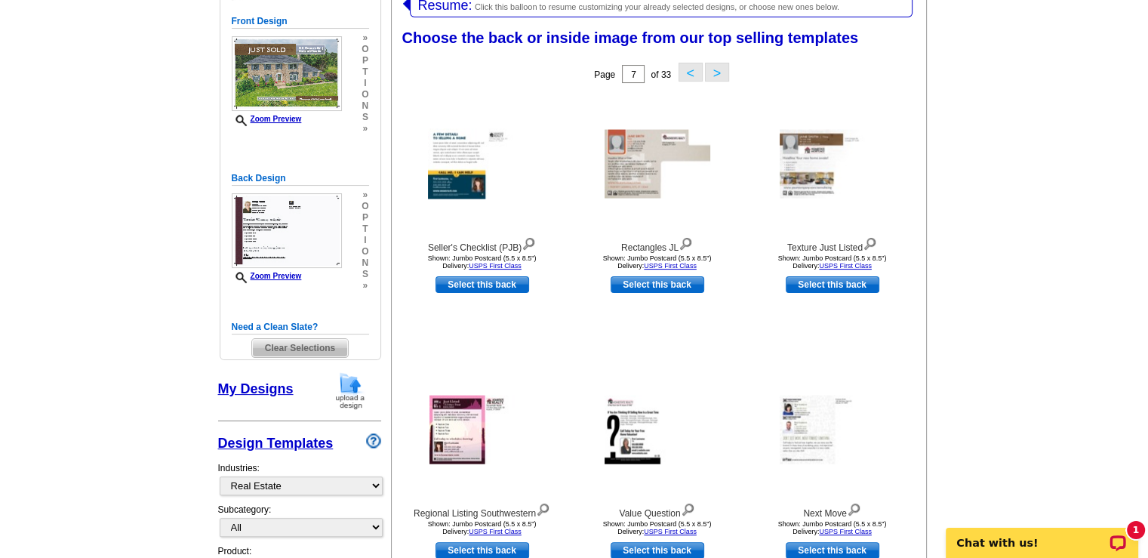
scroll to position [232, 0]
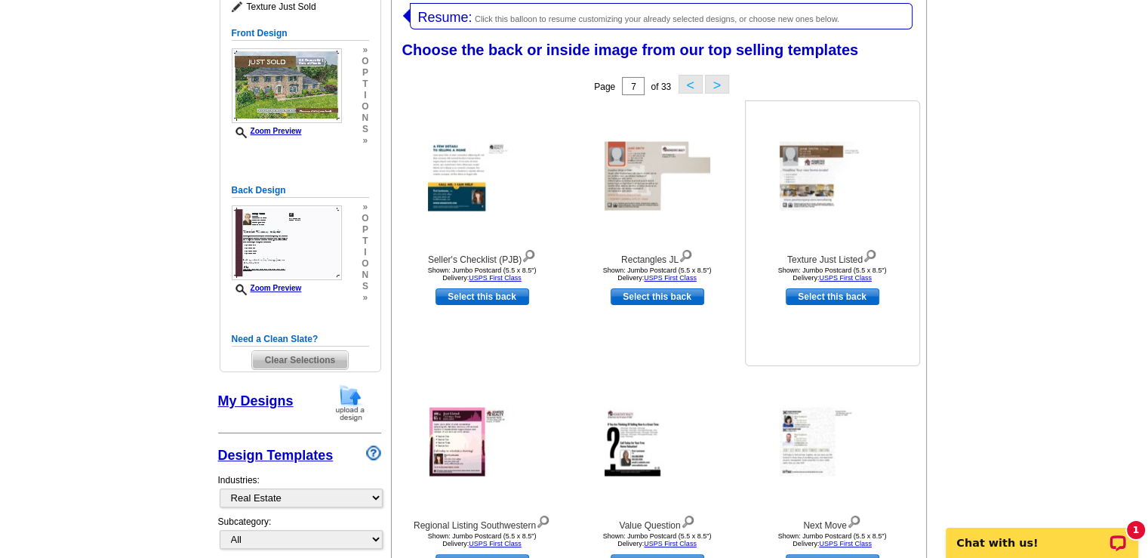
click at [872, 256] on img at bounding box center [869, 254] width 14 height 17
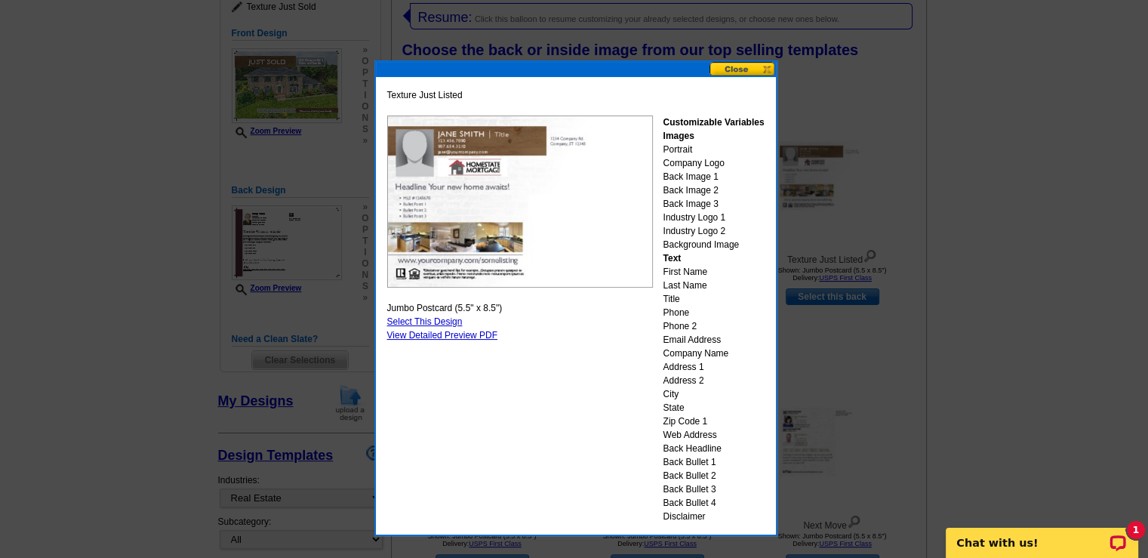
click at [767, 72] on button at bounding box center [742, 69] width 66 height 14
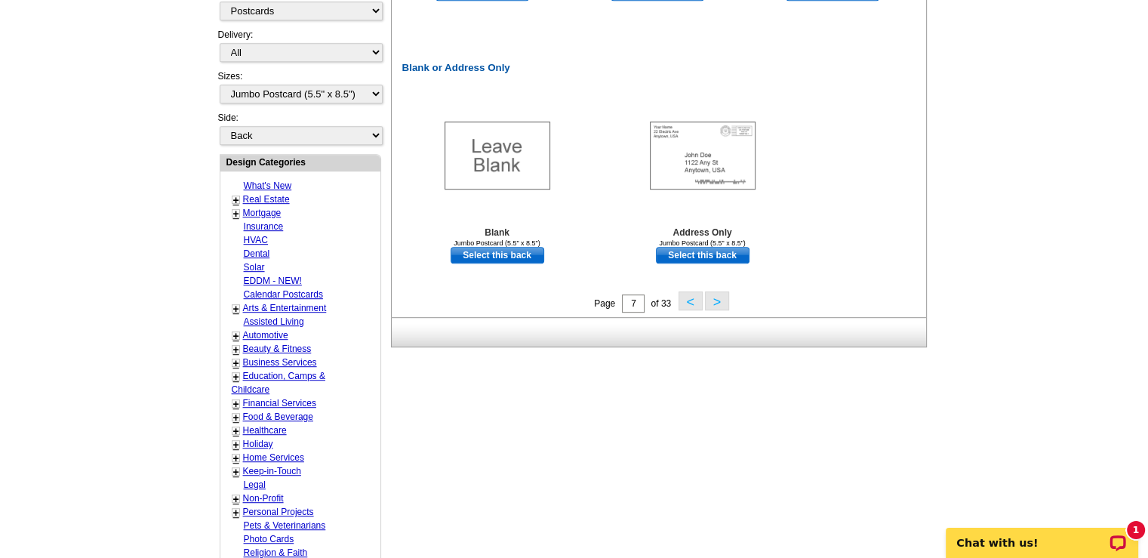
scroll to position [836, 0]
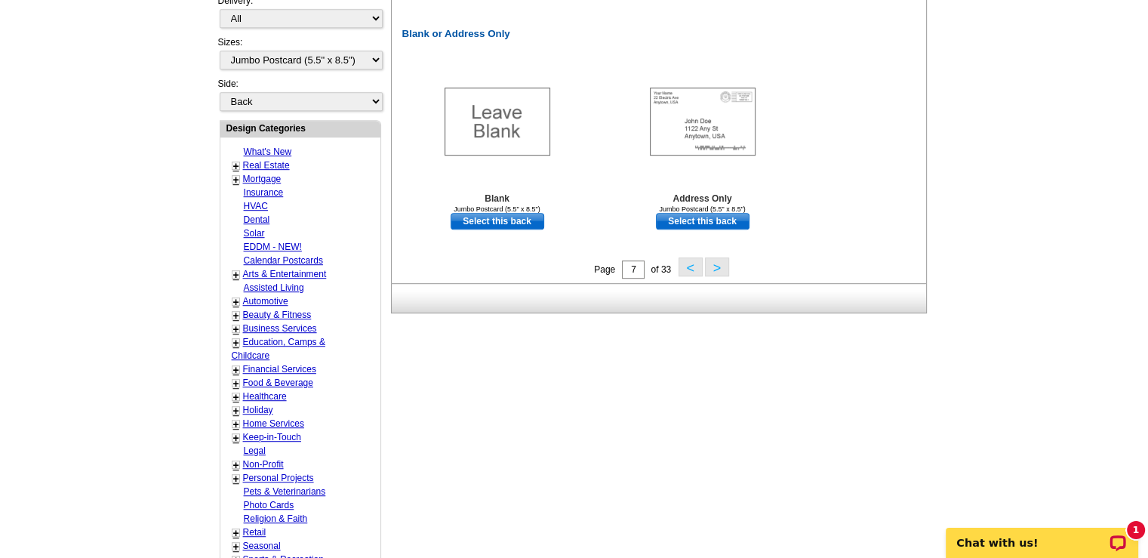
click at [718, 268] on button ">" at bounding box center [717, 266] width 24 height 19
click at [721, 270] on button ">" at bounding box center [717, 266] width 24 height 19
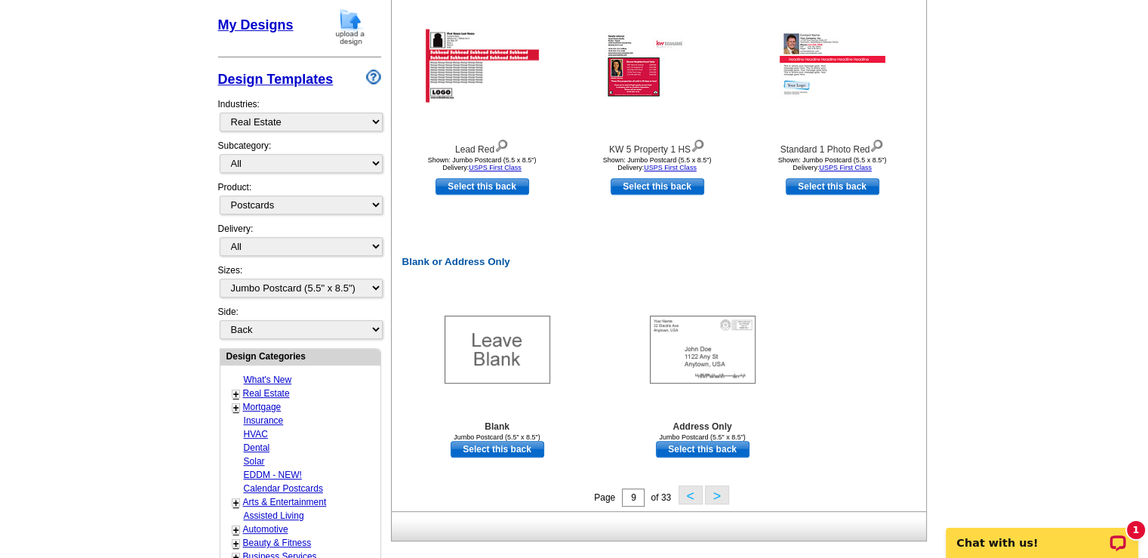
scroll to position [685, 0]
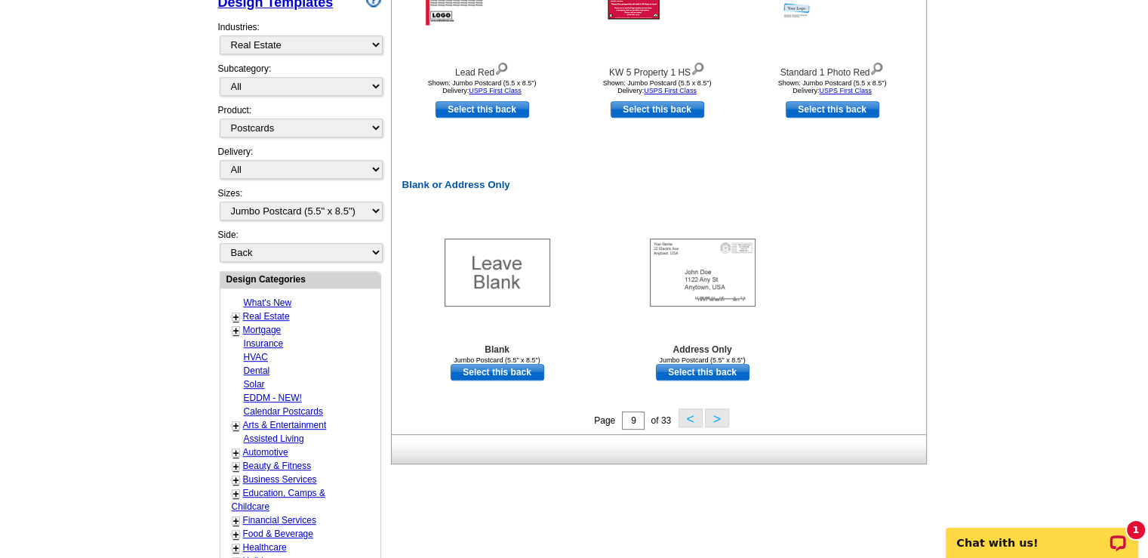
click at [712, 417] on button ">" at bounding box center [717, 417] width 24 height 19
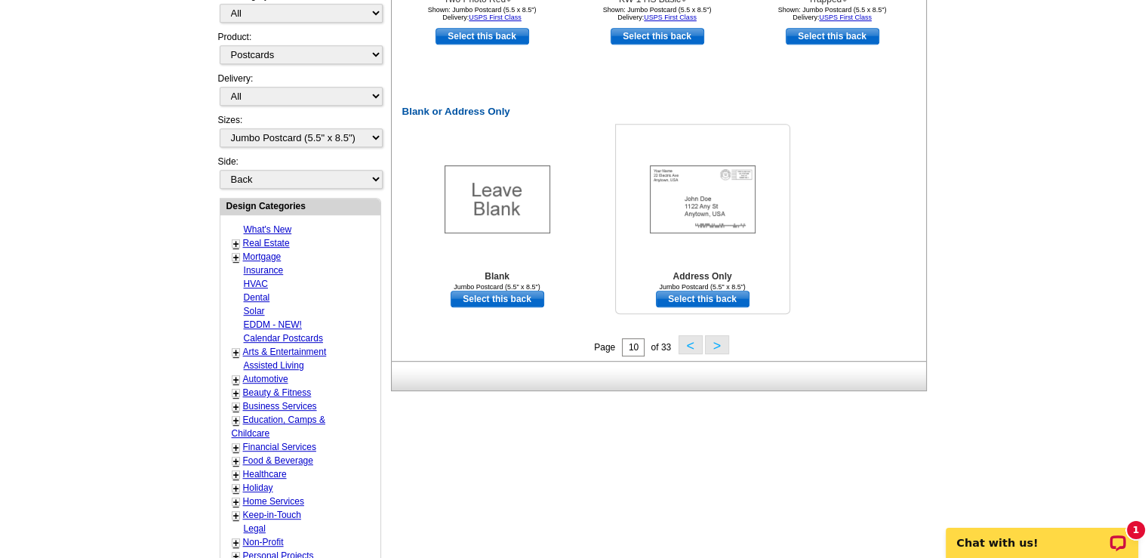
scroll to position [761, 0]
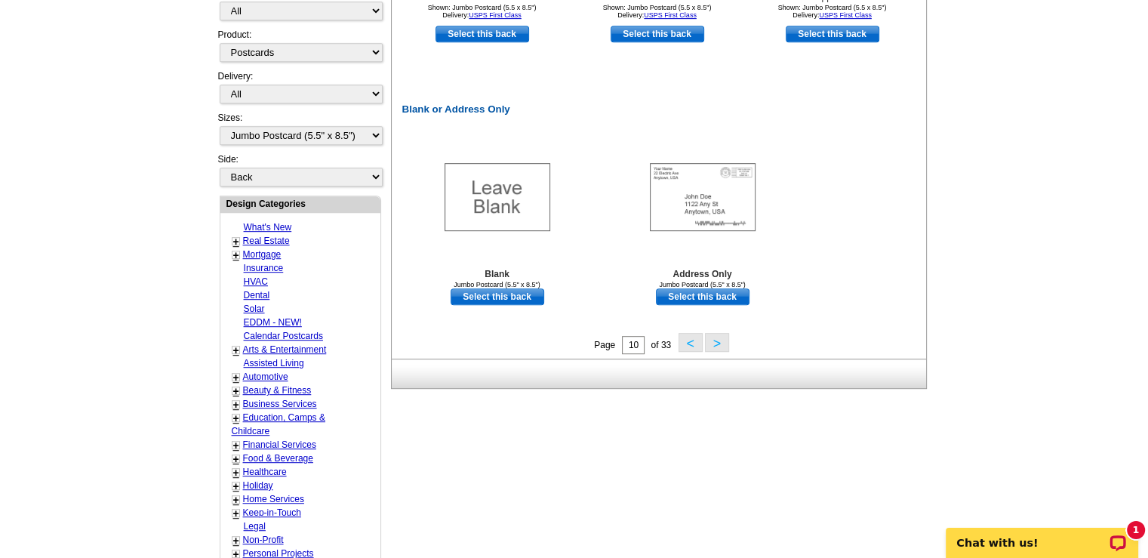
click at [718, 348] on button ">" at bounding box center [717, 342] width 24 height 19
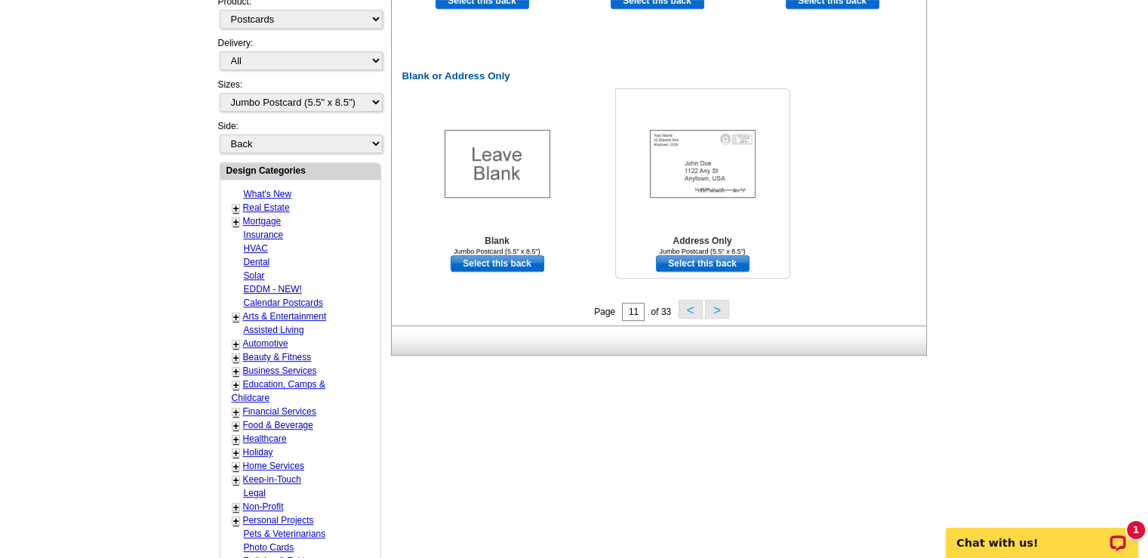
scroll to position [836, 0]
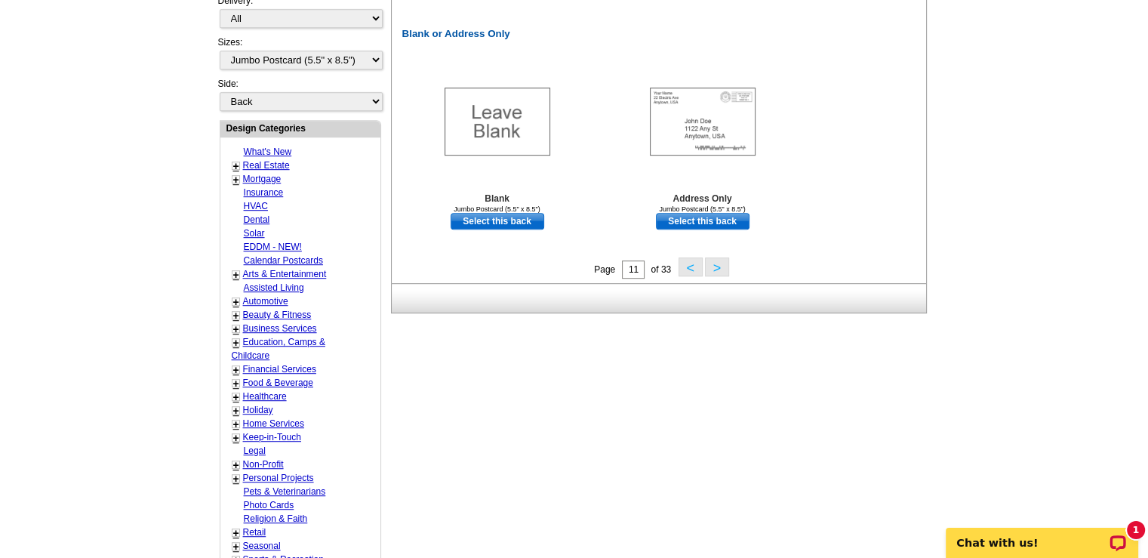
click at [718, 269] on button ">" at bounding box center [717, 266] width 24 height 19
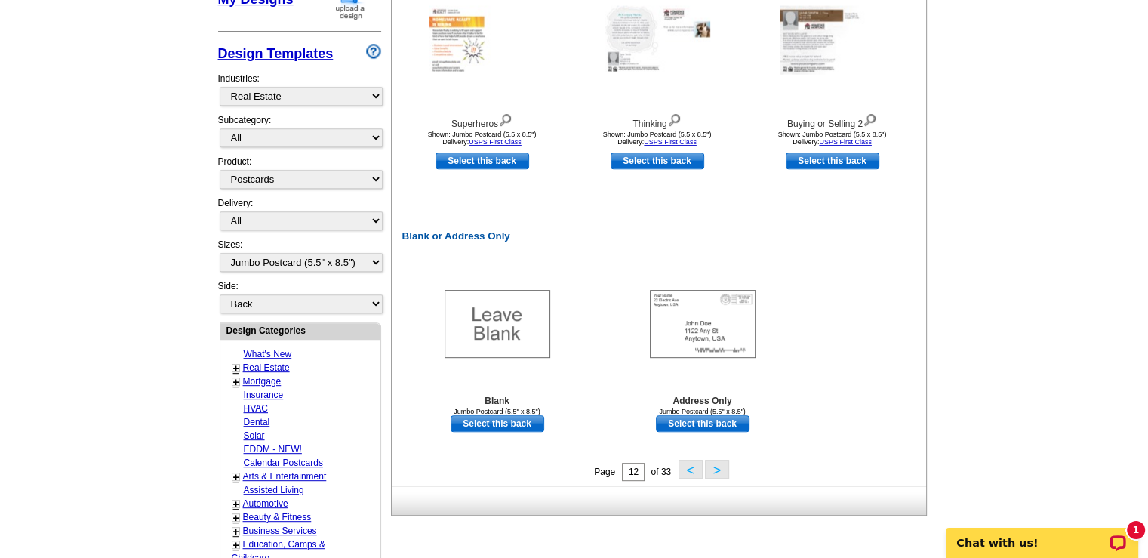
scroll to position [685, 0]
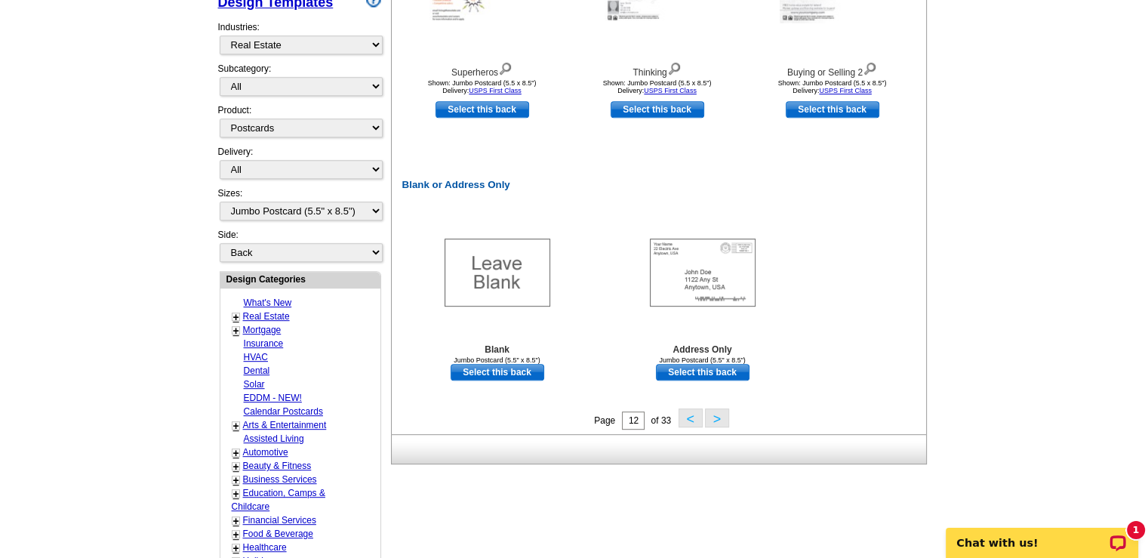
click at [717, 419] on button ">" at bounding box center [717, 417] width 24 height 19
click at [715, 417] on button ">" at bounding box center [717, 417] width 24 height 19
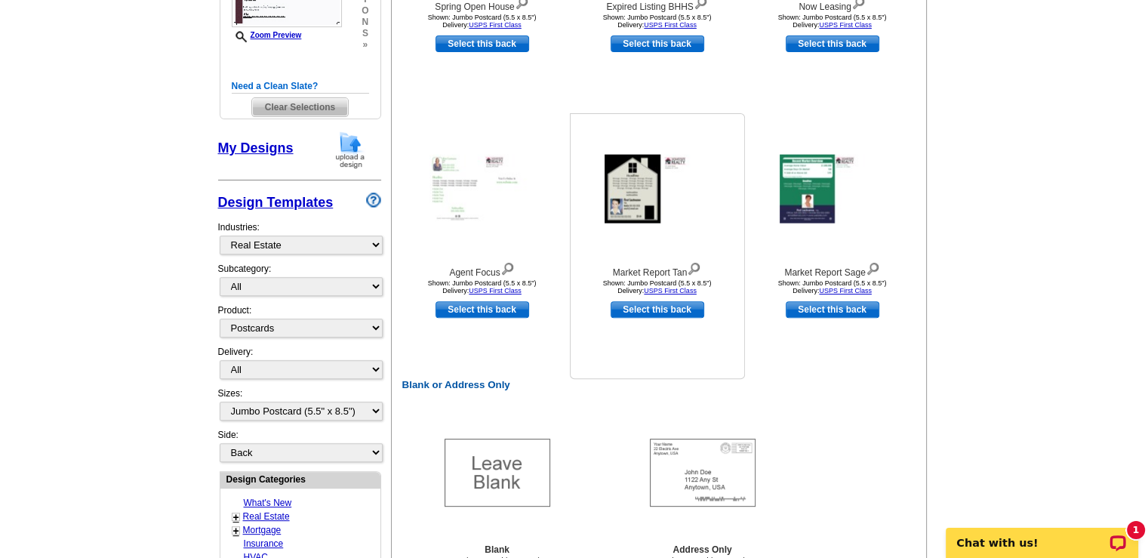
scroll to position [534, 0]
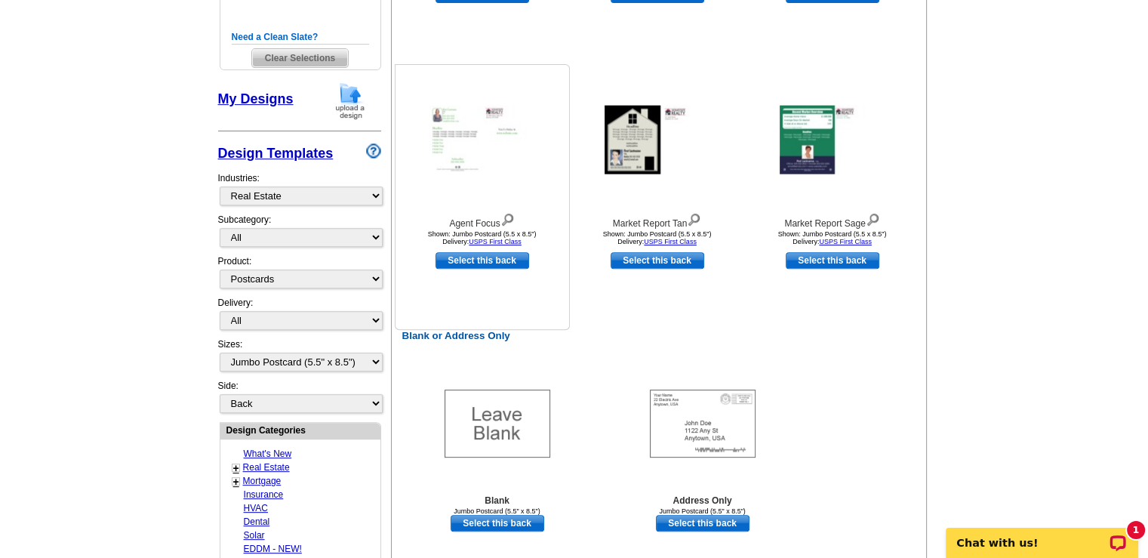
click at [509, 221] on img at bounding box center [507, 218] width 14 height 17
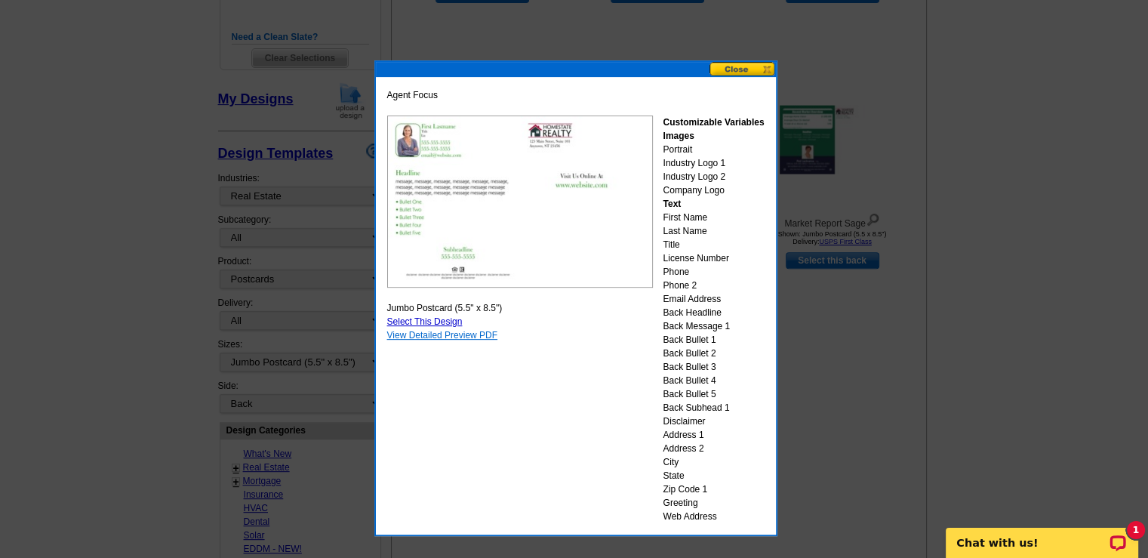
click at [462, 334] on link "View Detailed Preview PDF" at bounding box center [442, 335] width 111 height 11
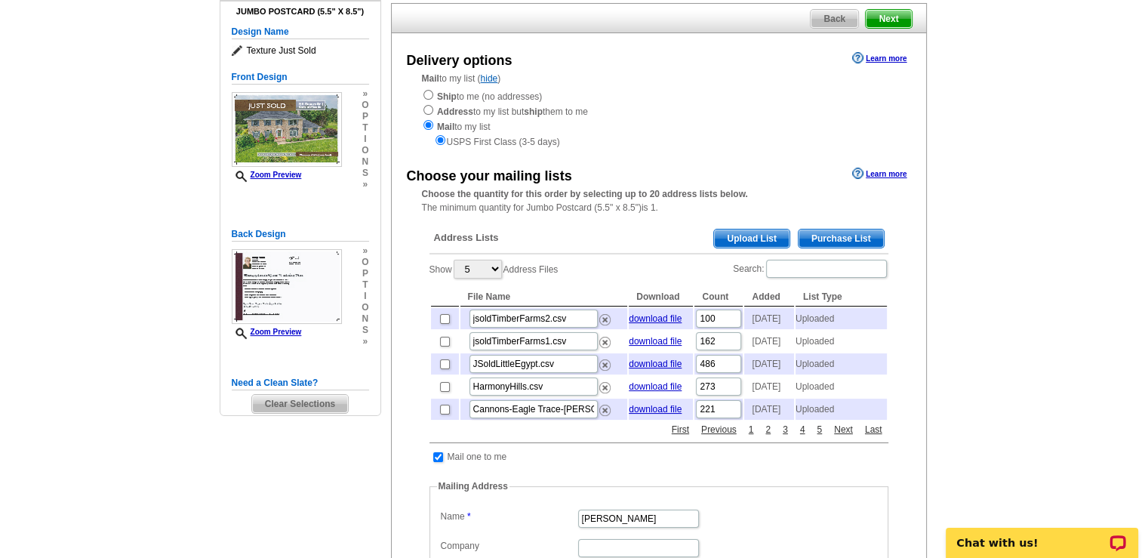
scroll to position [151, 0]
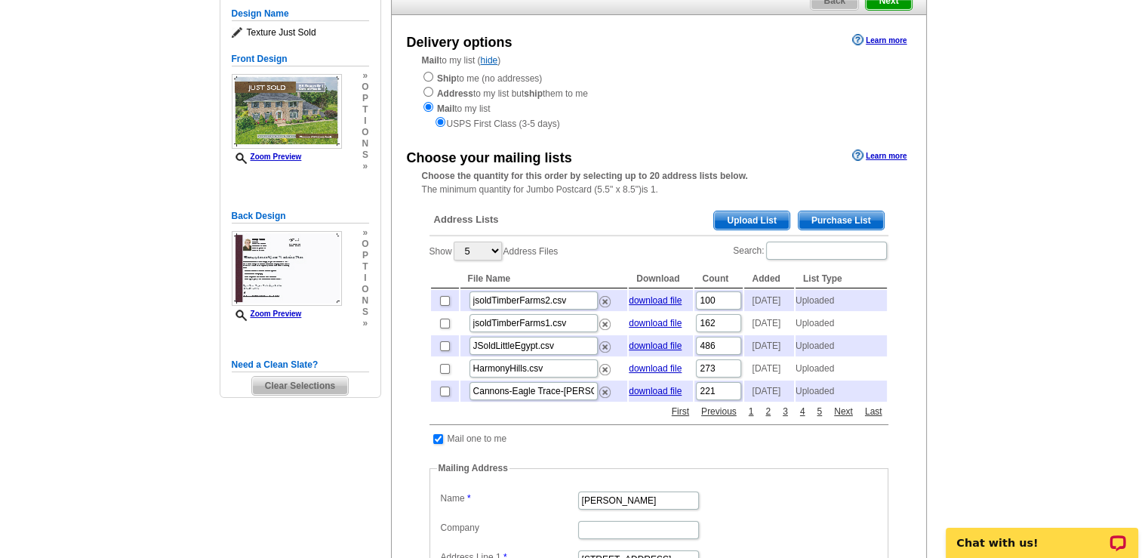
click at [761, 223] on span "Upload List" at bounding box center [751, 220] width 75 height 18
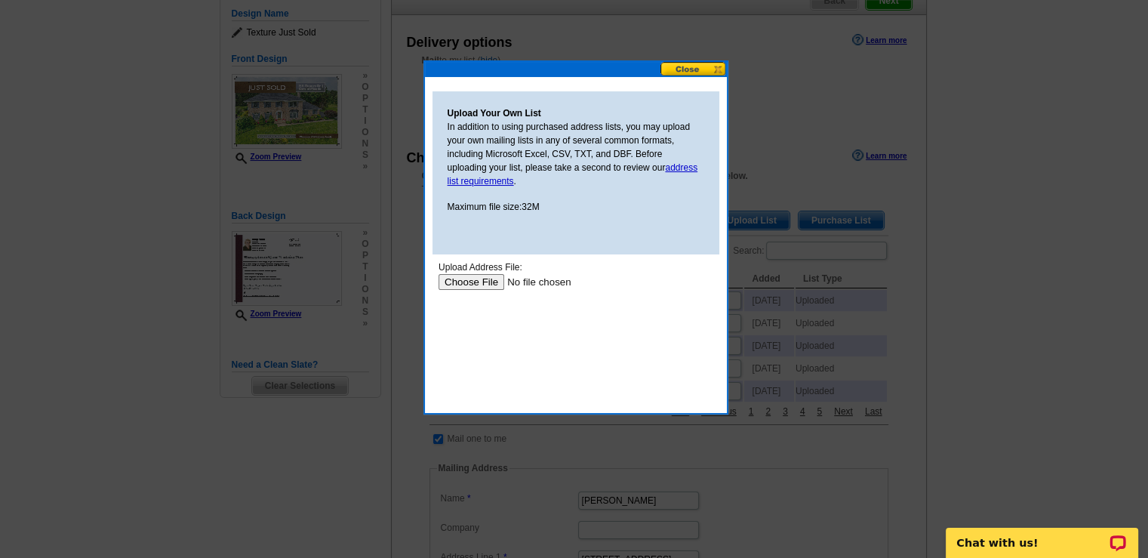
scroll to position [0, 0]
click at [473, 281] on input "file" at bounding box center [533, 282] width 191 height 16
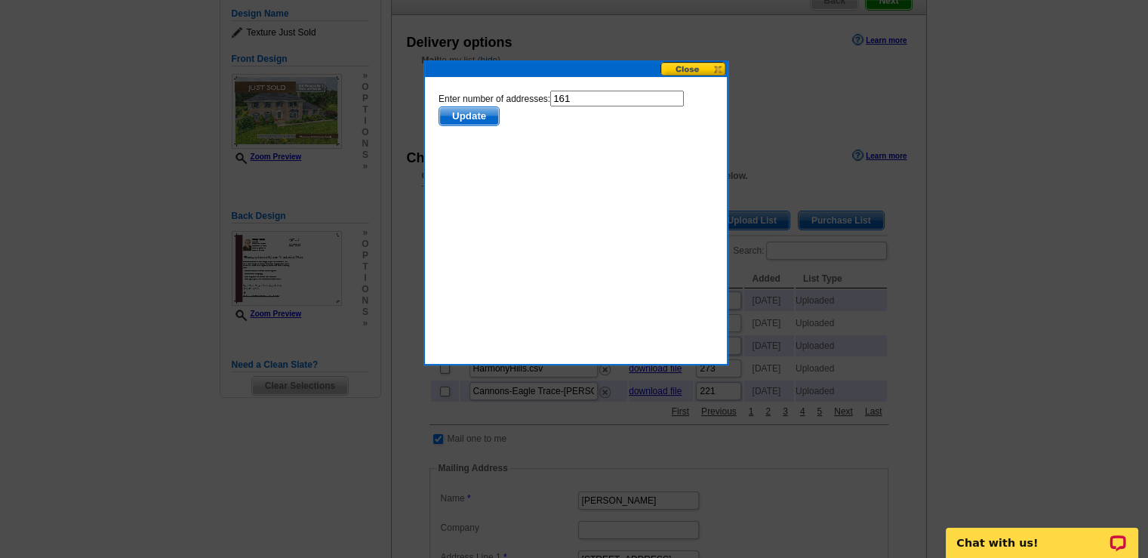
click at [460, 118] on span "Update" at bounding box center [468, 116] width 60 height 18
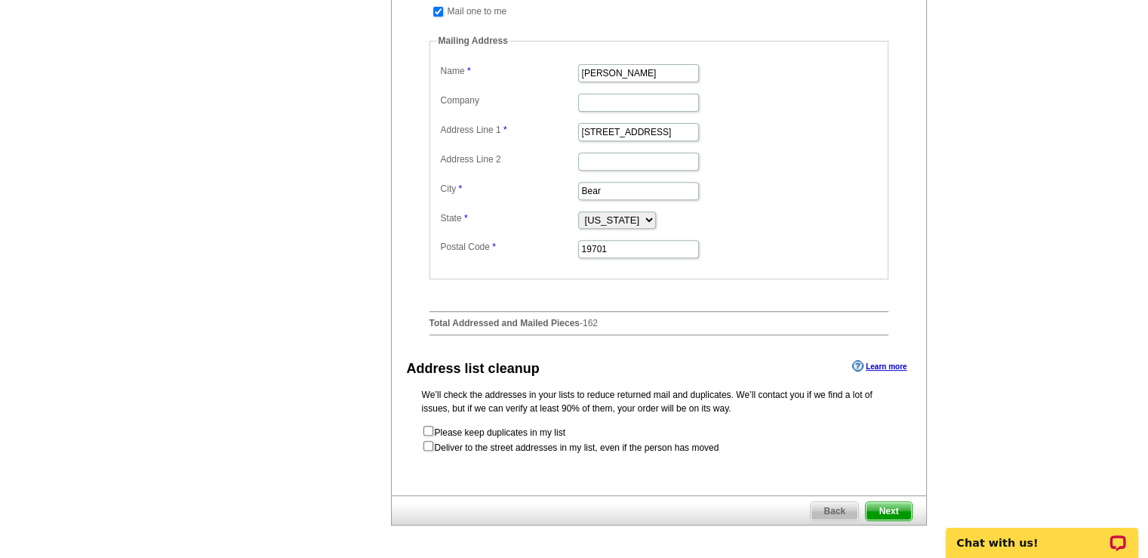
scroll to position [679, 0]
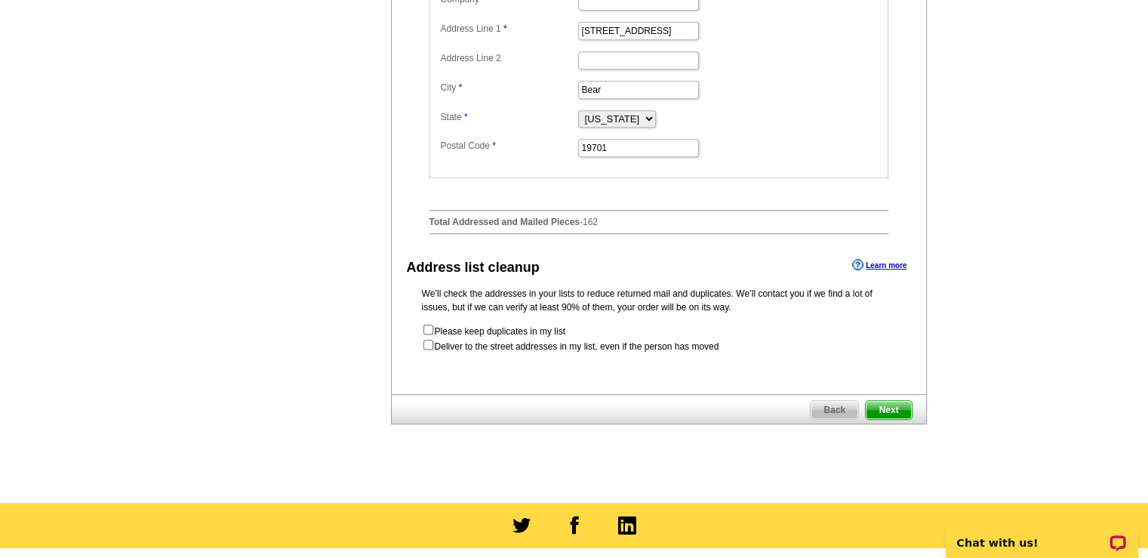
click at [892, 419] on span "Next" at bounding box center [888, 410] width 45 height 18
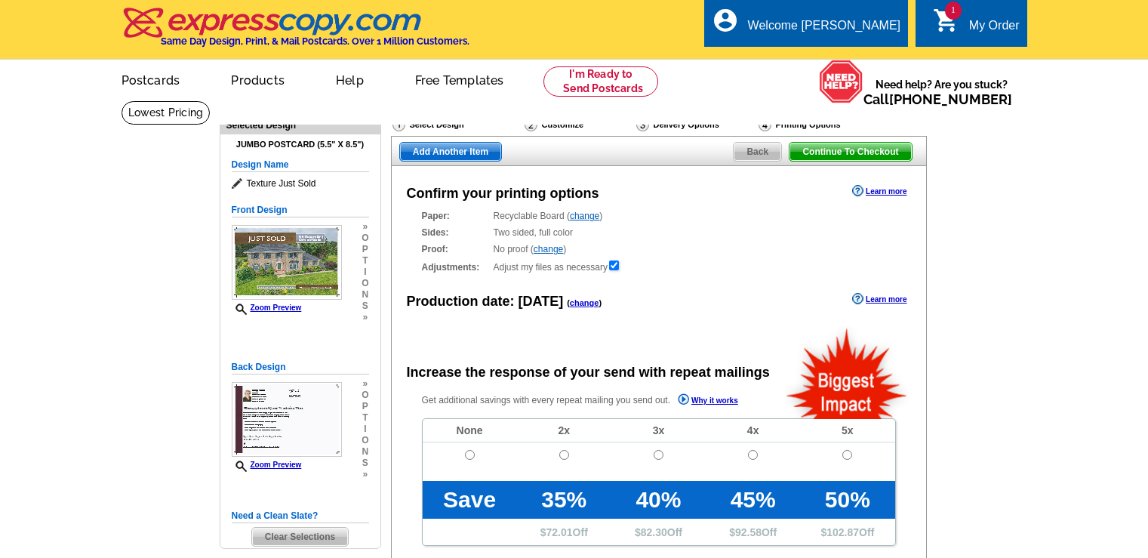
radio input "false"
click at [593, 216] on link "change" at bounding box center [584, 216] width 29 height 11
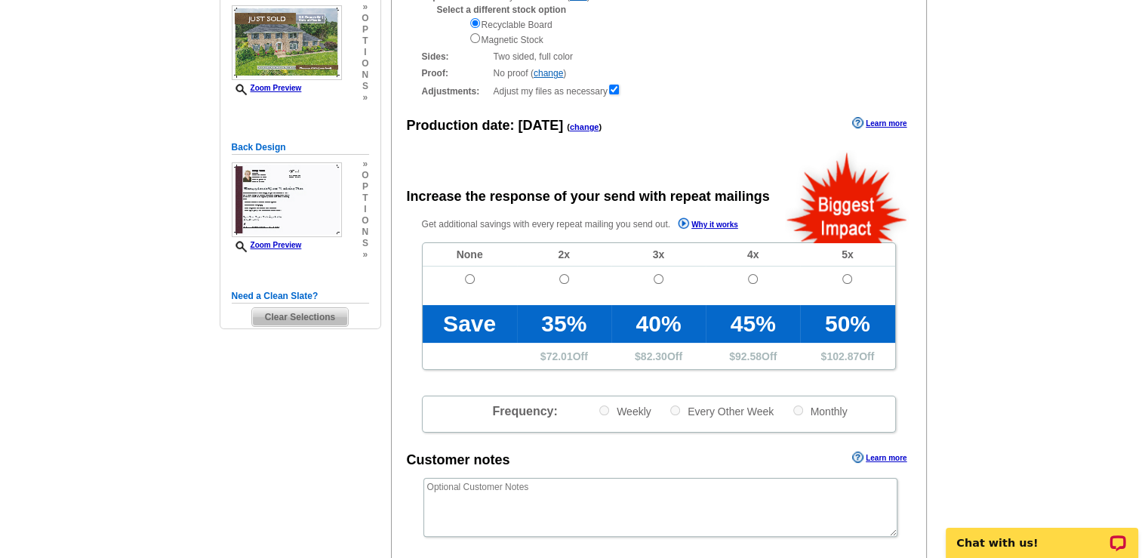
scroll to position [226, 0]
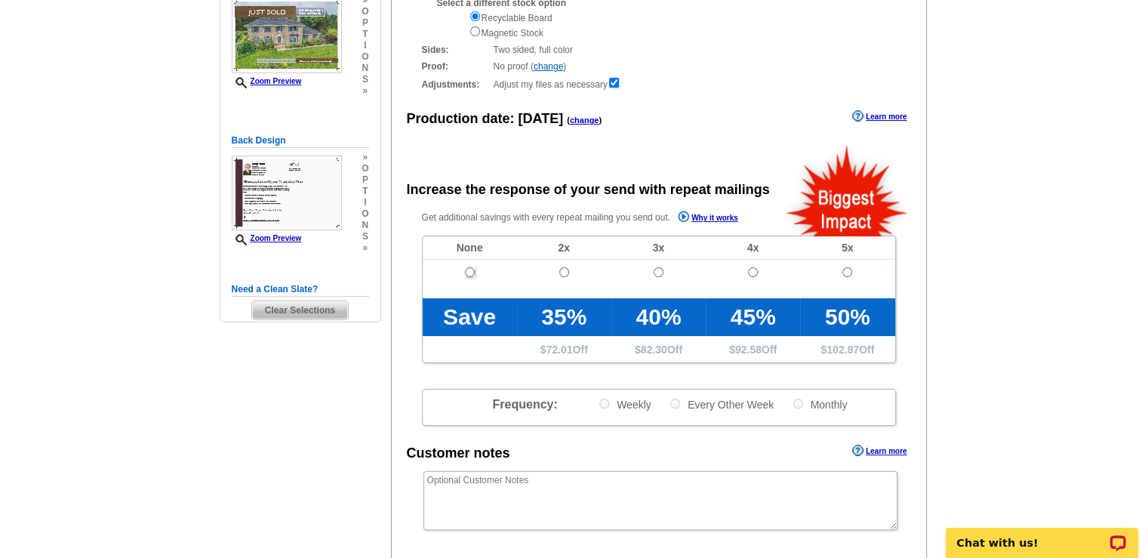
click at [466, 272] on input "radio" at bounding box center [470, 272] width 10 height 10
radio input "true"
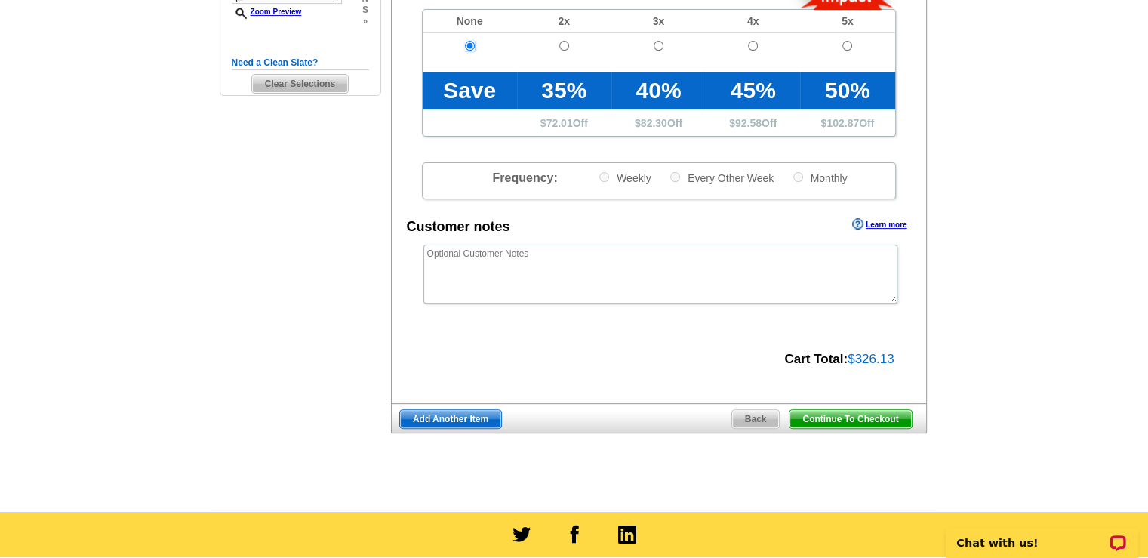
scroll to position [528, 0]
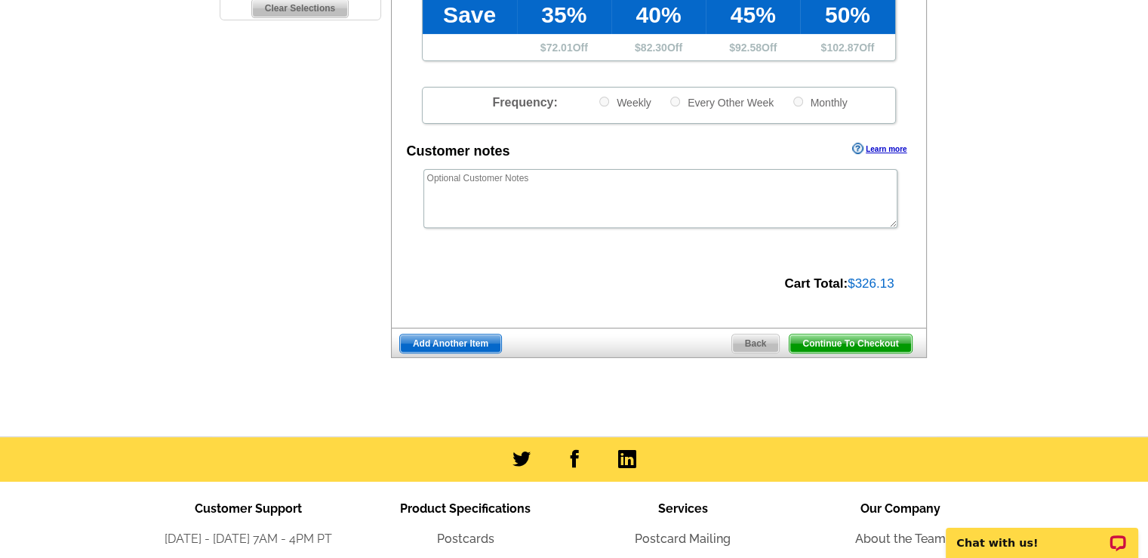
click at [859, 345] on span "Continue To Checkout" at bounding box center [849, 343] width 121 height 18
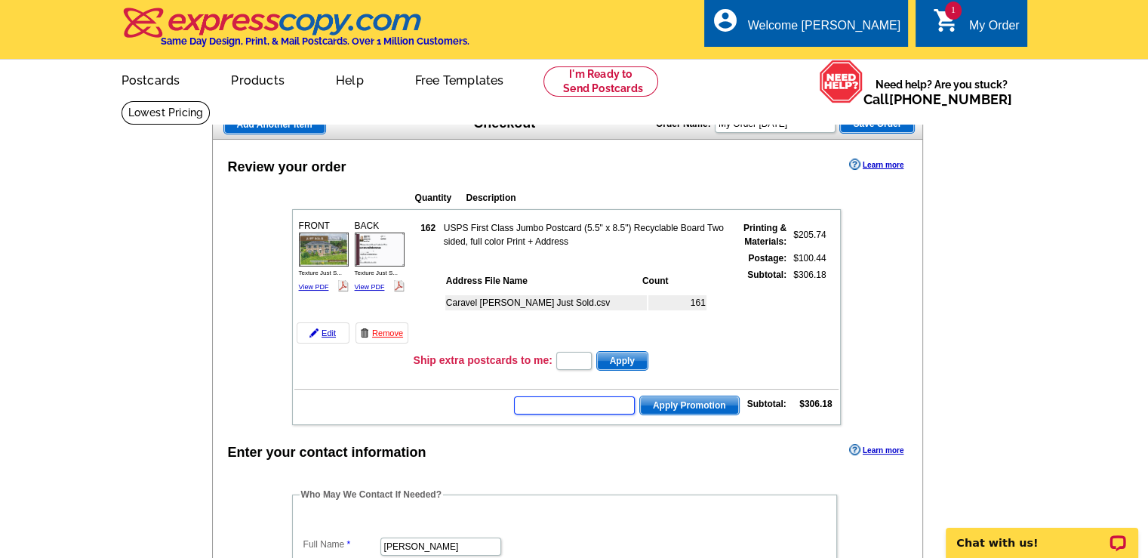
click at [515, 400] on input "text" at bounding box center [574, 405] width 121 height 18
type input "GROW0825"
click at [672, 405] on span "Apply Promotion" at bounding box center [689, 405] width 99 height 18
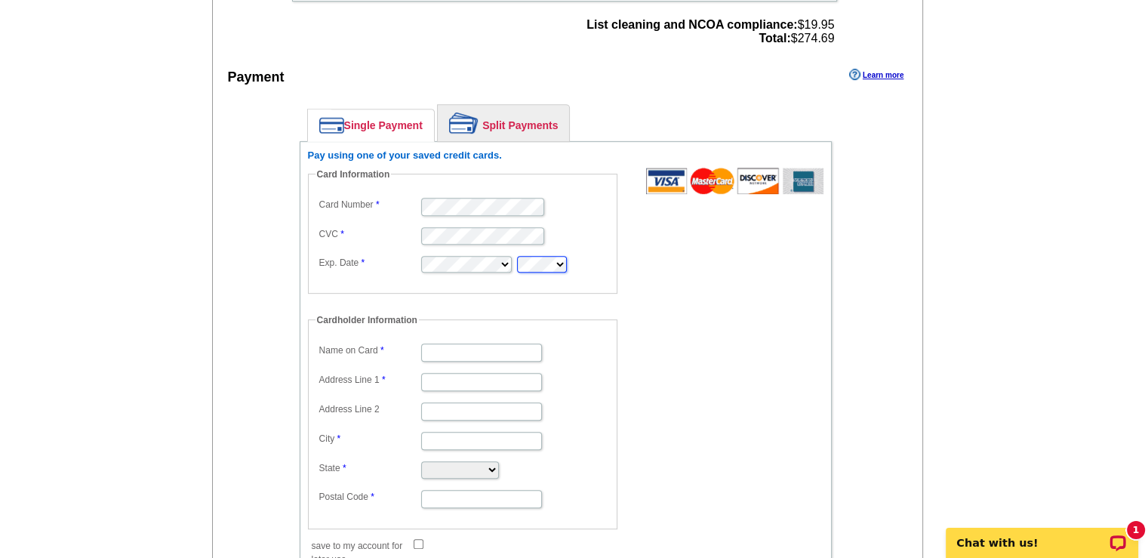
scroll to position [679, 0]
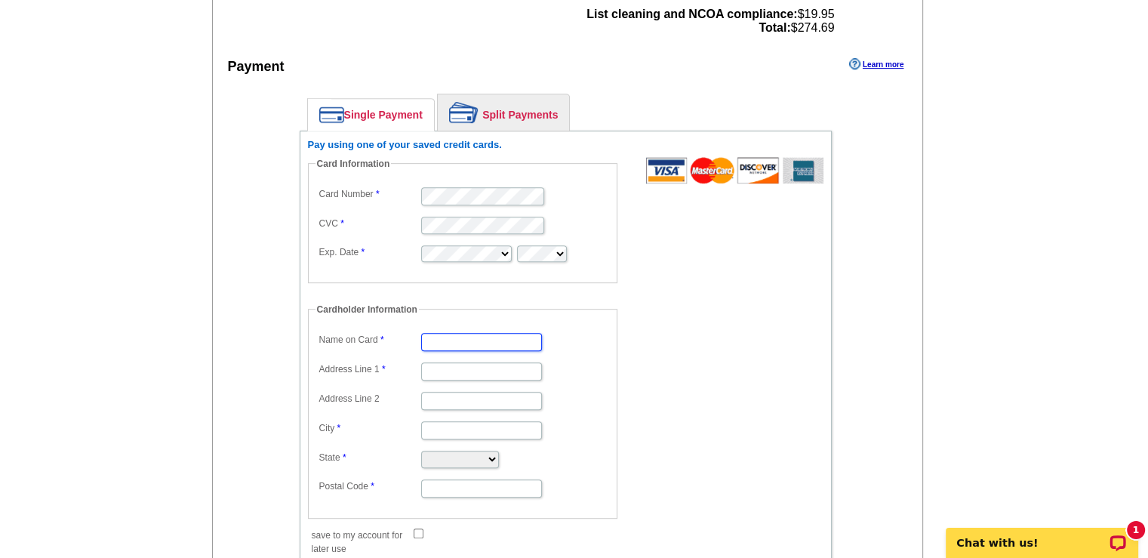
click at [441, 337] on input "Name on Card" at bounding box center [481, 342] width 121 height 18
type input "[PERSON_NAME]"
click at [479, 366] on input "Address Line 1" at bounding box center [481, 371] width 121 height 18
type input "[STREET_ADDRESS]"
type input "Bear"
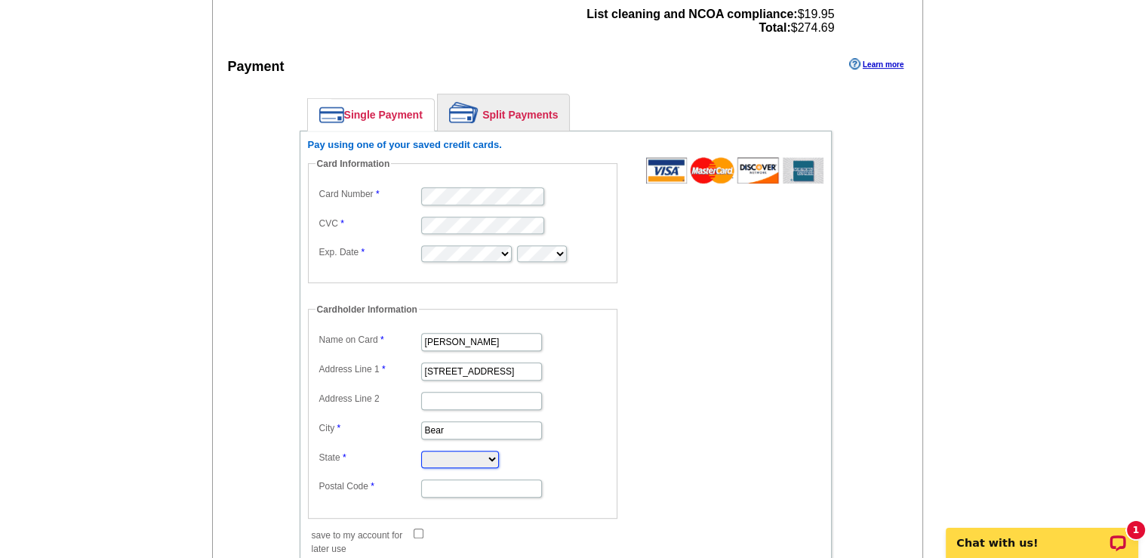
select select "DE"
type input "19701"
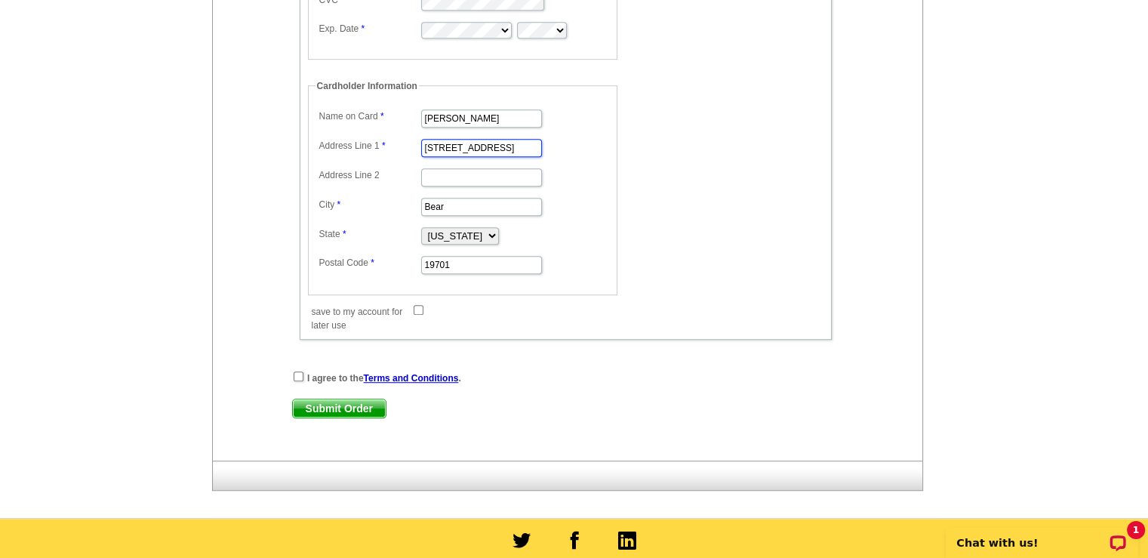
scroll to position [905, 0]
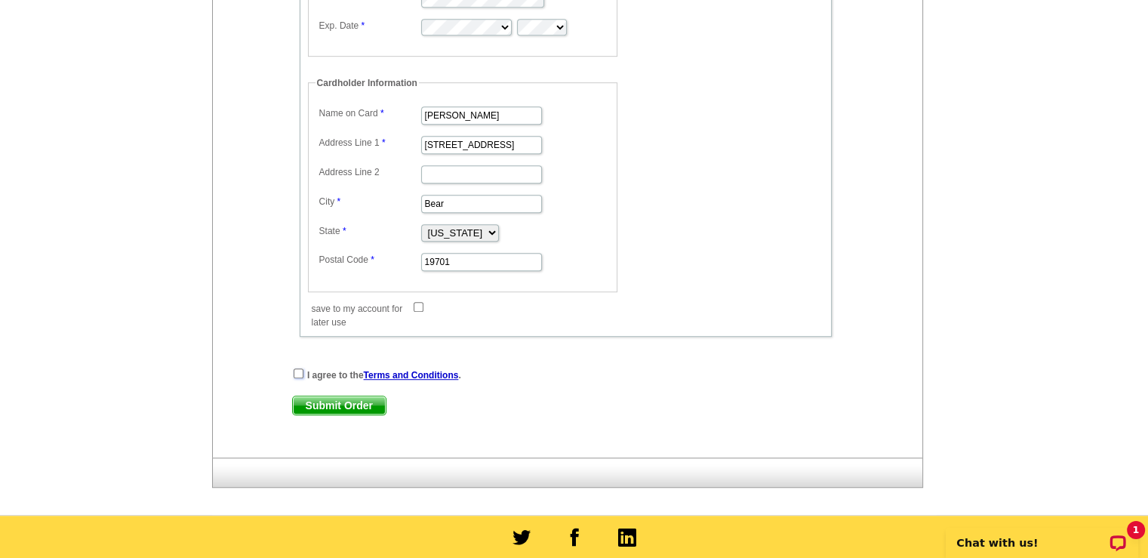
click at [297, 368] on input "checkbox" at bounding box center [299, 373] width 10 height 10
checkbox input "true"
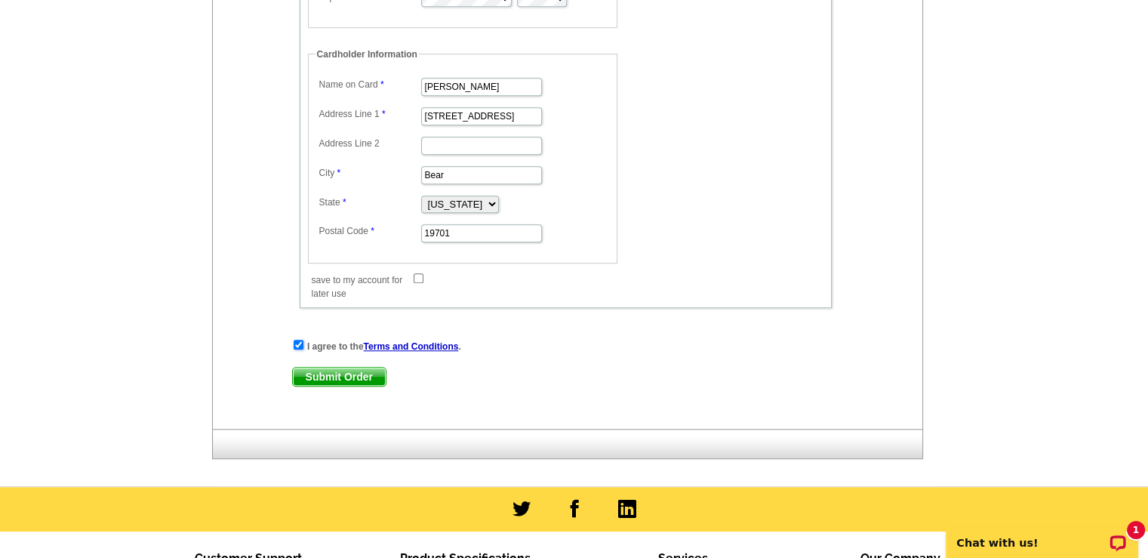
scroll to position [981, 0]
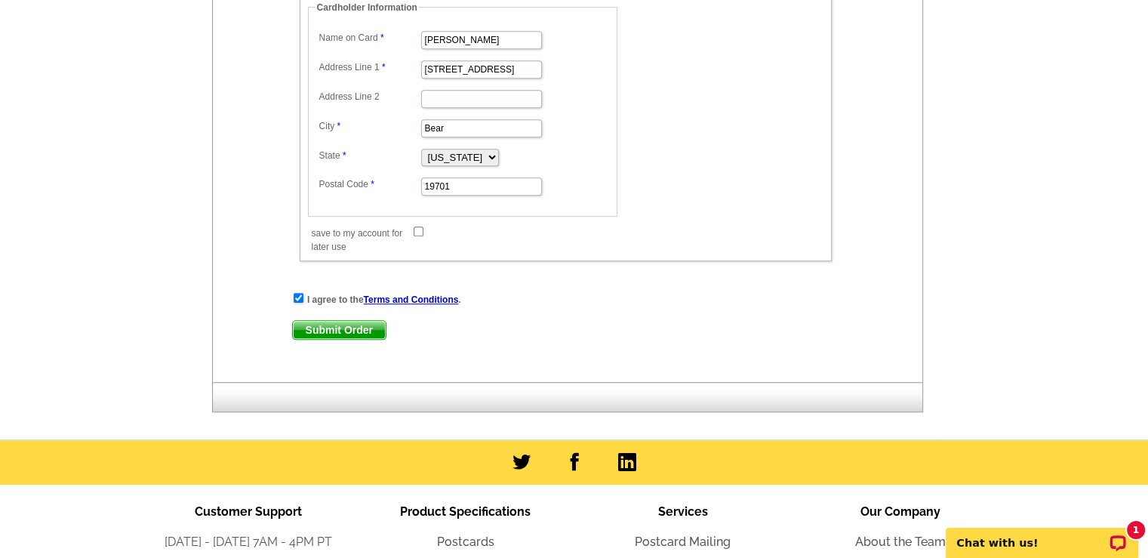
click at [358, 321] on span "Submit Order" at bounding box center [339, 330] width 93 height 18
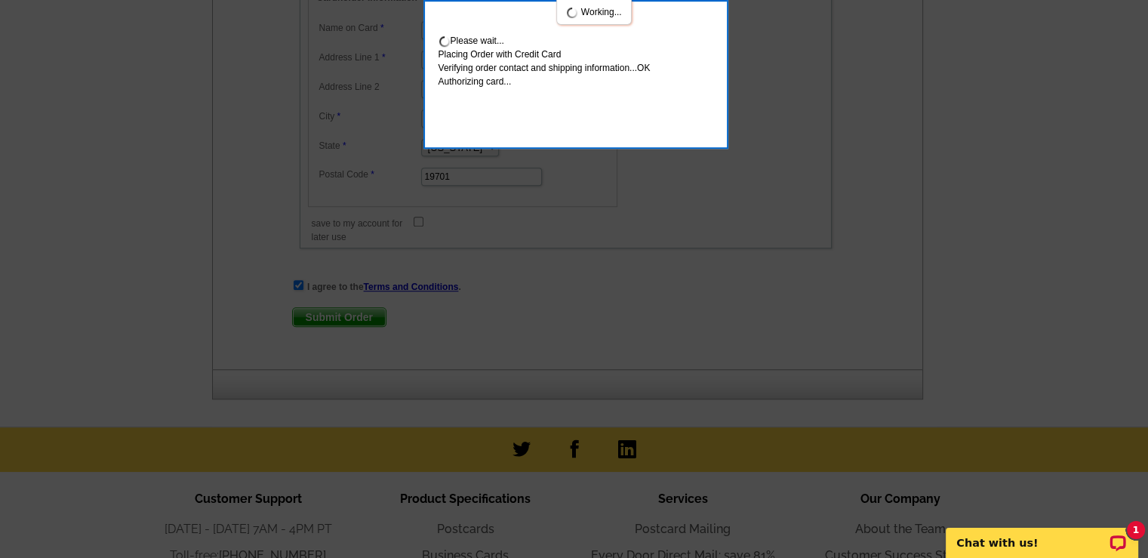
scroll to position [1062, 0]
